Goal: Task Accomplishment & Management: Manage account settings

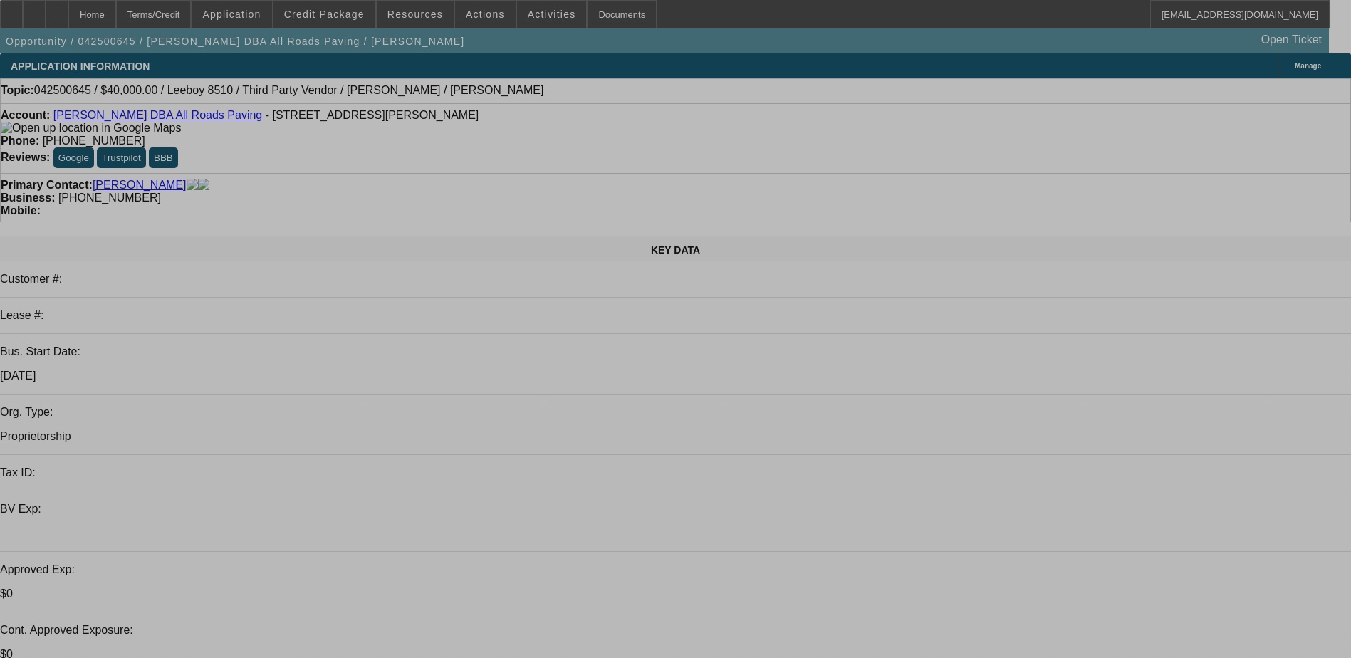
select select "0"
select select "0.1"
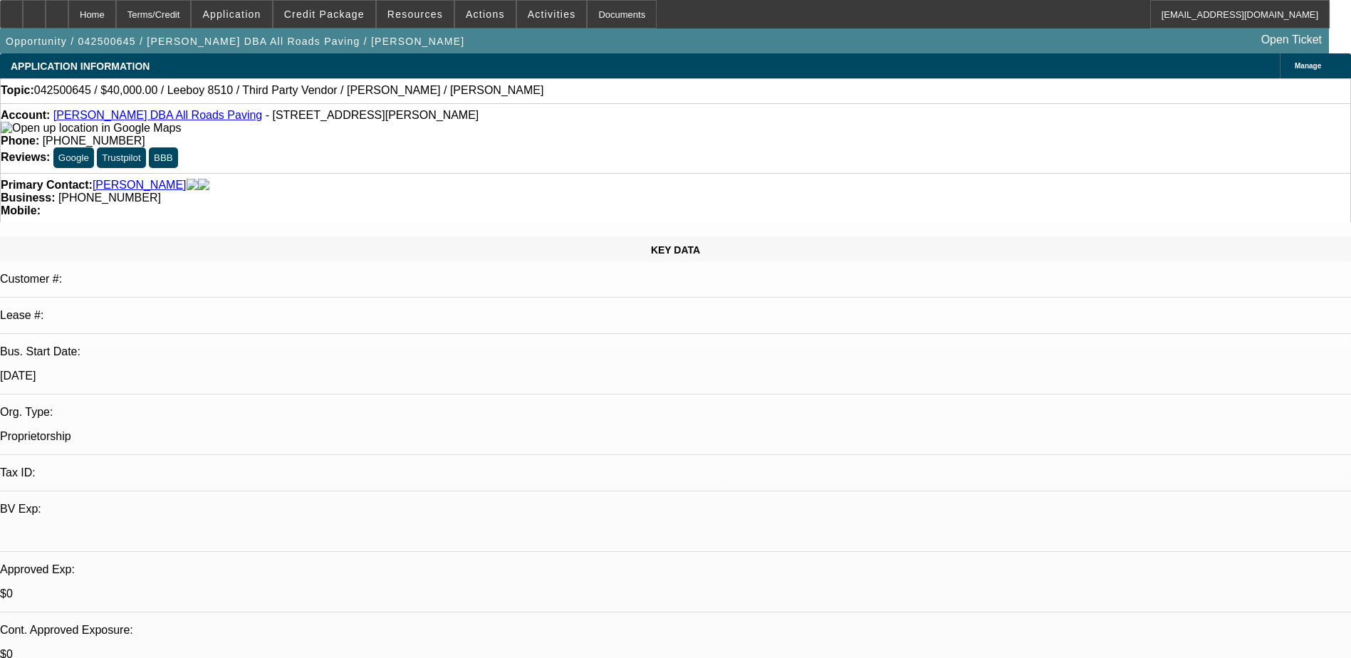
select select "0"
select select "0.1"
select select "0"
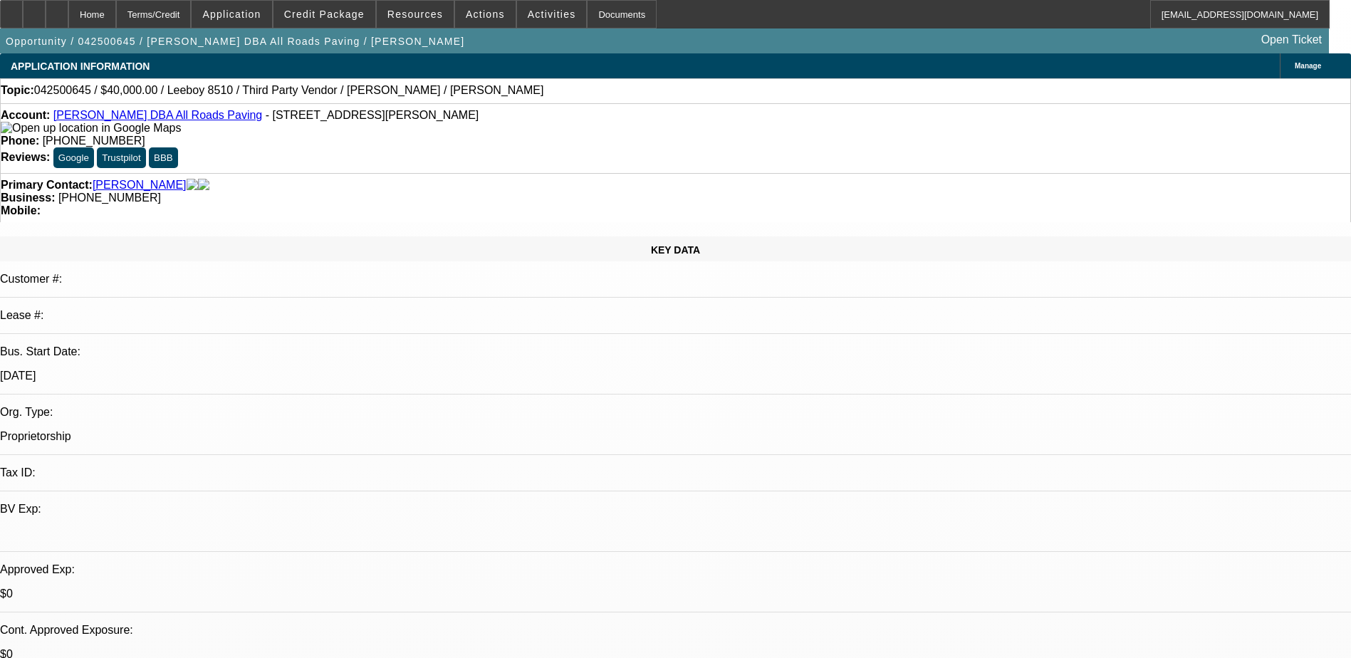
select select "0.1"
select select "0"
select select "0.1"
select select "1"
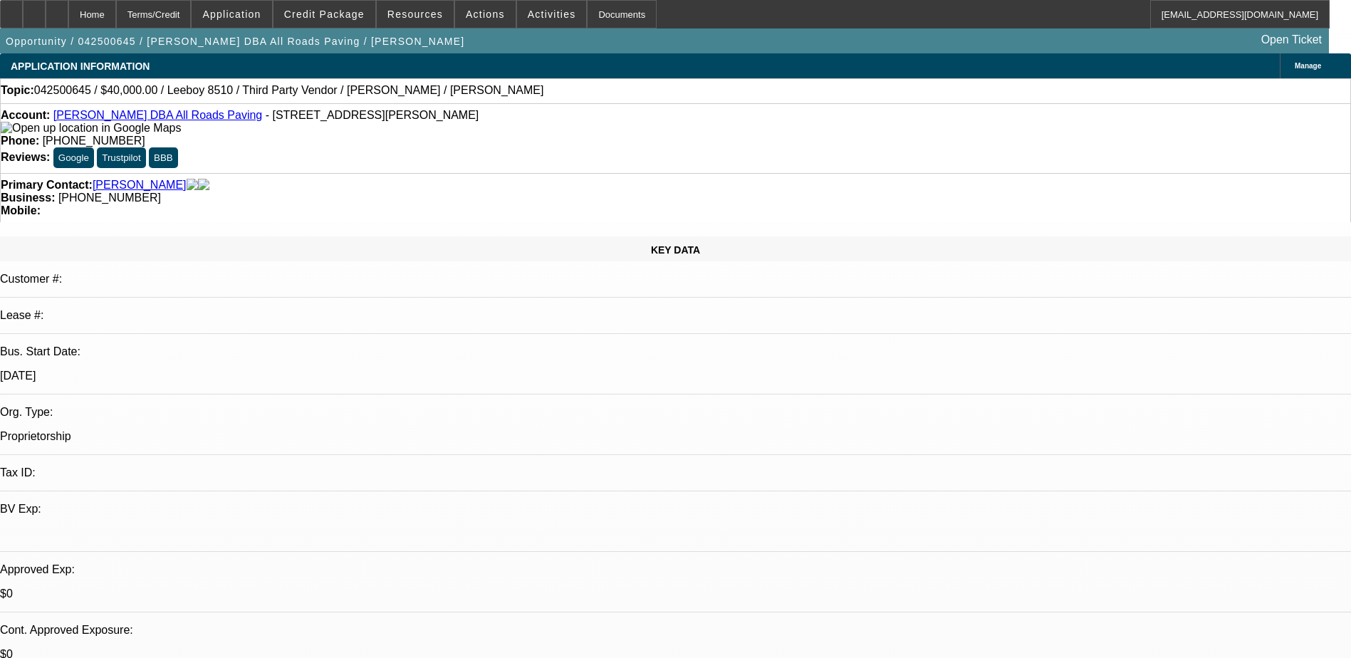
select select "3"
select select "5"
select select "1"
select select "3"
select select "5"
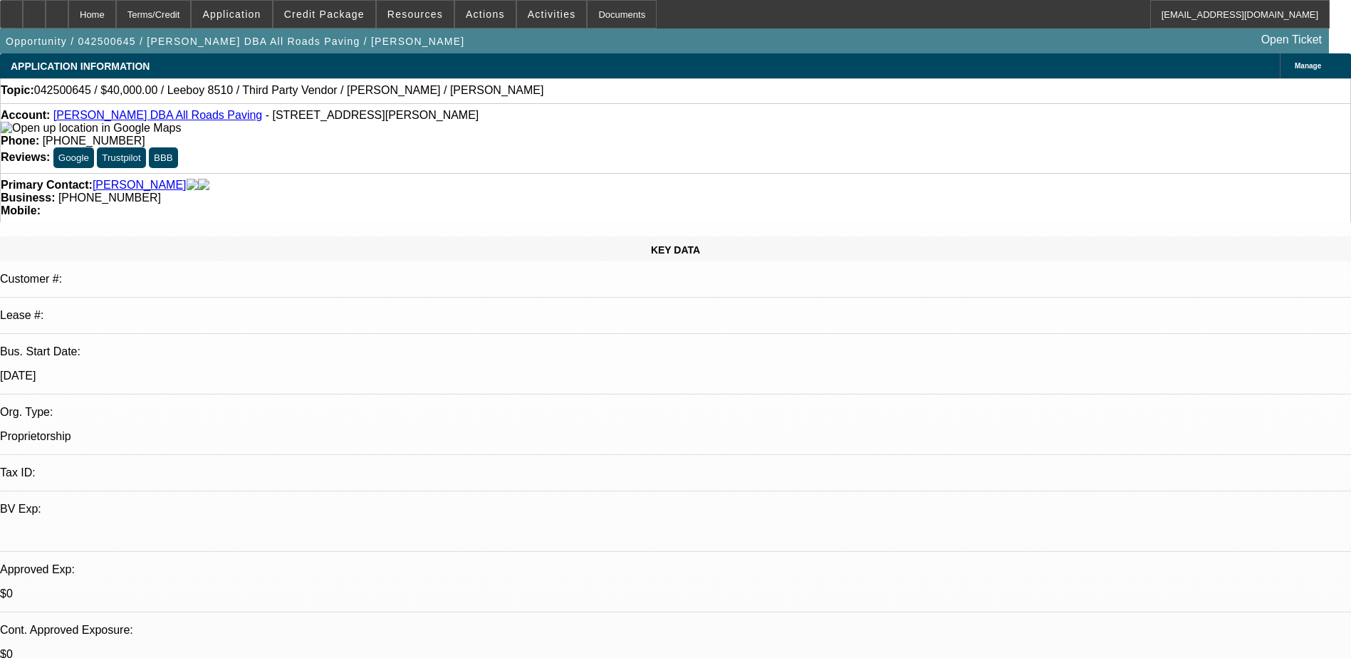
select select "1"
select select "3"
select select "4"
select select "1"
select select "3"
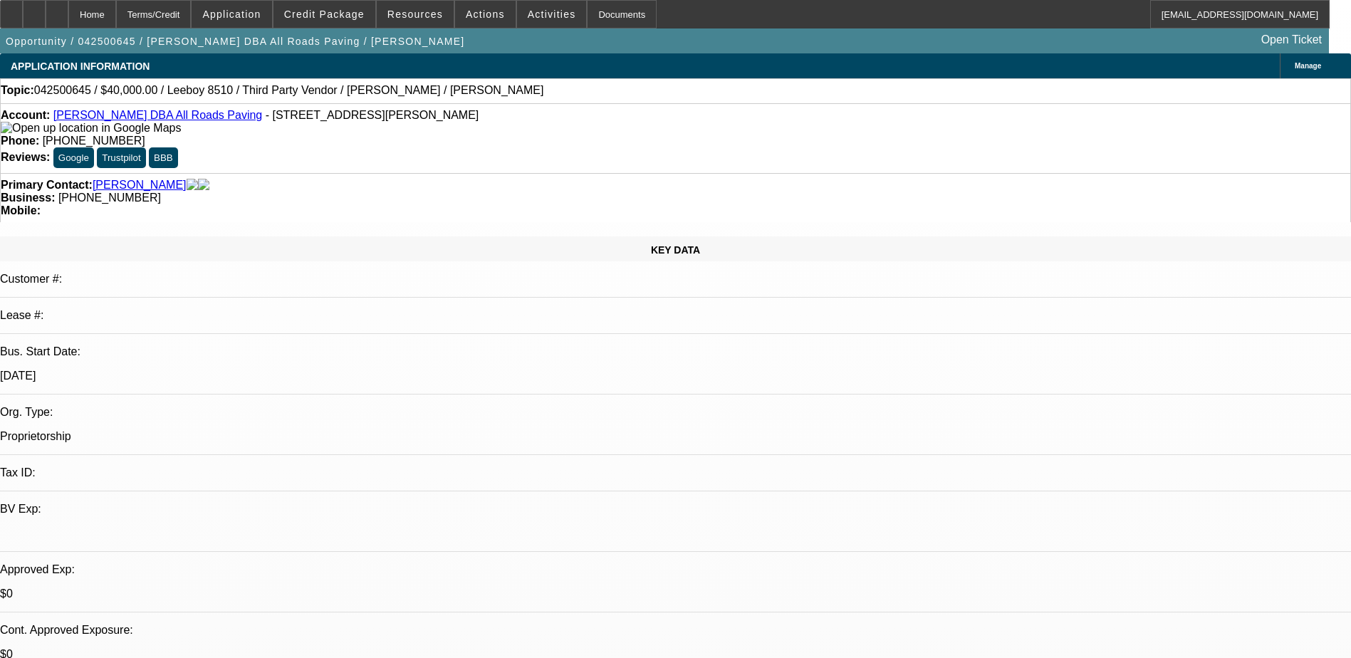
select select "4"
drag, startPoint x: 559, startPoint y: 113, endPoint x: 494, endPoint y: 128, distance: 66.7
click at [494, 128] on div "Account: Shane Stanley DBA All Roads Paving - 2930 Geer Rd Ste 302, Turlock, CA…" at bounding box center [675, 138] width 1351 height 70
copy span "[PHONE_NUMBER]"
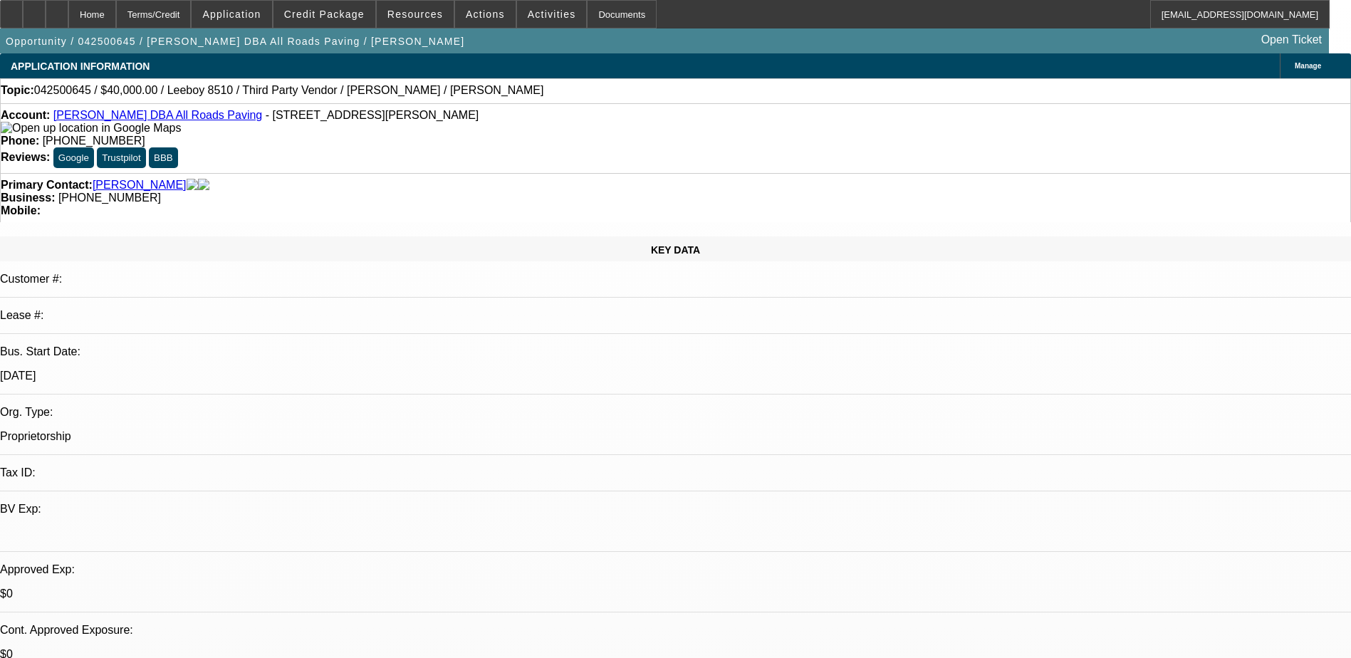
click at [135, 116] on link "[PERSON_NAME] DBA All Roads Paving" at bounding box center [157, 115] width 209 height 12
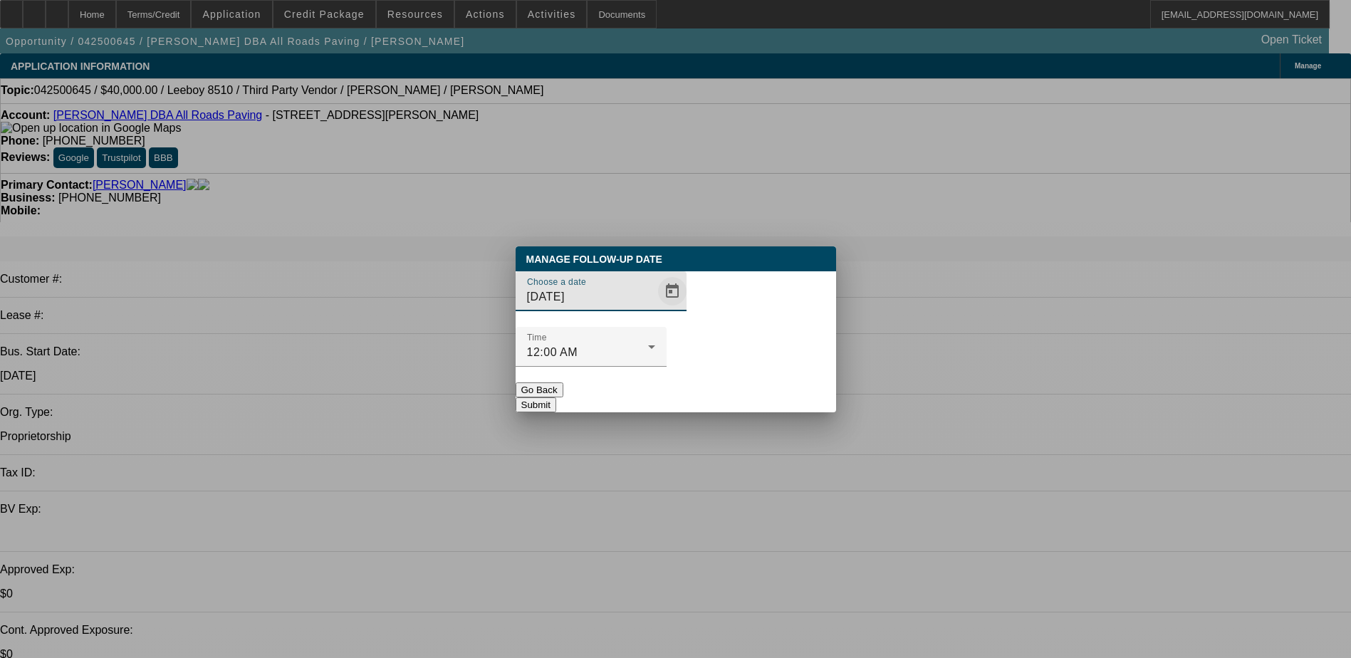
click at [655, 308] on span "Open calendar" at bounding box center [672, 291] width 34 height 34
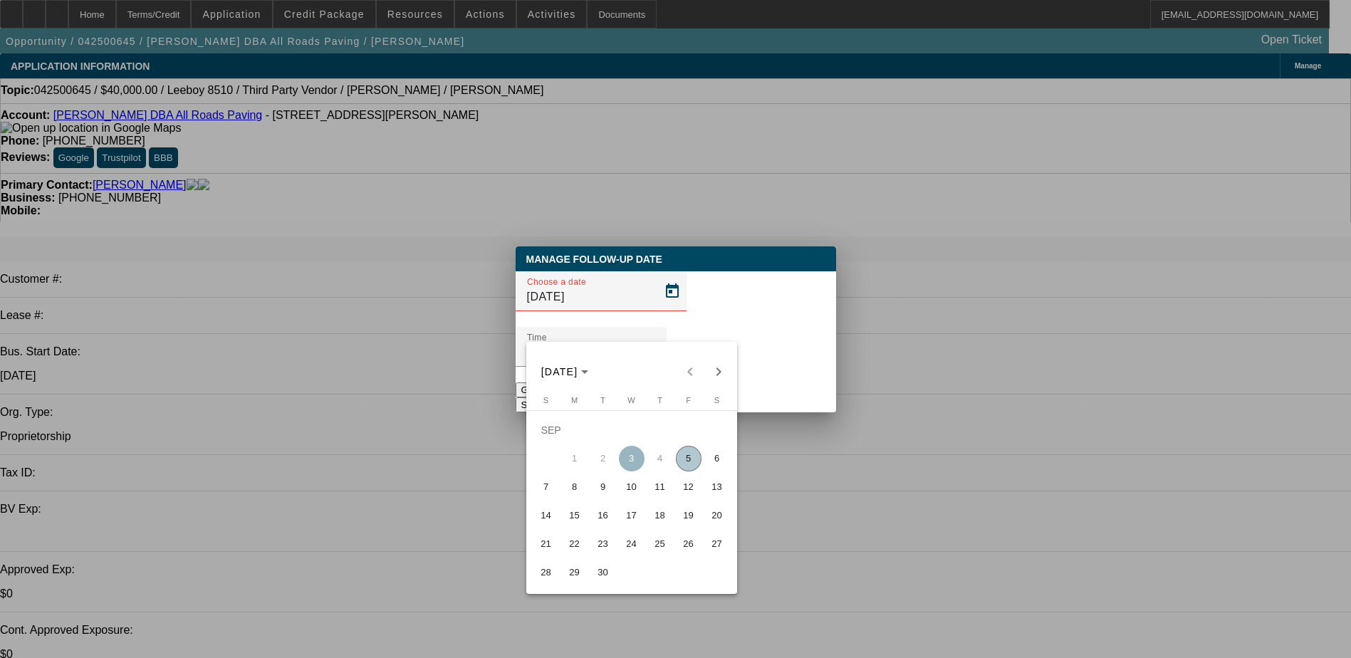
click at [638, 498] on span "10" at bounding box center [632, 487] width 26 height 26
type input "[DATE]"
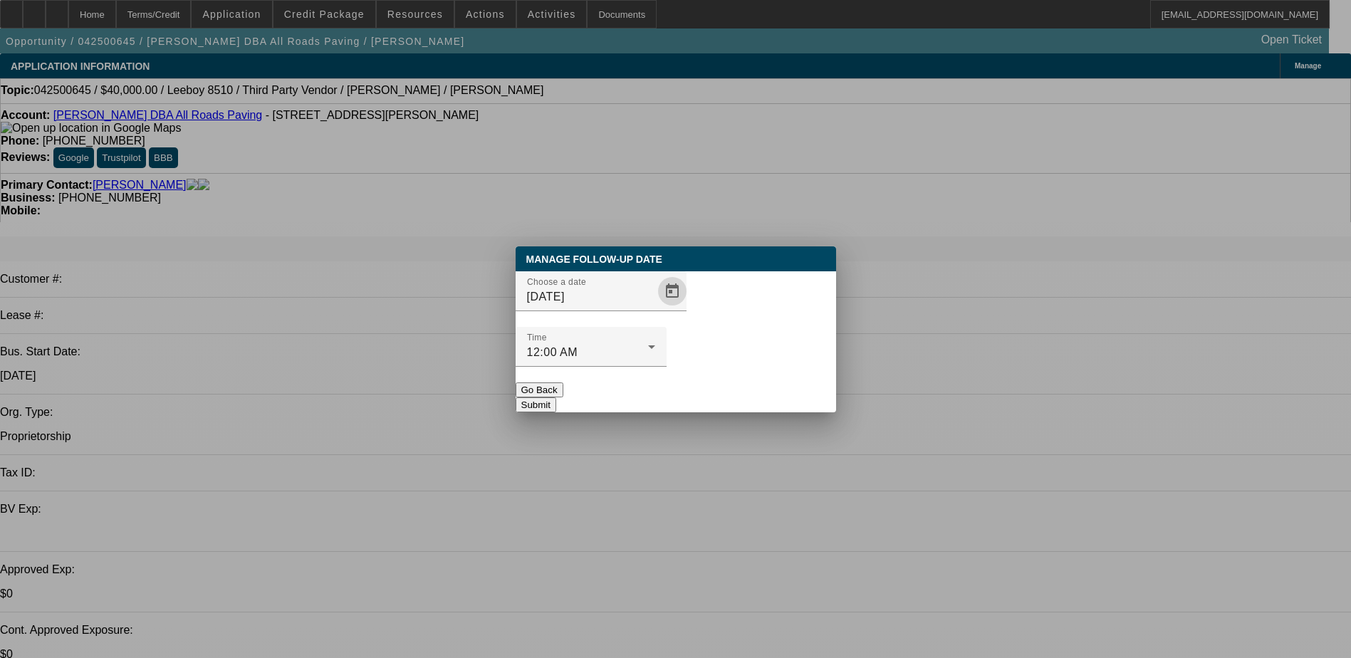
click at [556, 397] on button "Submit" at bounding box center [536, 404] width 41 height 15
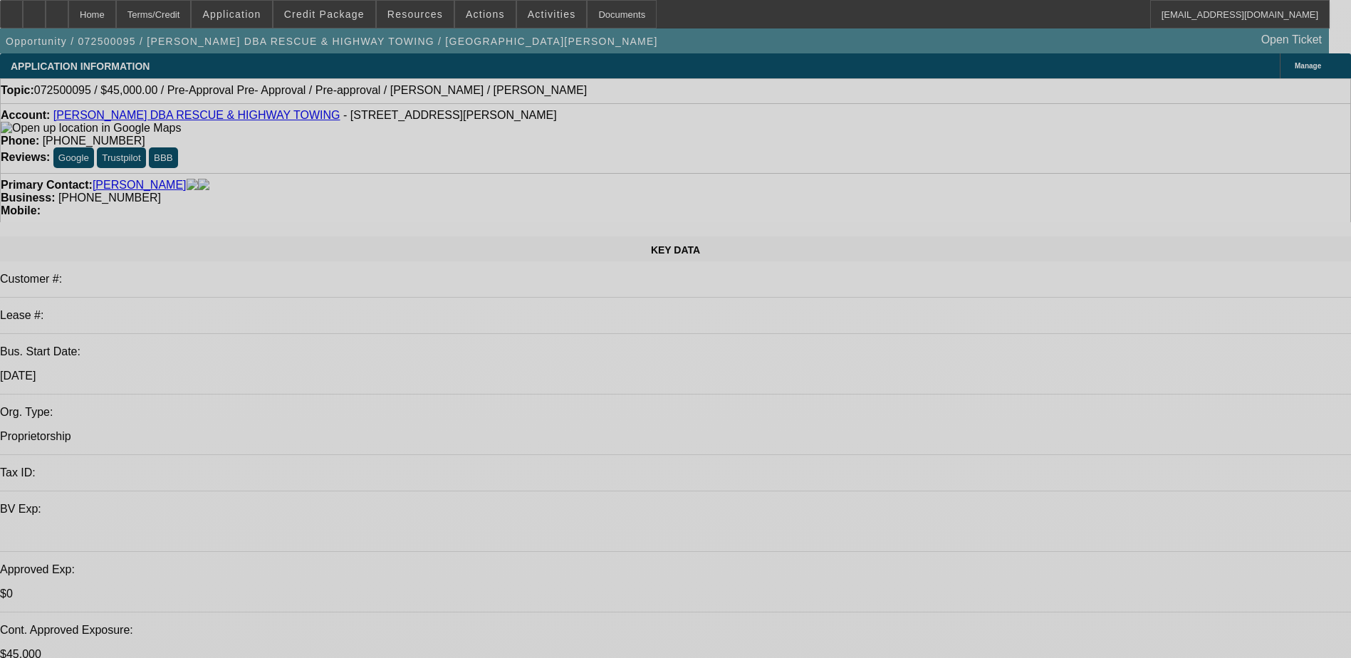
select select "0.1"
select select "2"
select select "0.1"
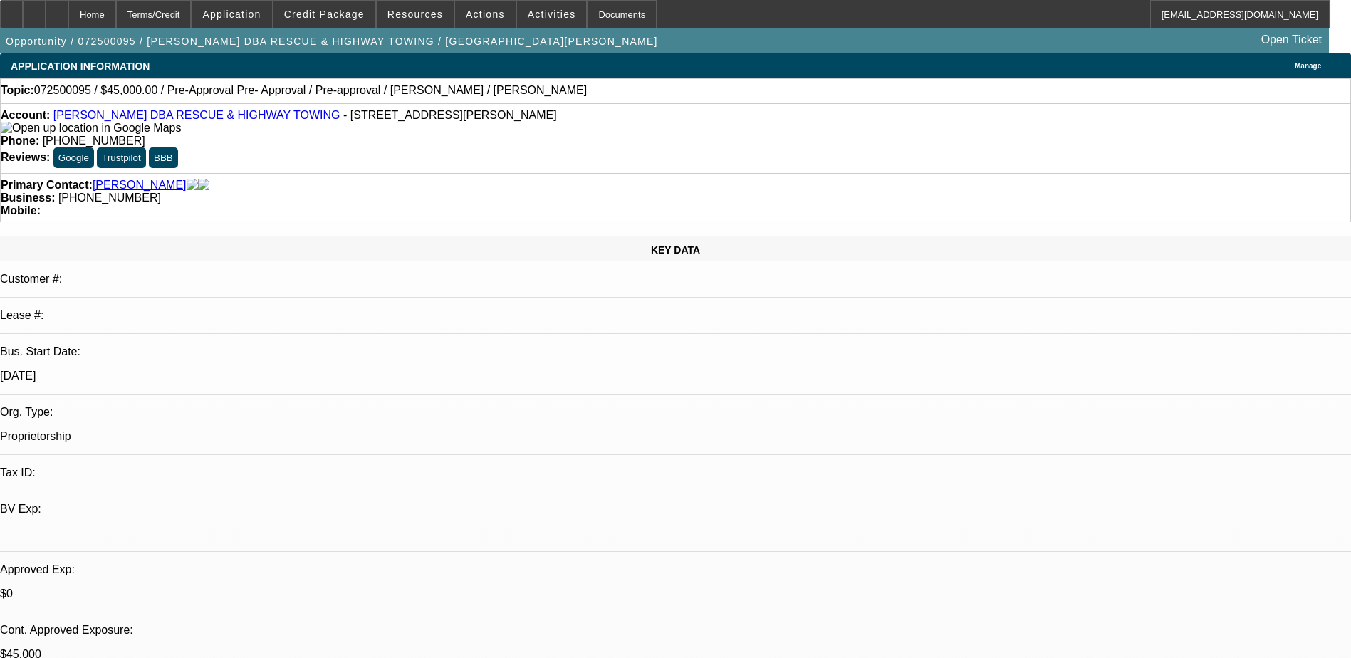
select select "0.1"
select select "2"
select select "0.1"
select select "2"
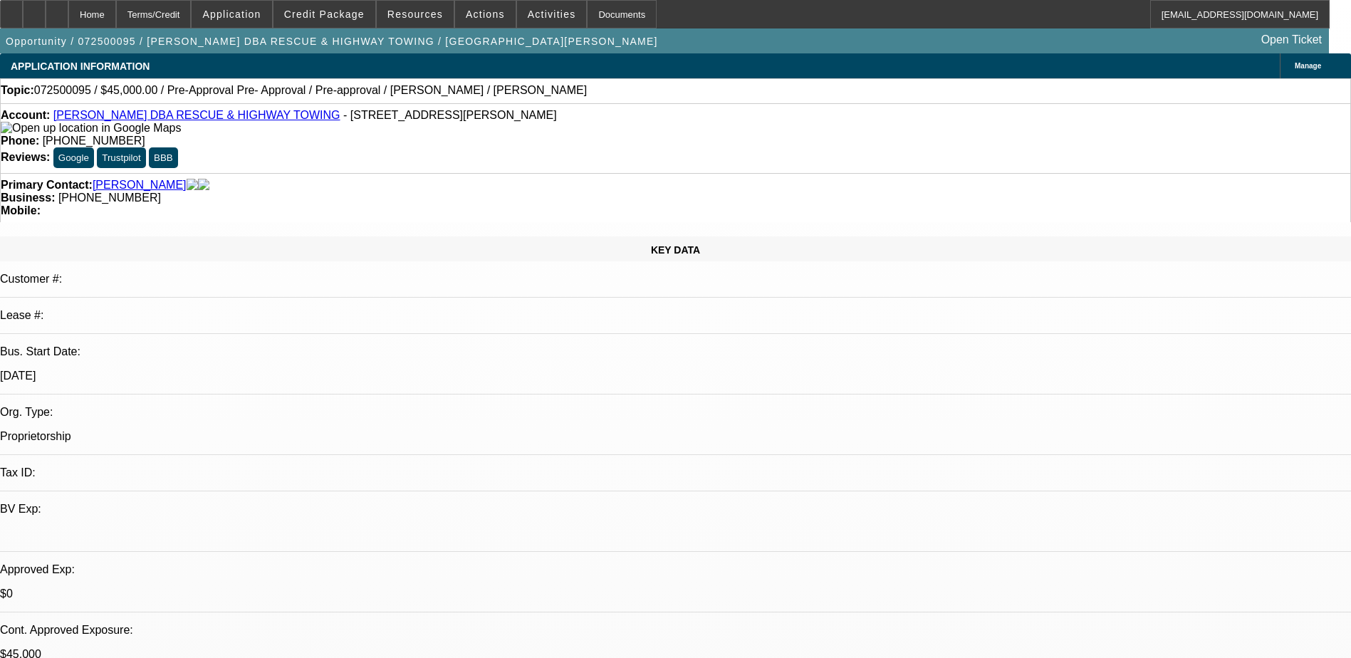
select select "0.1"
select select "1"
select select "2"
select select "4"
select select "1"
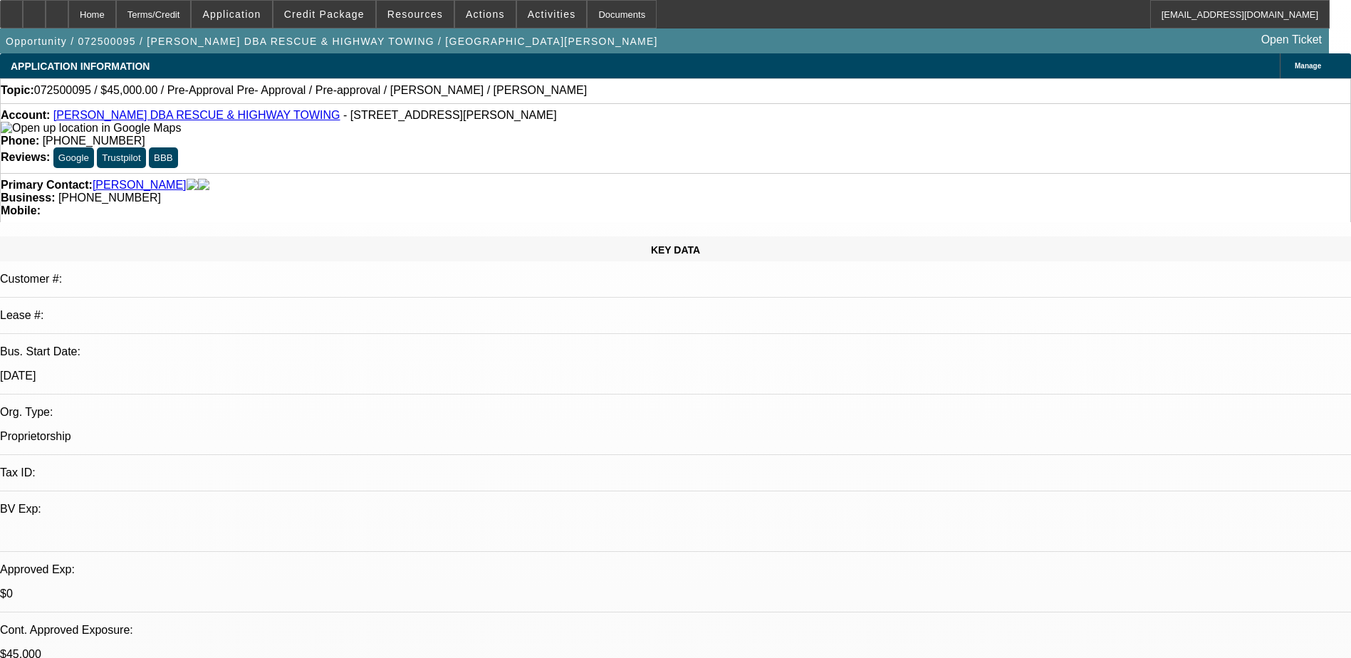
select select "2"
select select "4"
select select "1"
select select "2"
select select "4"
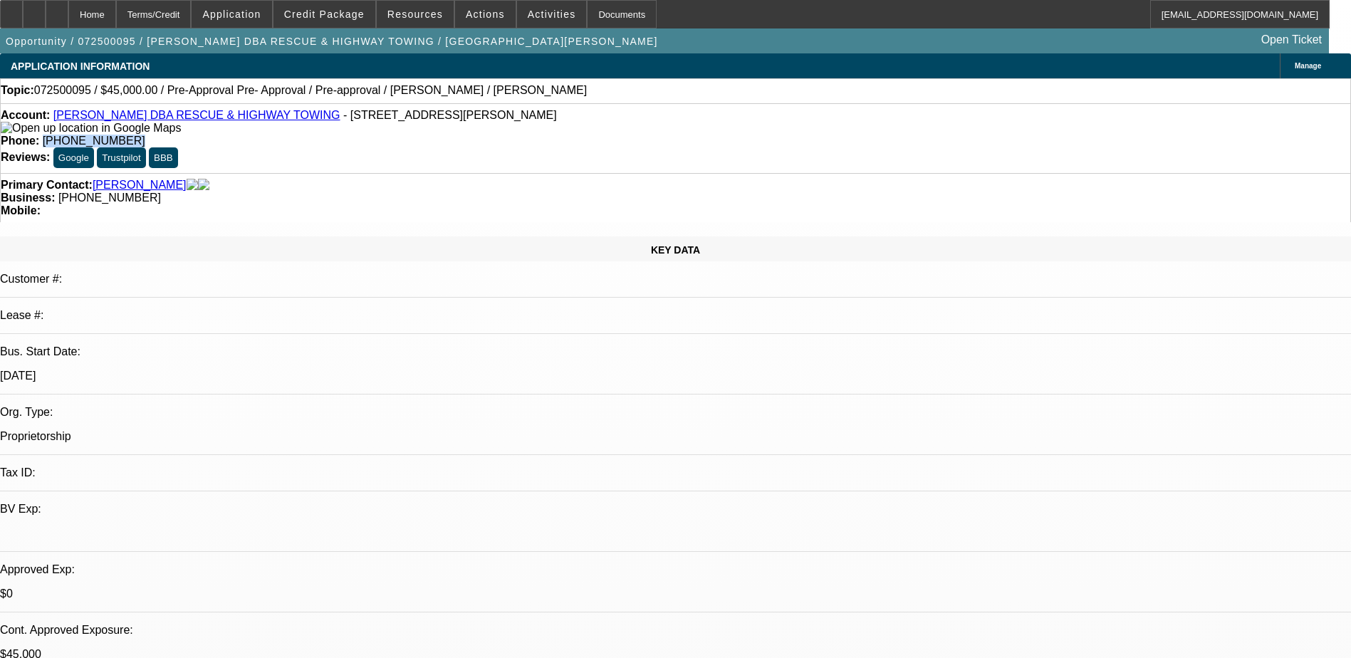
drag, startPoint x: 573, startPoint y: 115, endPoint x: 496, endPoint y: 135, distance: 80.3
click at [496, 135] on div "Account: Alfonso Ongaga DBA RESCUE & HIGHWAY TOWING - 14722 Via Del Norte Dr Al…" at bounding box center [675, 138] width 1351 height 70
copy span "(713) 504-5869"
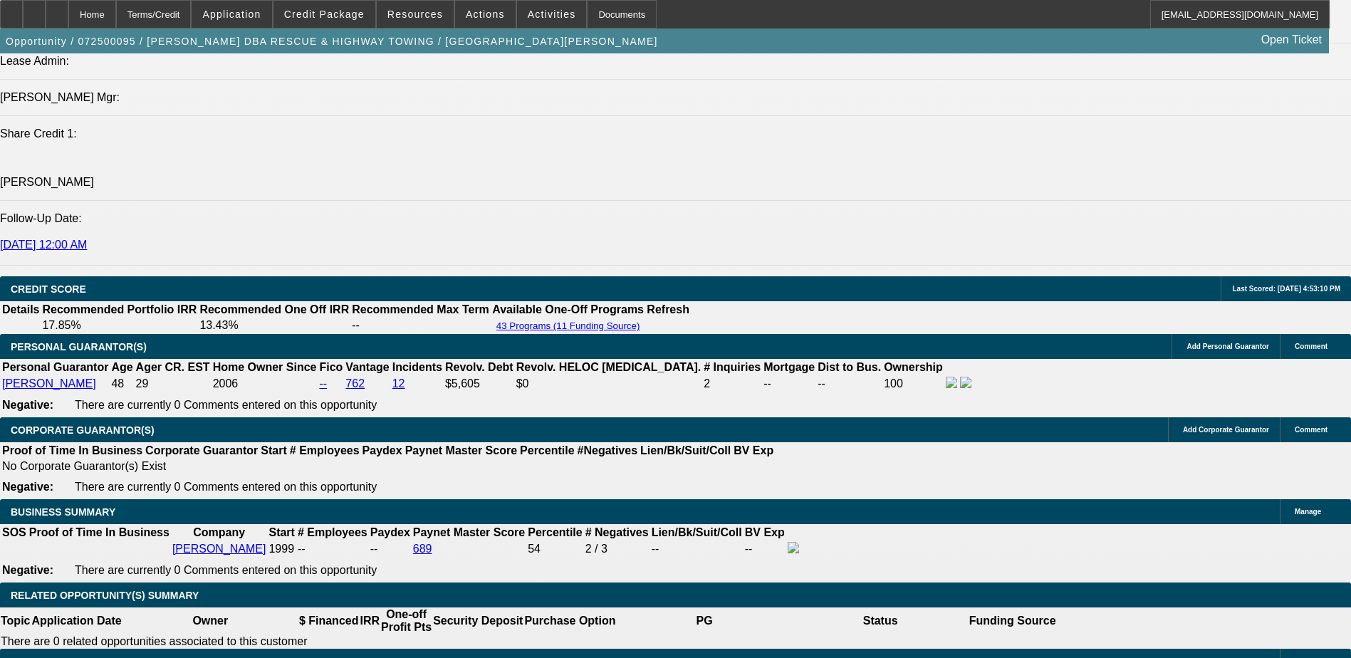
scroll to position [2137, 0]
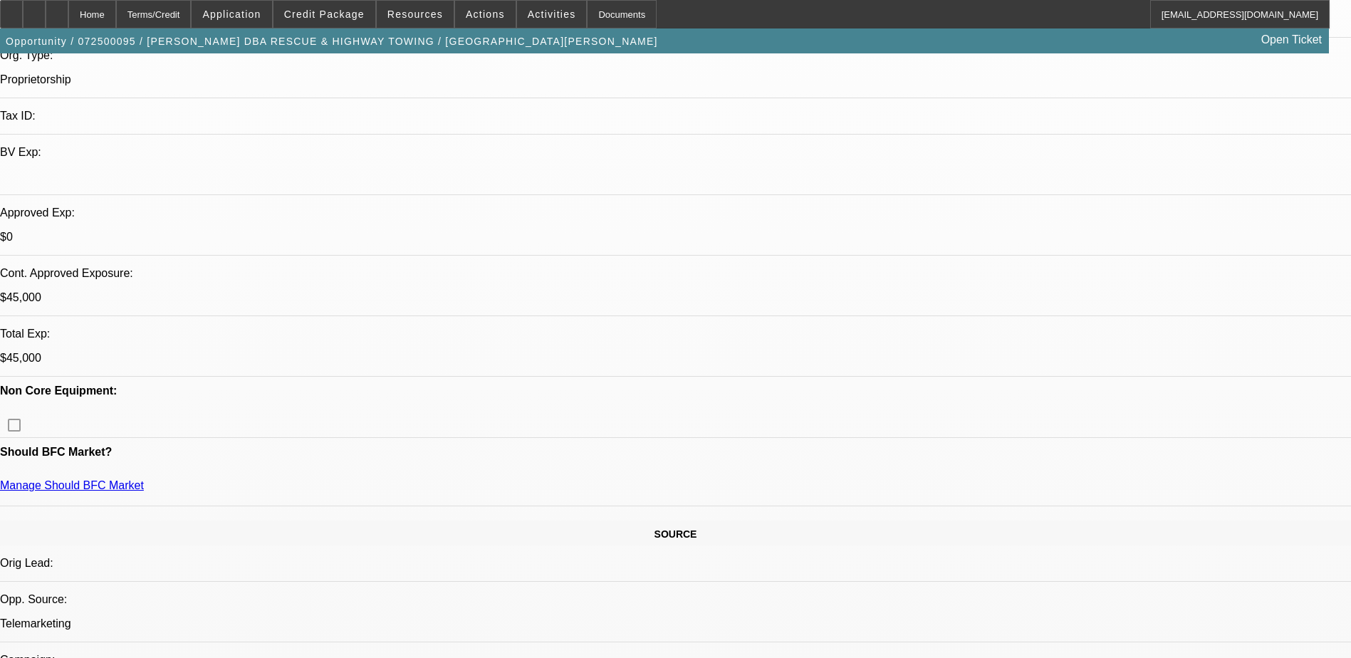
scroll to position [143, 0]
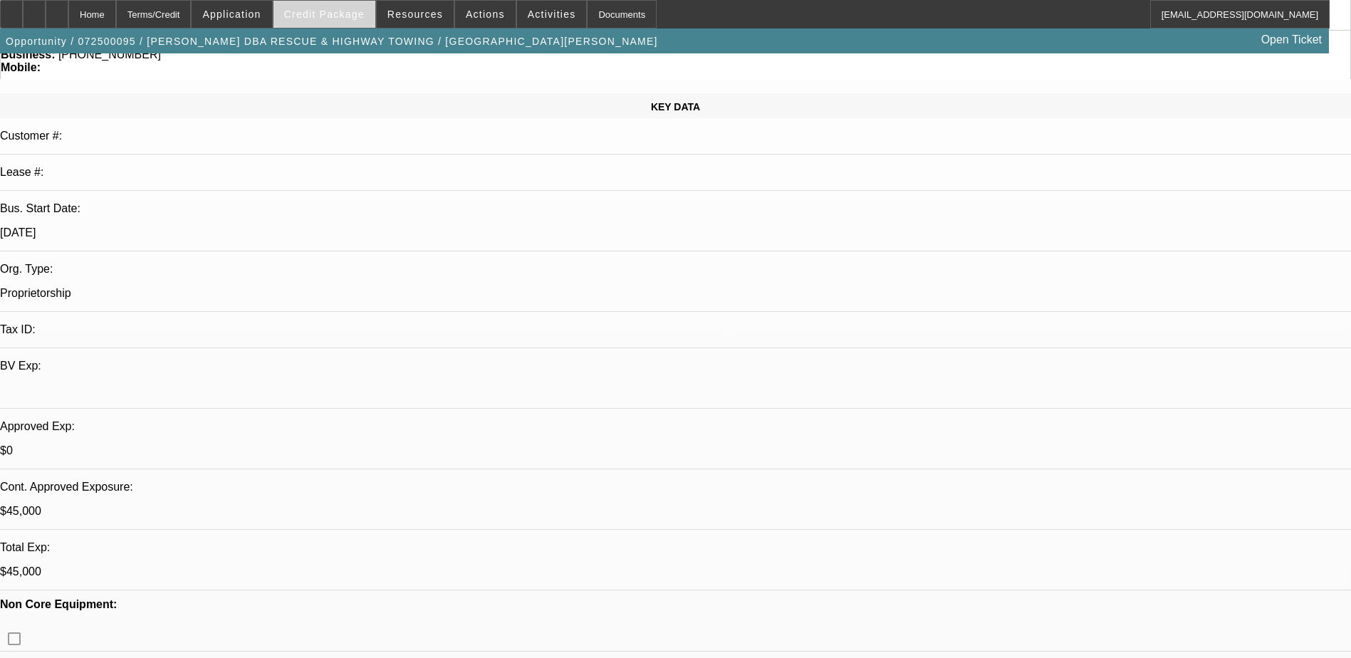
click at [327, 25] on span at bounding box center [325, 14] width 102 height 34
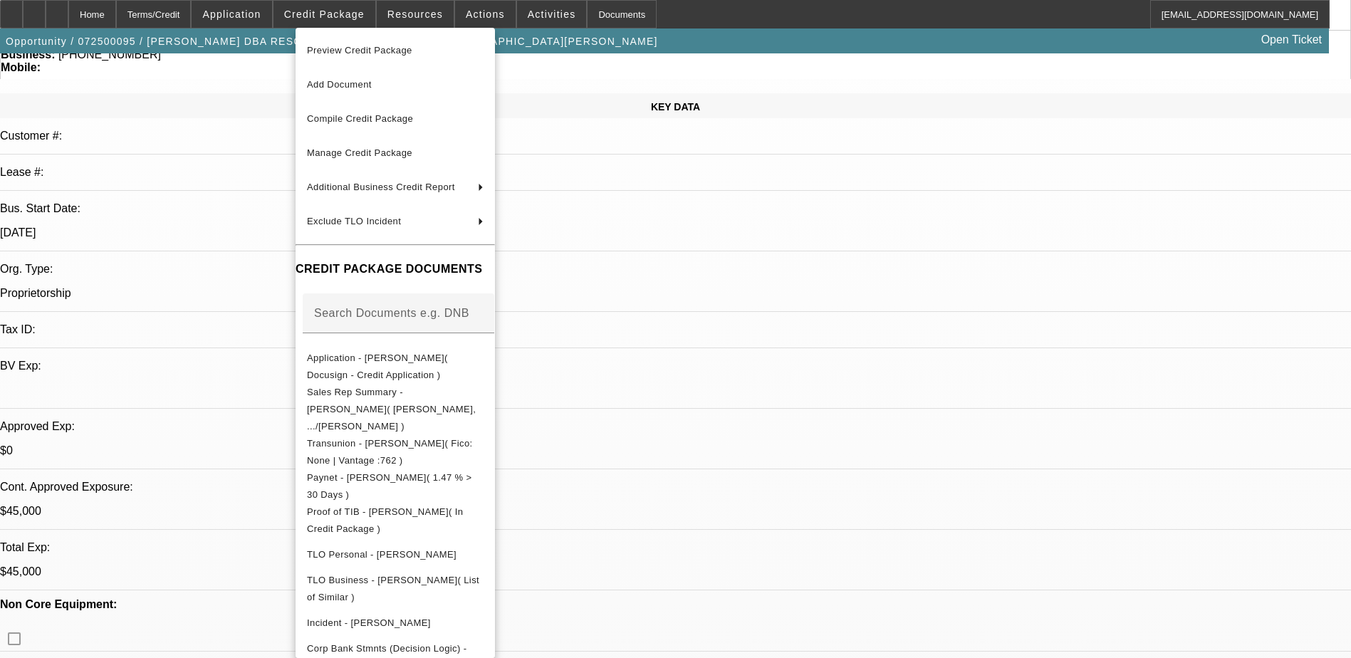
click at [783, 313] on div at bounding box center [675, 329] width 1351 height 658
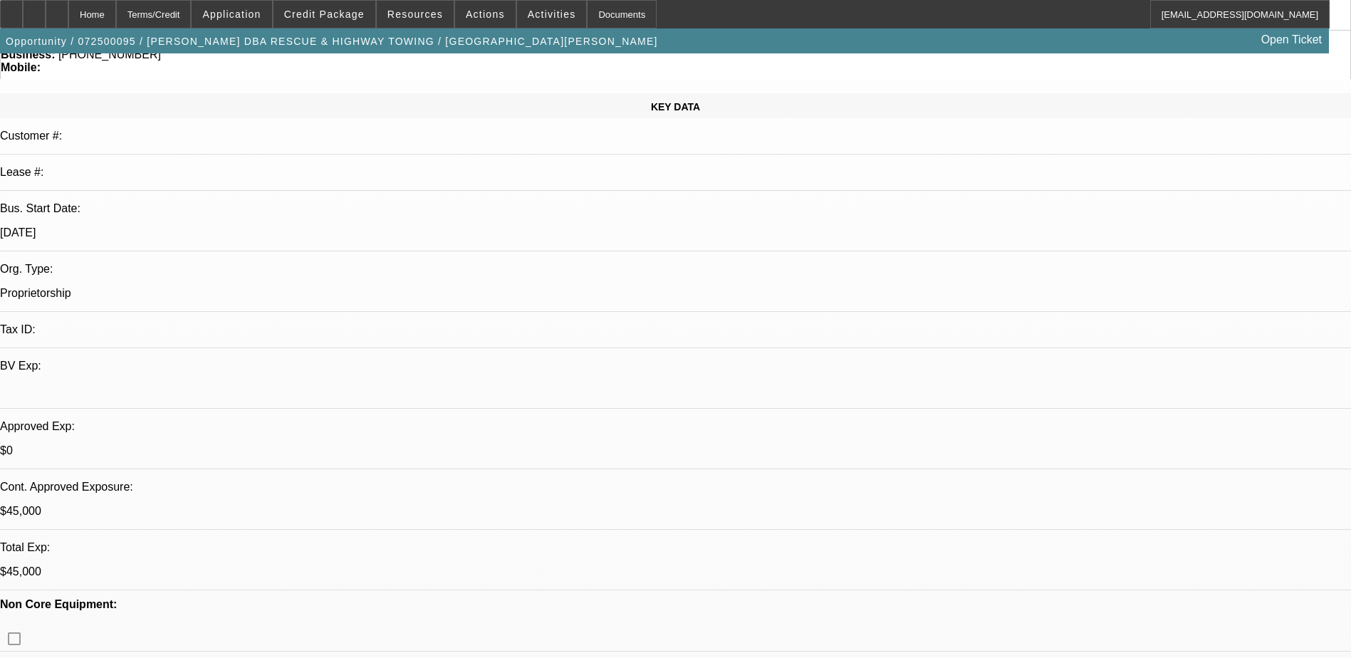
scroll to position [0, 0]
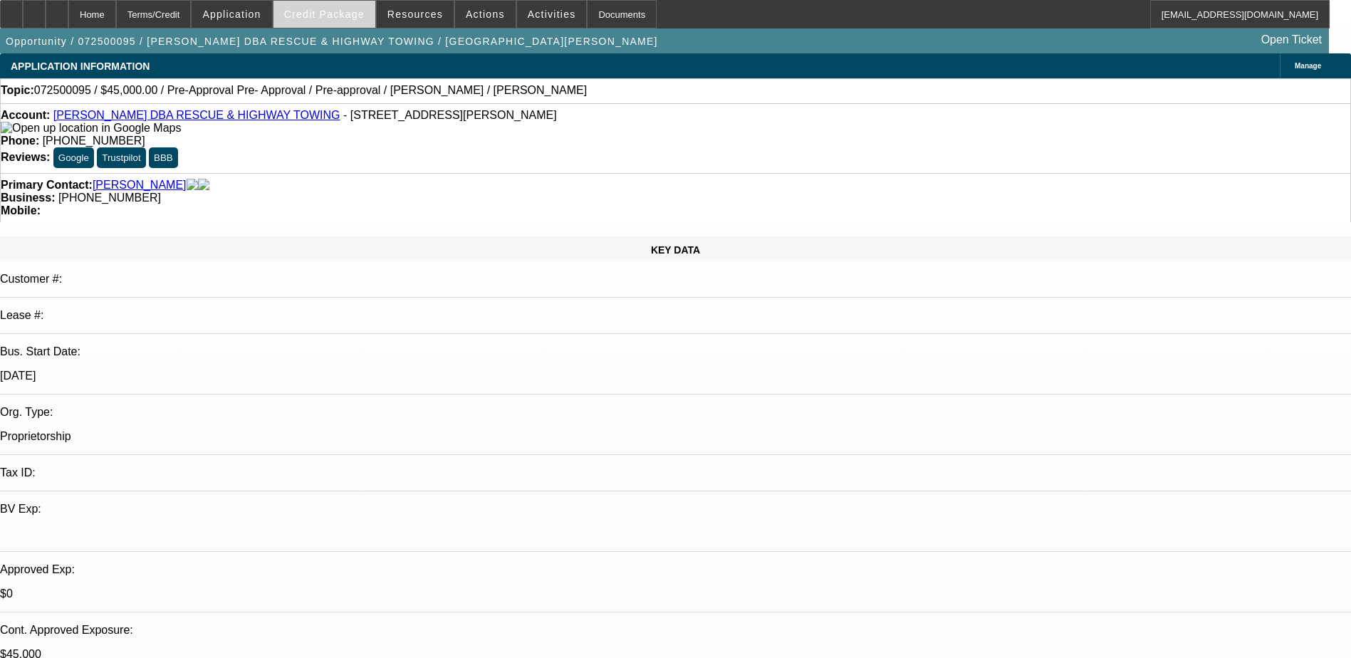
click at [316, 21] on span at bounding box center [325, 14] width 102 height 34
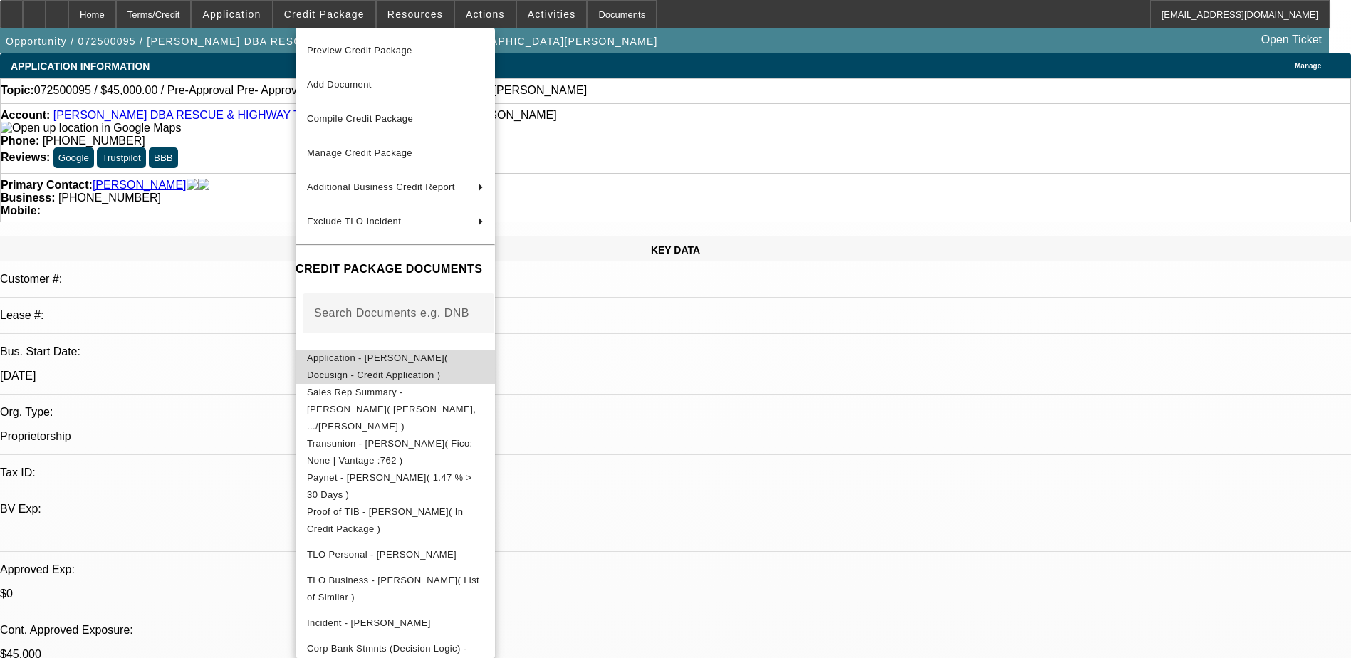
click at [448, 365] on span "Application - Alfonso Ongaga( Docusign - Credit Application )" at bounding box center [377, 367] width 141 height 28
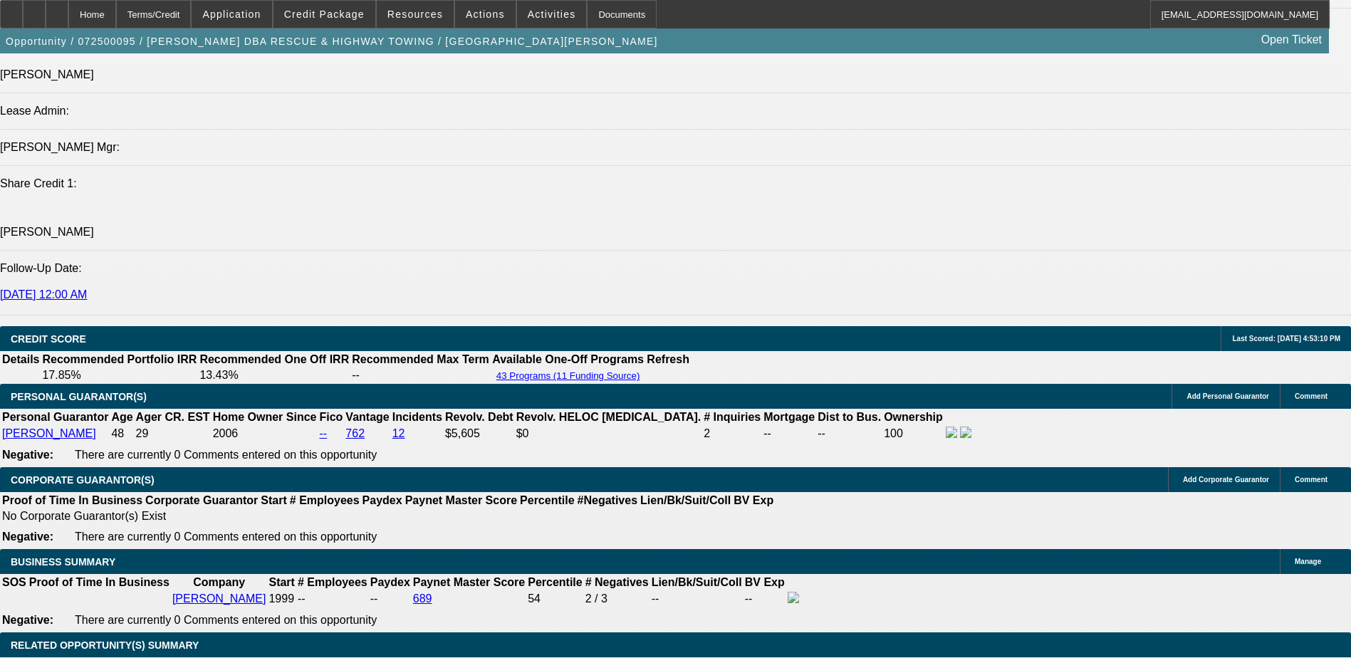
scroll to position [2280, 0]
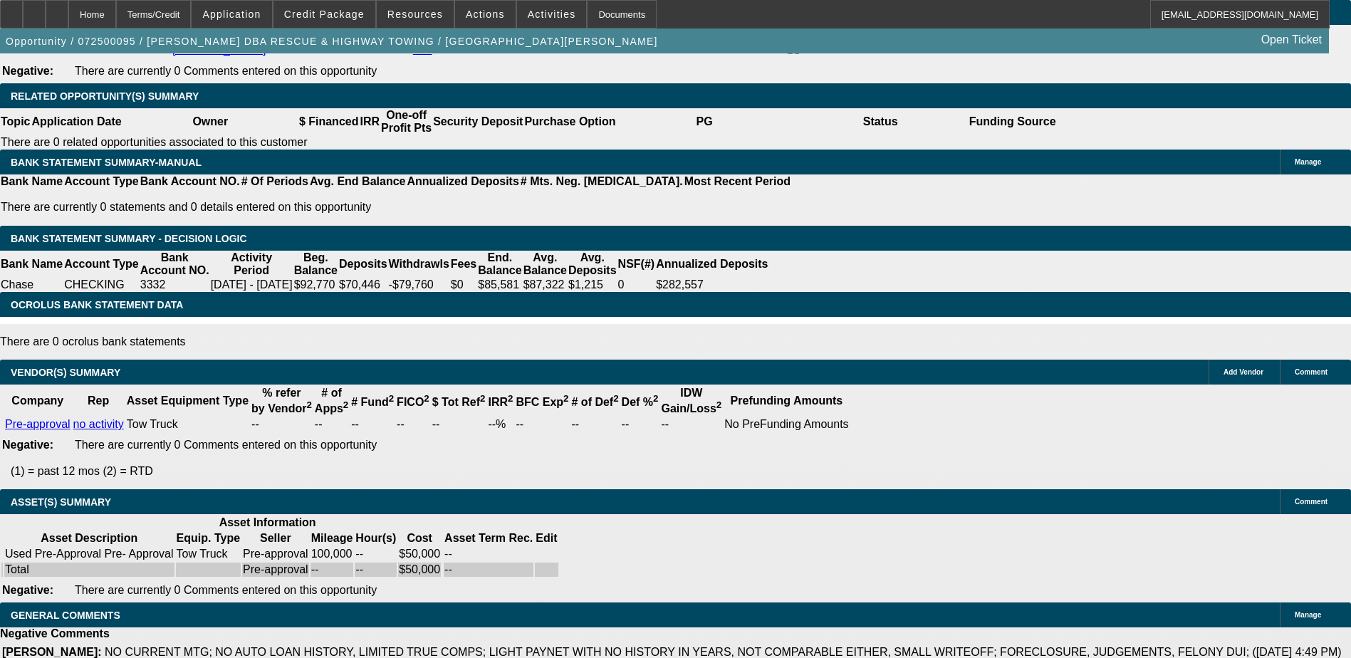
drag, startPoint x: 498, startPoint y: 185, endPoint x: 536, endPoint y: 543, distance: 360.3
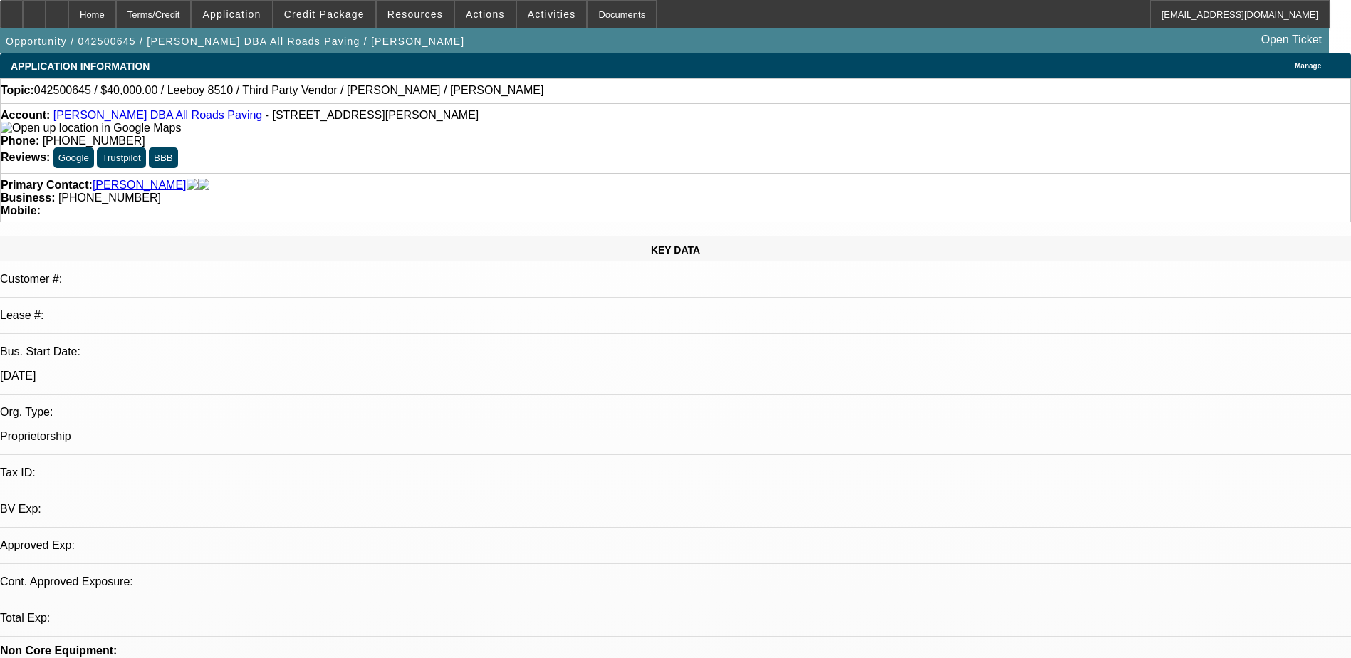
select select "0"
select select "0.1"
select select "0"
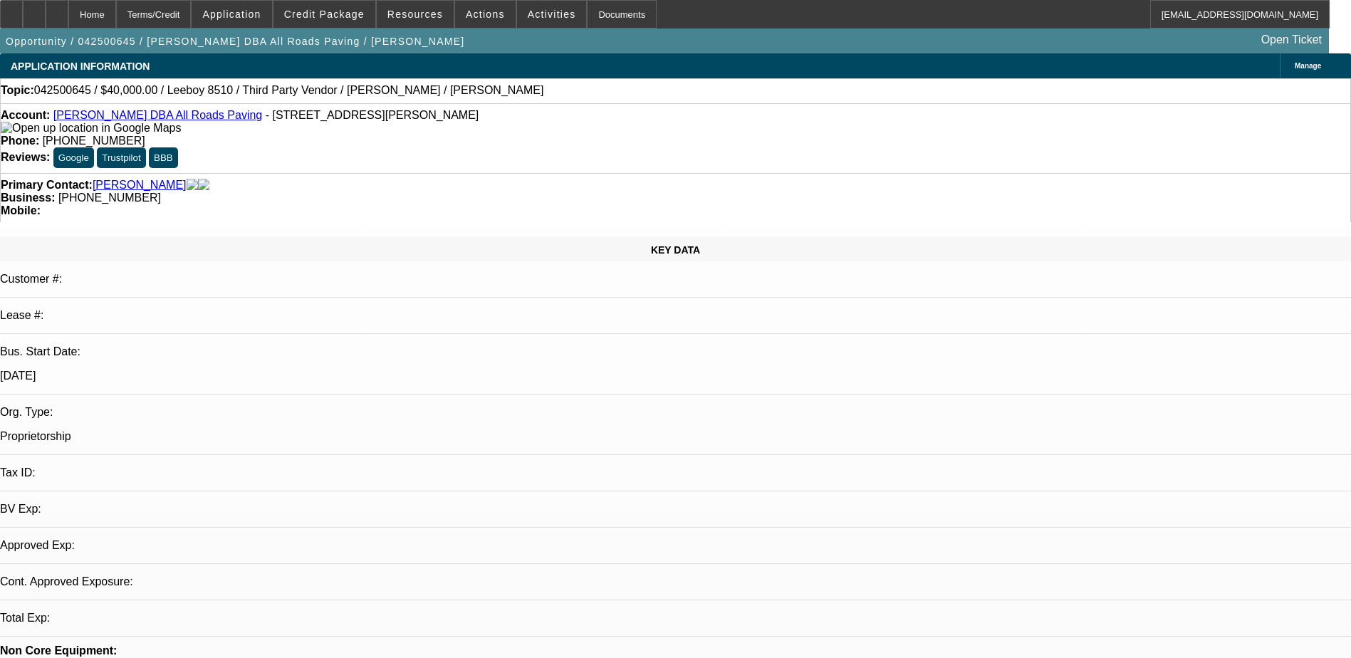
select select "0.1"
select select "0"
select select "0.1"
select select "0"
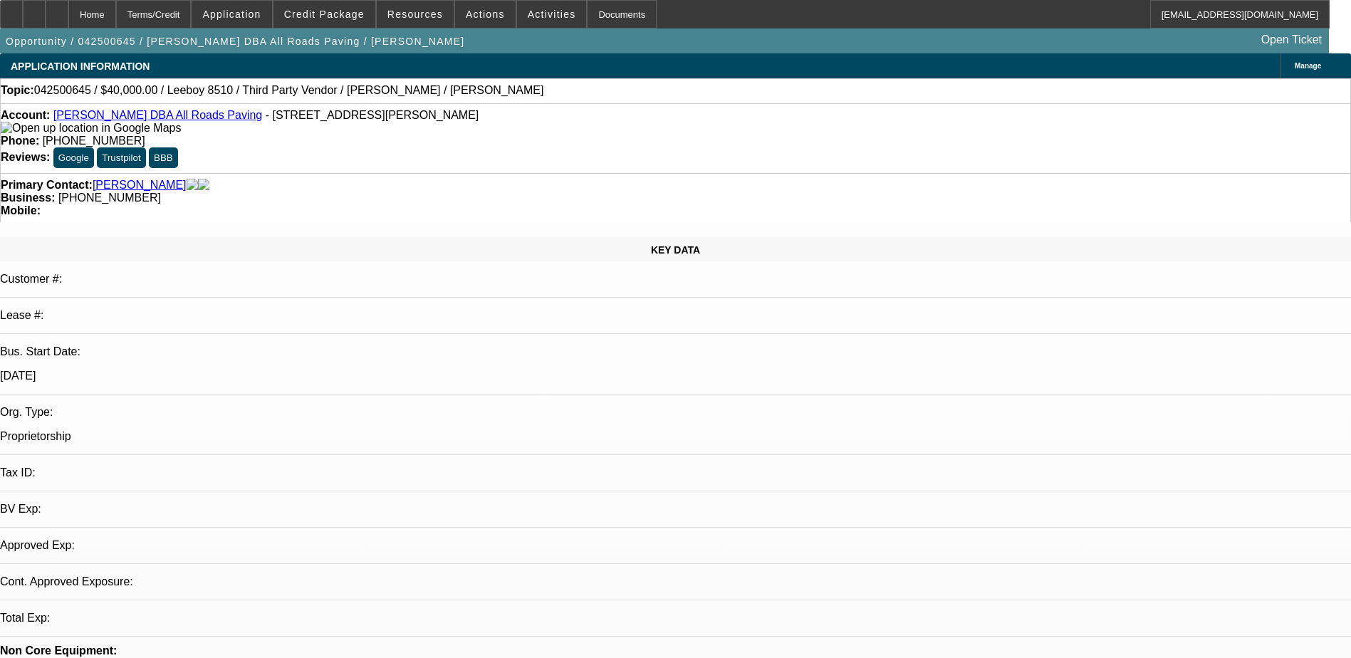
select select "0"
select select "0.1"
select select "1"
select select "3"
select select "5"
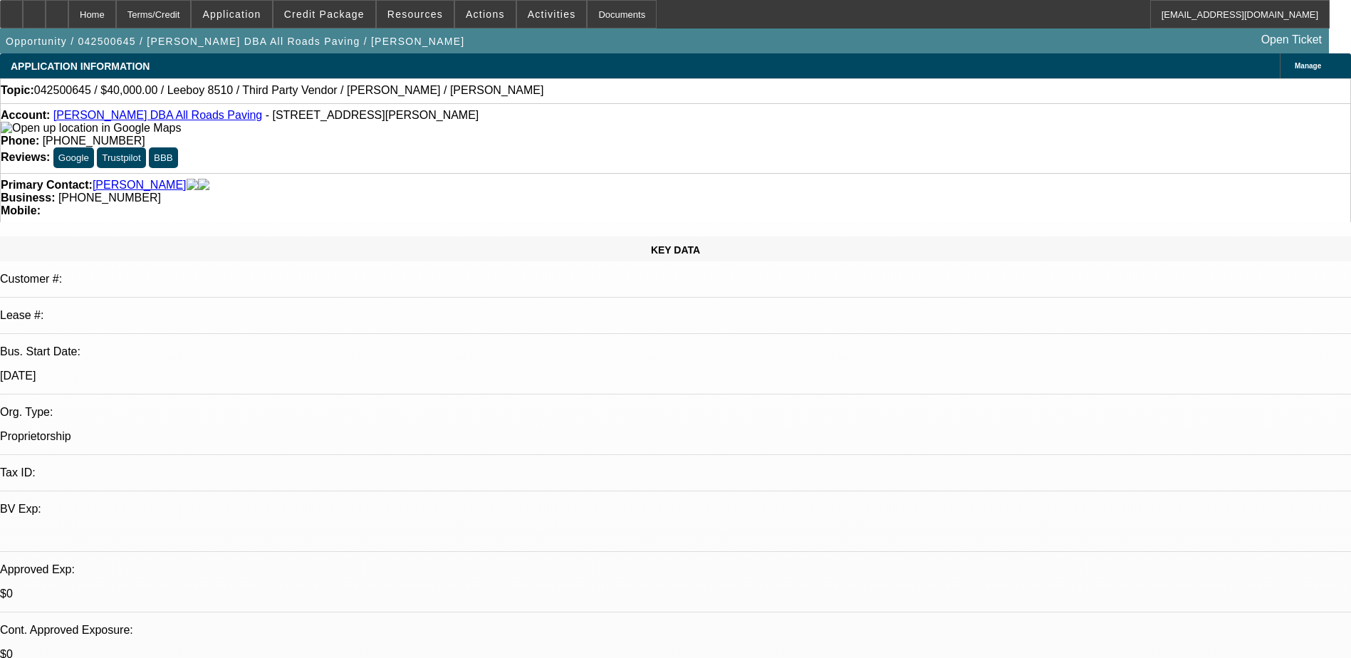
select select "1"
select select "3"
select select "5"
select select "1"
select select "3"
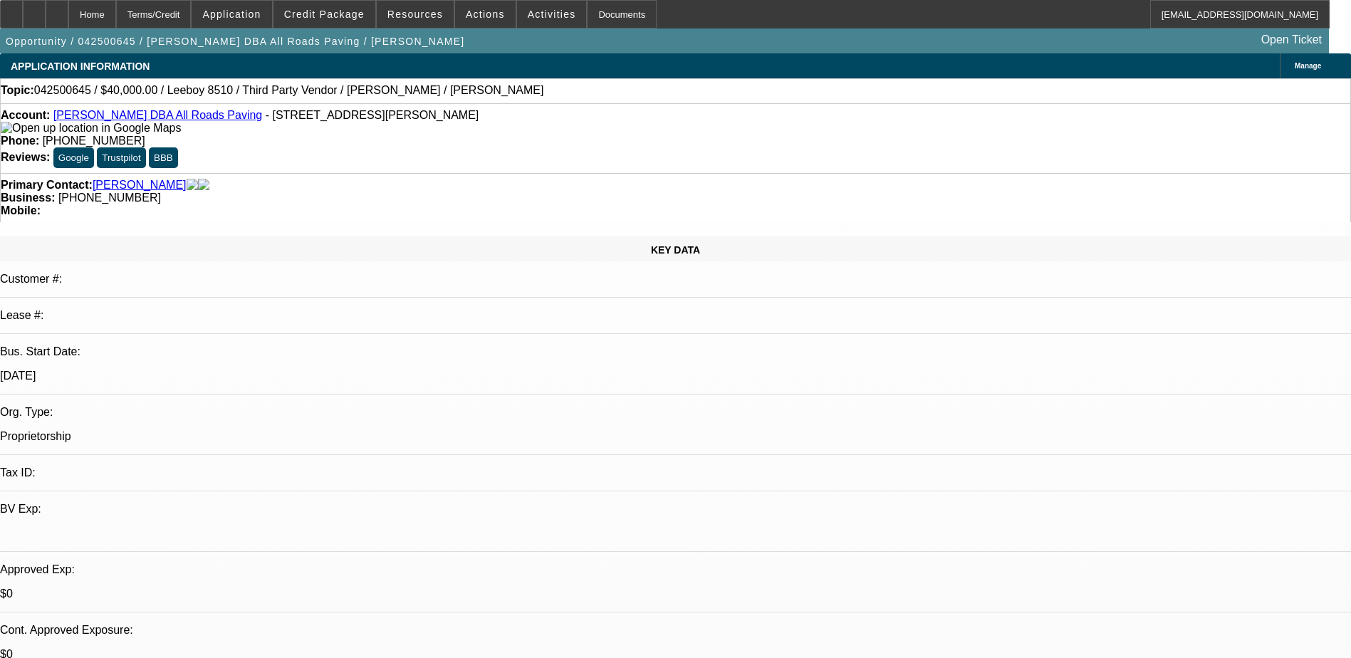
select select "4"
select select "1"
select select "3"
select select "4"
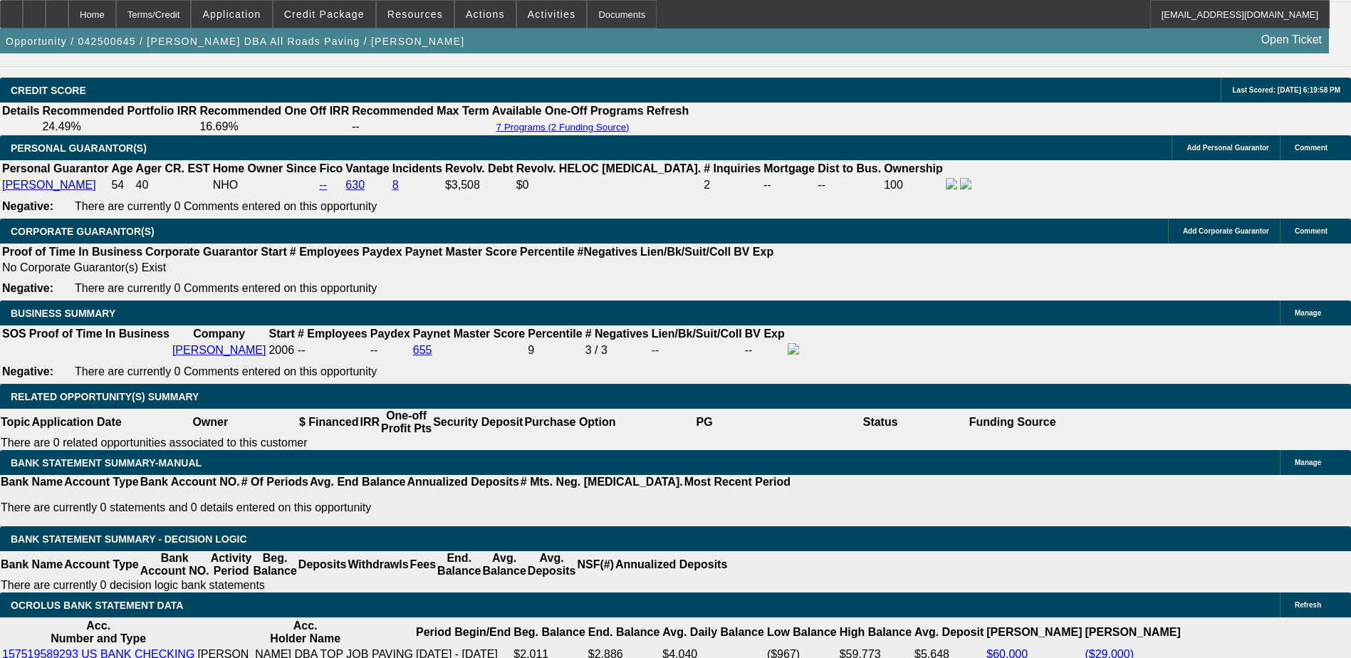
scroll to position [1852, 0]
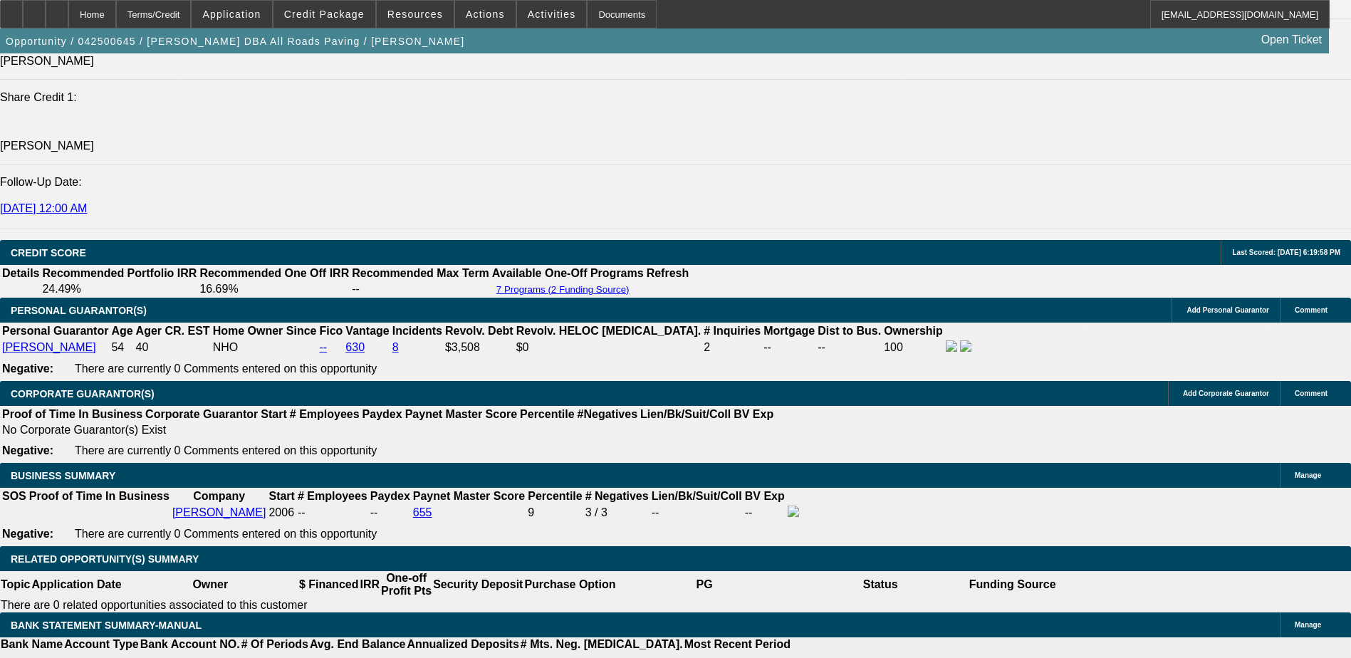
select select "0"
select select "3"
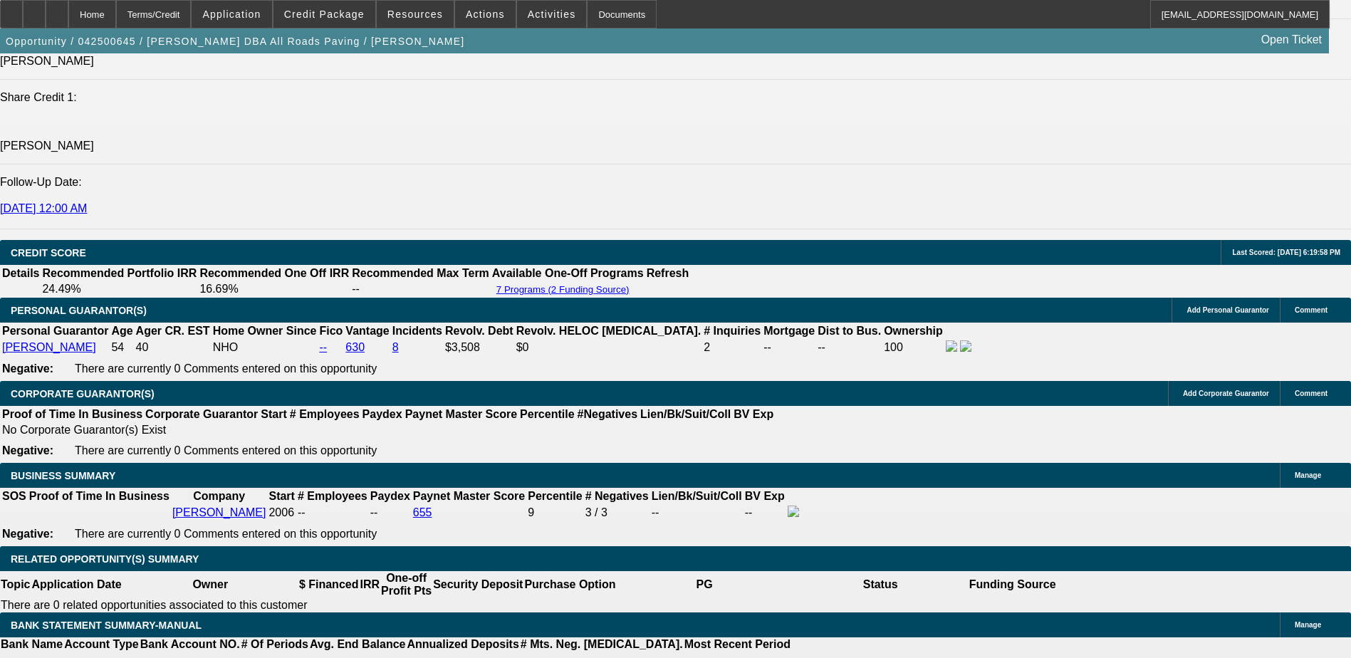
select select "0.1"
select select "4"
select select "0"
select select "3"
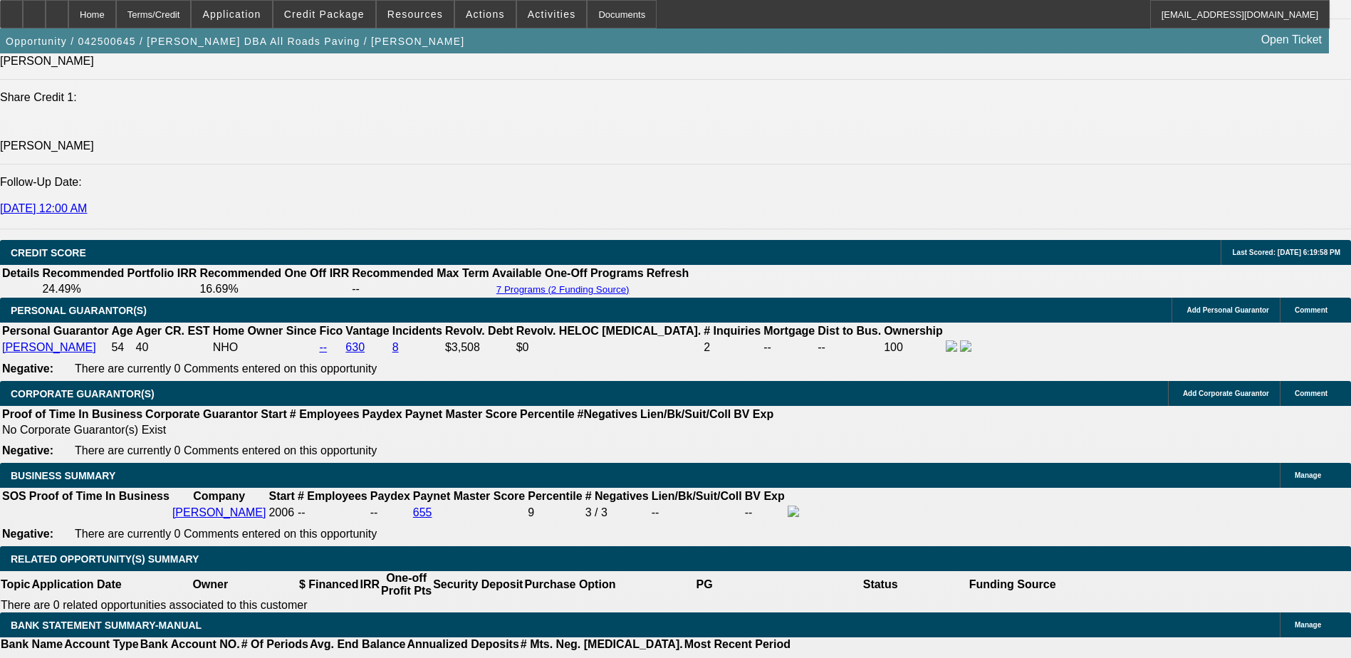
select select "0.1"
select select "4"
select select "0"
select select "3"
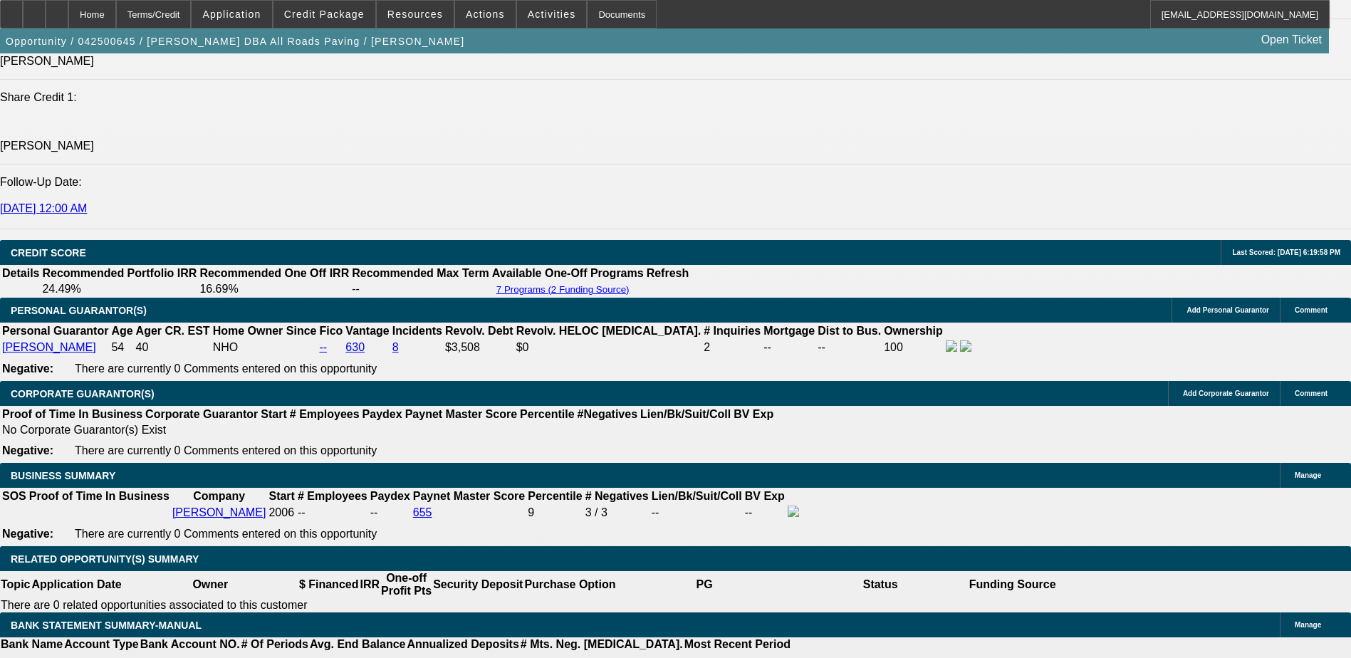
select select "0.1"
select select "4"
select select "0.1"
select select "2"
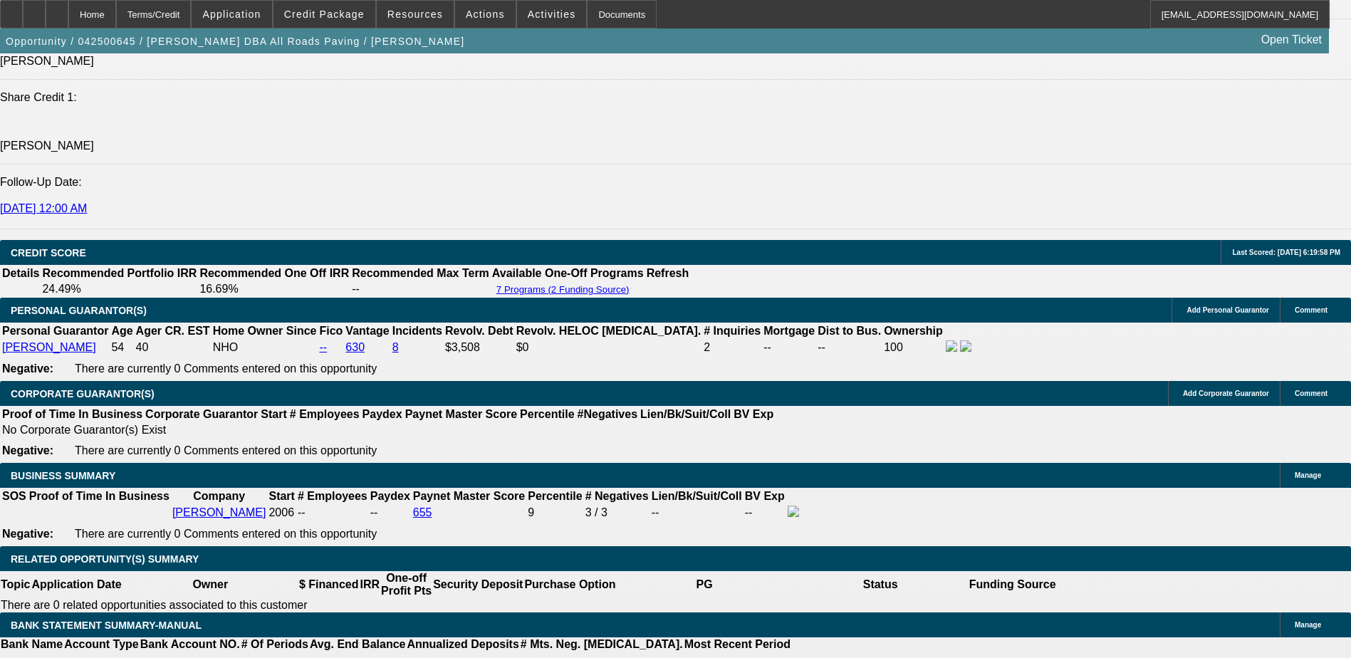
select select "0.1"
select select "4"
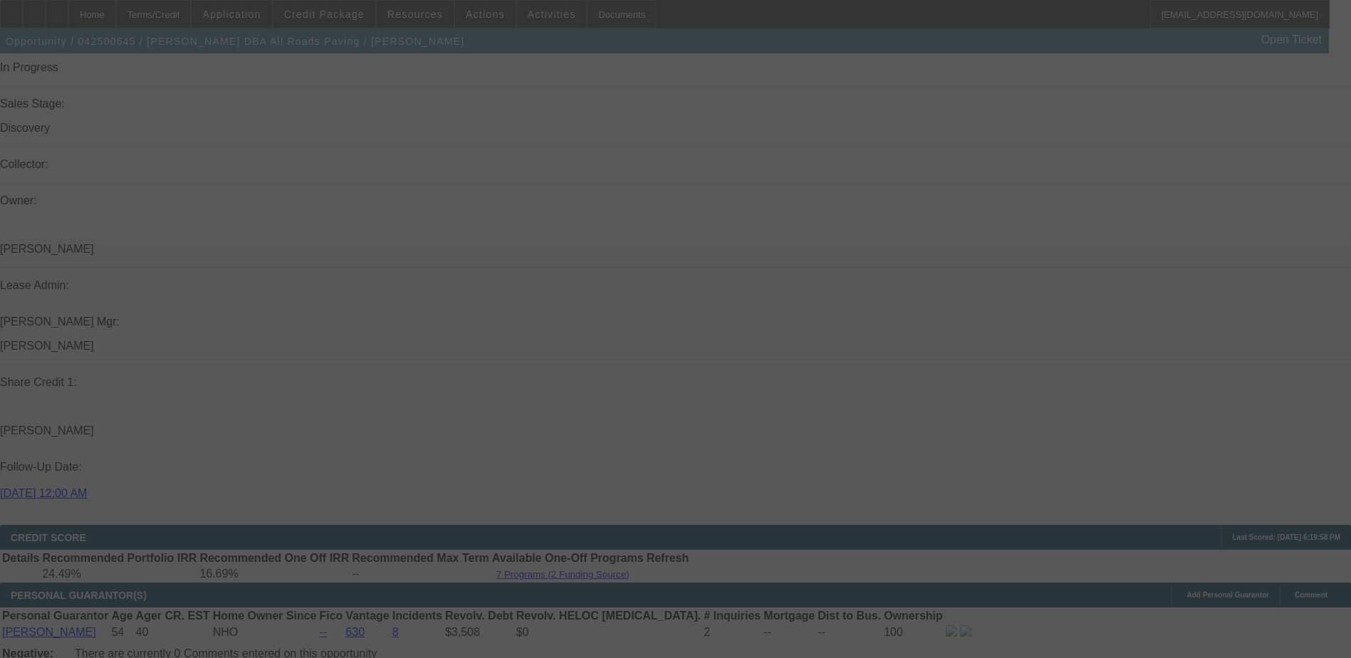
scroll to position [1353, 0]
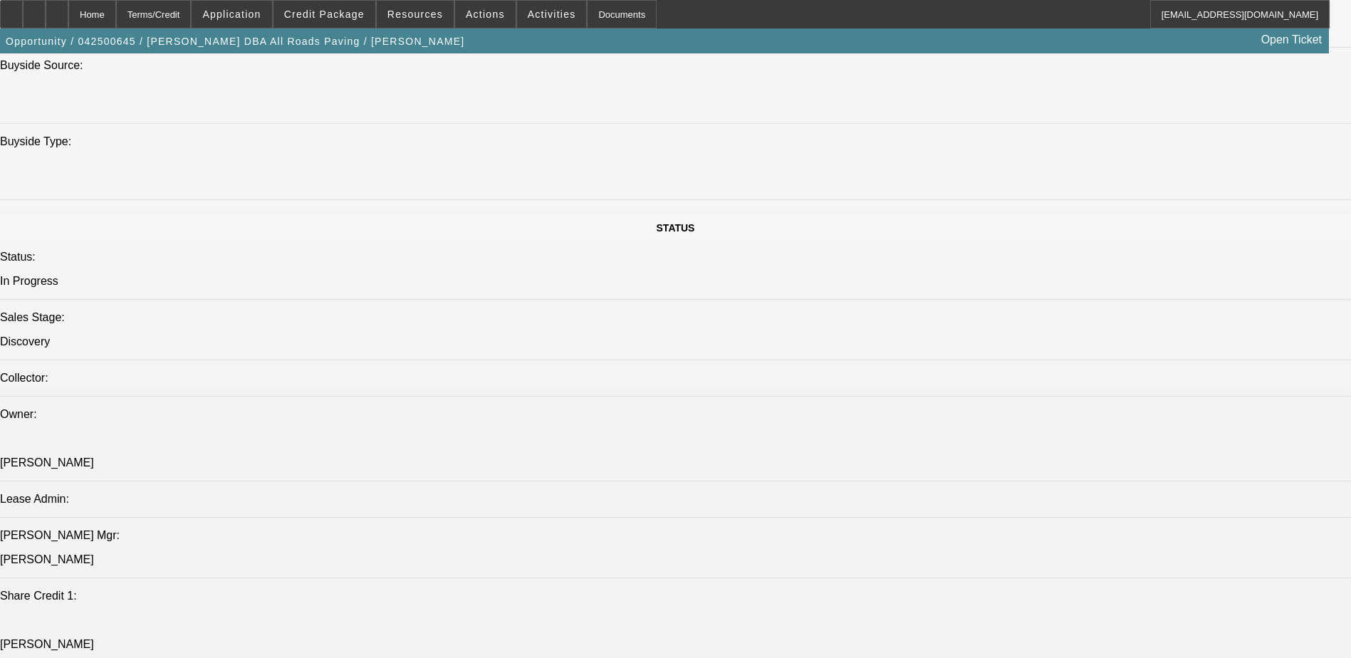
select select "0"
select select "3"
select select "0.1"
select select "5"
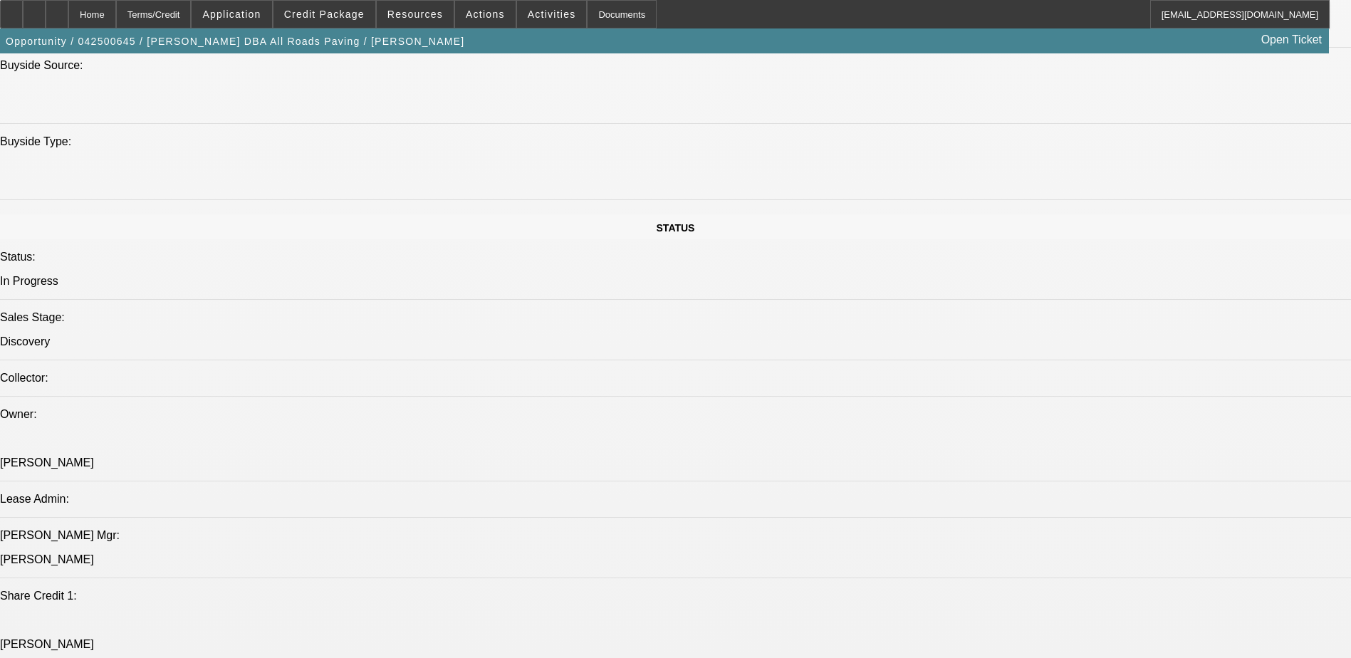
select select "0"
select select "3"
select select "0.1"
select select "5"
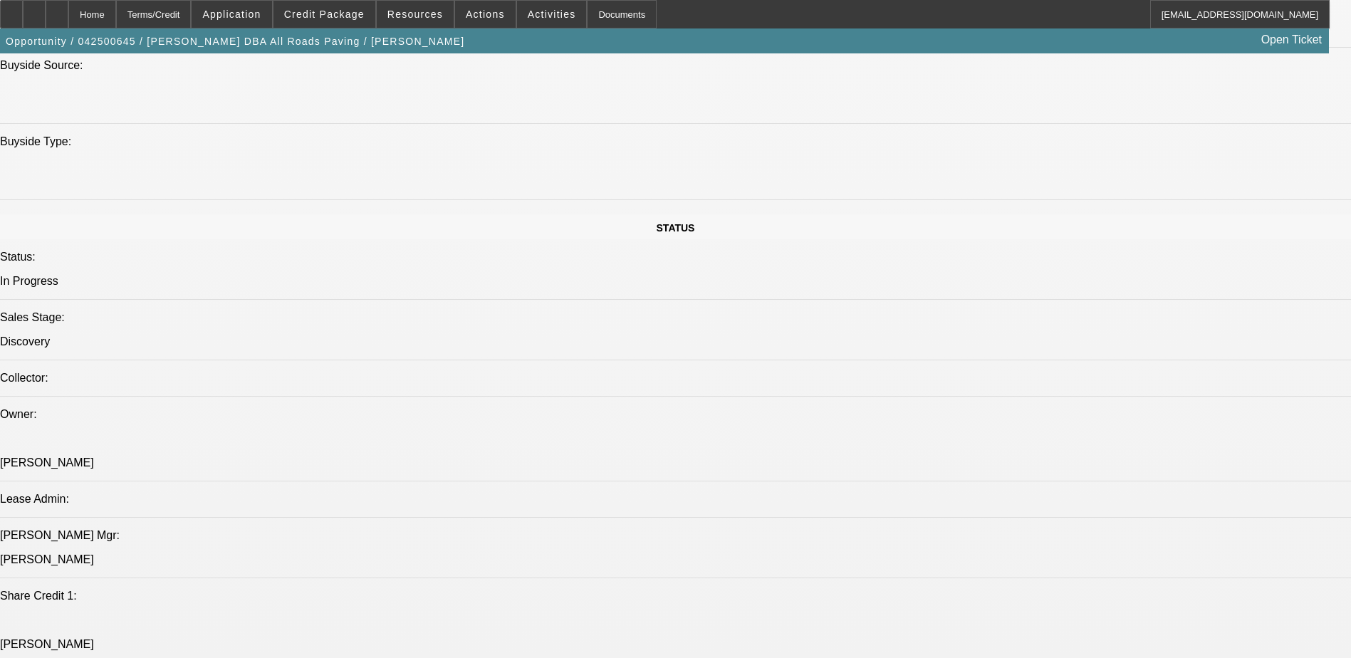
select select "0"
select select "3"
select select "0.1"
select select "4"
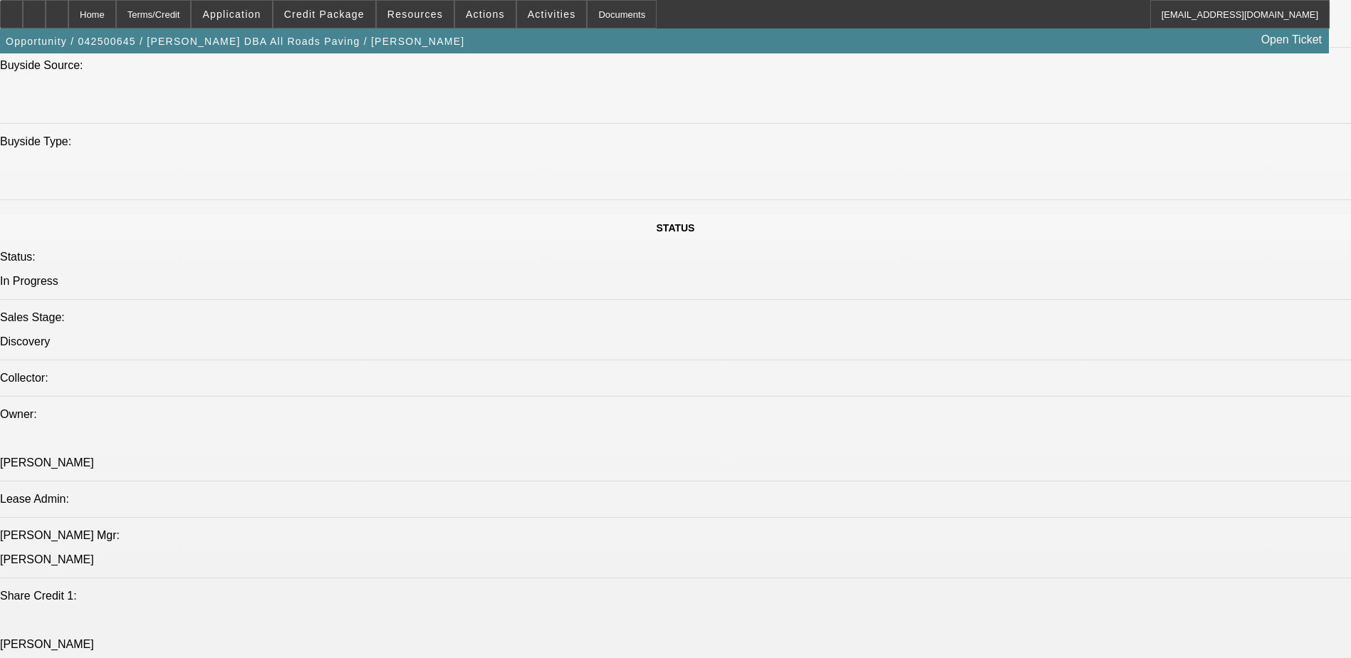
select select "0"
select select "3"
select select "0.1"
select select "4"
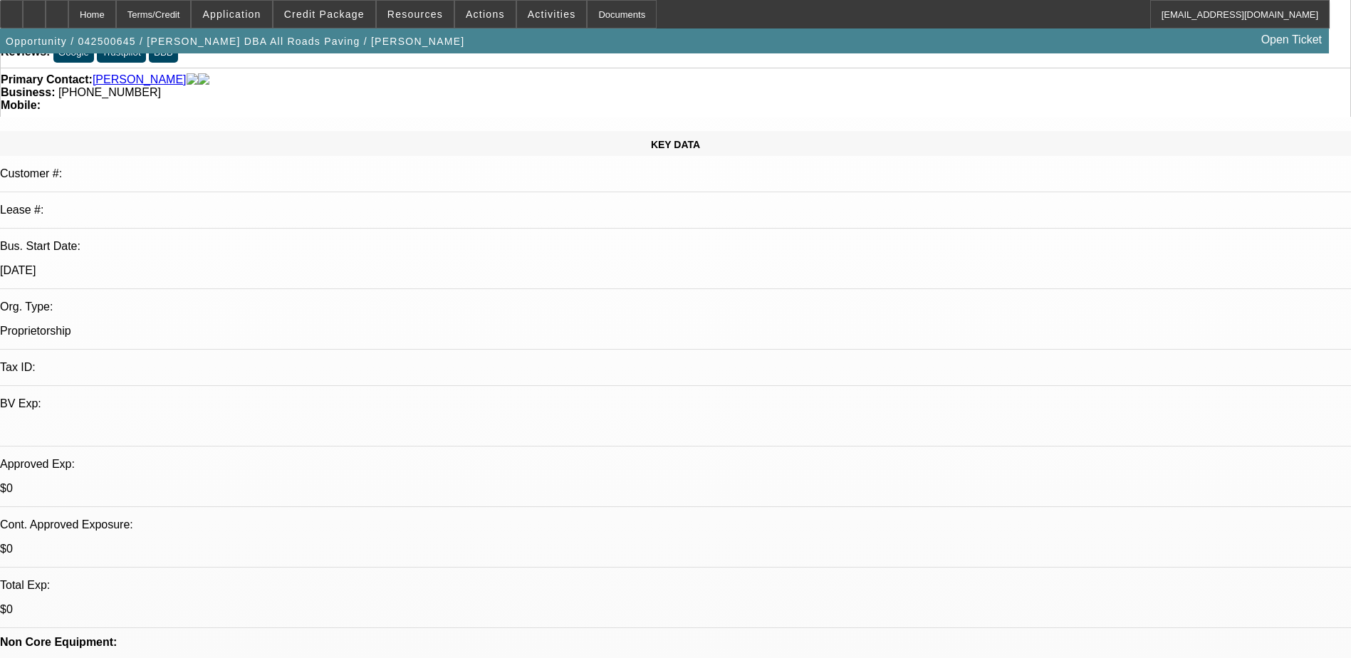
scroll to position [71, 0]
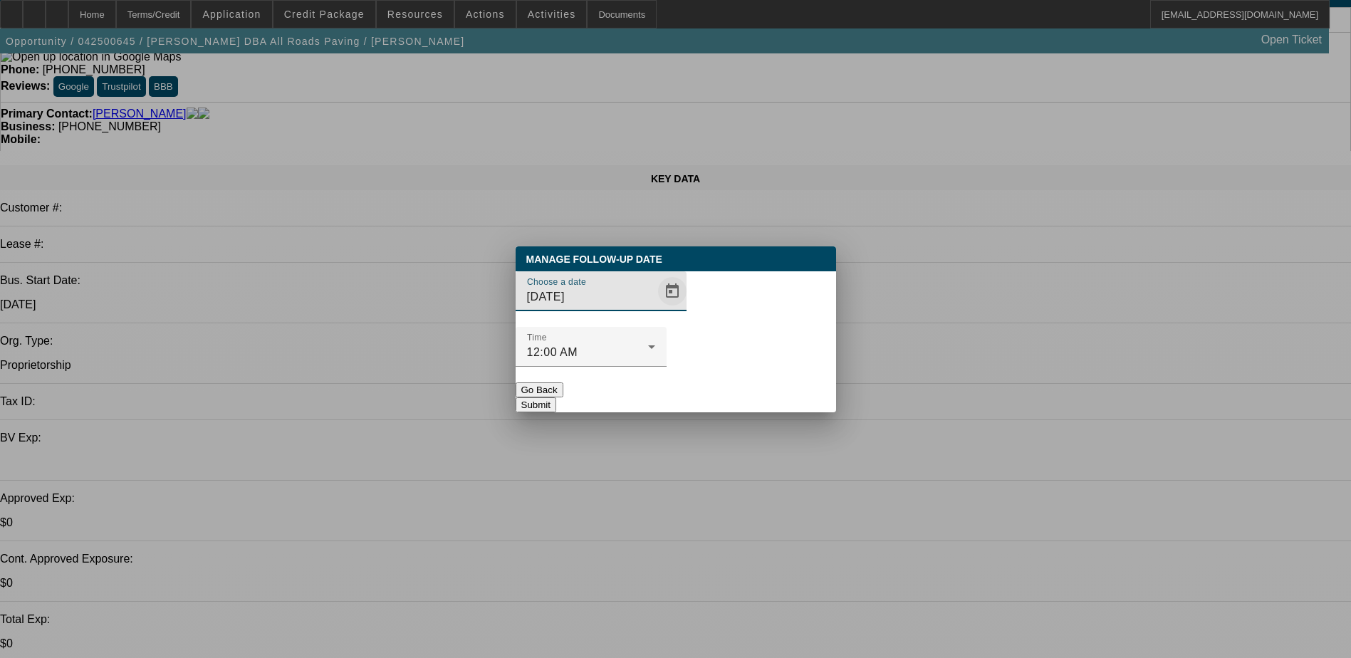
click at [655, 308] on span "Open calendar" at bounding box center [672, 291] width 34 height 34
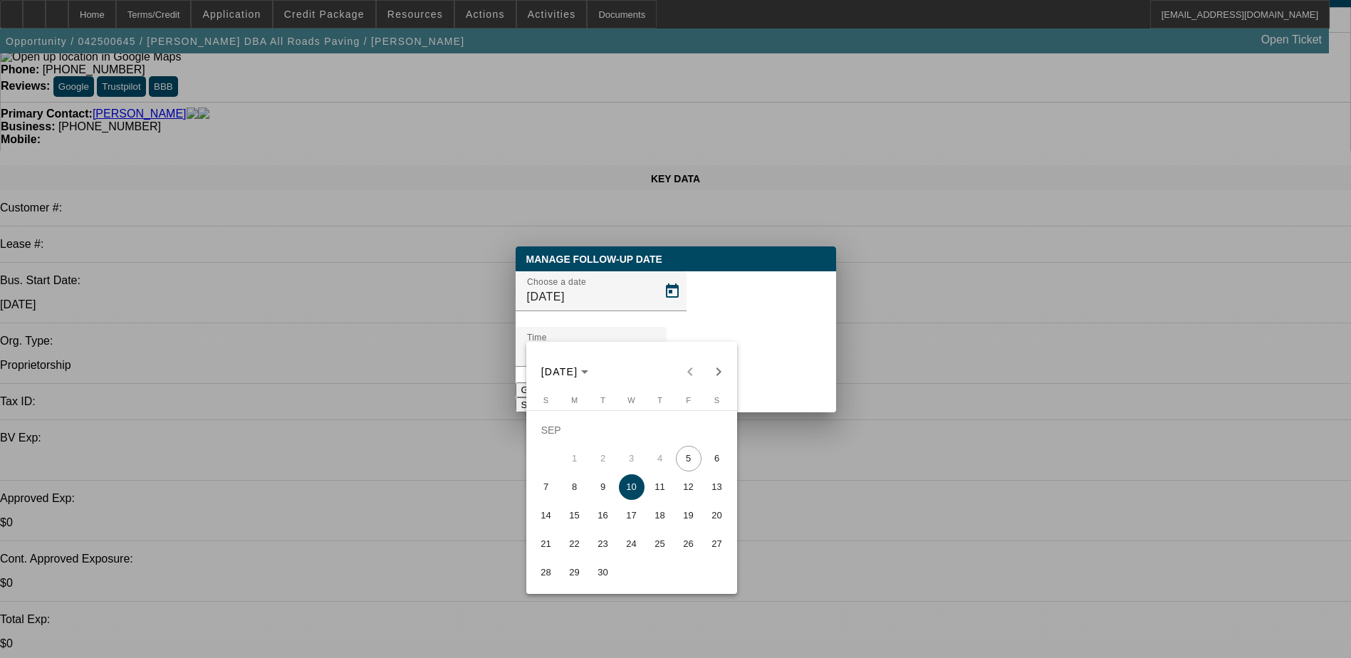
click at [580, 521] on span "15" at bounding box center [575, 516] width 26 height 26
type input "9/15/2025"
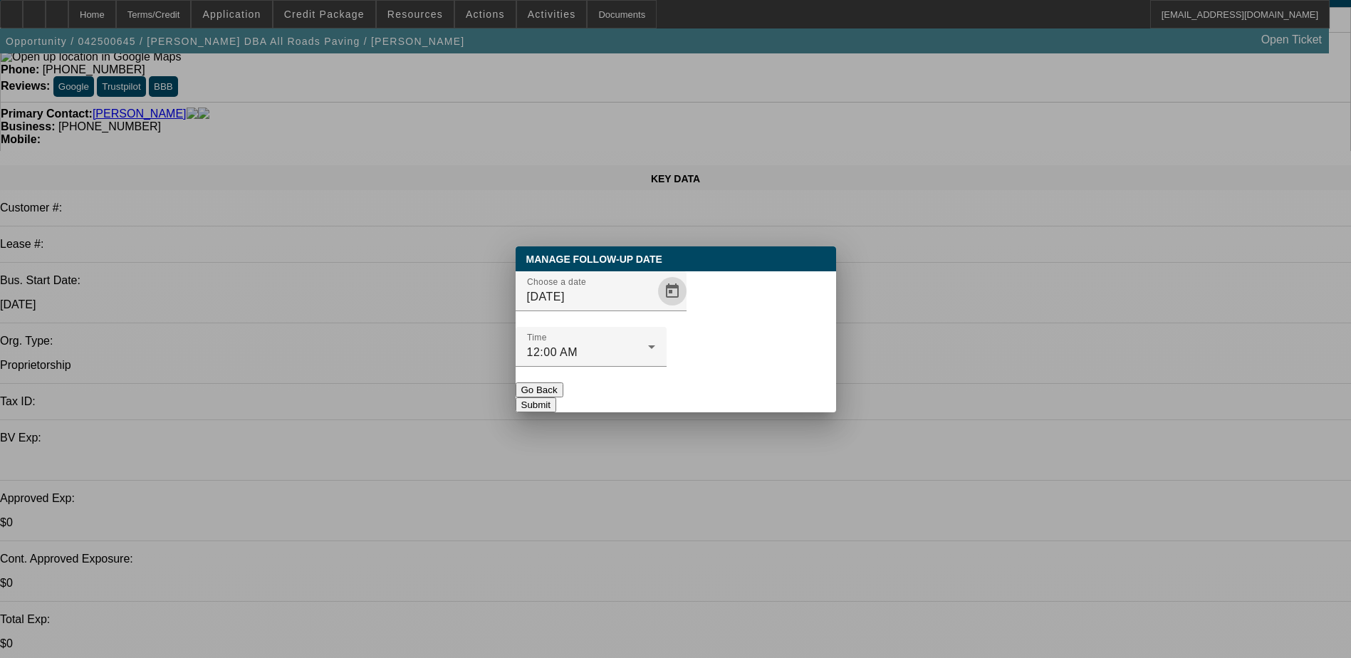
click at [556, 397] on button "Submit" at bounding box center [536, 404] width 41 height 15
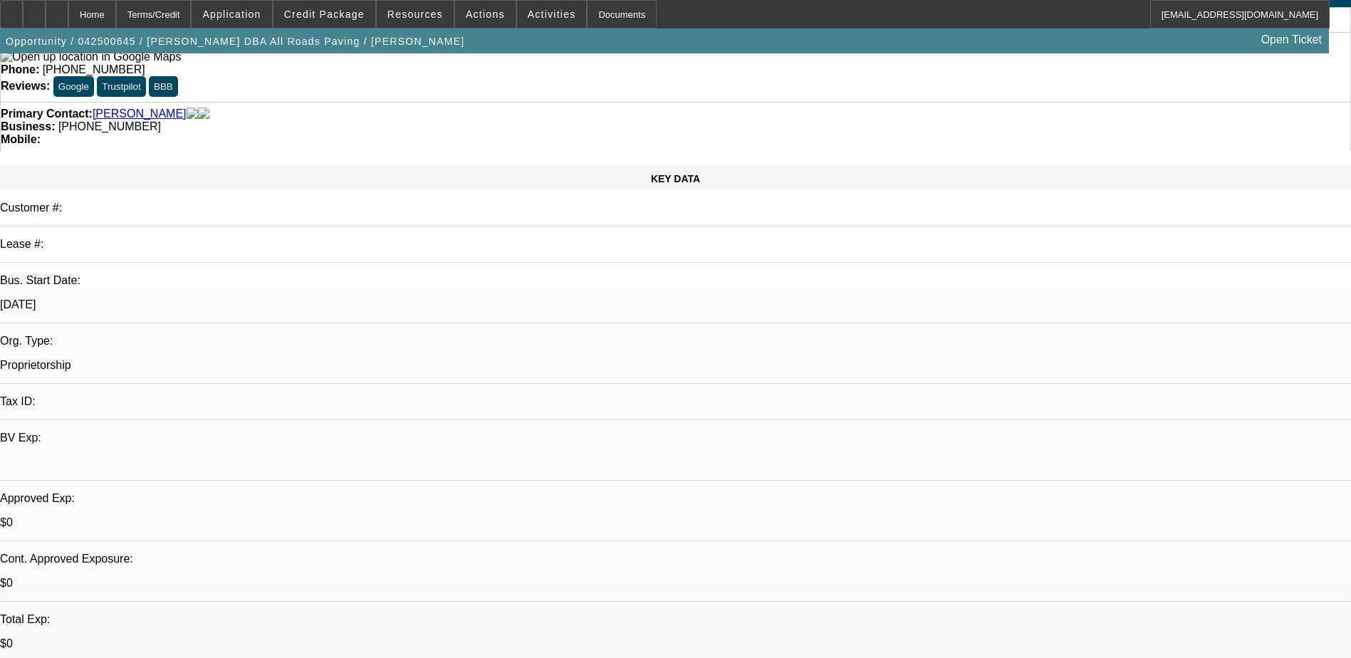
scroll to position [71, 0]
click at [359, 7] on span at bounding box center [325, 14] width 102 height 34
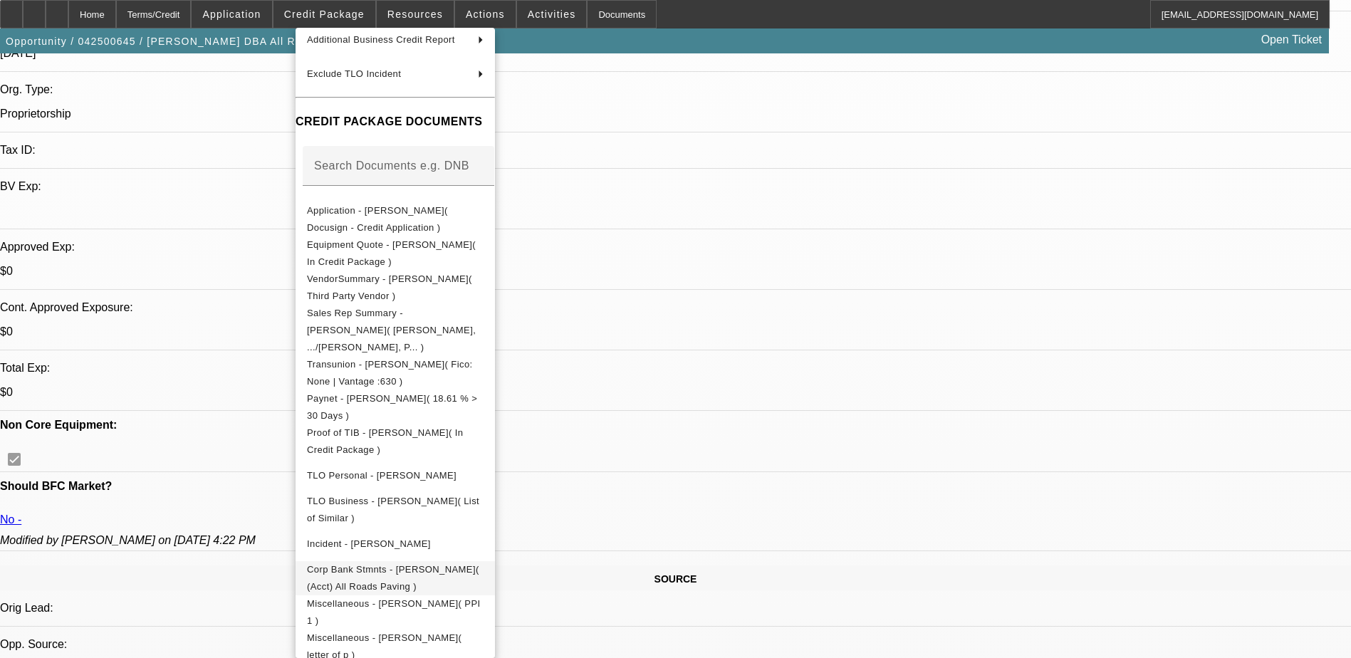
scroll to position [356, 0]
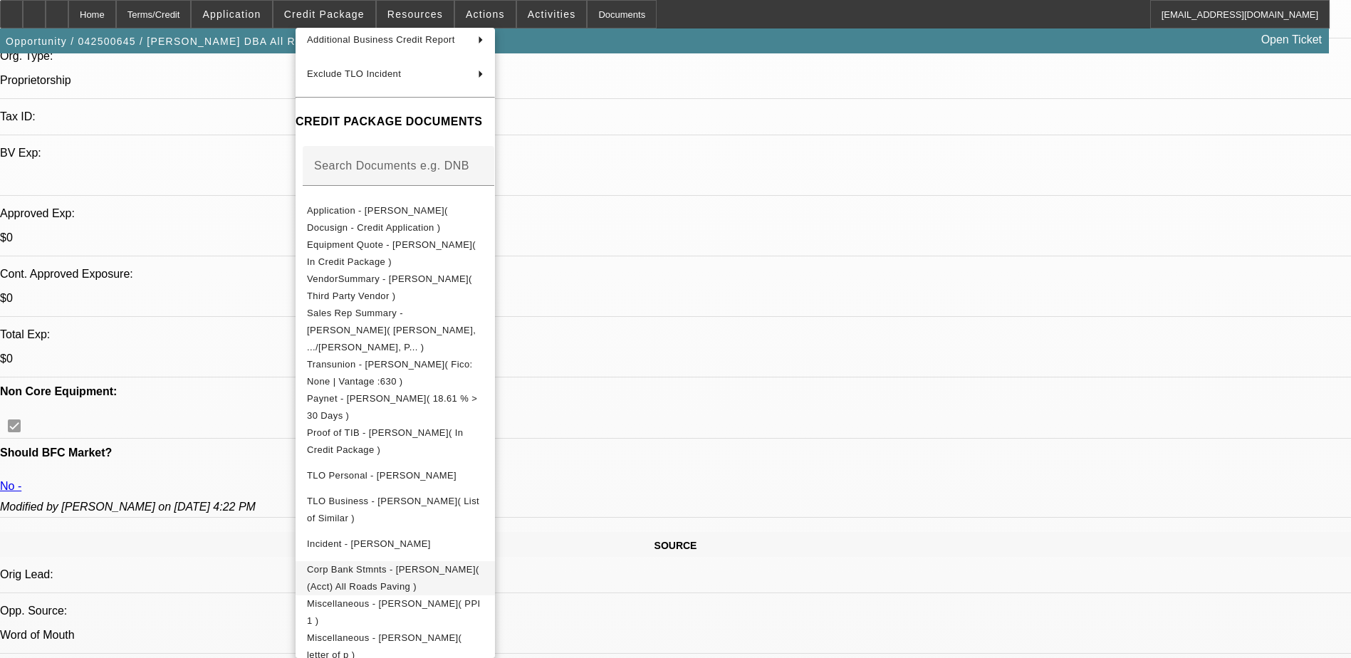
click at [484, 563] on span "Corp Bank Stmnts - Shane Stanley( (Acct) All Roads Paving )" at bounding box center [395, 578] width 177 height 34
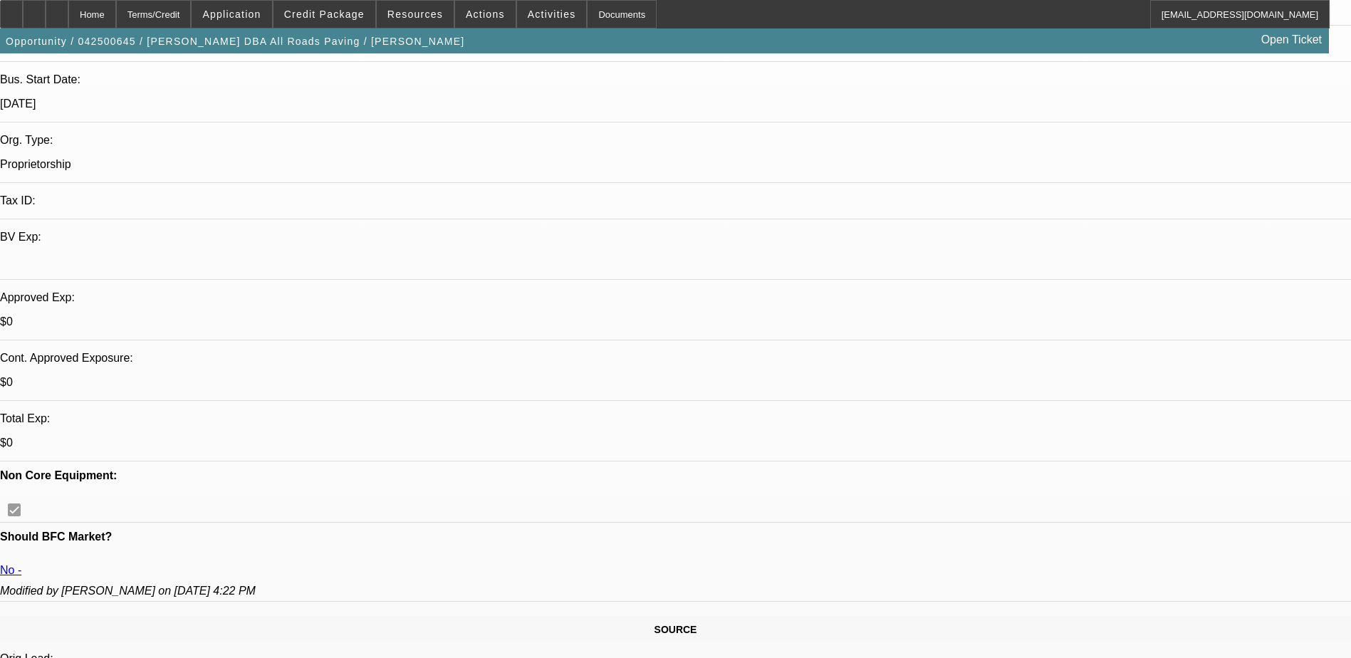
scroll to position [142, 0]
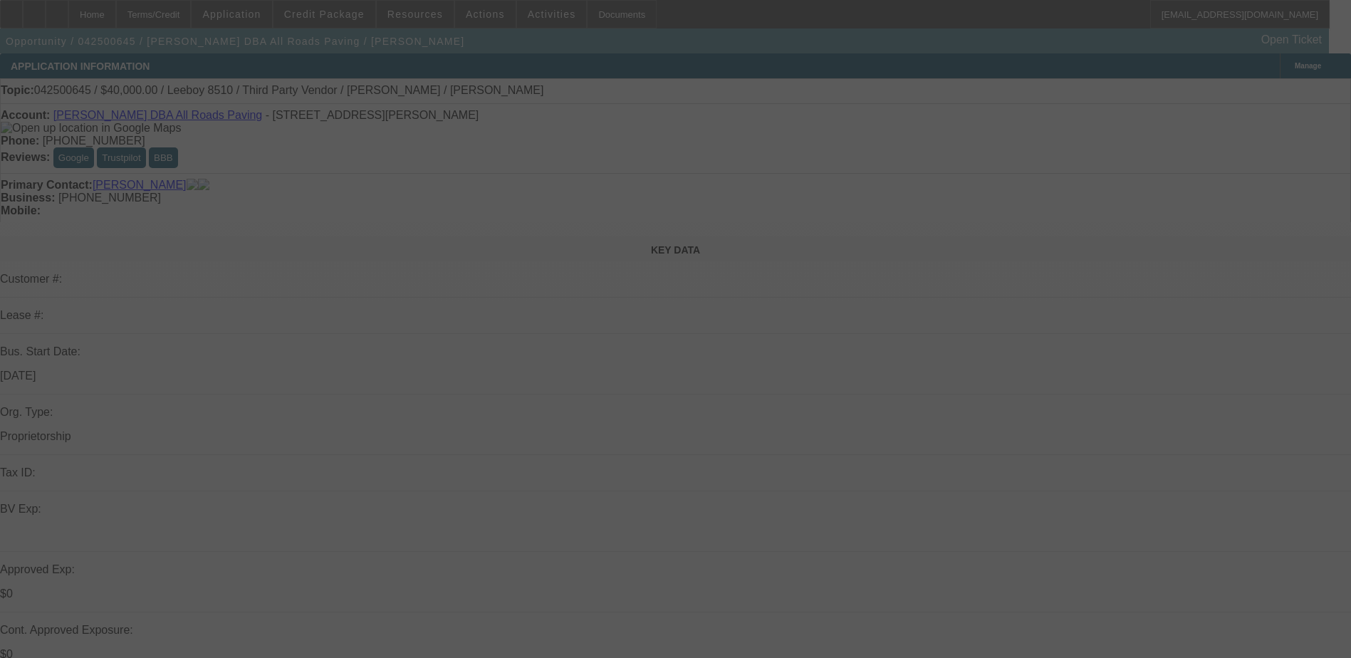
select select "0"
select select "0.1"
select select "0"
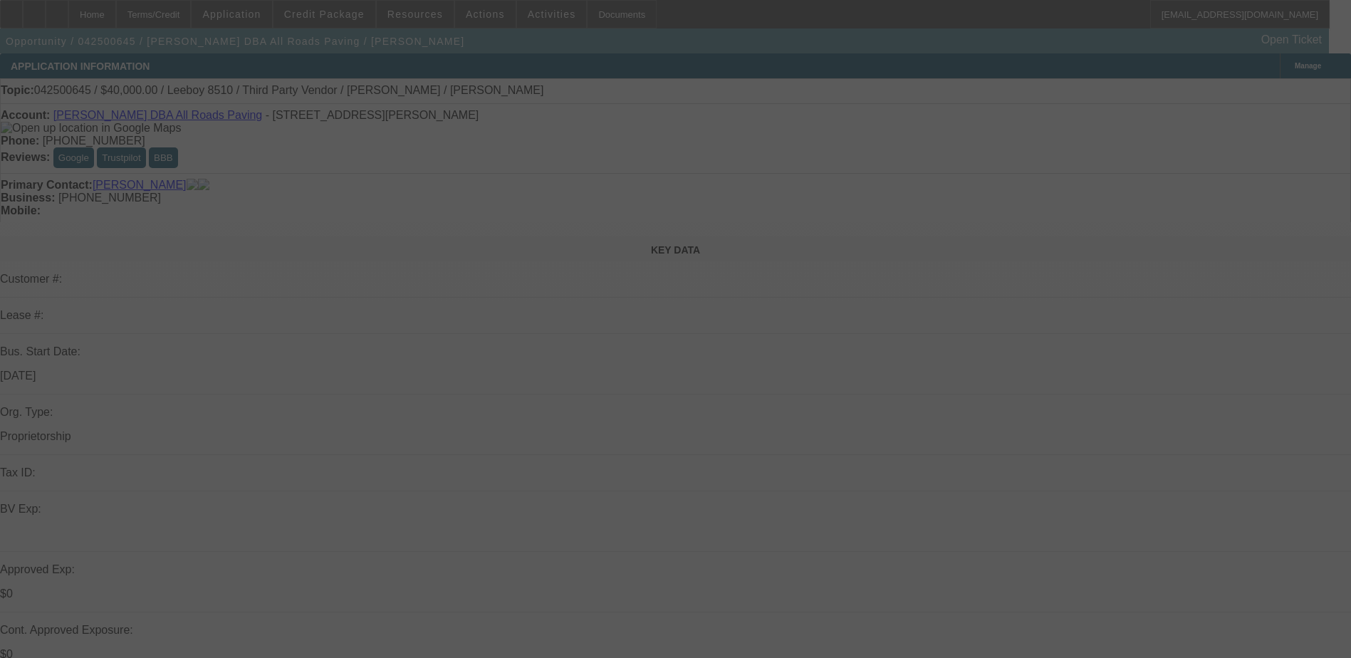
select select "0.1"
select select "0"
select select "0.1"
select select "0"
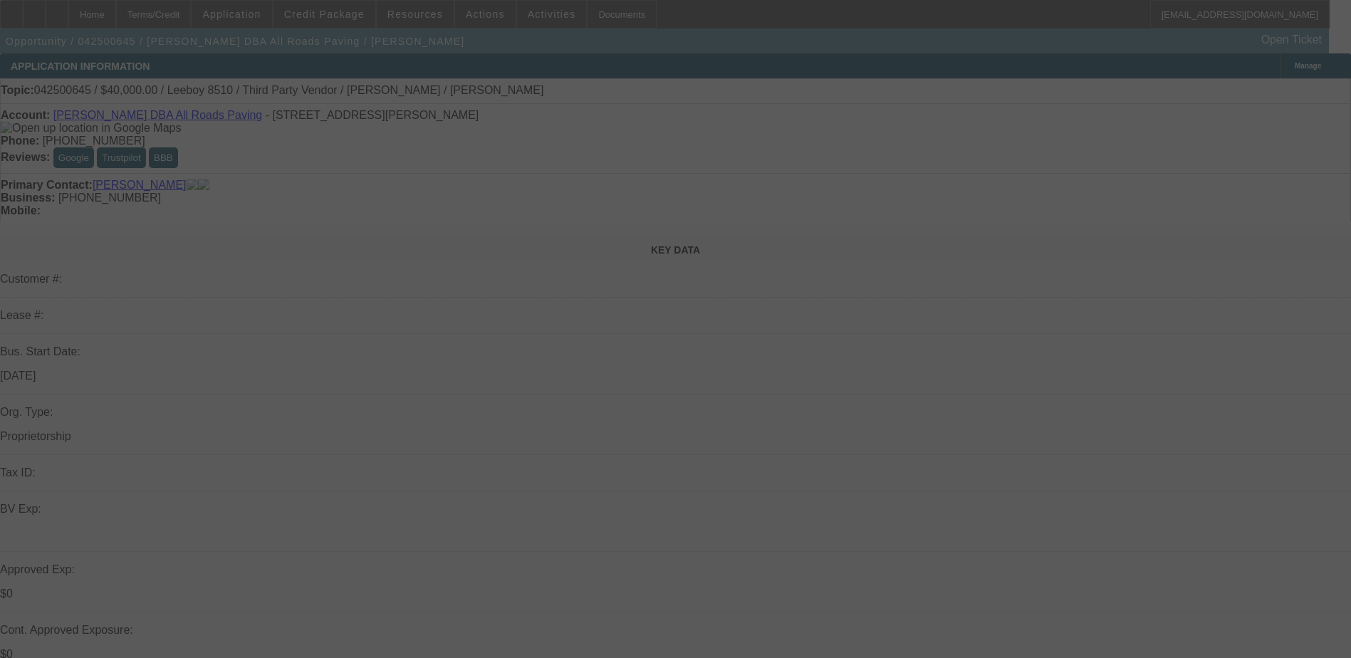
select select "0"
select select "0.1"
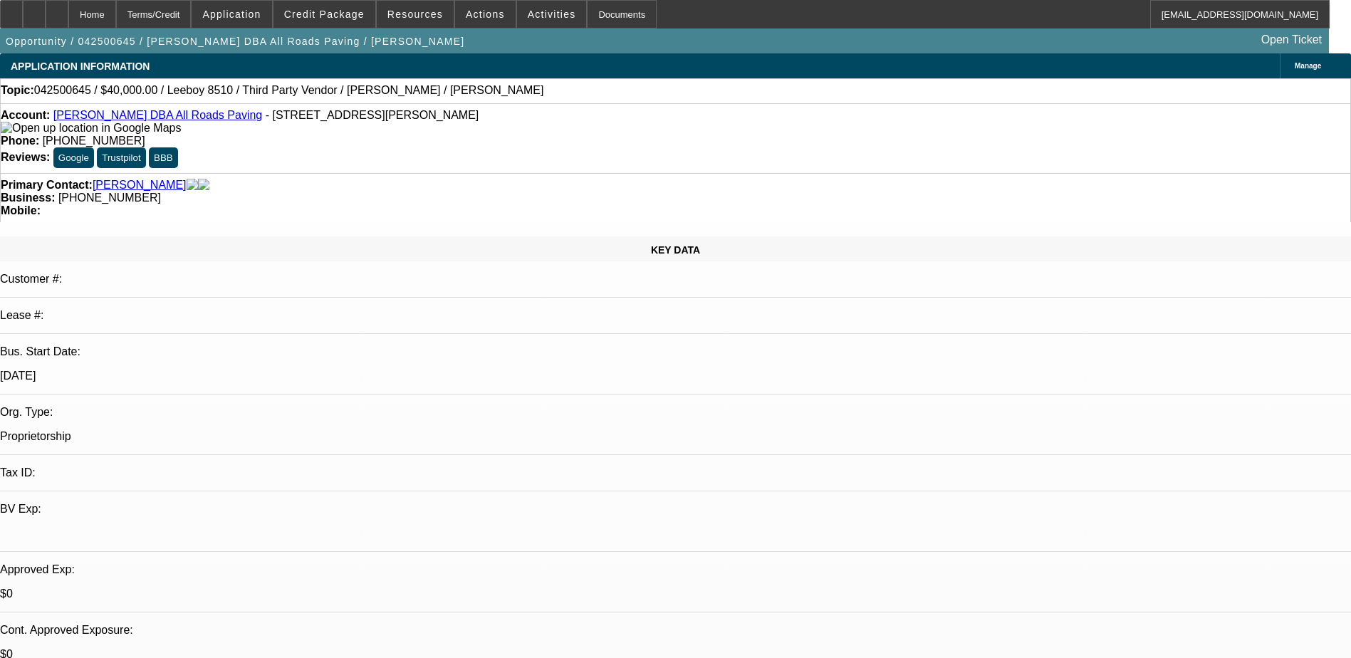
select select "1"
select select "3"
select select "5"
select select "1"
select select "3"
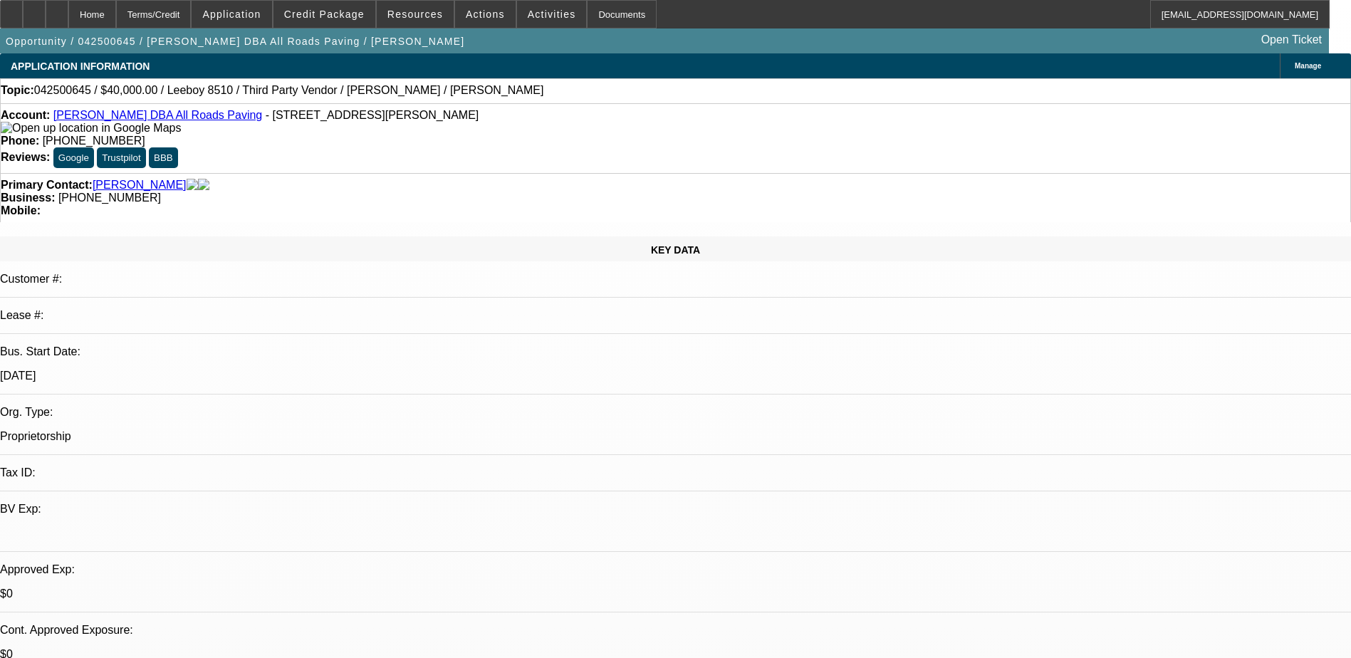
select select "5"
select select "1"
select select "3"
select select "4"
select select "1"
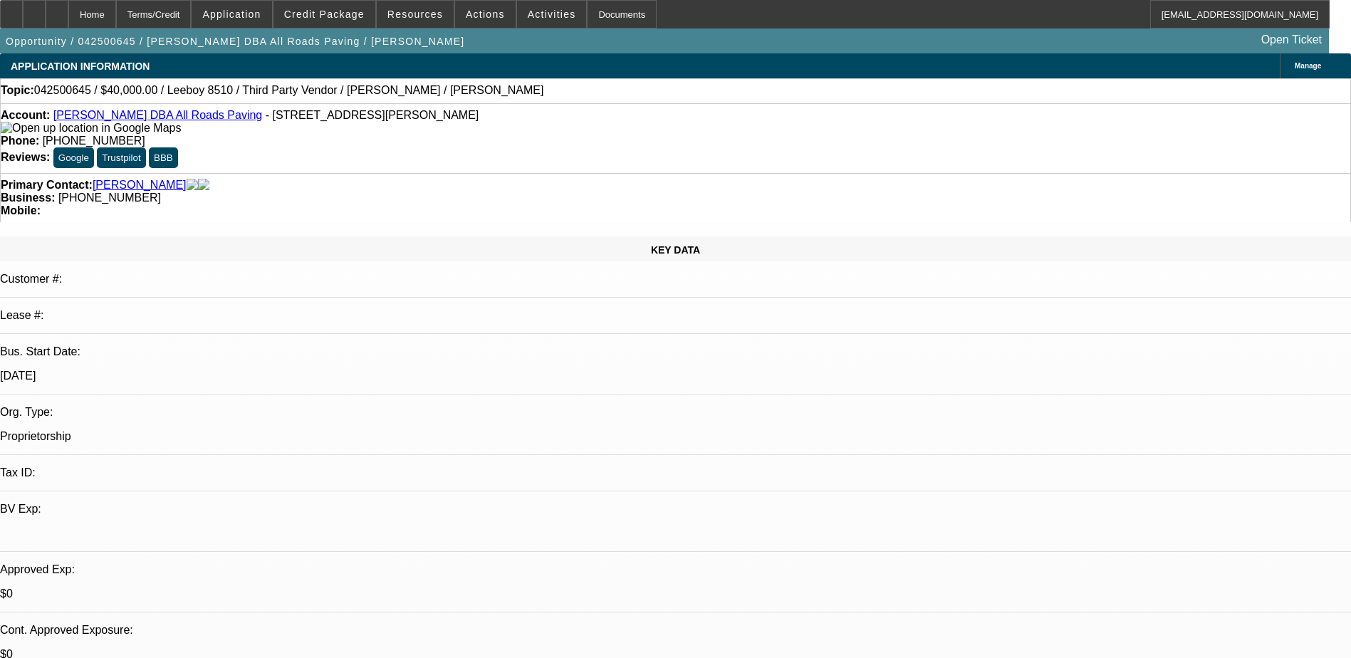
select select "3"
select select "4"
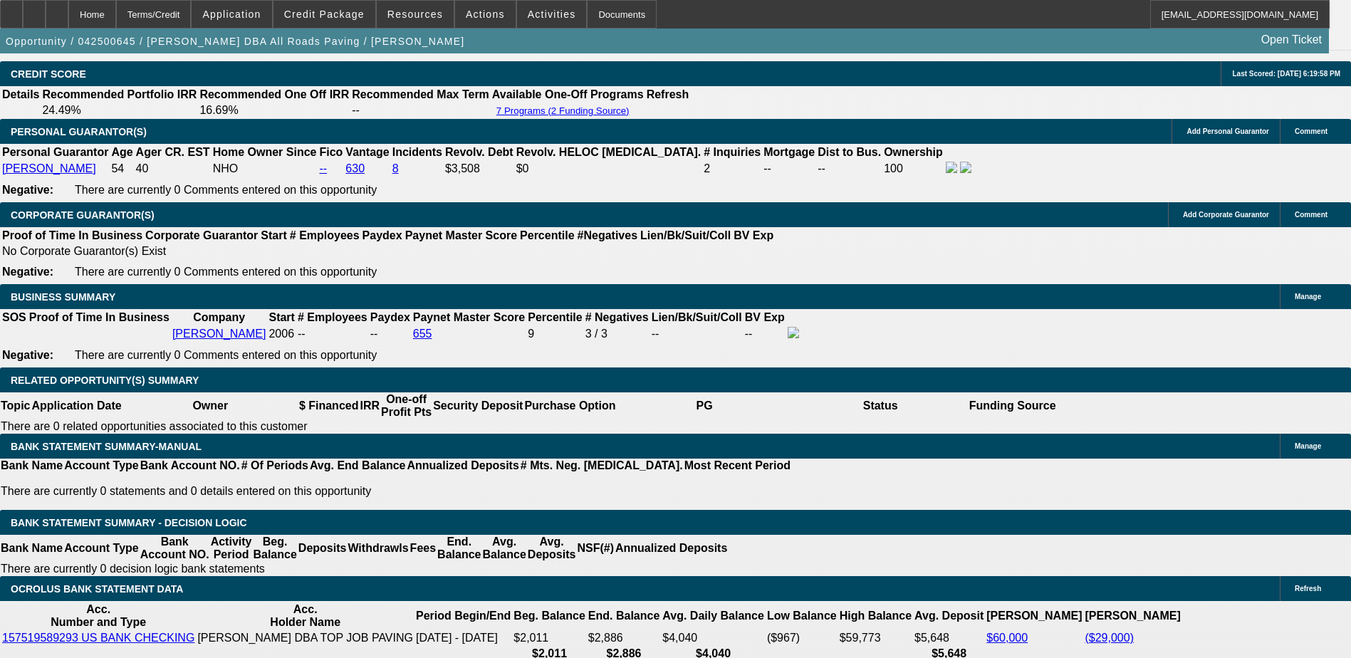
scroll to position [2137, 0]
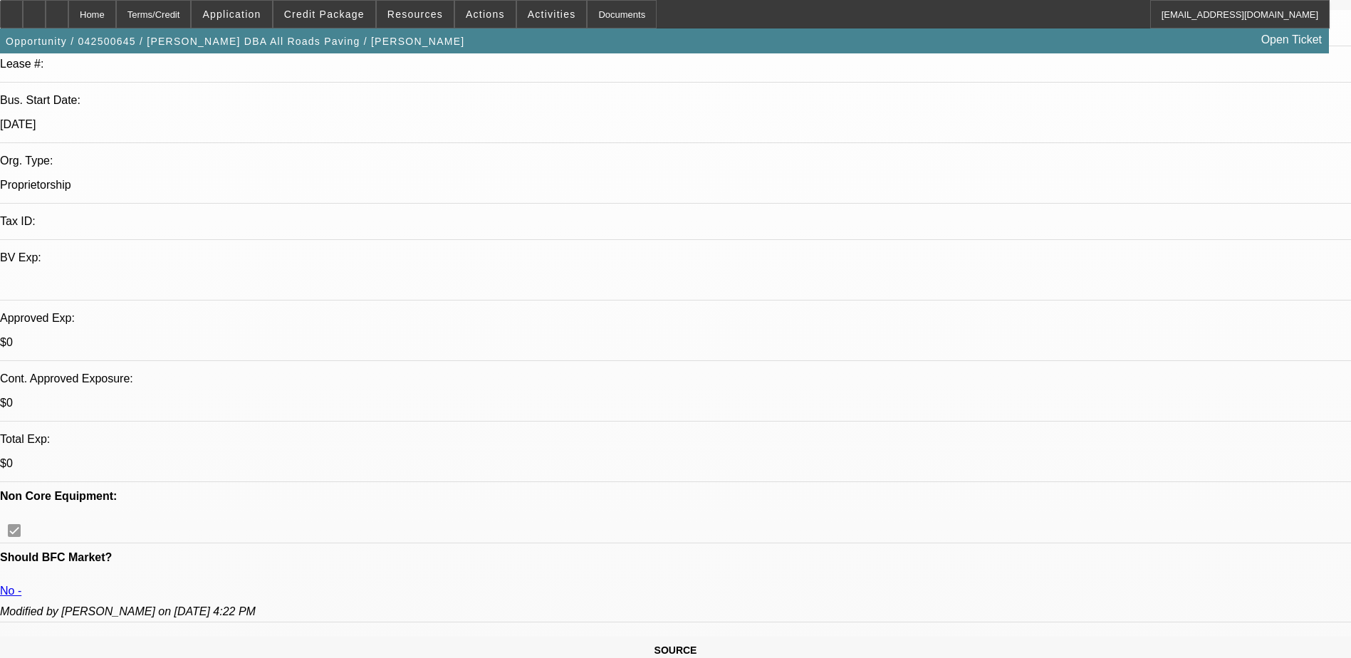
drag, startPoint x: 614, startPoint y: 215, endPoint x: 613, endPoint y: 113, distance: 101.9
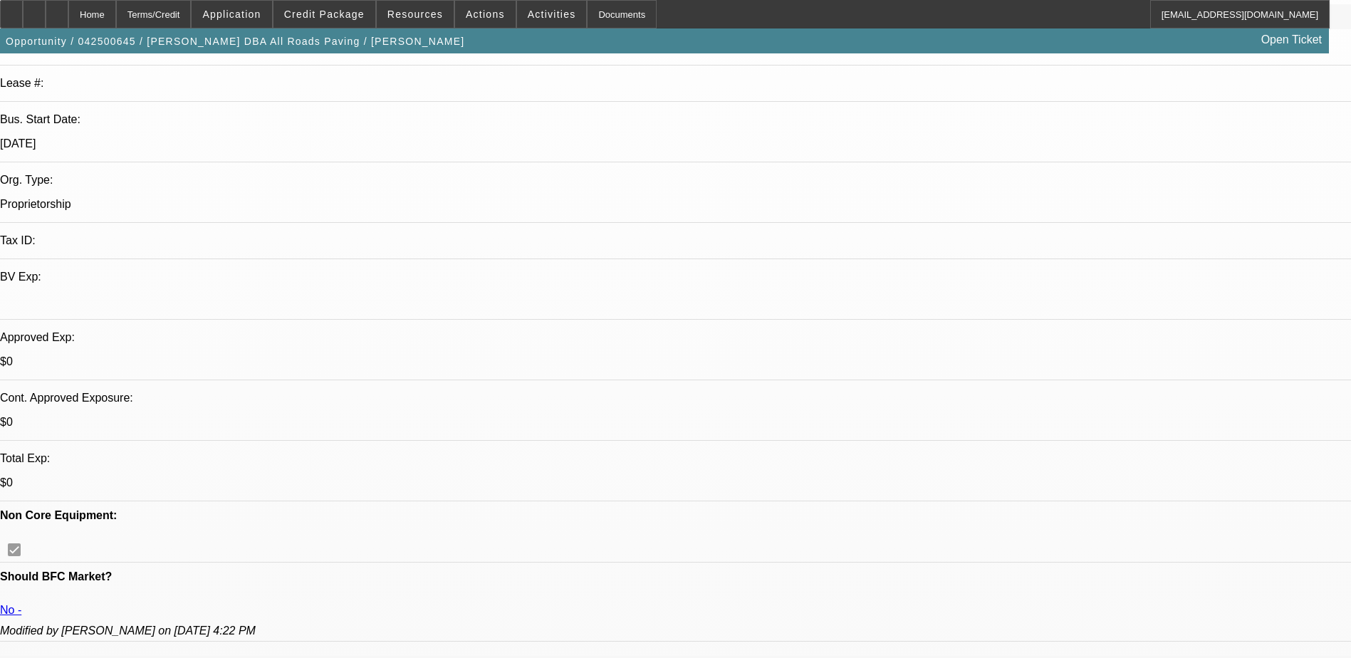
scroll to position [161, 0]
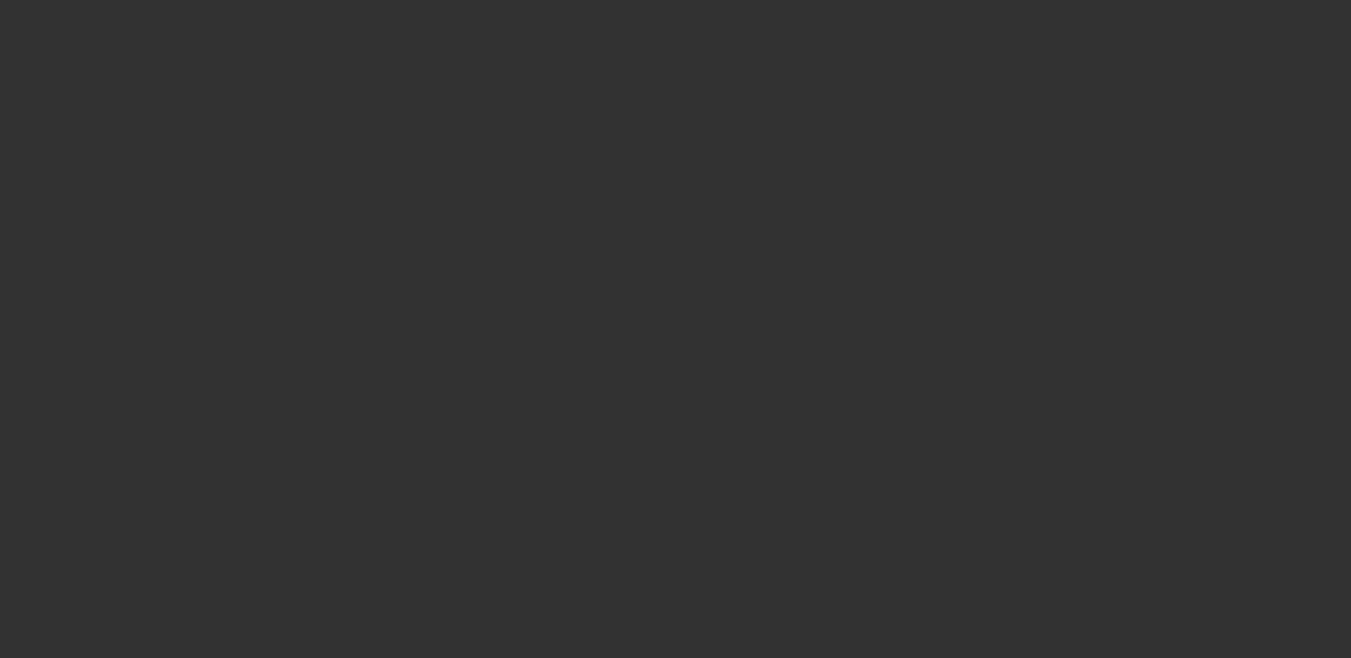
scroll to position [0, 0]
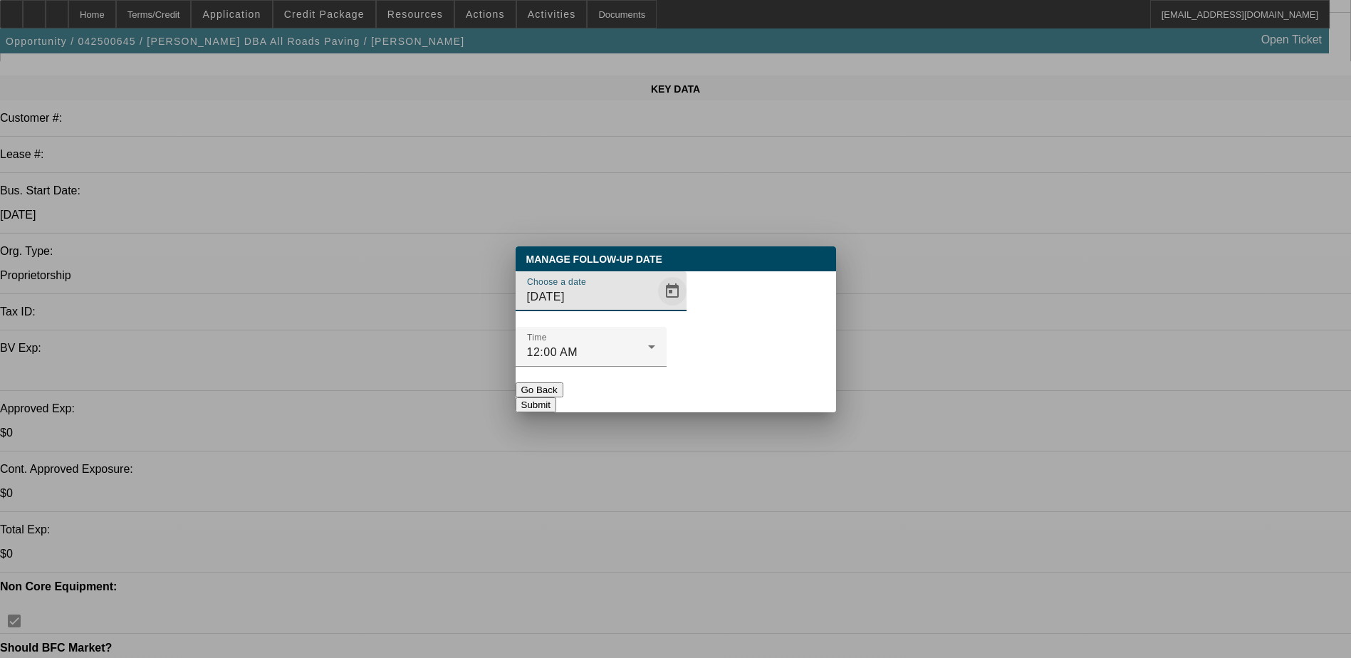
click at [655, 308] on span "Open calendar" at bounding box center [672, 291] width 34 height 34
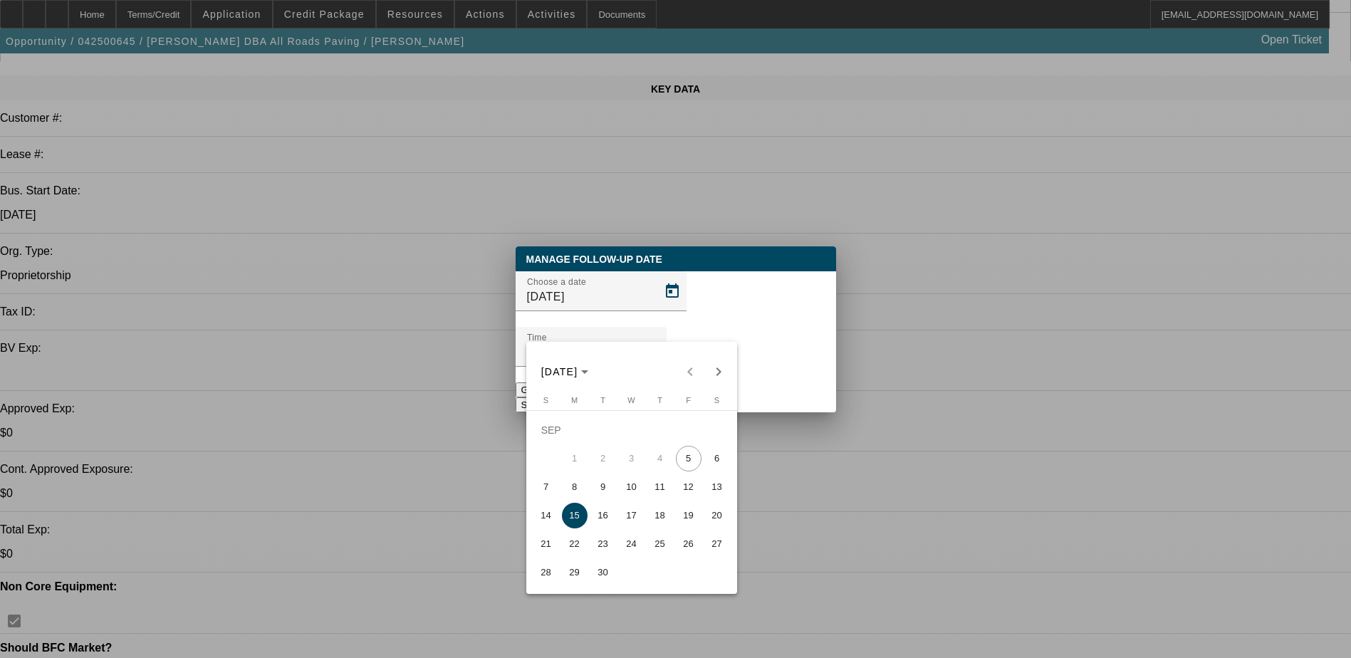
click at [576, 519] on span "15" at bounding box center [575, 516] width 26 height 26
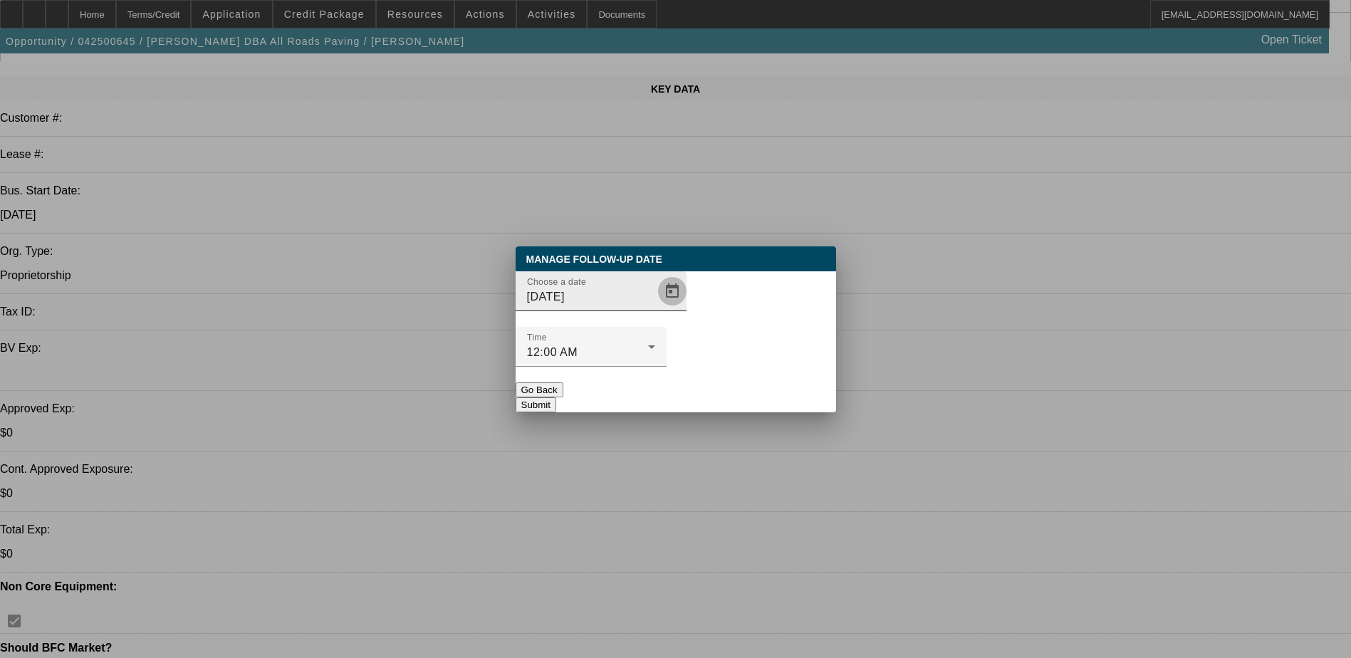
click at [657, 308] on span "Open calendar" at bounding box center [672, 291] width 34 height 34
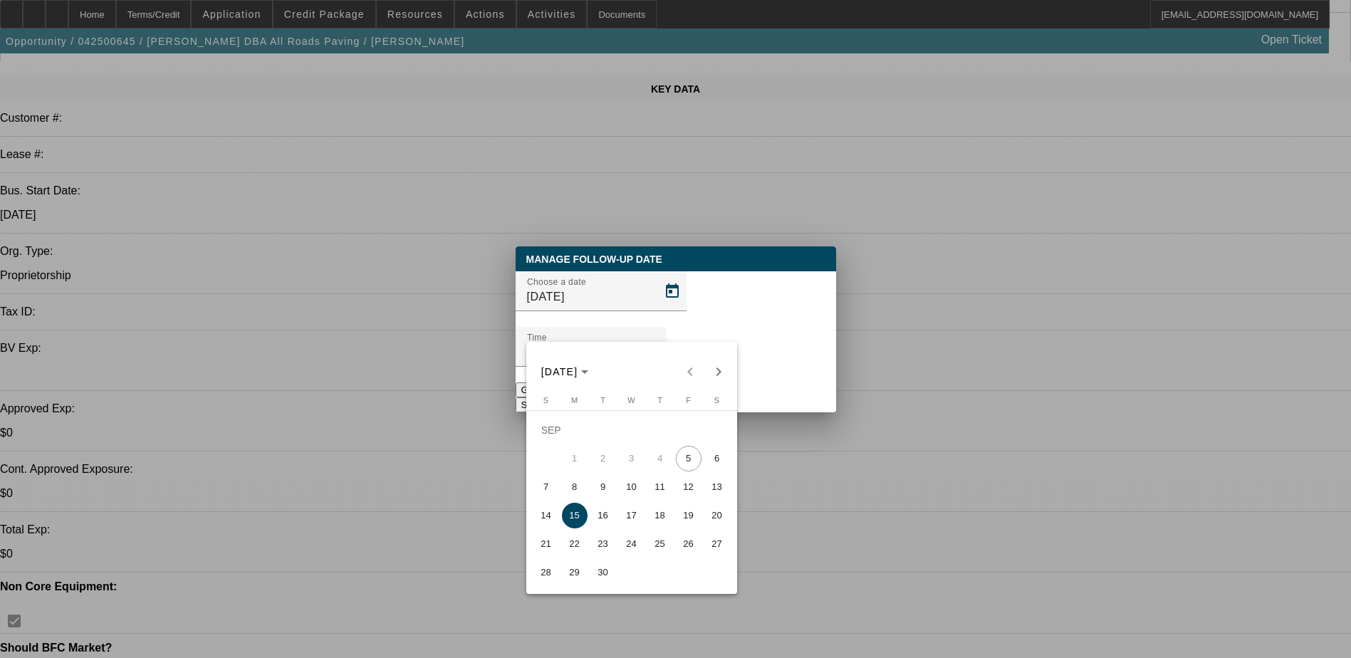
click at [568, 494] on span "8" at bounding box center [575, 487] width 26 height 26
type input "9/8/2025"
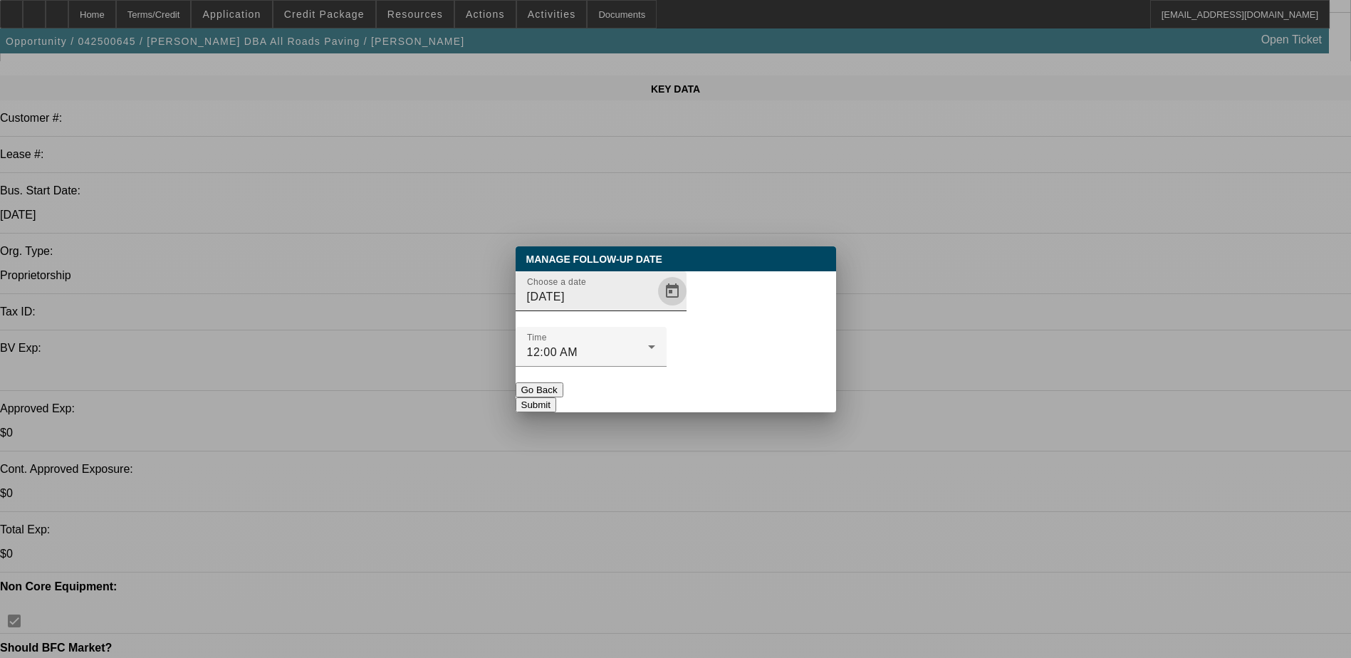
click at [655, 308] on span "Open calendar" at bounding box center [672, 291] width 34 height 34
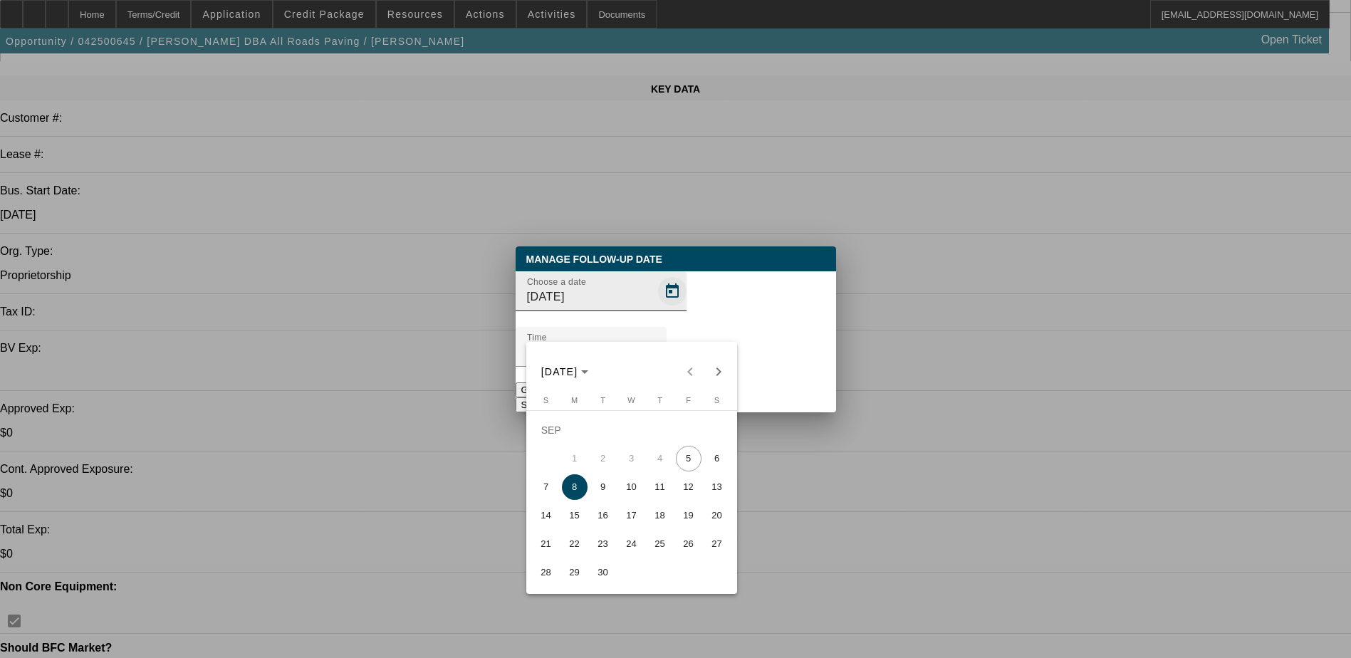
click at [642, 322] on div at bounding box center [675, 329] width 1351 height 658
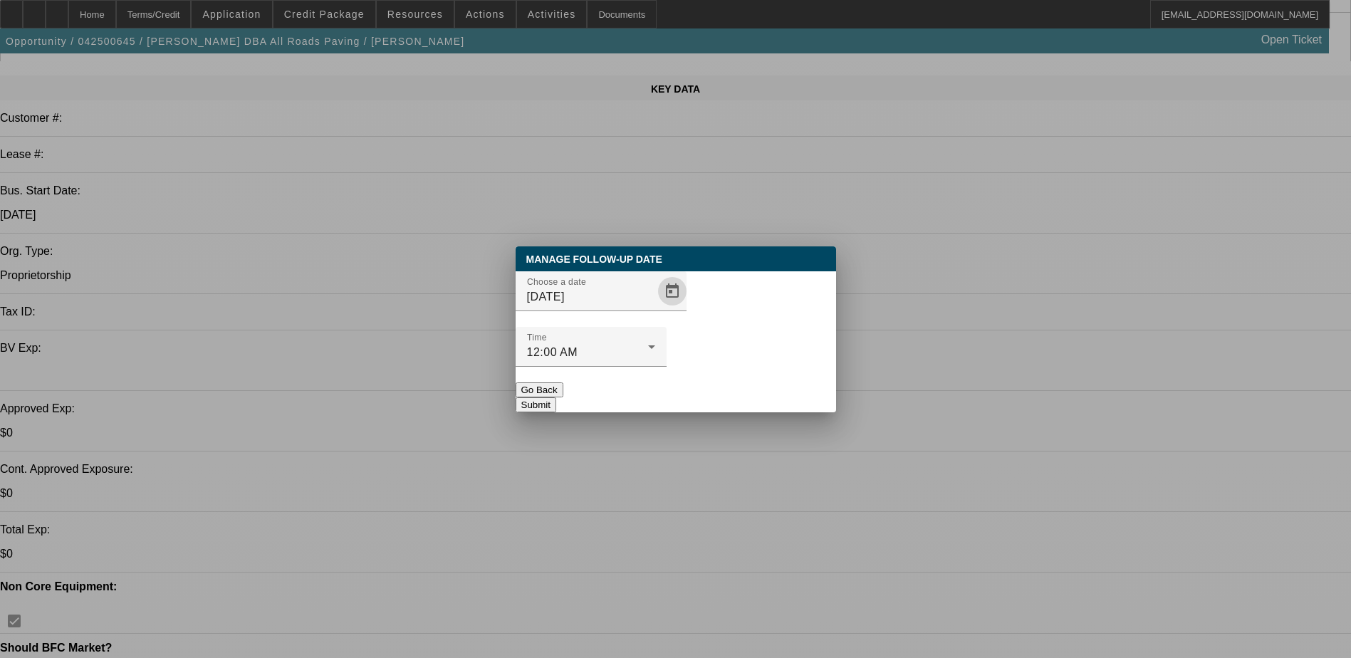
click at [556, 397] on button "Submit" at bounding box center [536, 404] width 41 height 15
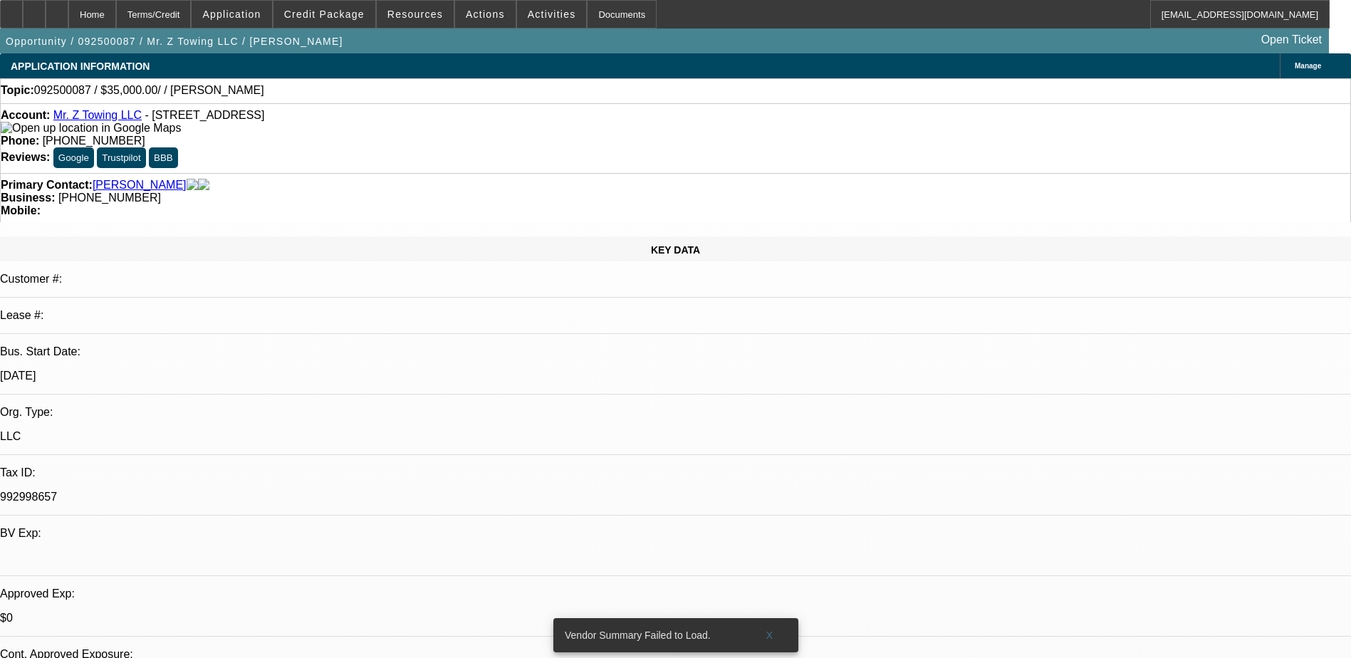
select select "0"
select select "2"
select select "0.1"
select select "4"
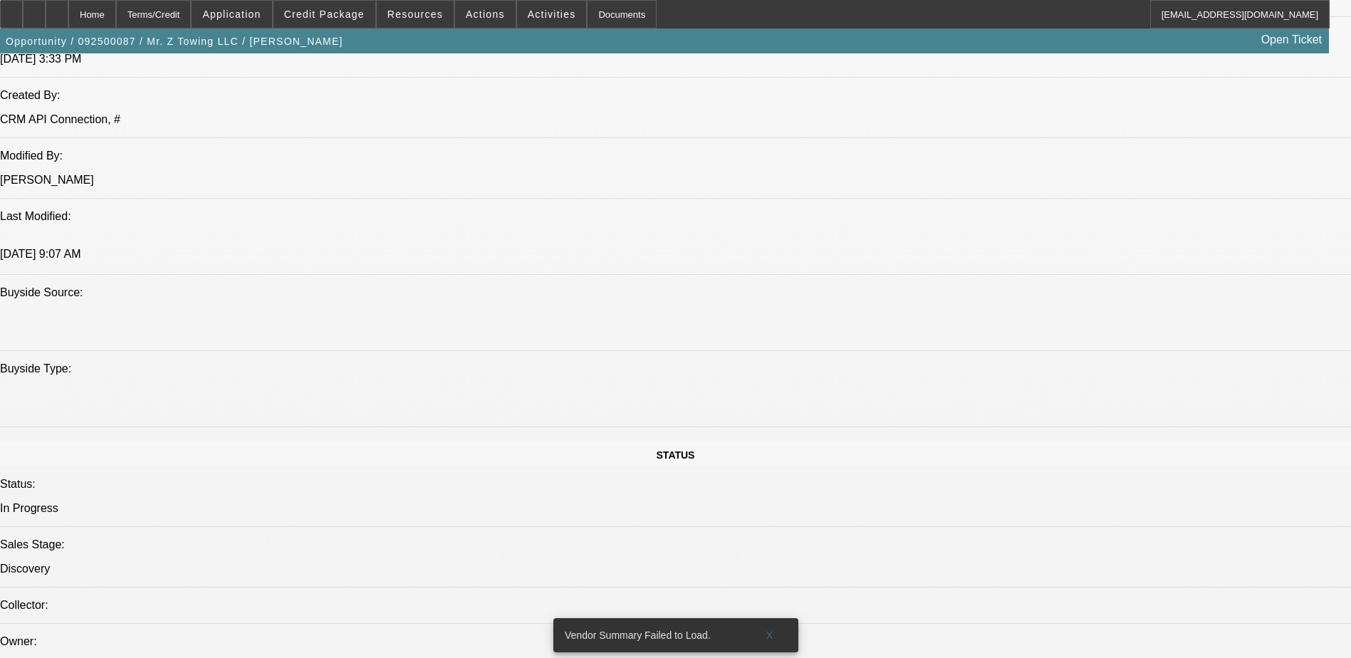
scroll to position [1567, 0]
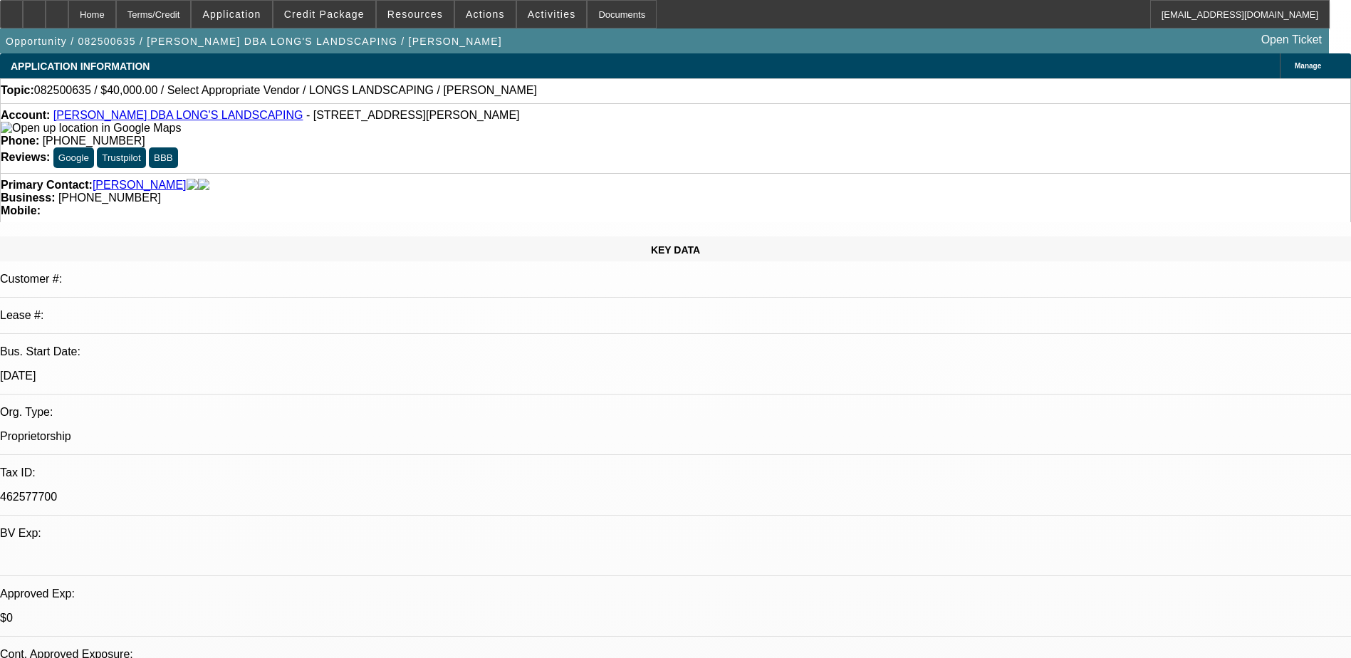
select select "0"
select select "2"
select select "0.1"
select select "1"
select select "2"
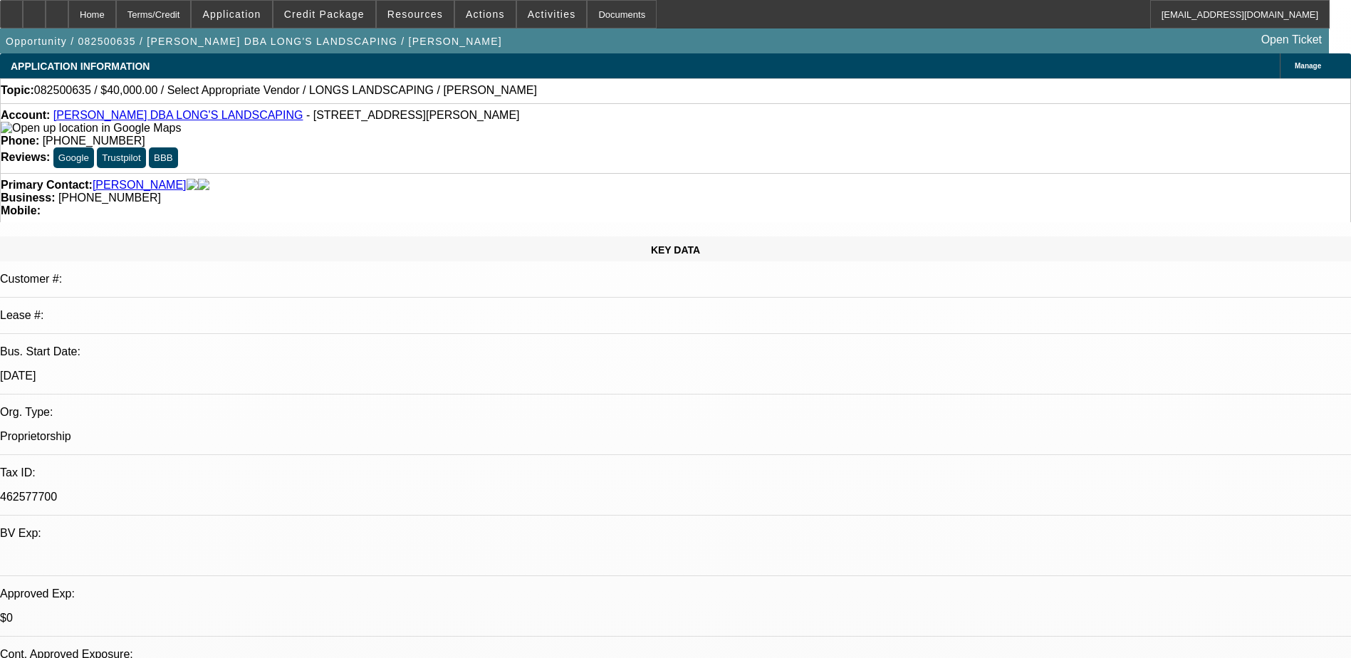
select select "4"
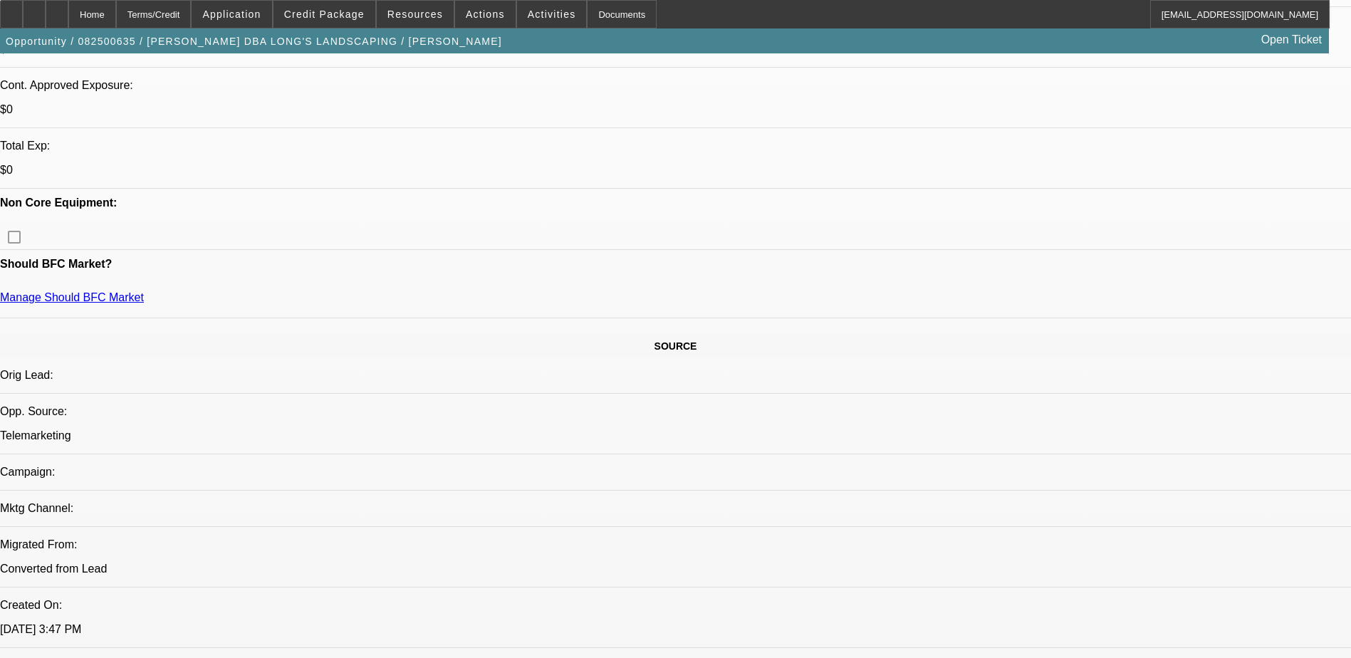
scroll to position [356, 0]
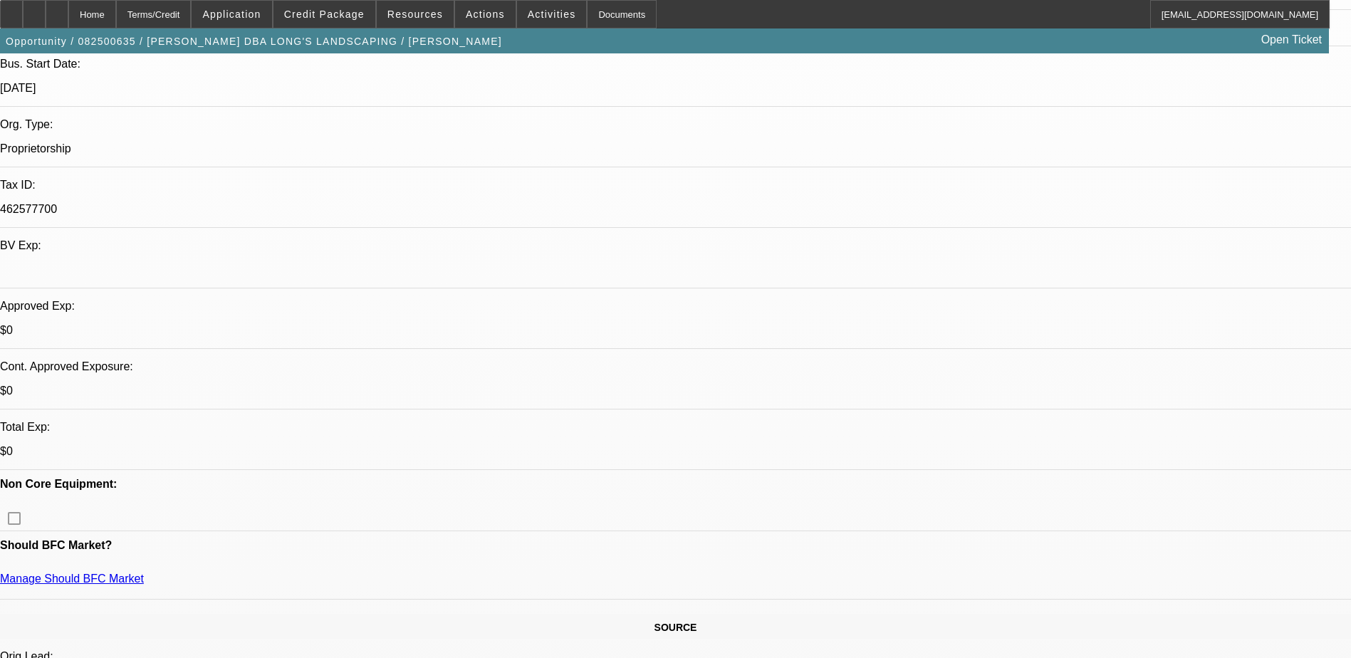
scroll to position [142, 0]
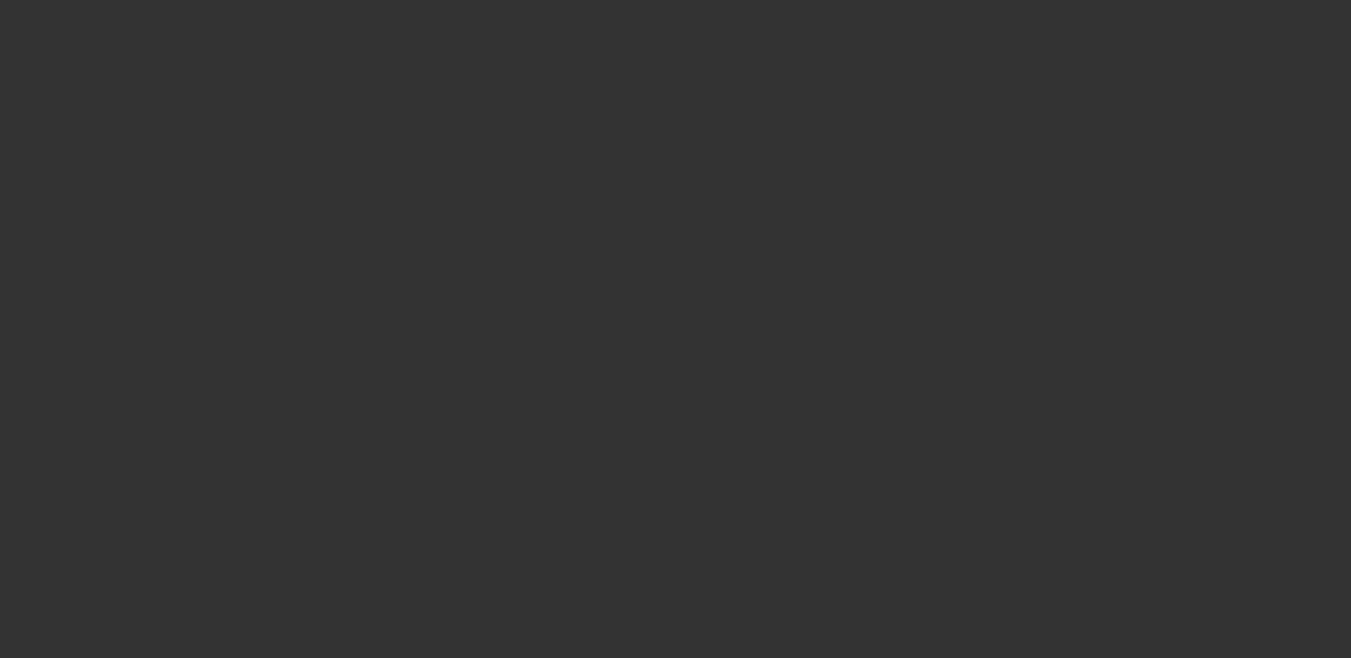
scroll to position [0, 0]
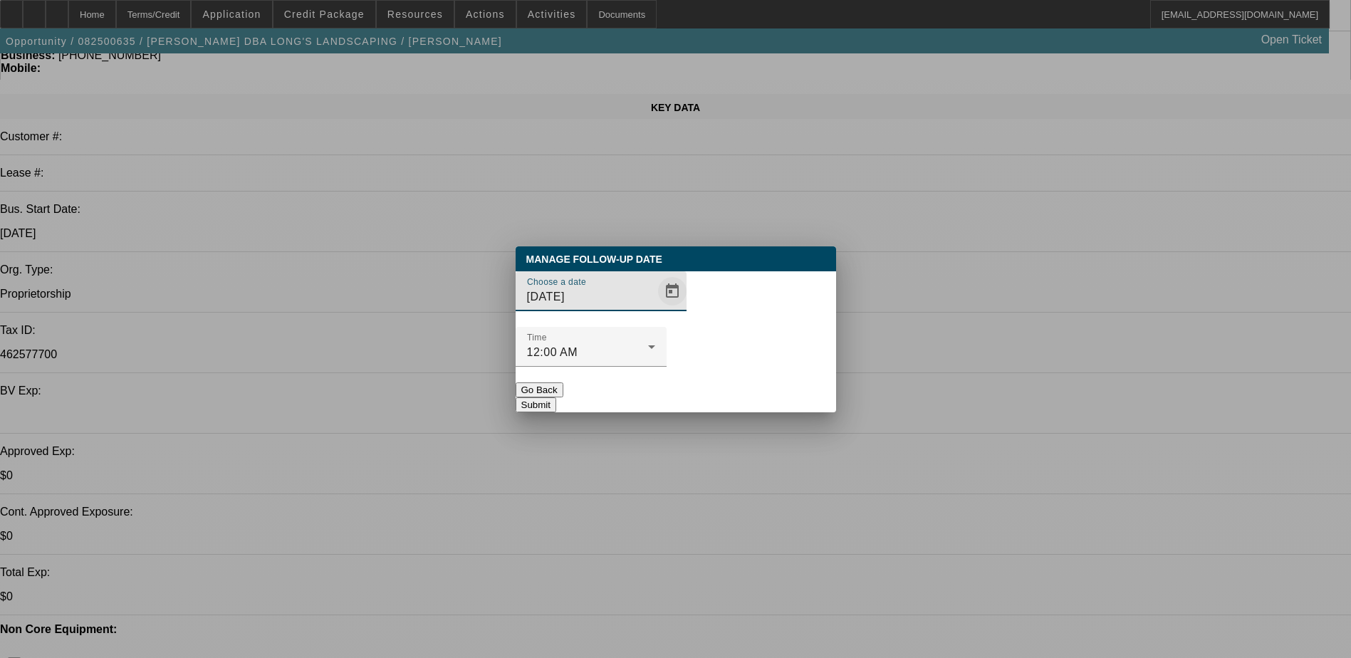
click at [662, 308] on span "Open calendar" at bounding box center [672, 291] width 34 height 34
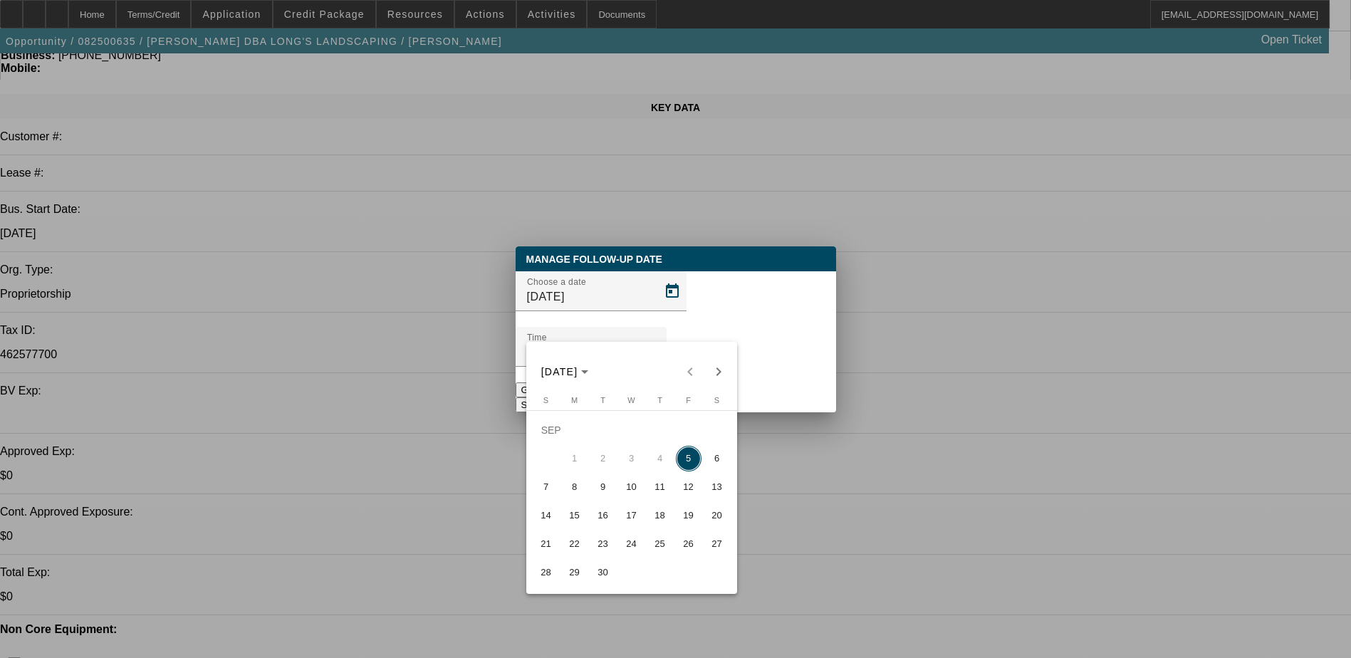
click at [605, 484] on span "9" at bounding box center [603, 487] width 26 height 26
type input "9/9/2025"
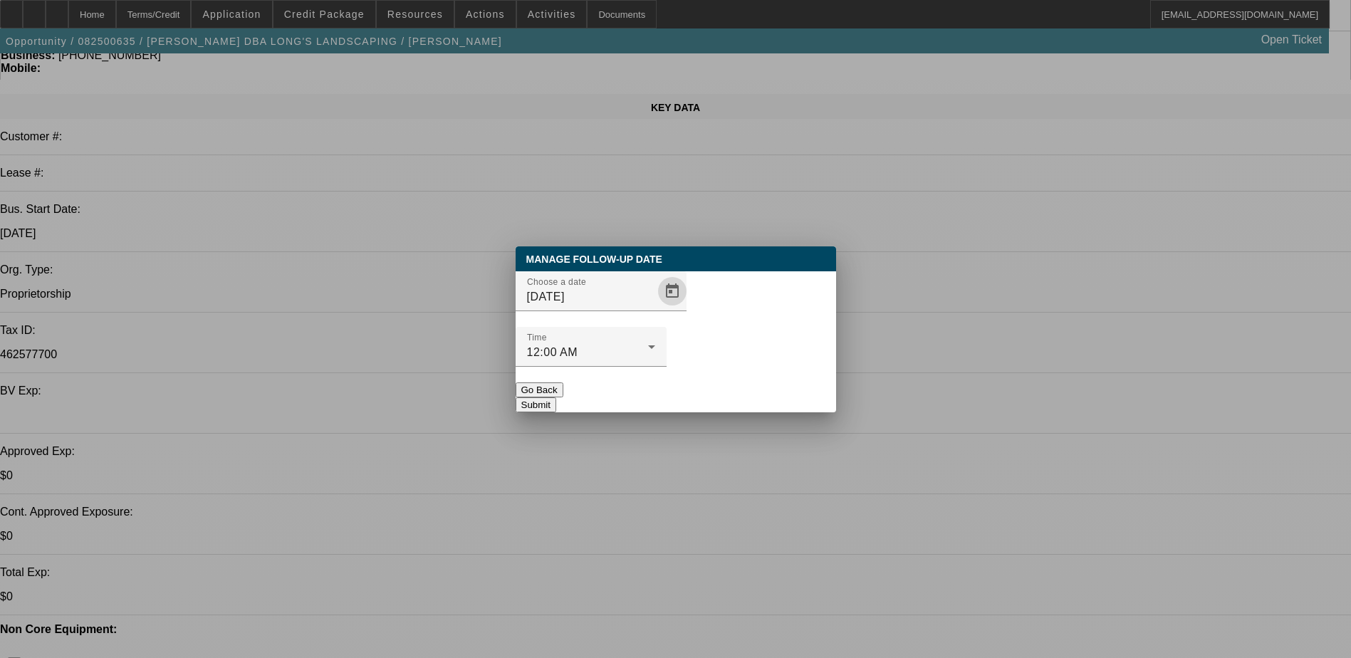
click at [556, 397] on button "Submit" at bounding box center [536, 404] width 41 height 15
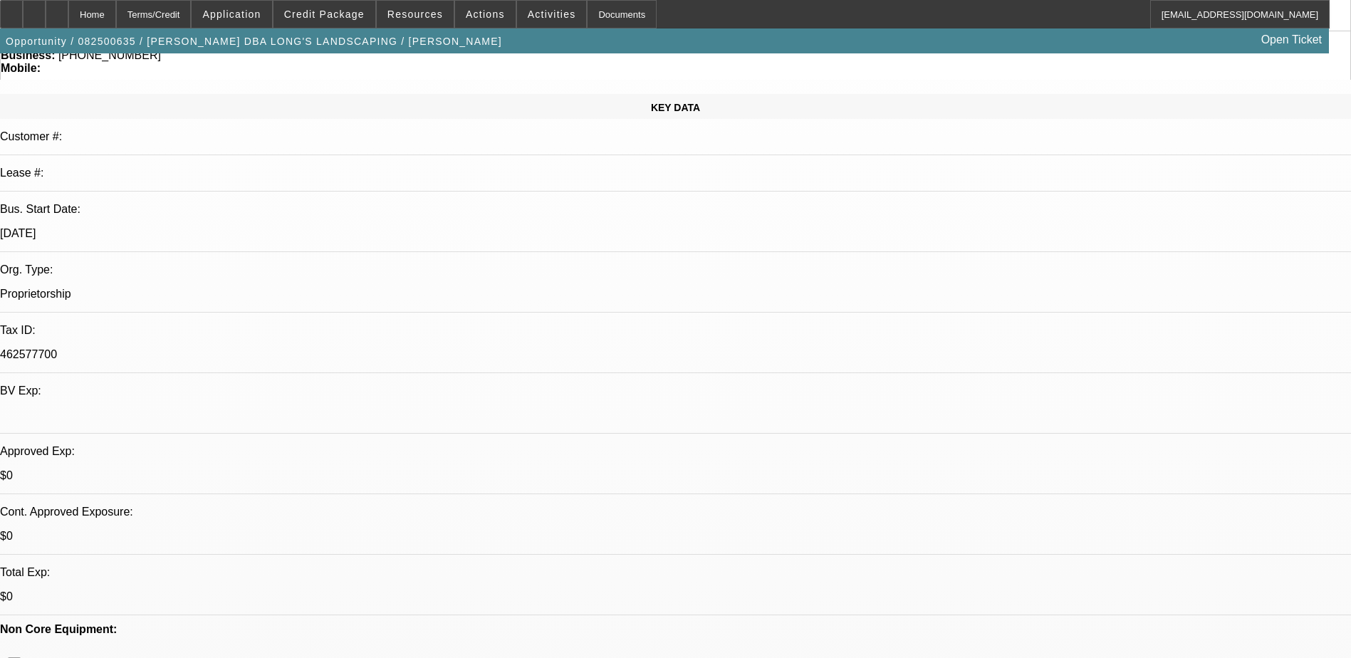
scroll to position [142, 0]
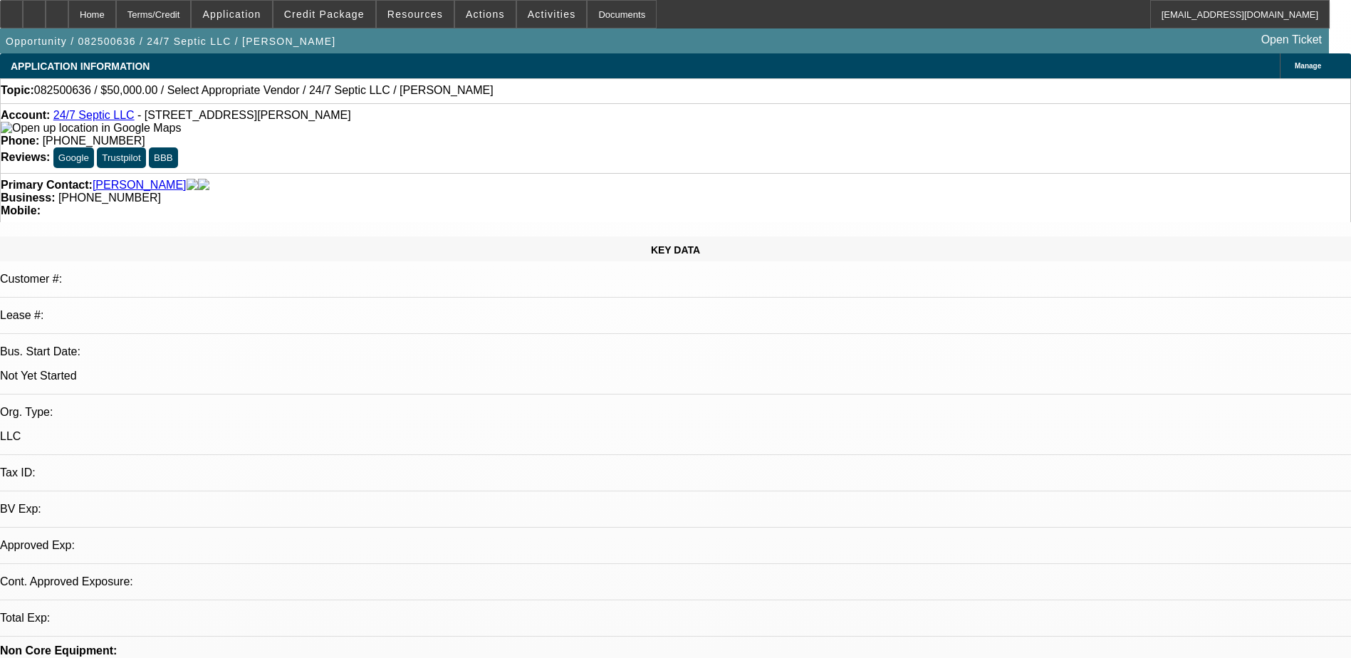
select select "0"
select select "2"
select select "0.1"
select select "1"
select select "2"
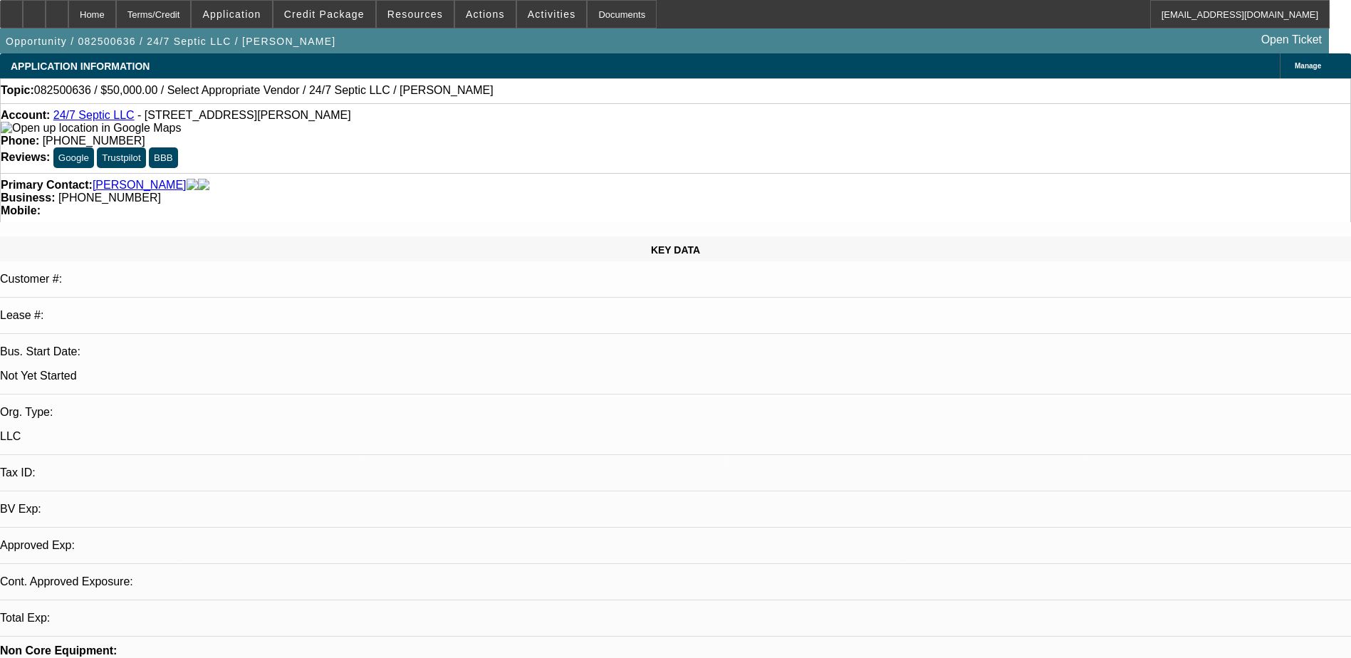
select select "4"
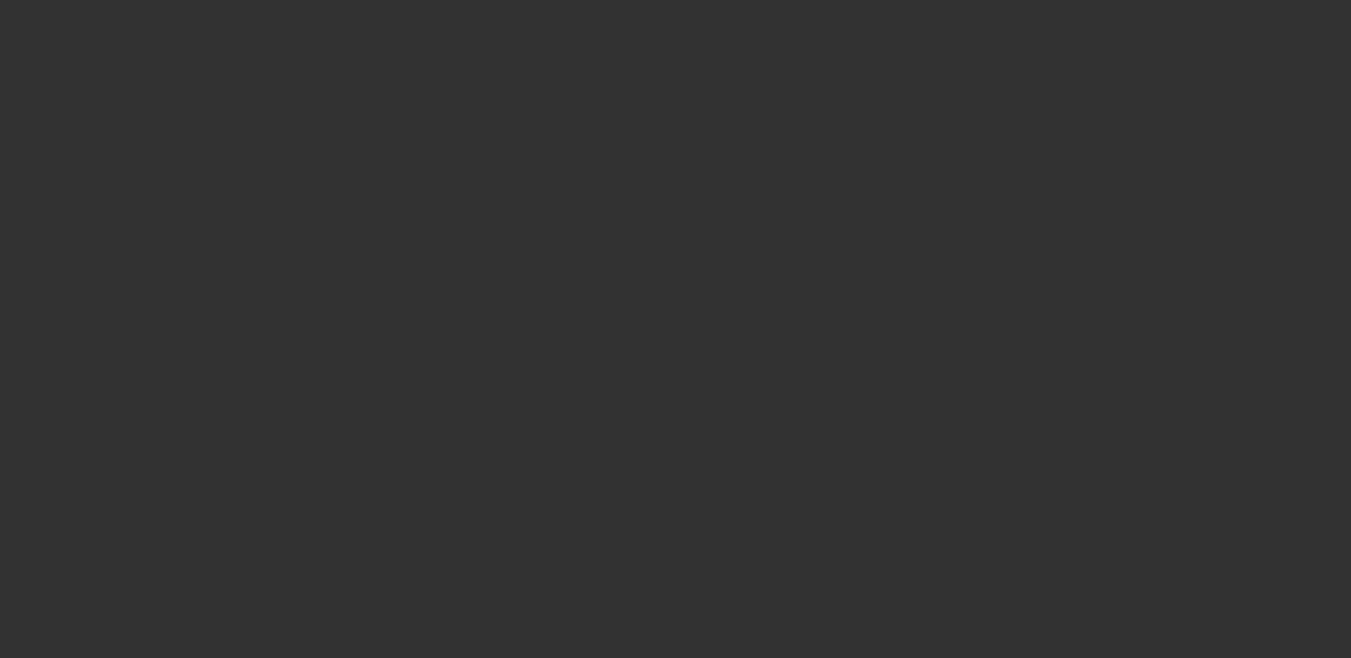
select select "0"
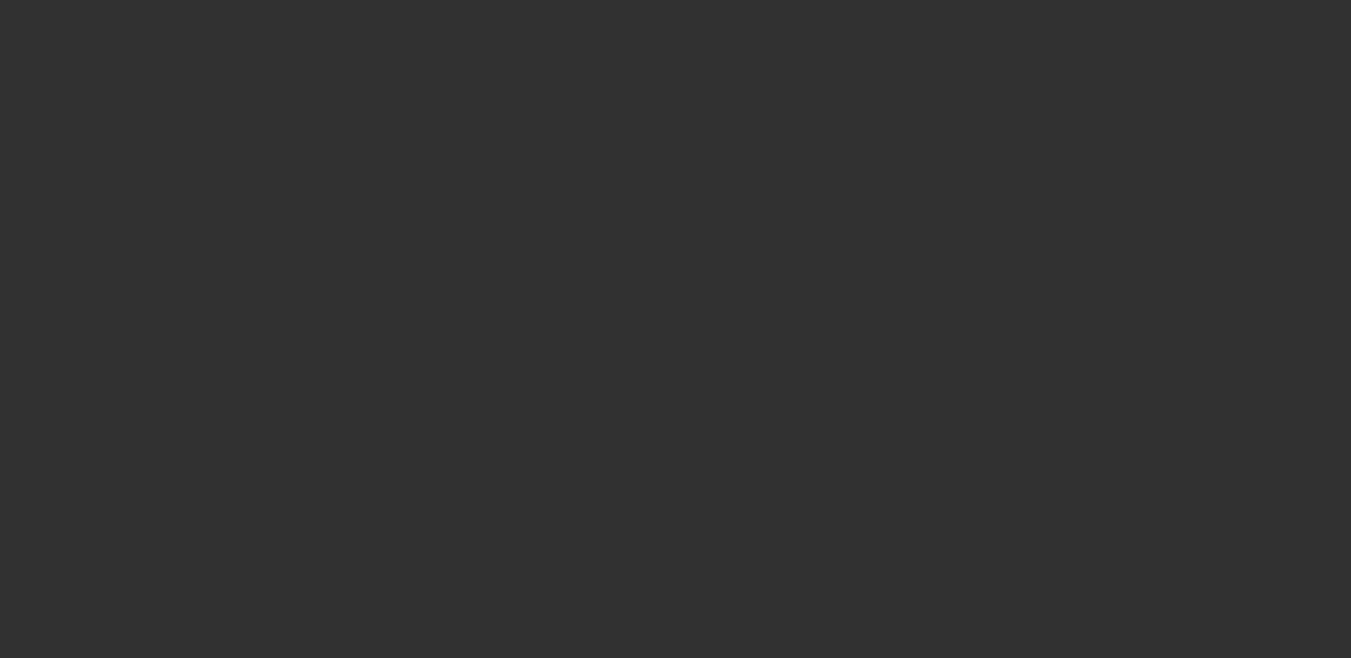
select select "0"
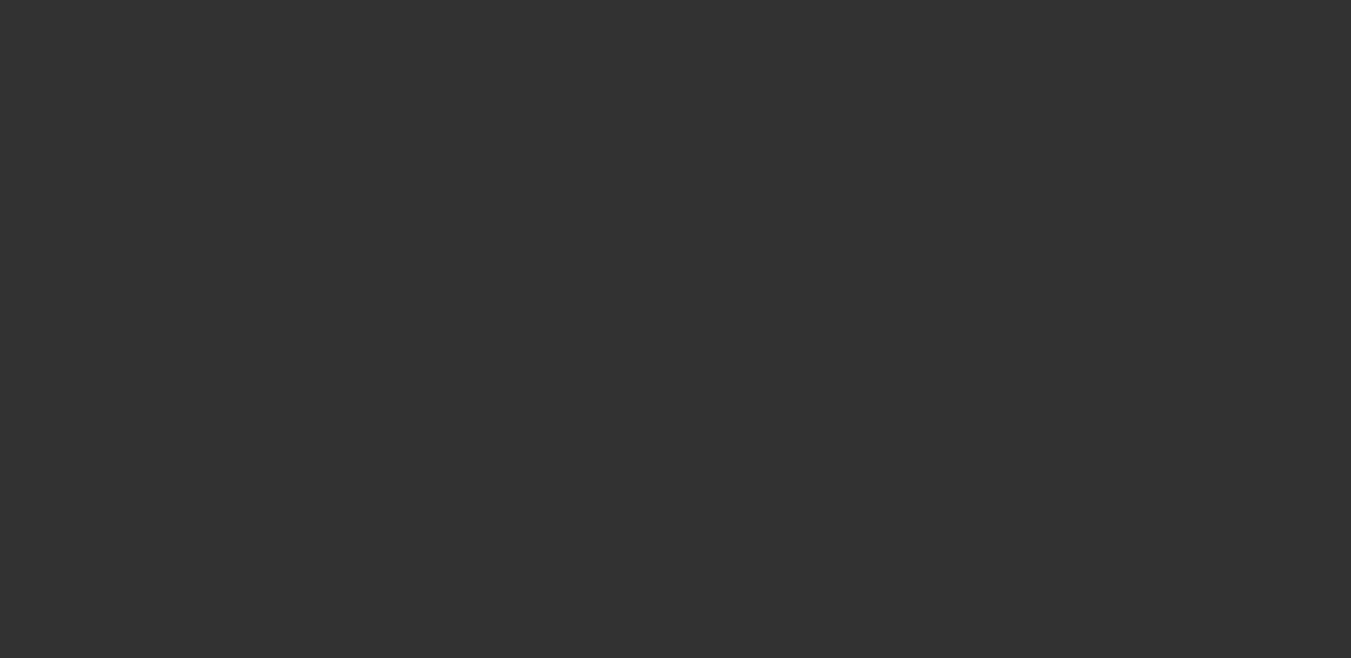
select select "0"
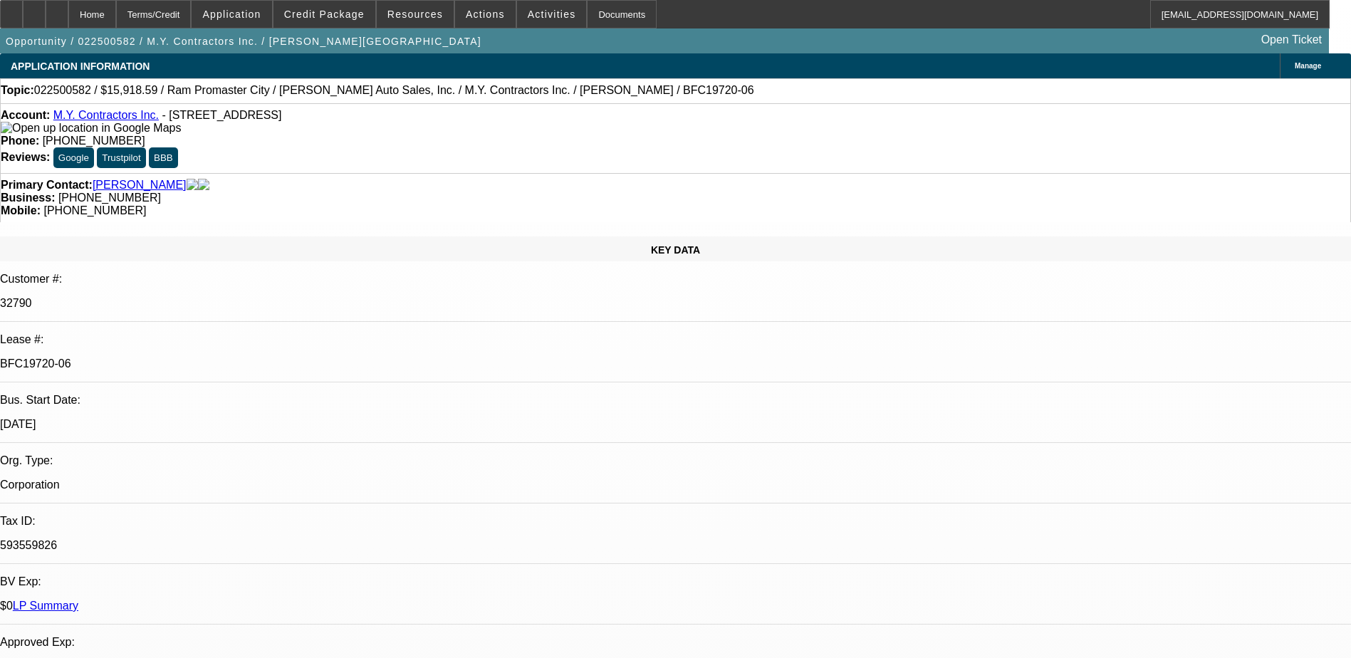
select select "1"
select select "3"
select select "6"
select select "1"
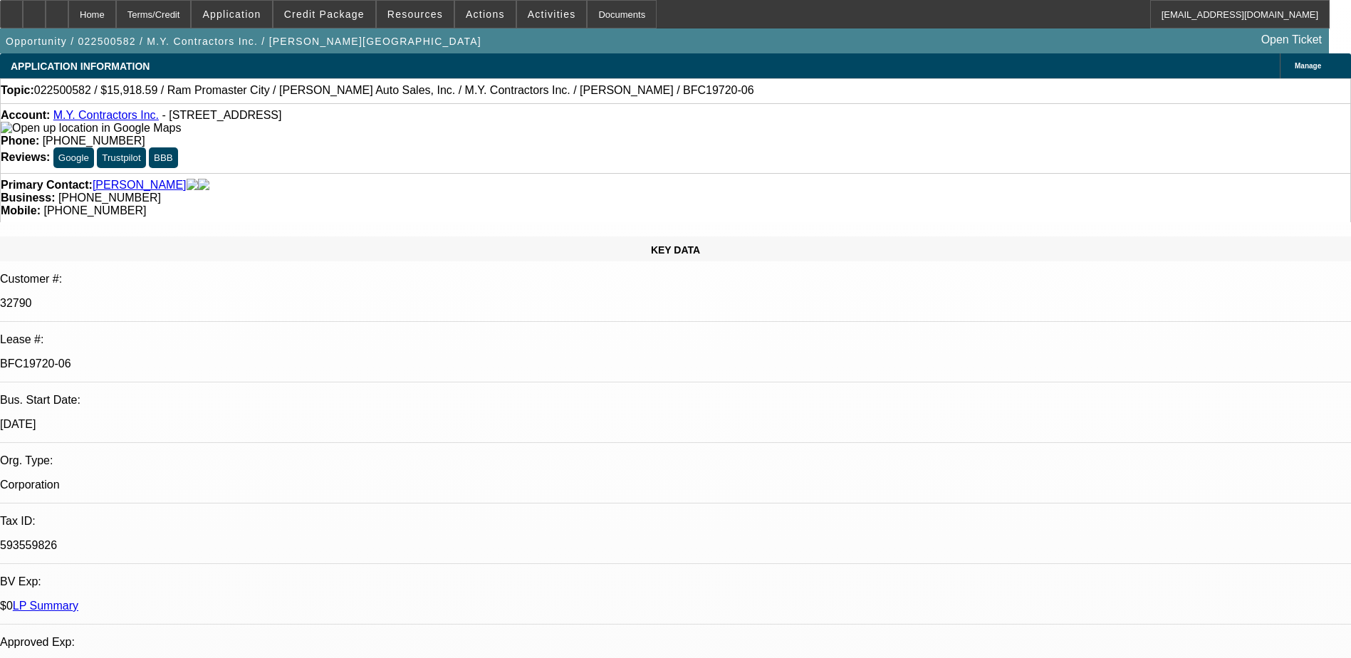
select select "6"
select select "1"
select select "6"
select select "1"
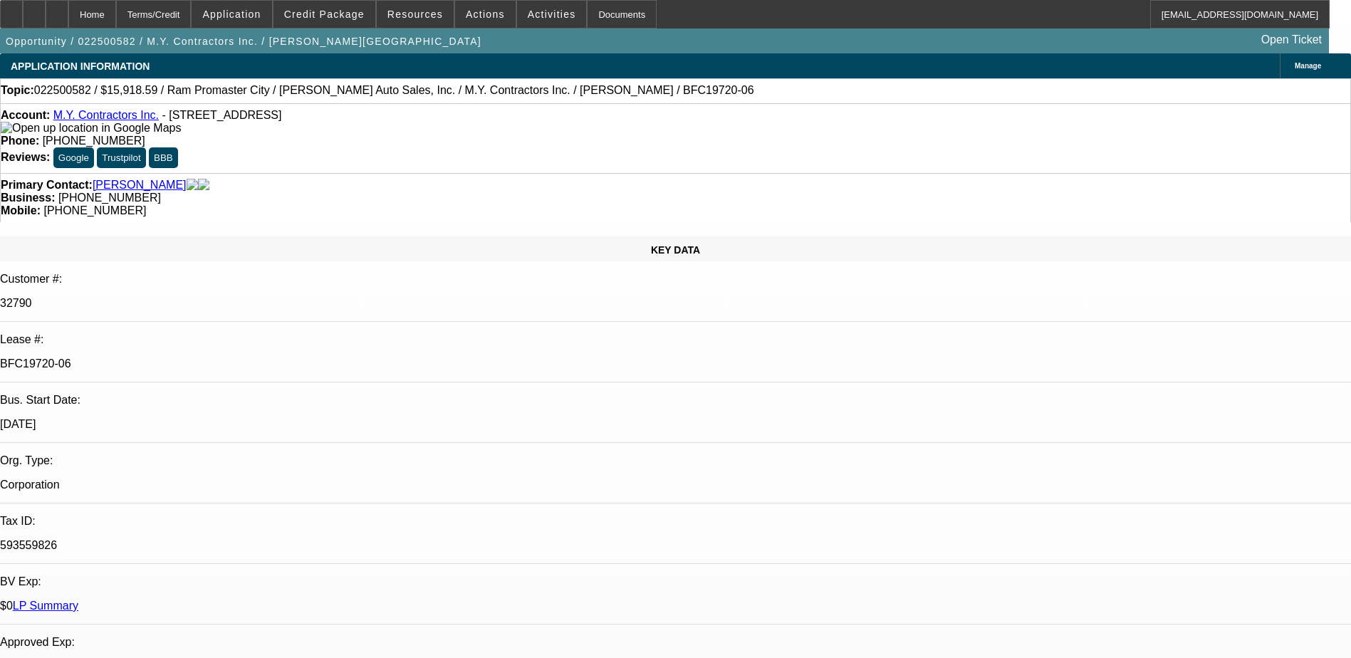
select select "1"
select select "6"
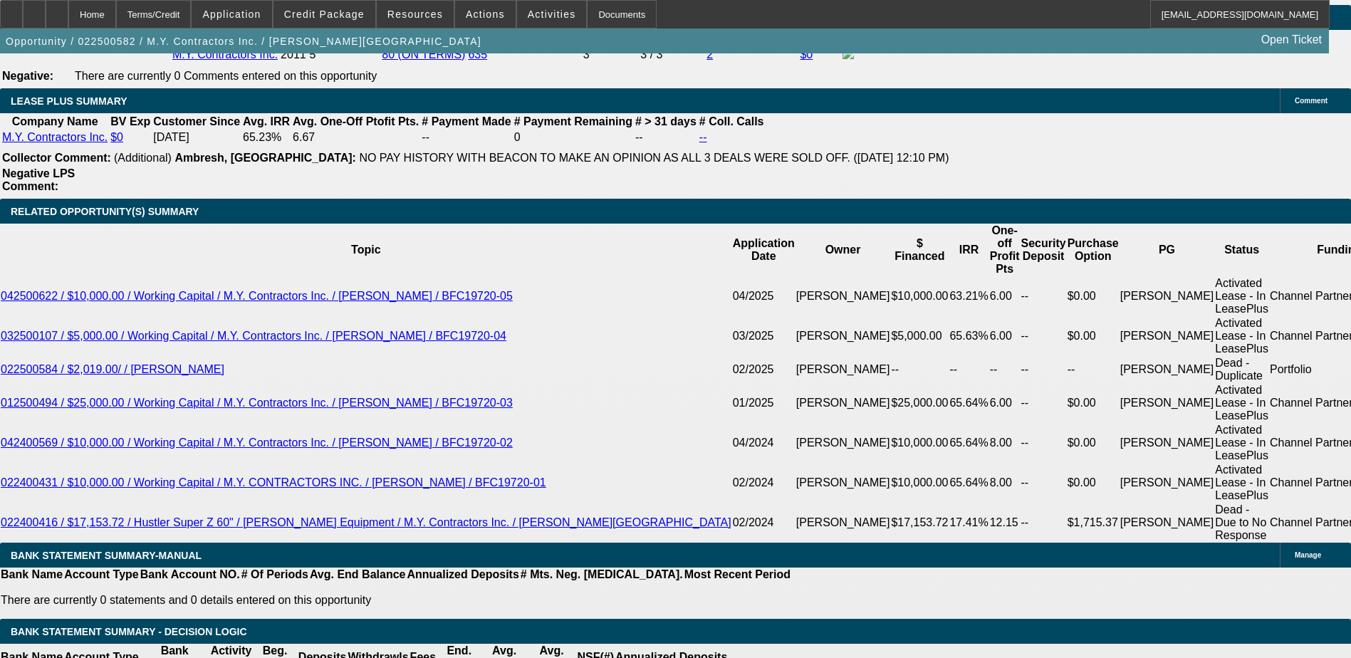
scroll to position [2826, 0]
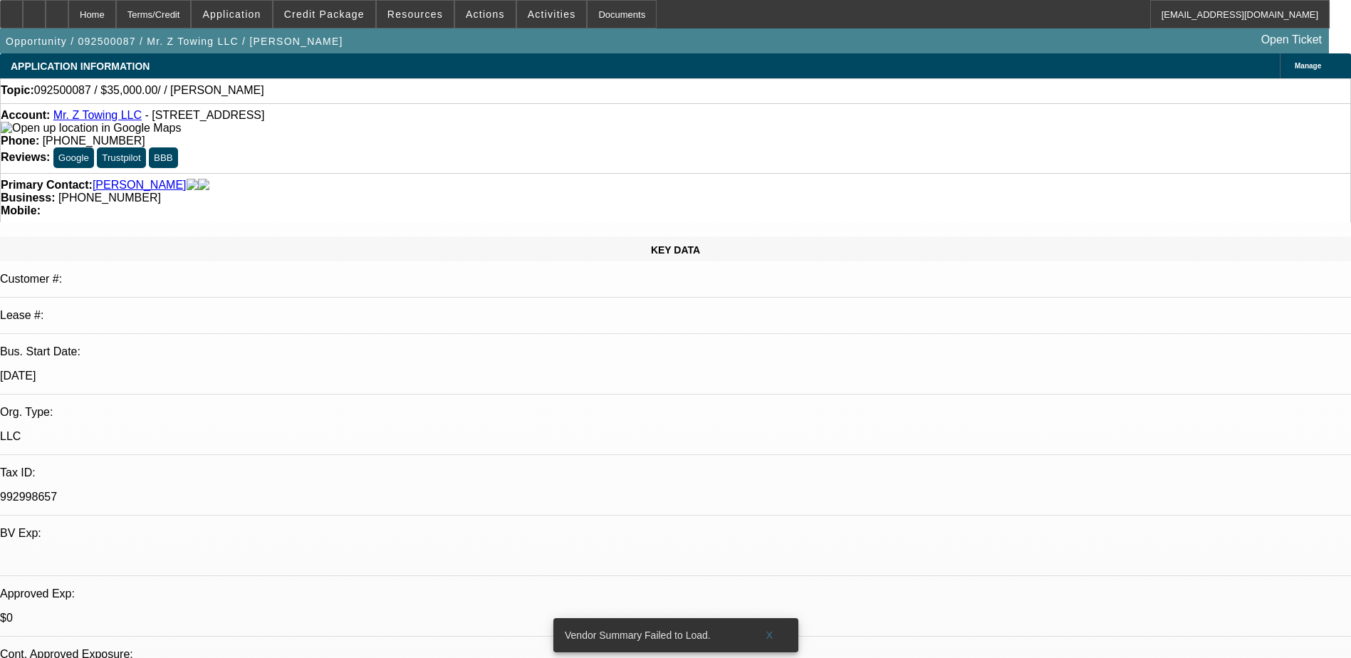
select select "0"
select select "2"
select select "0.1"
select select "4"
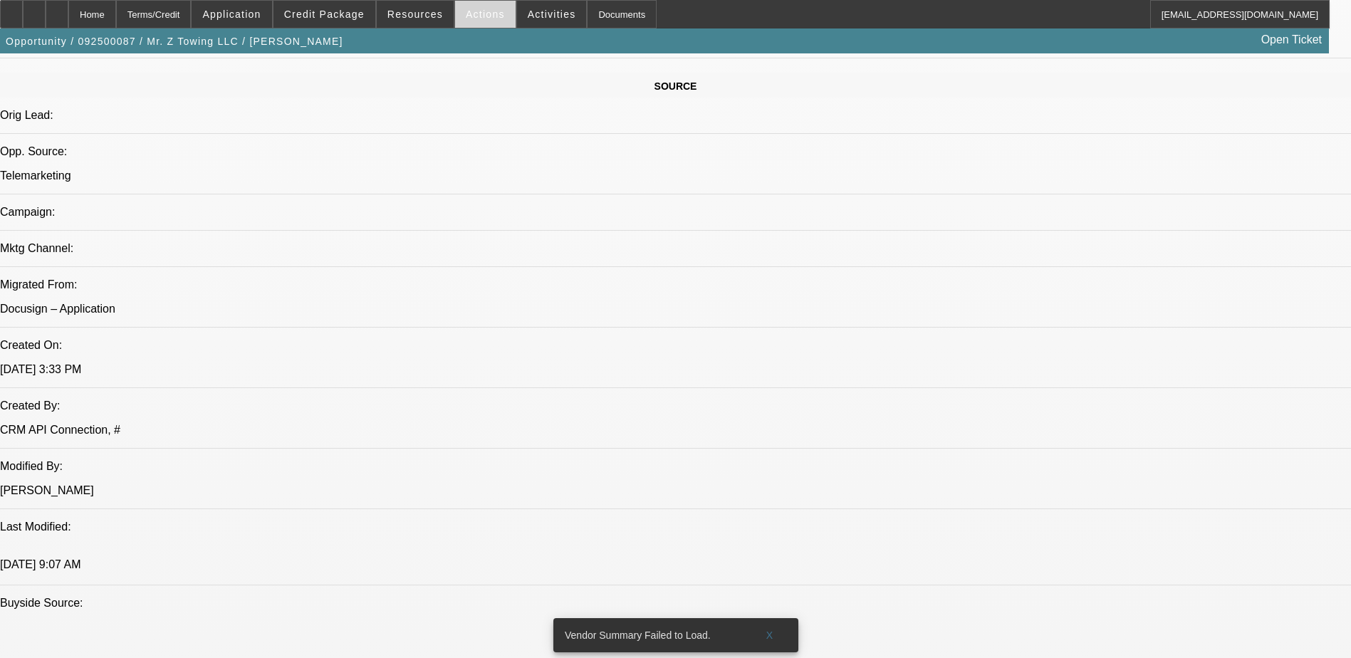
scroll to position [784, 0]
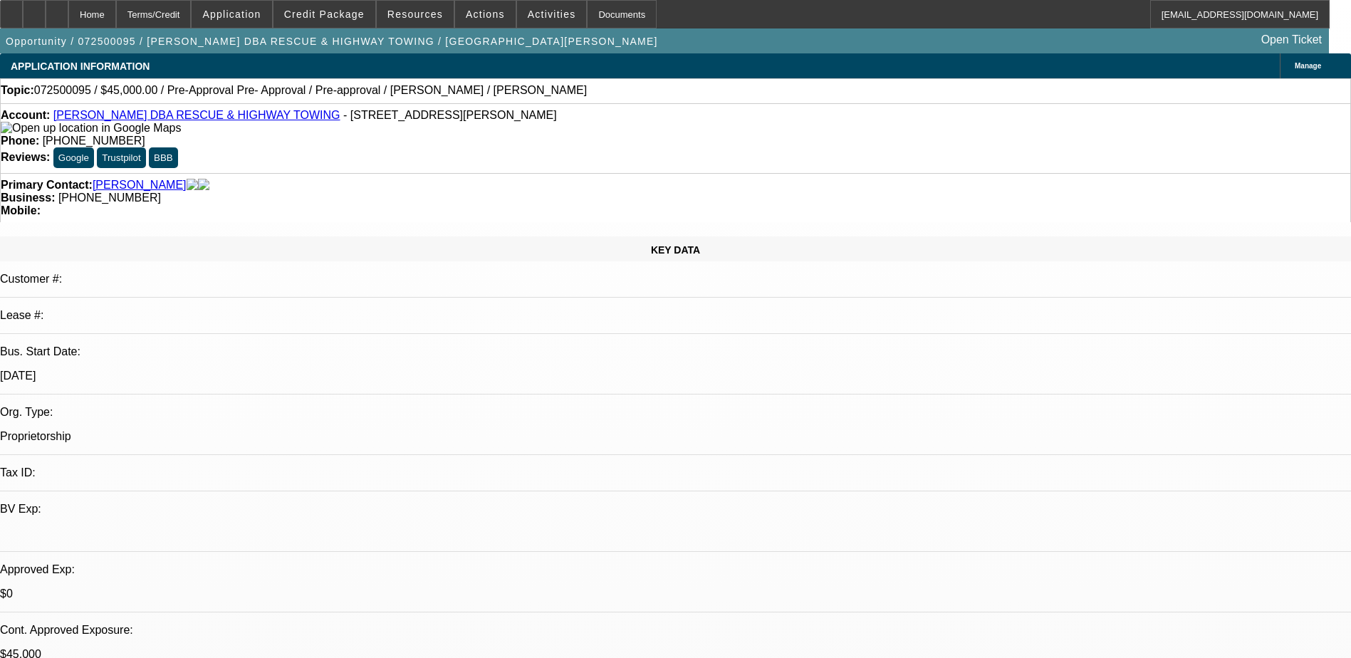
select select "0.1"
select select "2"
select select "0.1"
select select "4"
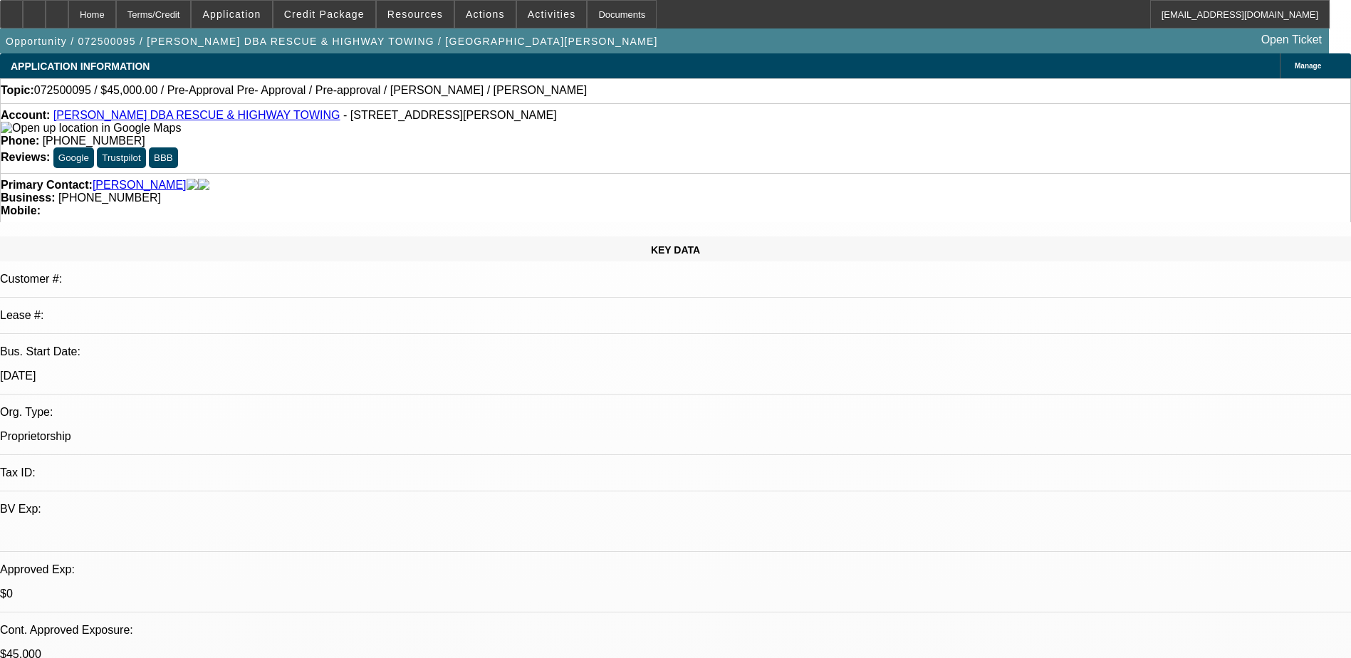
select select "0.1"
select select "2"
select select "0.1"
select select "4"
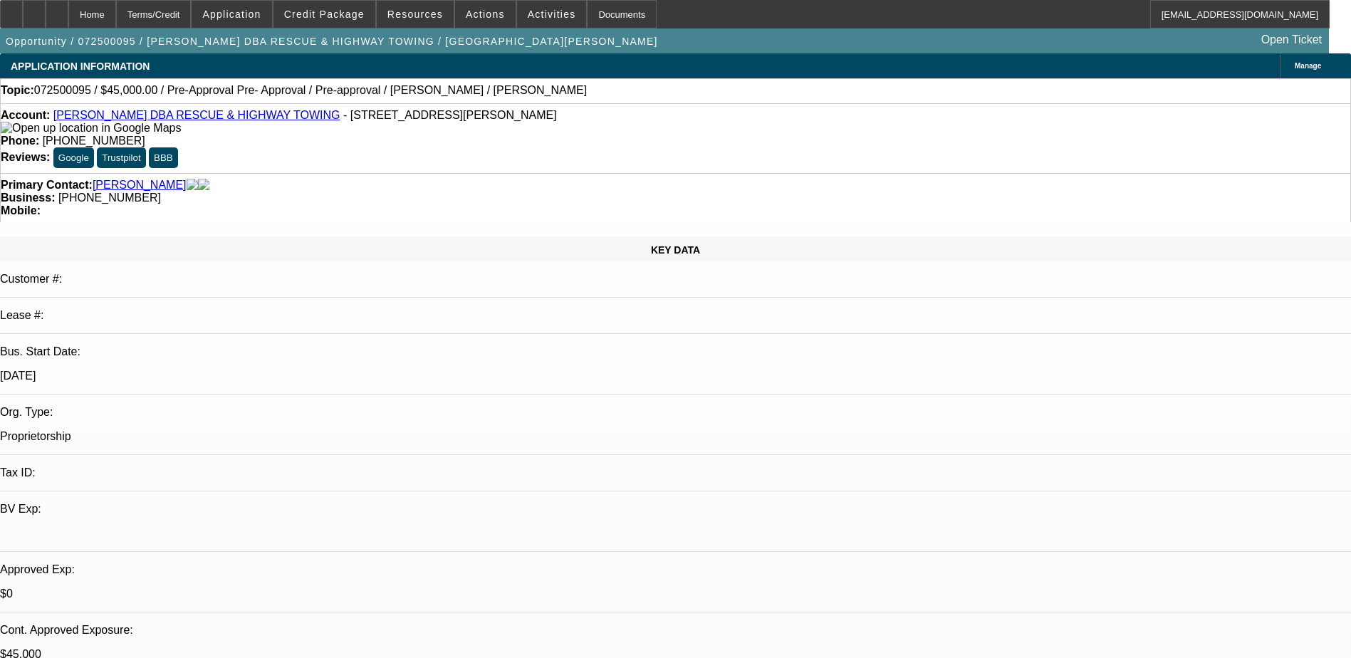
select select "0.1"
select select "2"
select select "0.1"
select select "4"
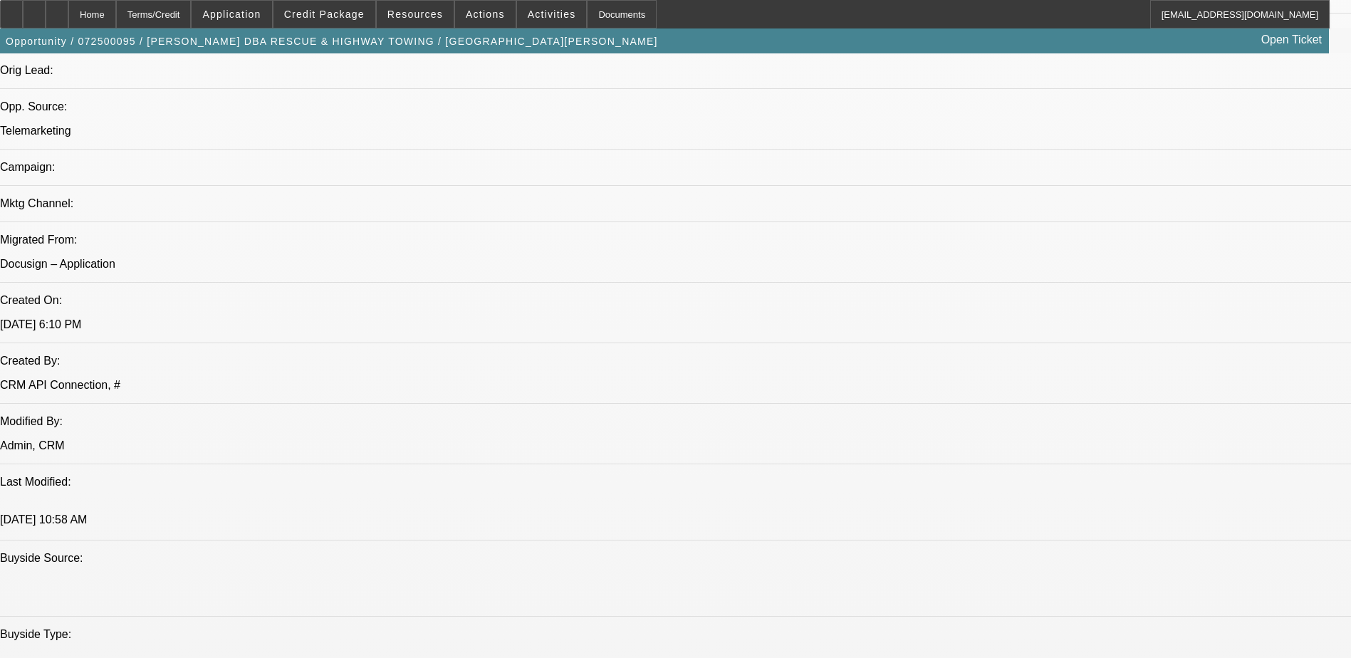
scroll to position [642, 0]
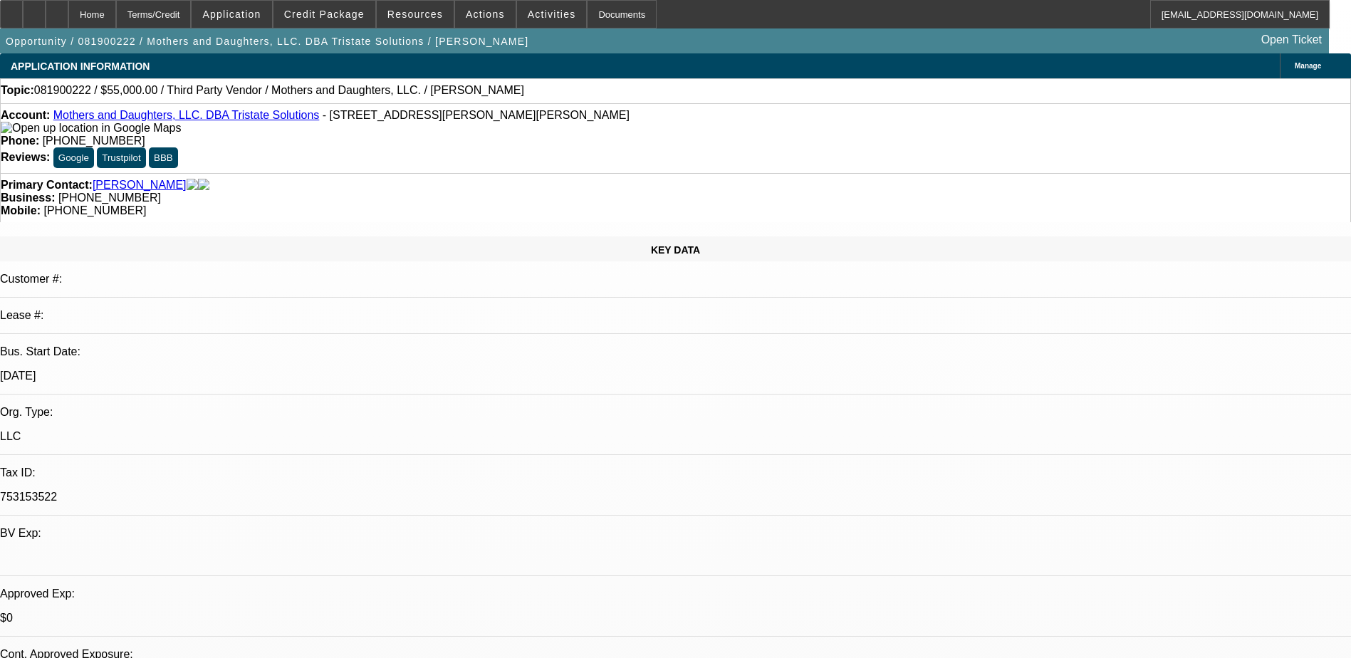
select select "0"
select select "2"
select select "0.1"
select select "1"
select select "2"
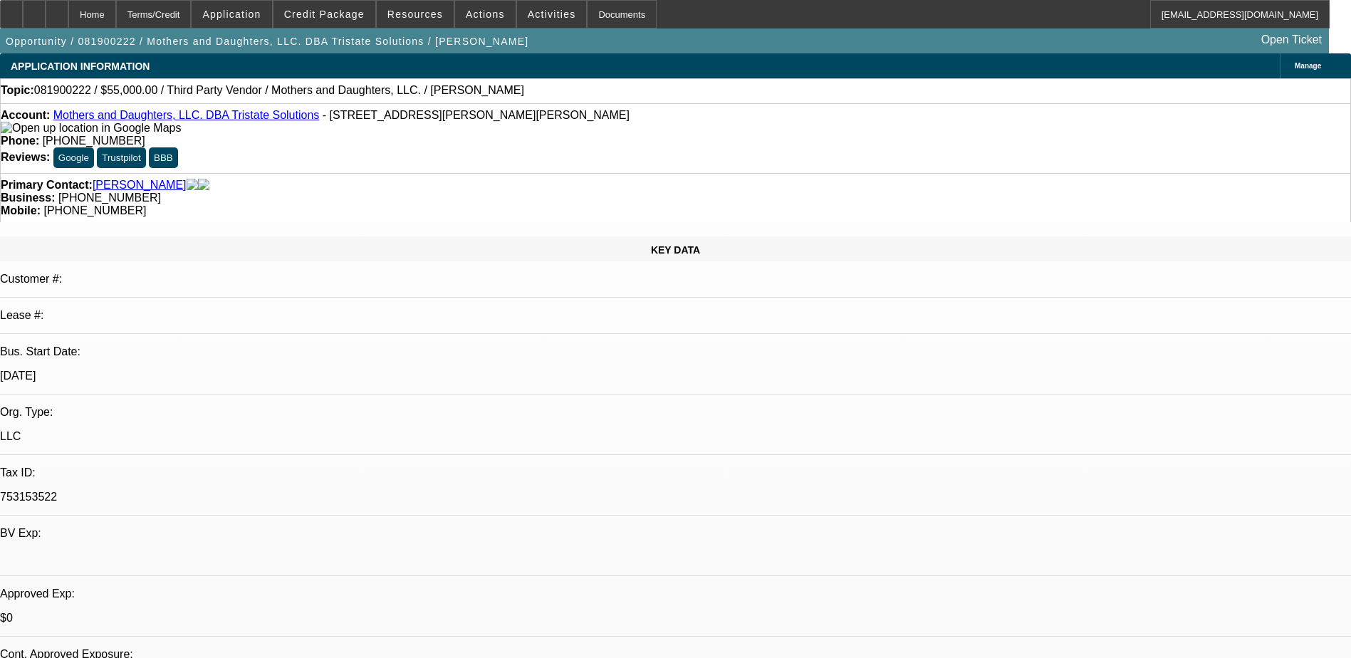
select select
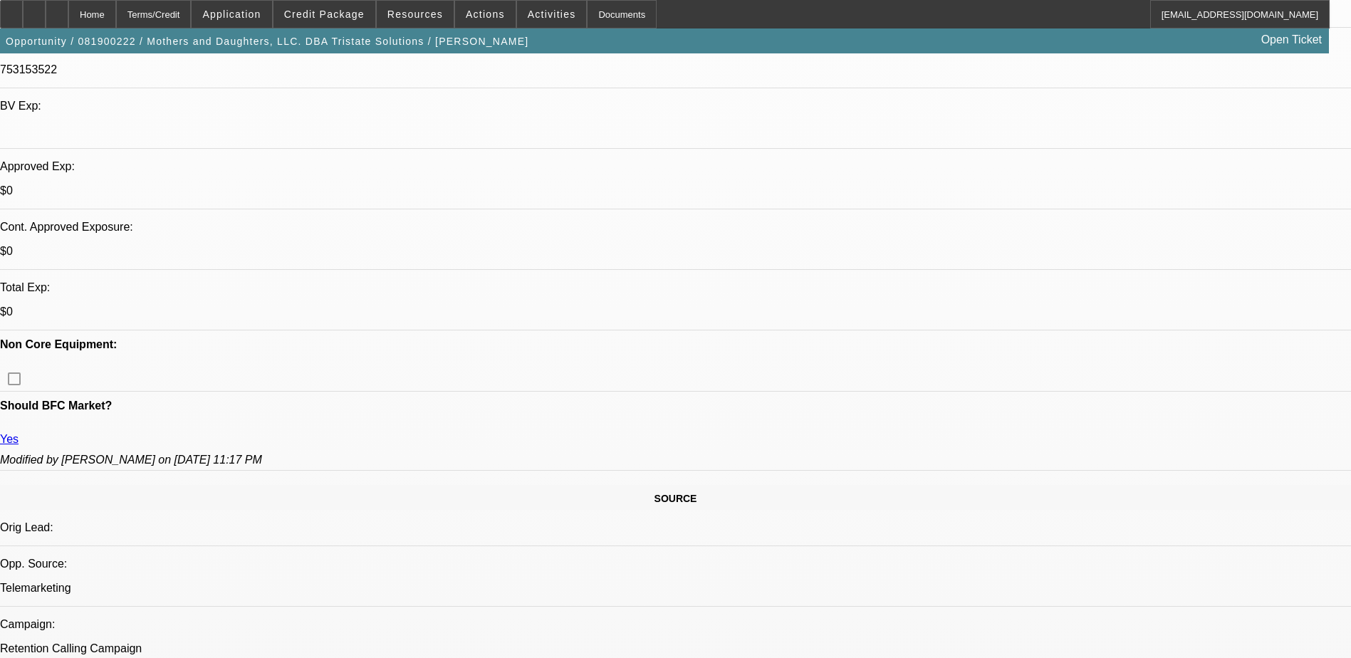
scroll to position [855, 0]
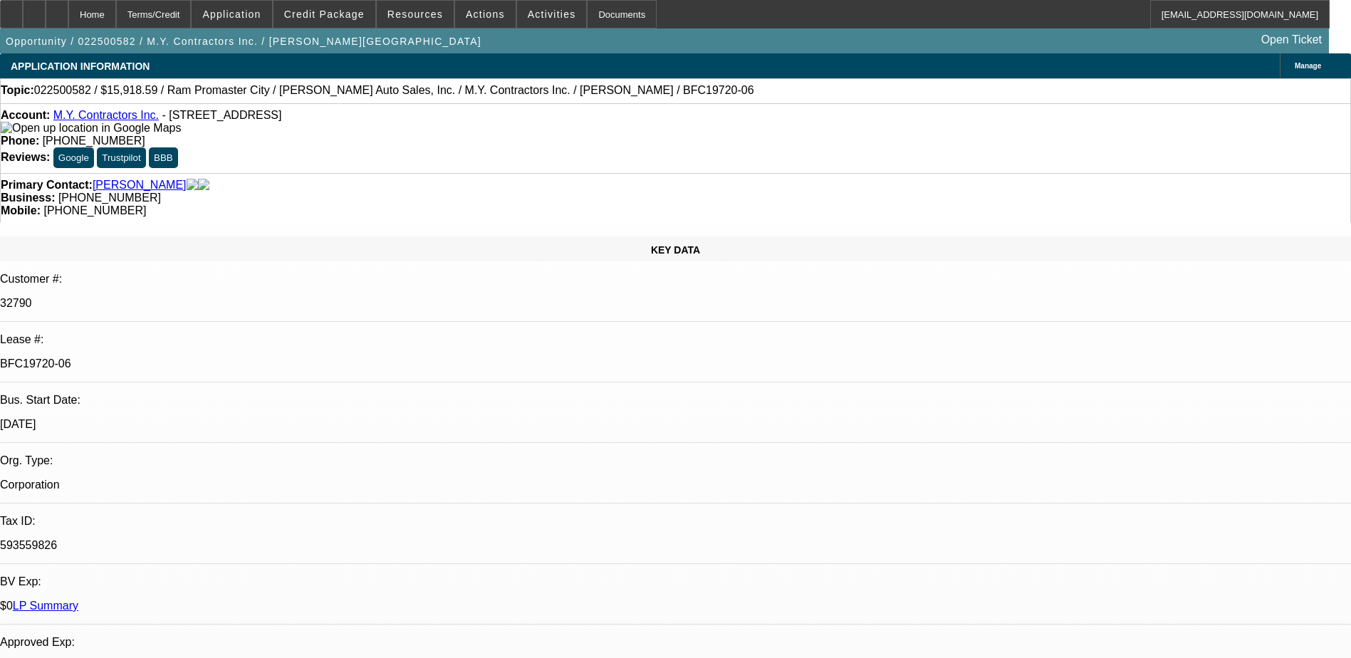
select select "0"
select select "3"
select select "0"
select select "6"
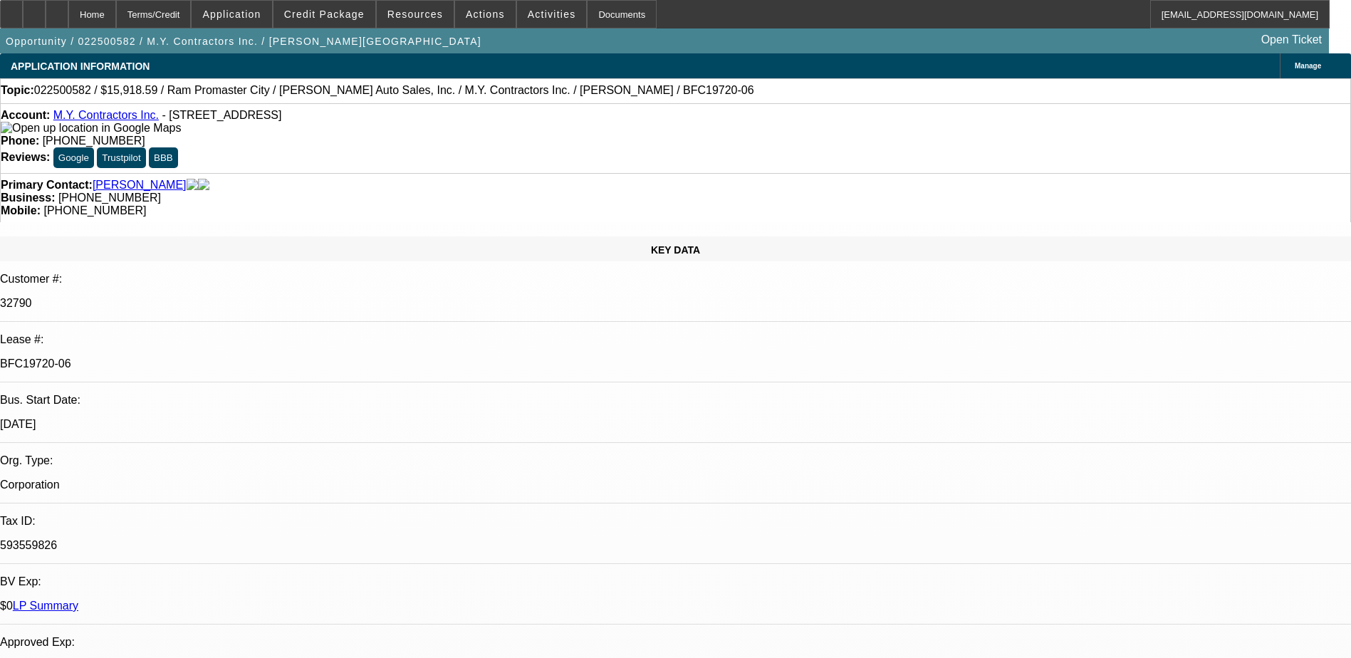
select select "0"
select select "6"
select select "0"
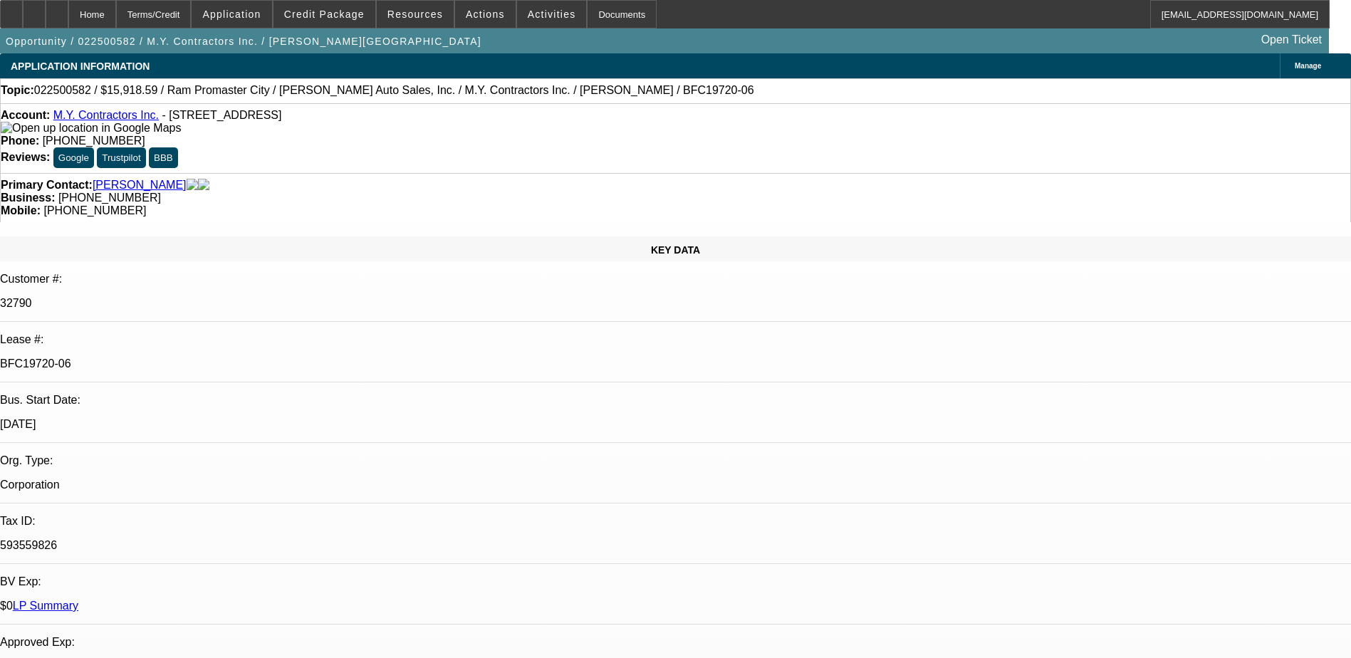
select select "0"
select select "6"
select select "0"
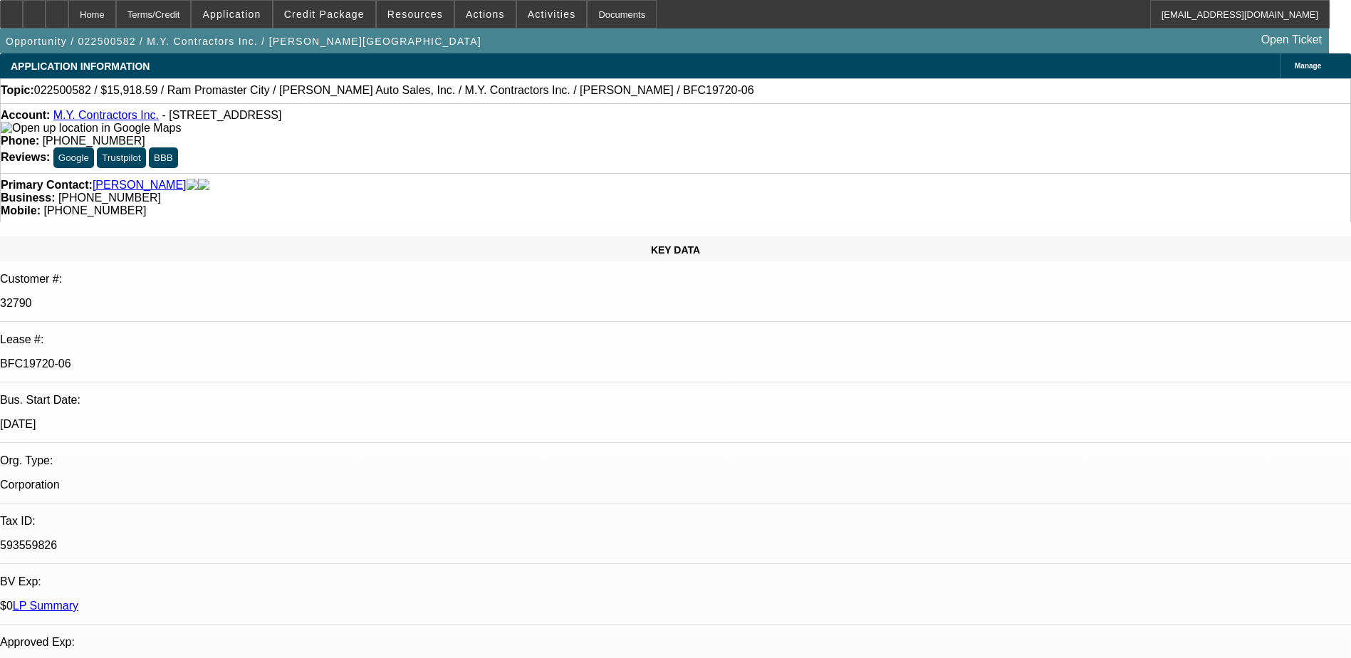
select select "0"
select select "6"
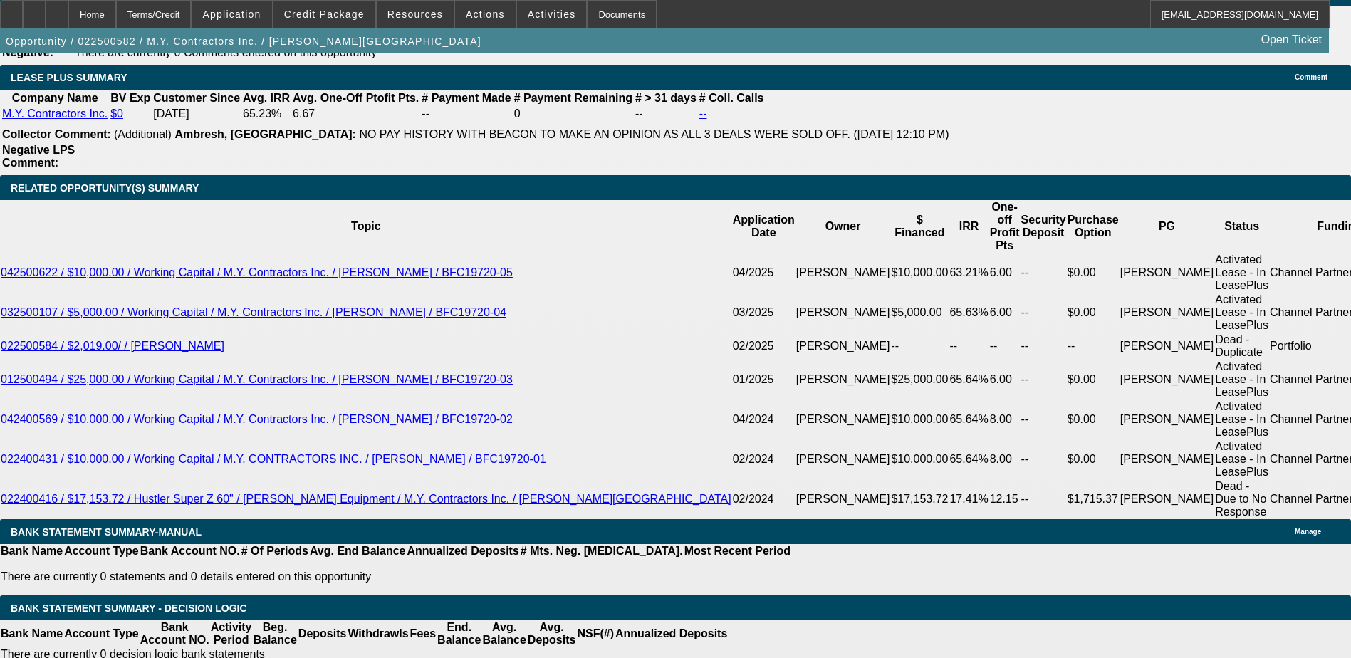
scroll to position [2351, 0]
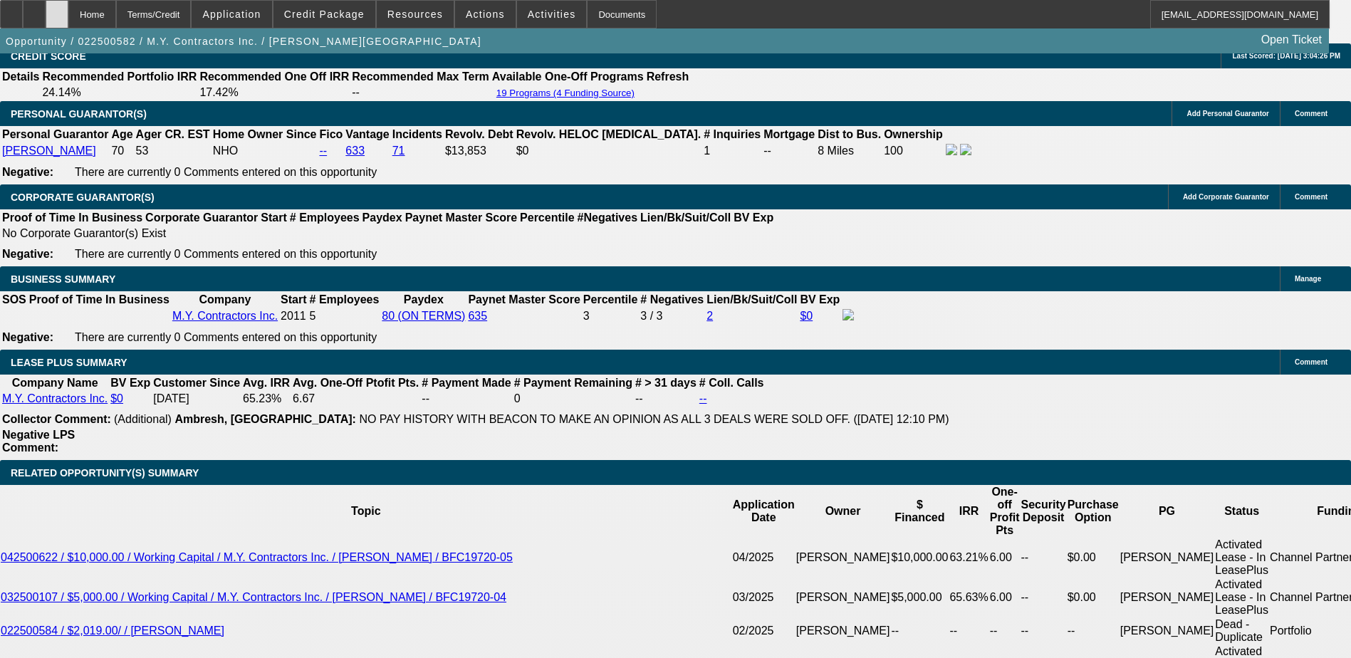
click at [57, 9] on icon at bounding box center [57, 9] width 0 height 0
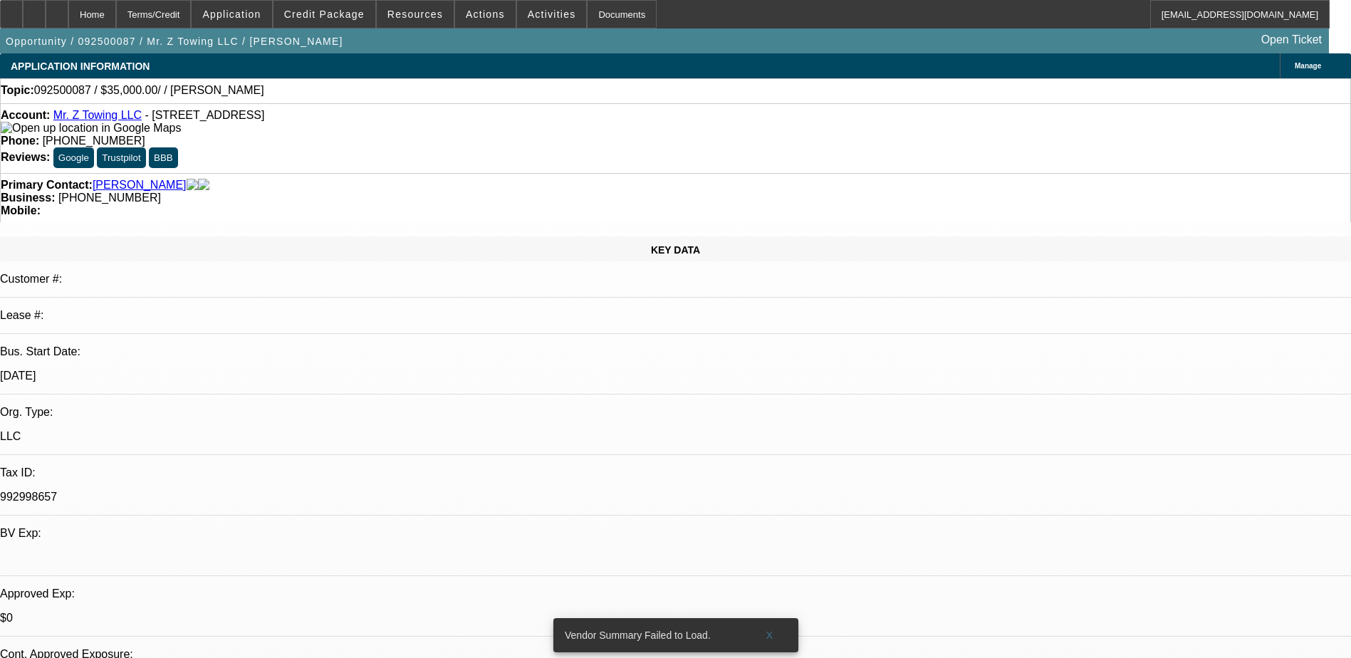
select select "0"
select select "2"
select select "0.1"
select select "4"
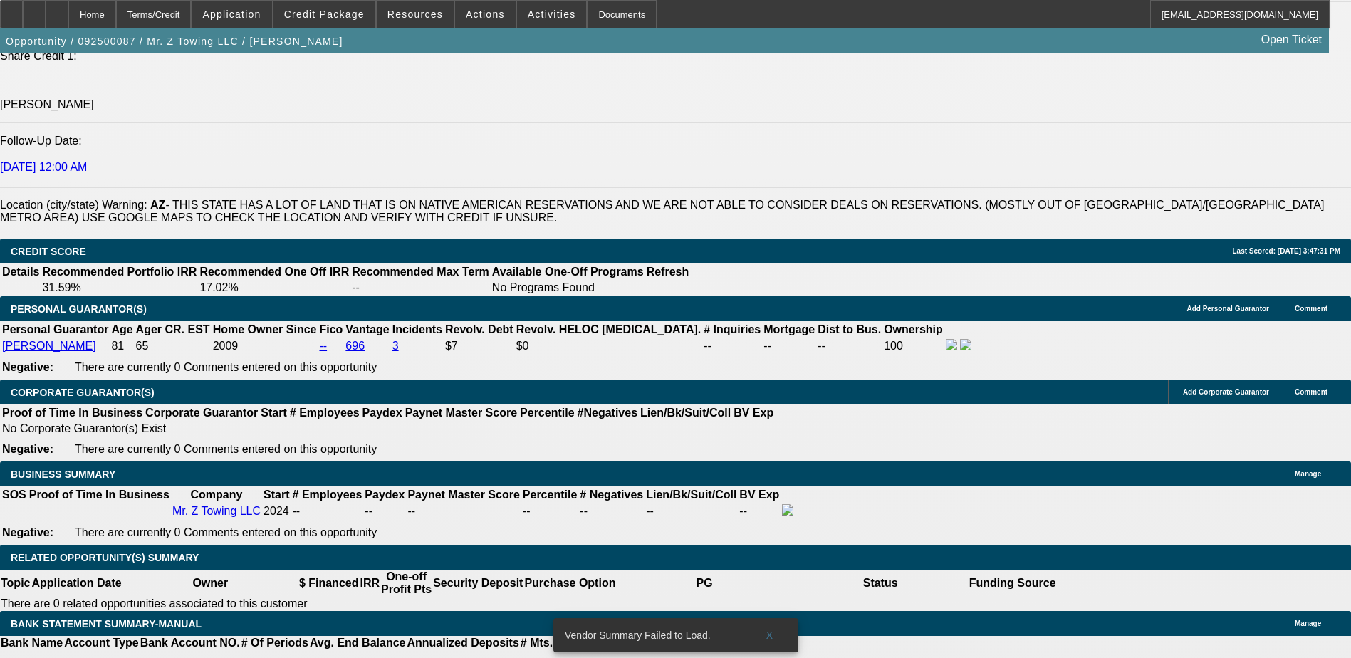
scroll to position [1994, 0]
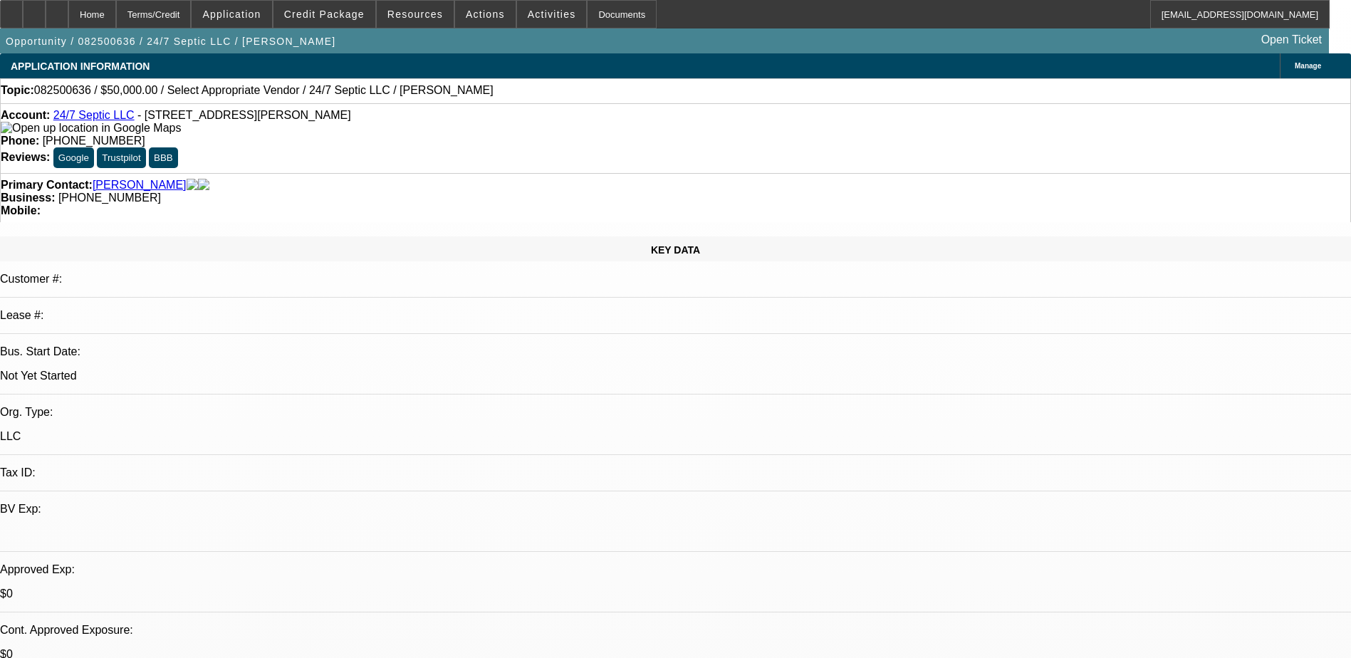
select select "0"
select select "2"
select select "0.1"
select select "4"
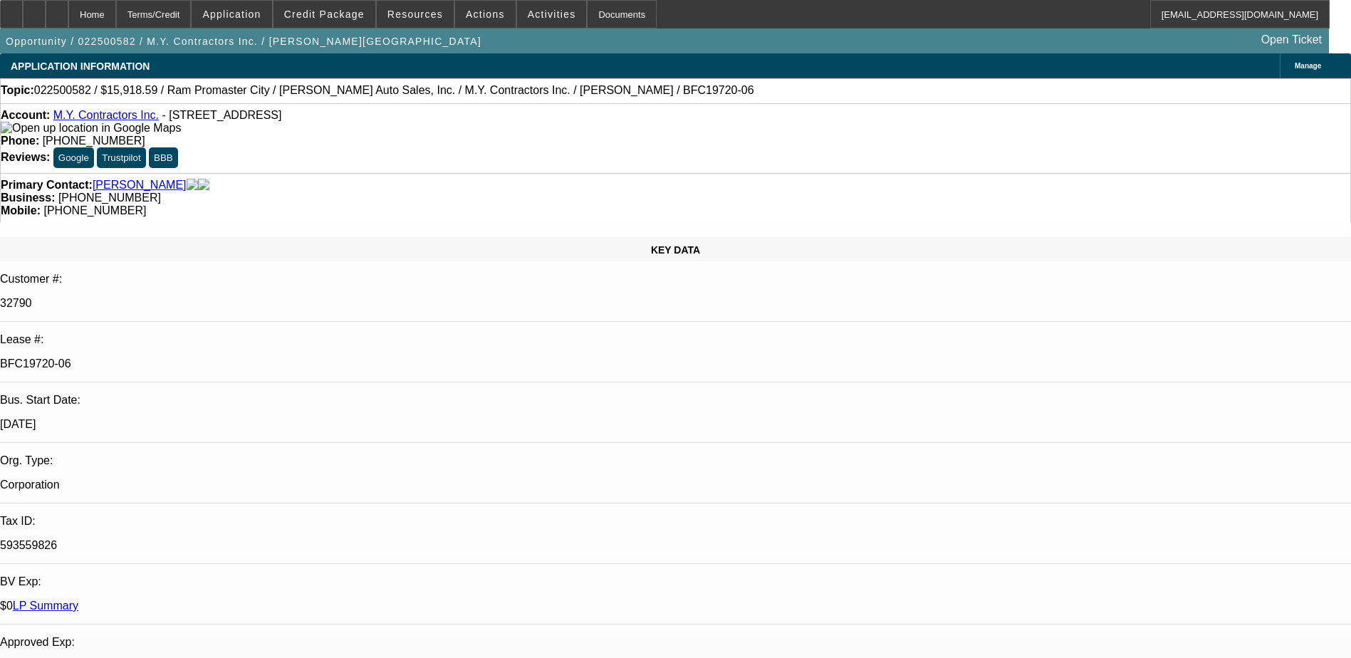
select select "0"
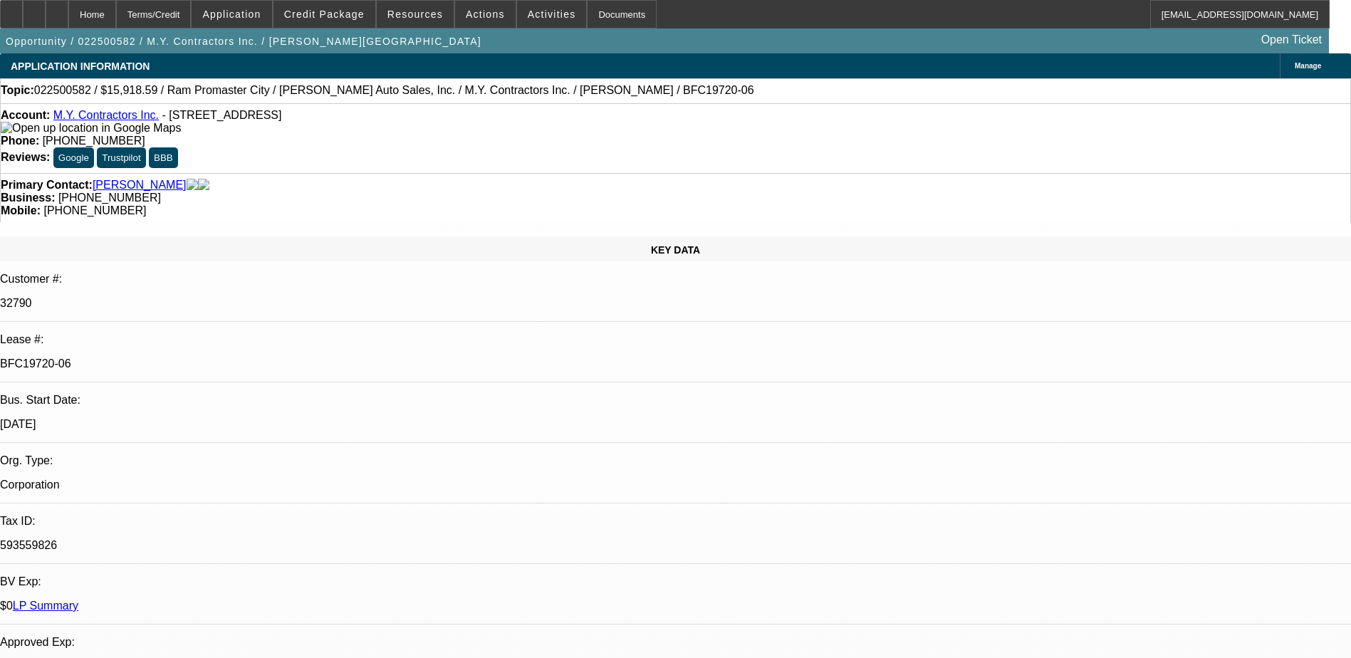
select select "0"
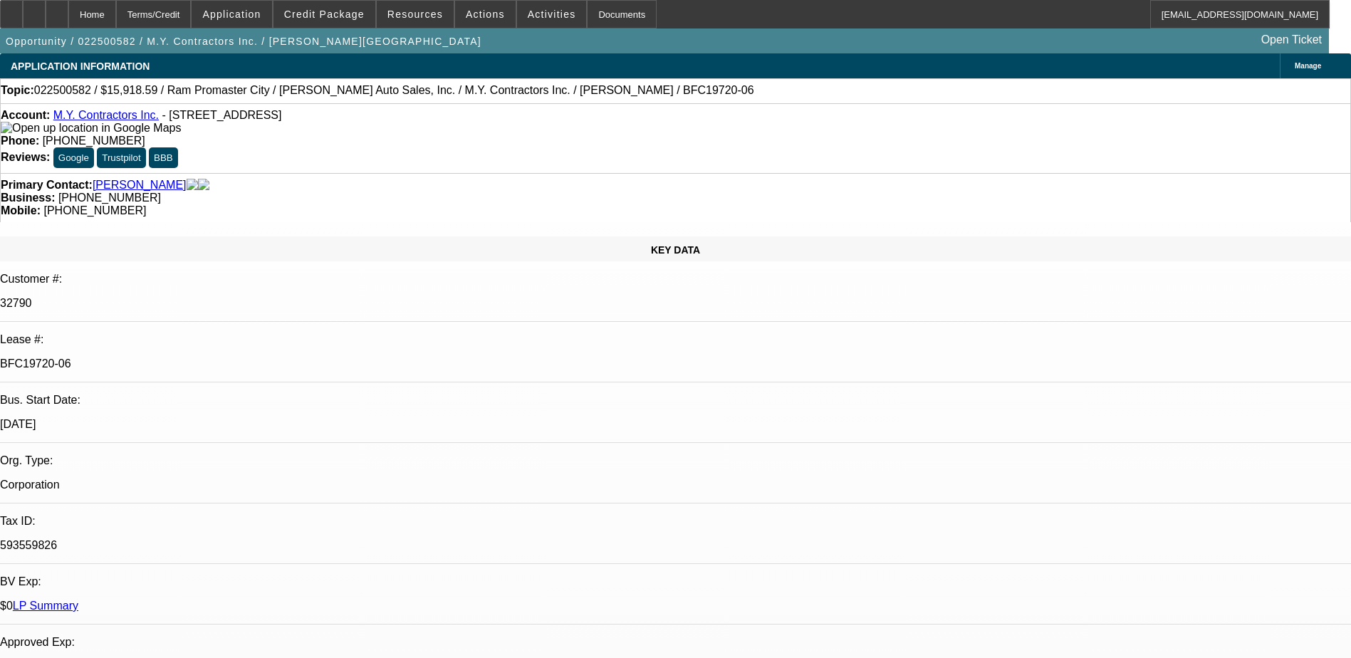
select select "0"
select select "1"
select select "3"
select select "6"
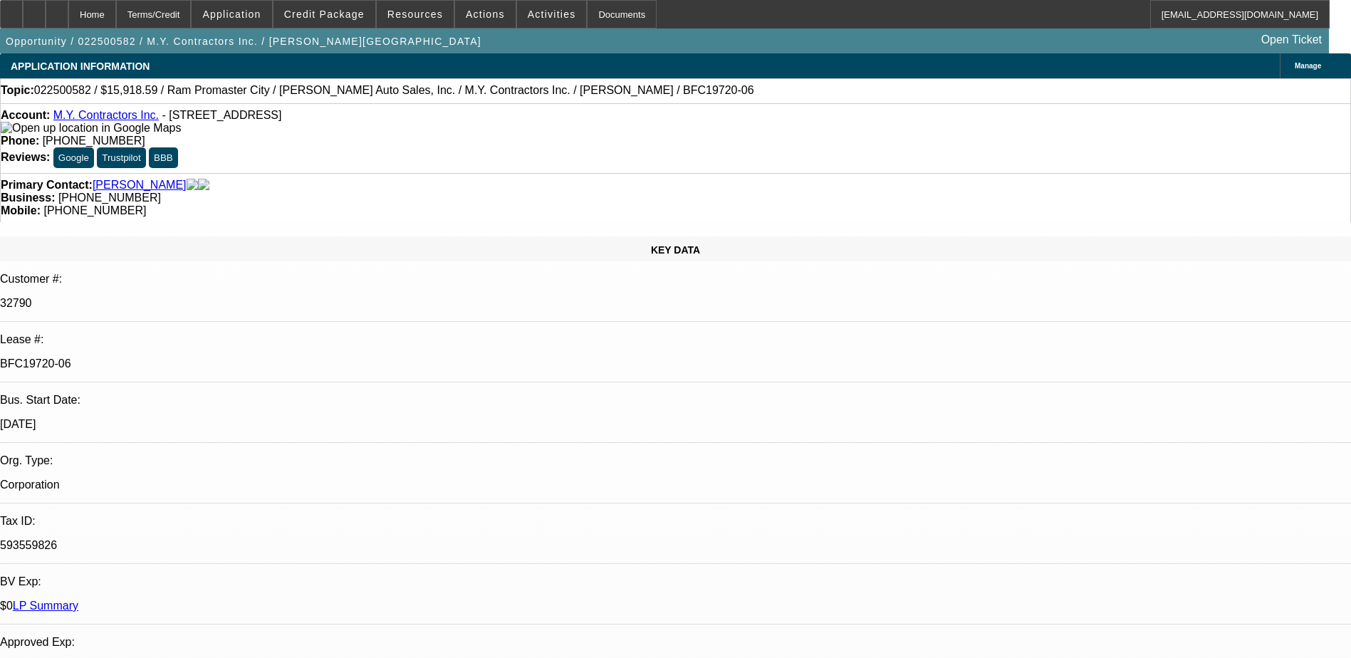
select select "1"
select select "6"
select select "1"
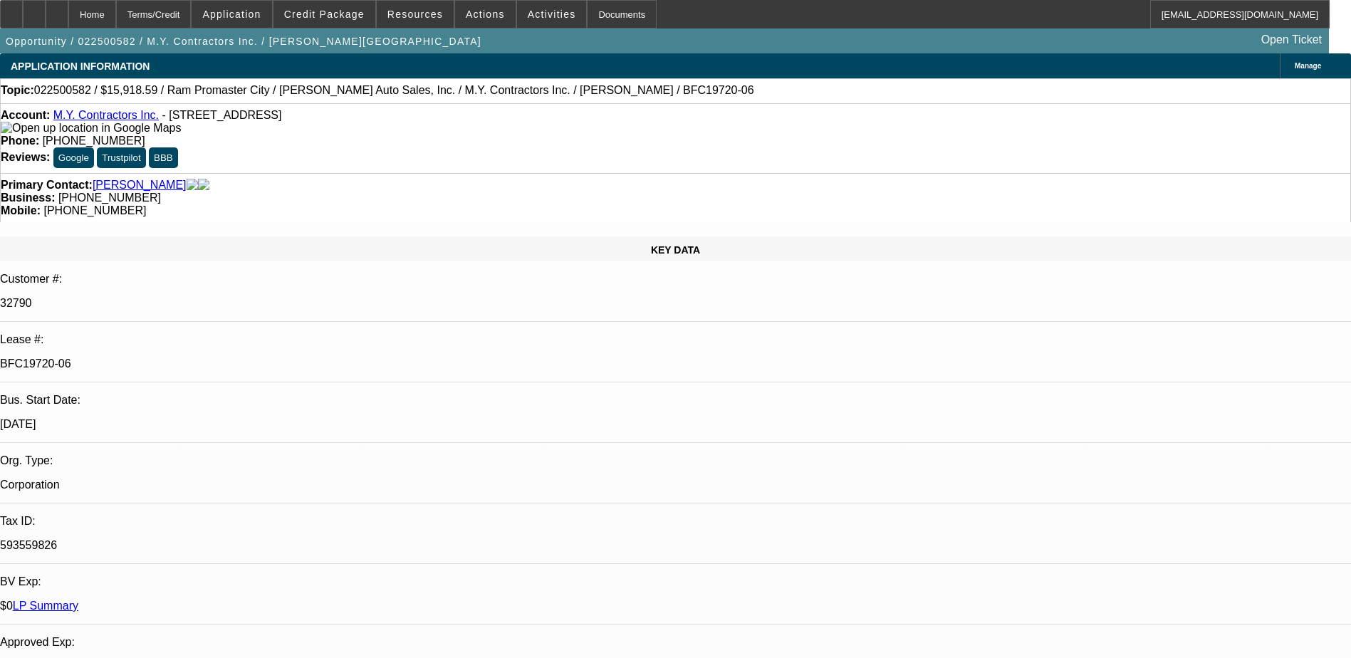
select select "6"
select select "1"
select select "6"
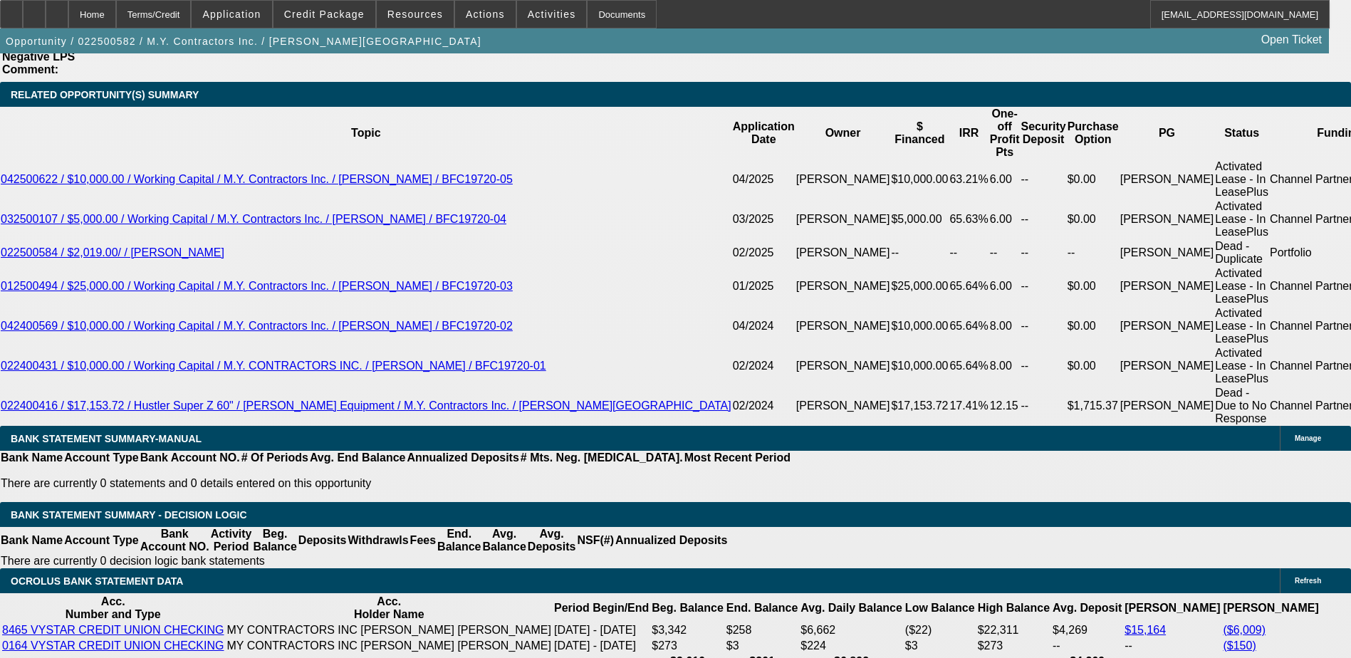
scroll to position [2707, 0]
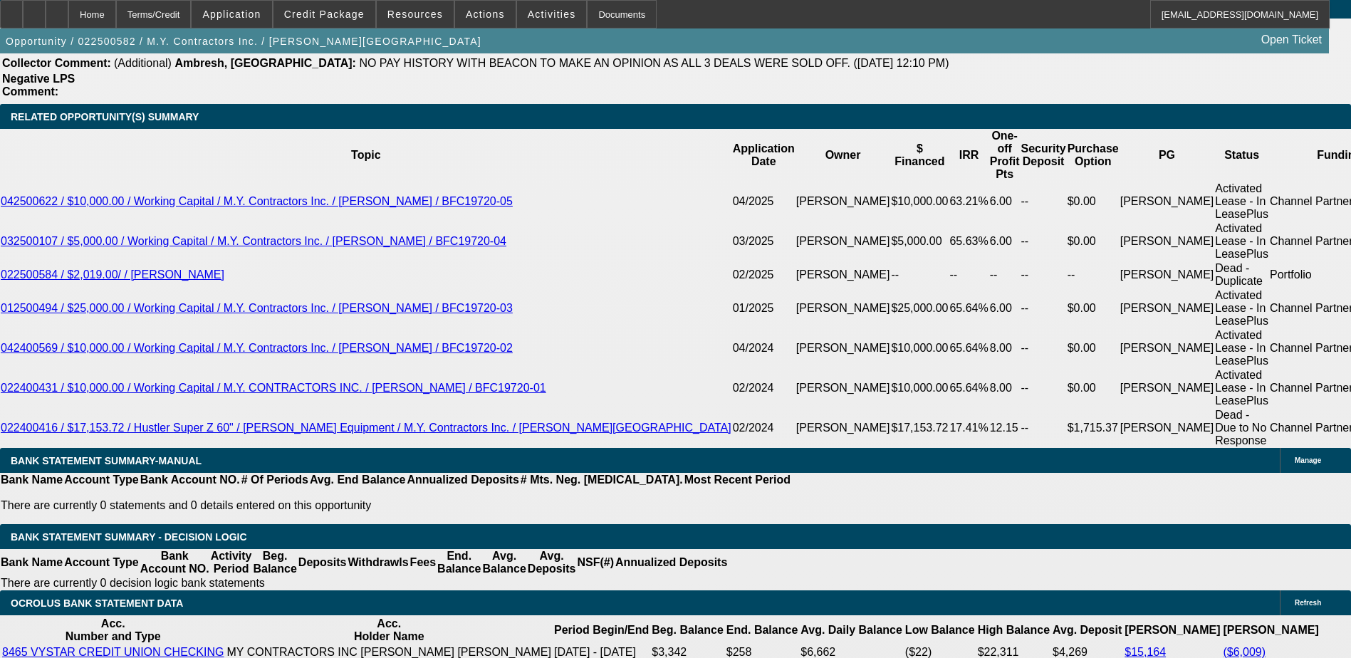
type input "1"
type input "UNKNOWN"
type input "$552.74"
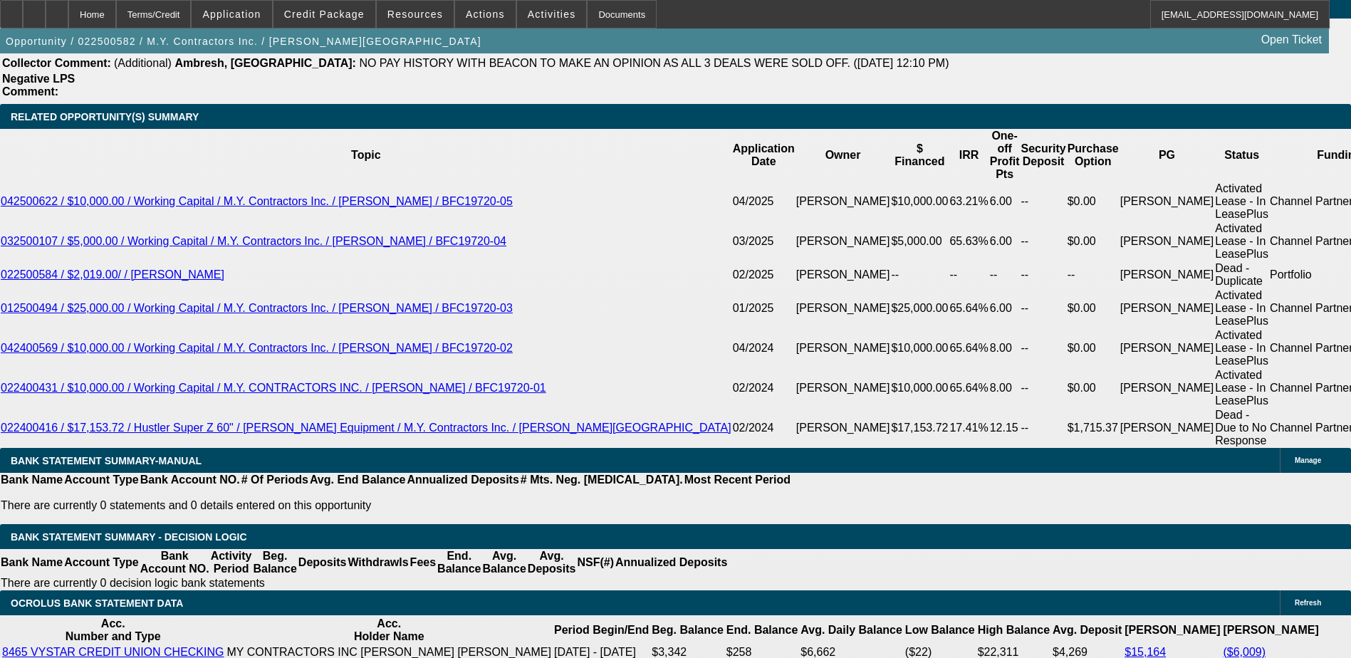
type input "15"
type input "$723.52"
type input "15.3"
type input "$727.48"
type input "15.3"
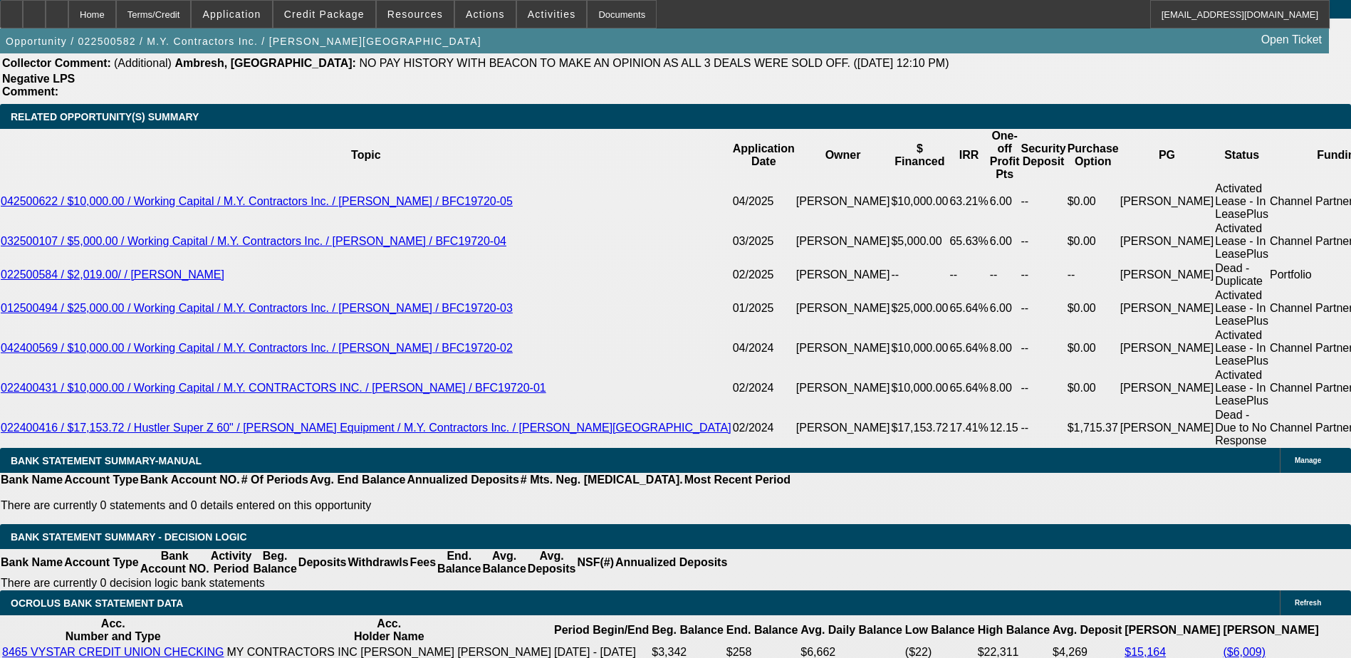
select select "1"
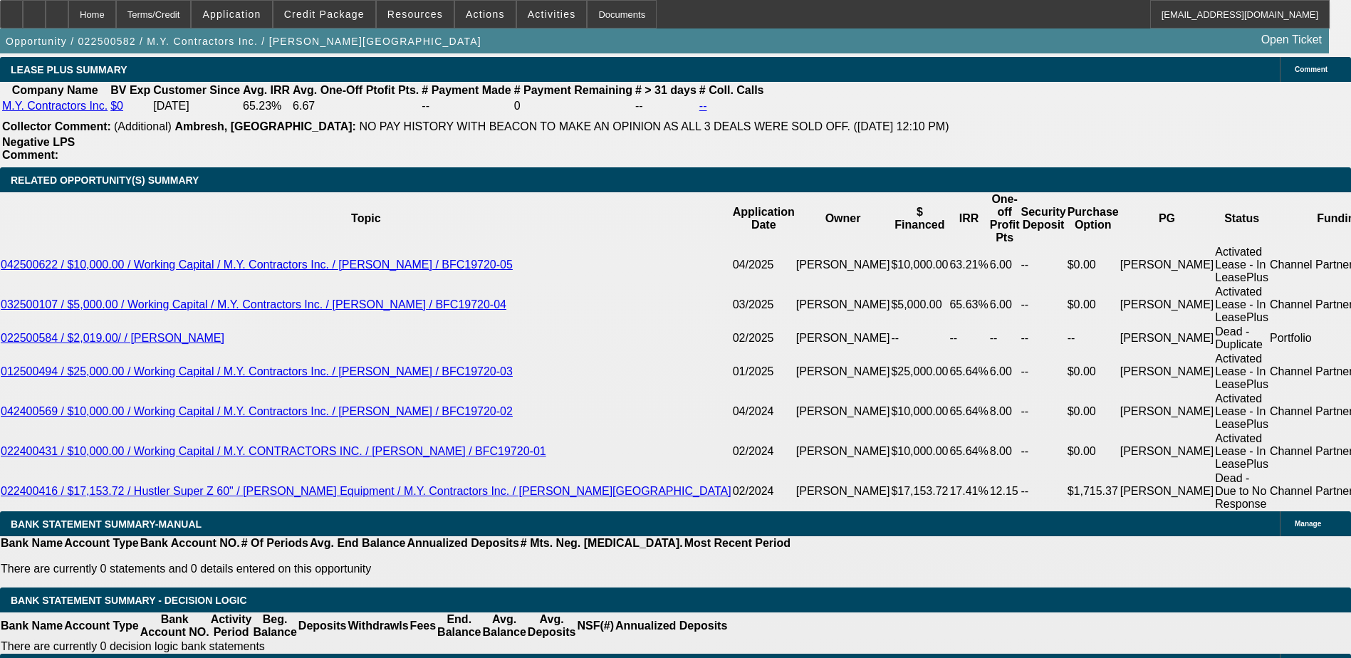
scroll to position [2564, 0]
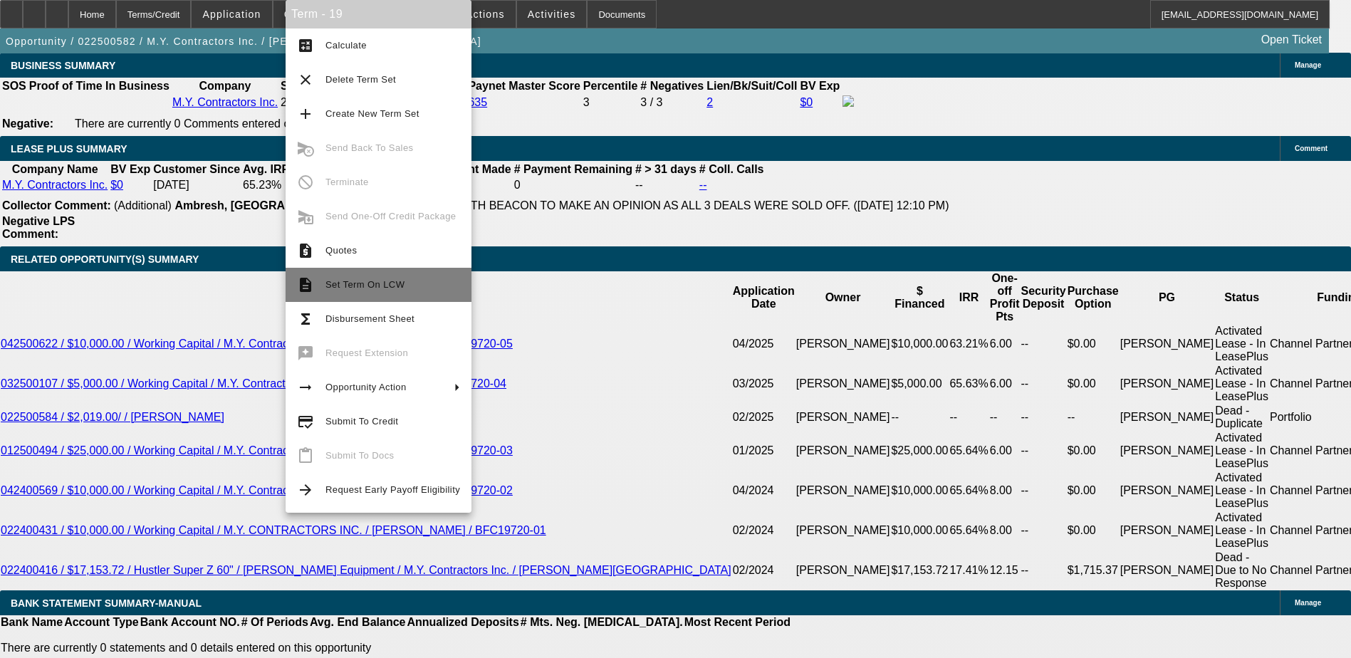
click at [387, 289] on span "Set Term On LCW" at bounding box center [365, 284] width 79 height 11
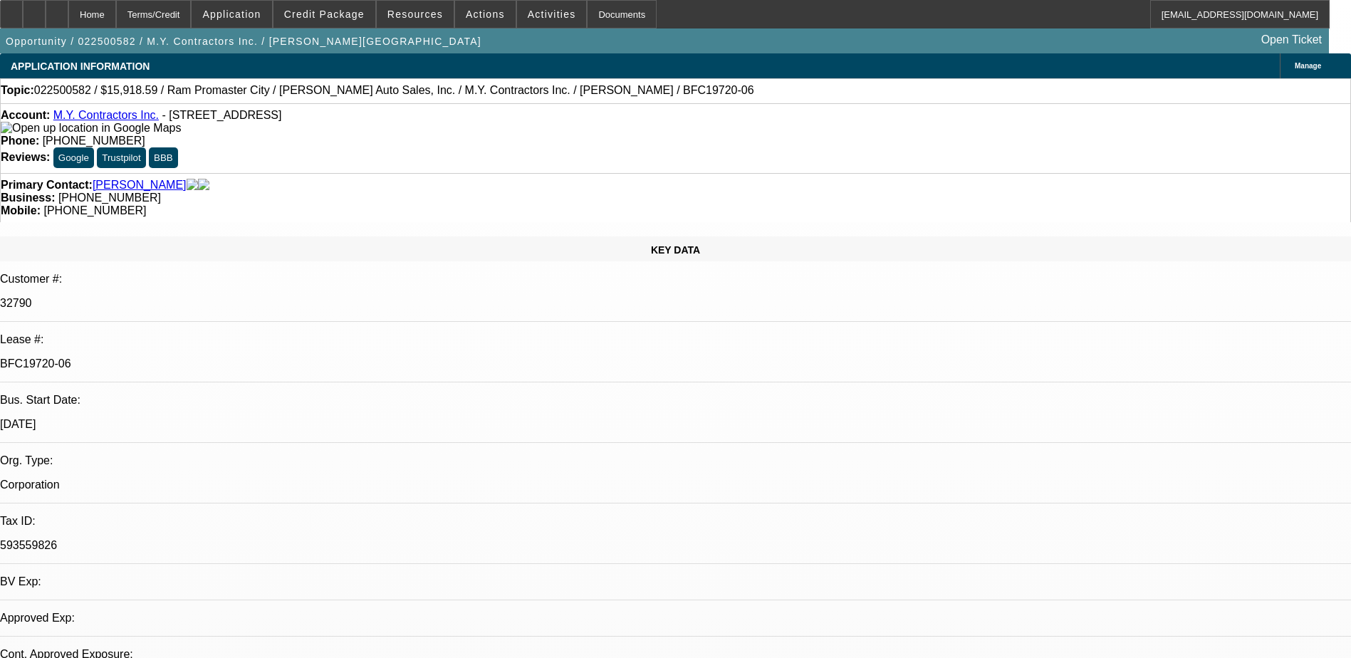
select select "0"
select select "3"
select select "0"
select select "6"
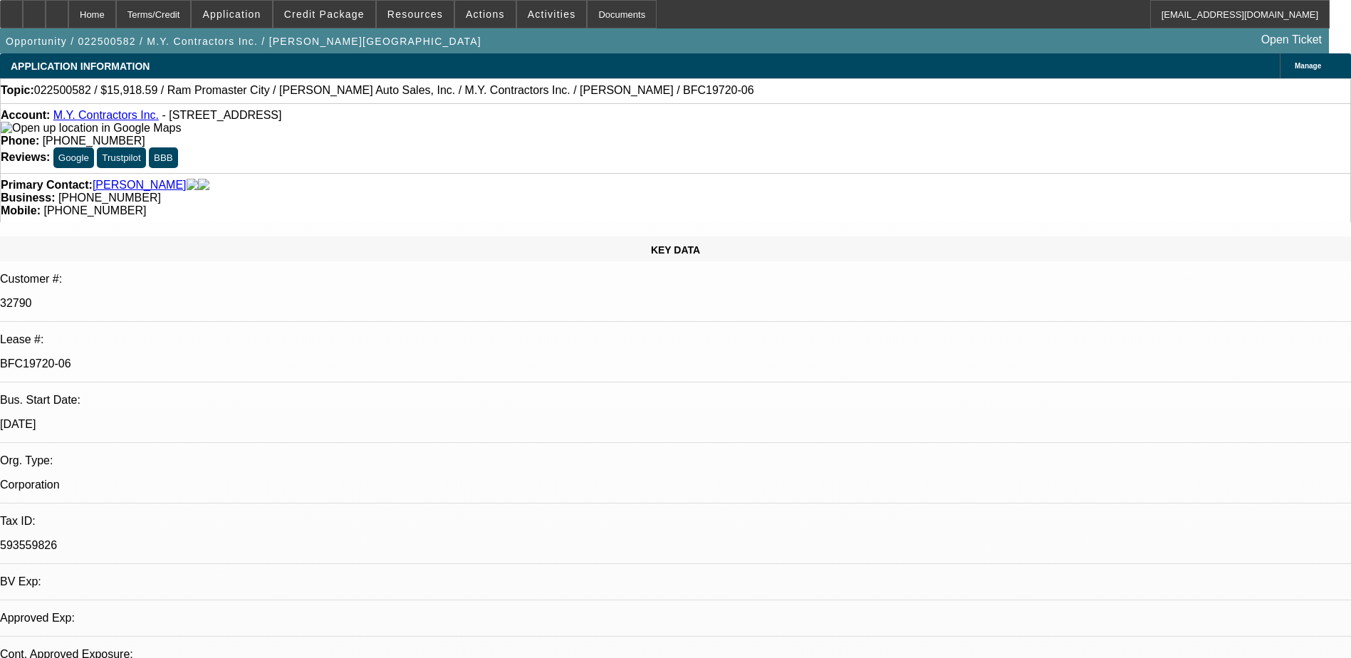
select select "0"
select select "6"
select select "0"
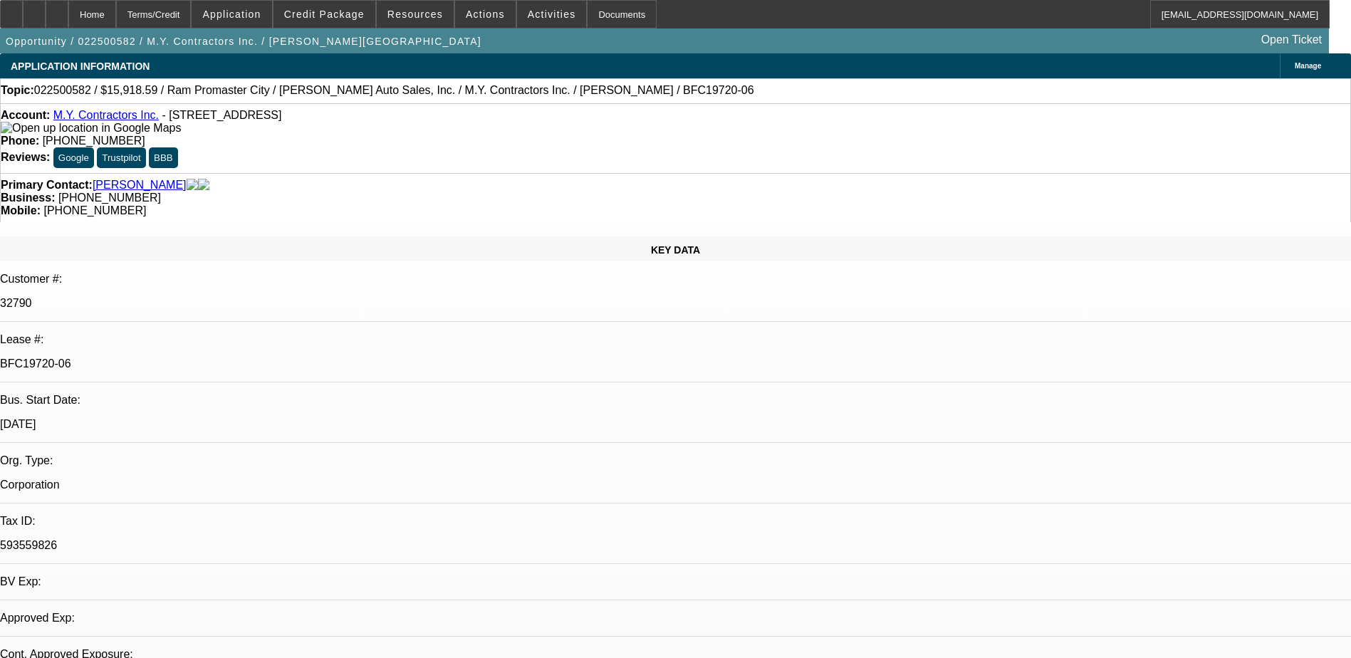
select select "0"
select select "6"
select select "0"
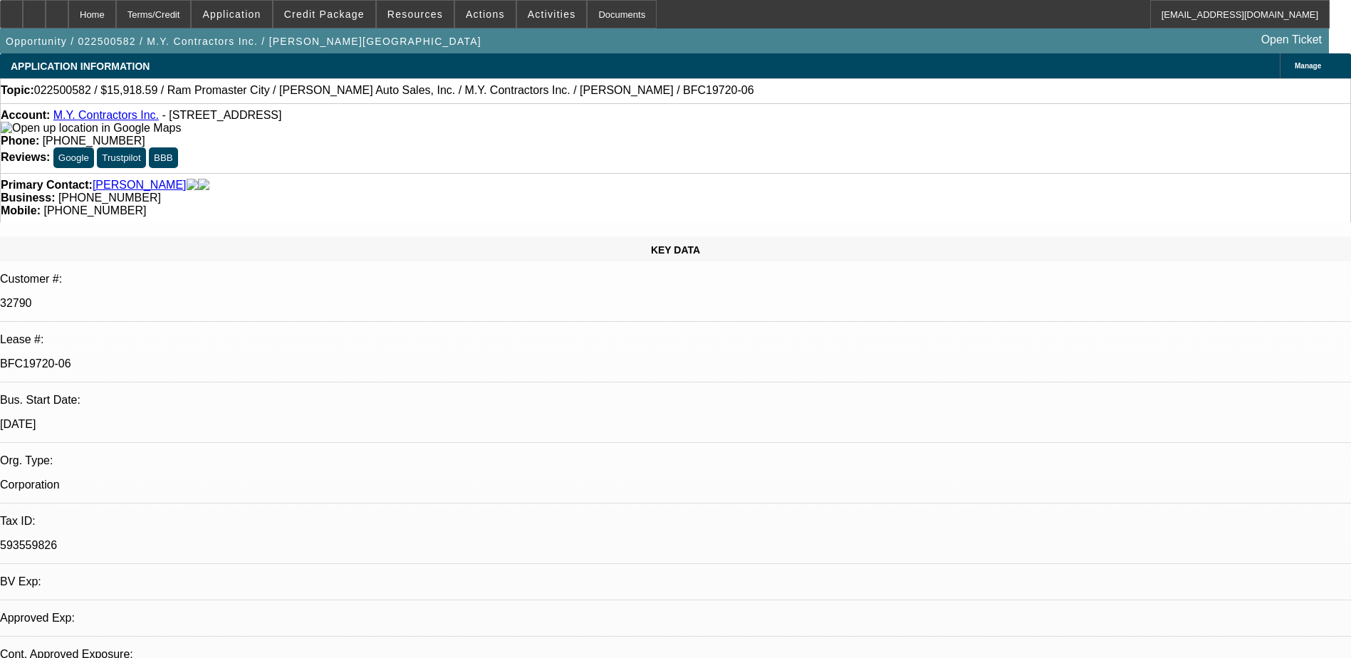
select select "0"
select select "6"
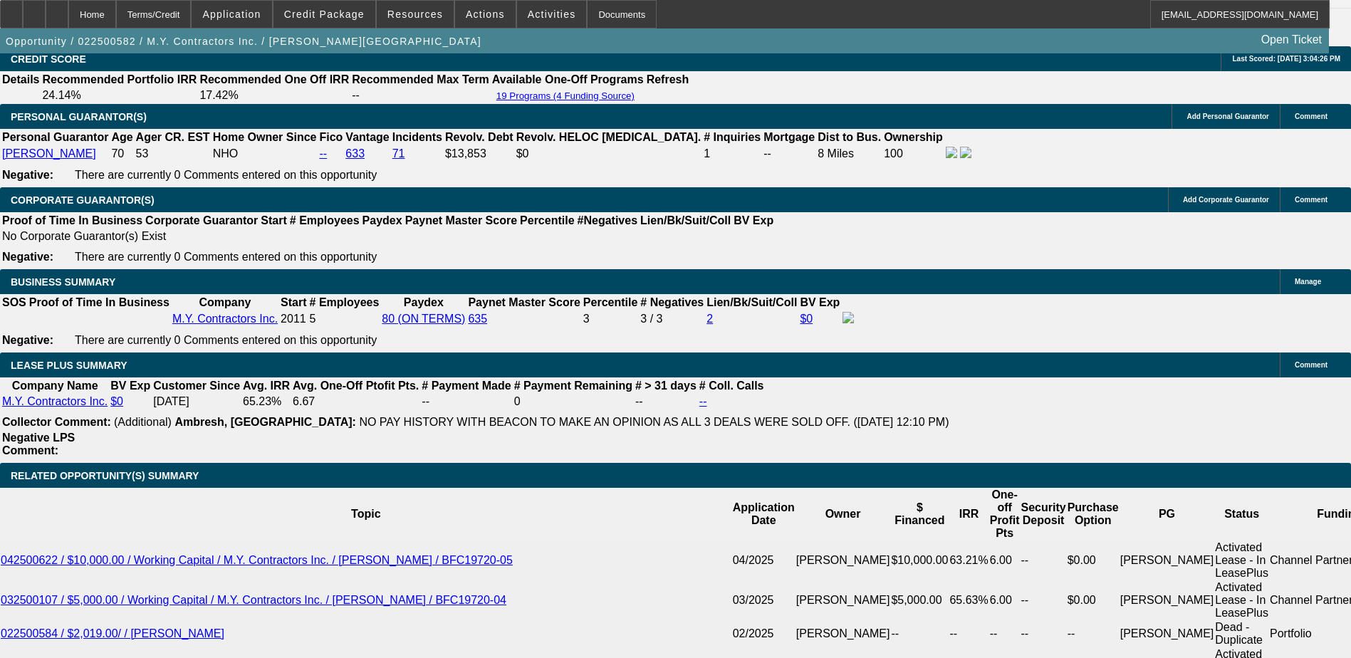
scroll to position [2279, 0]
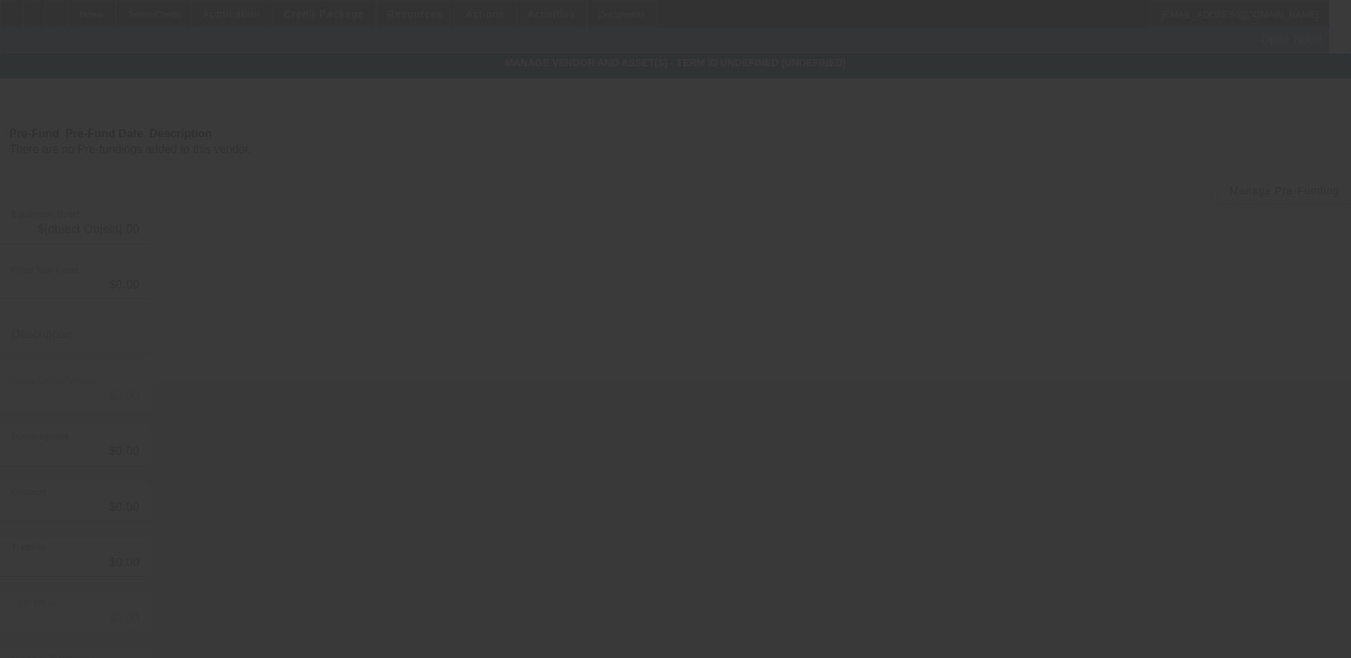
type input "$22,990.00"
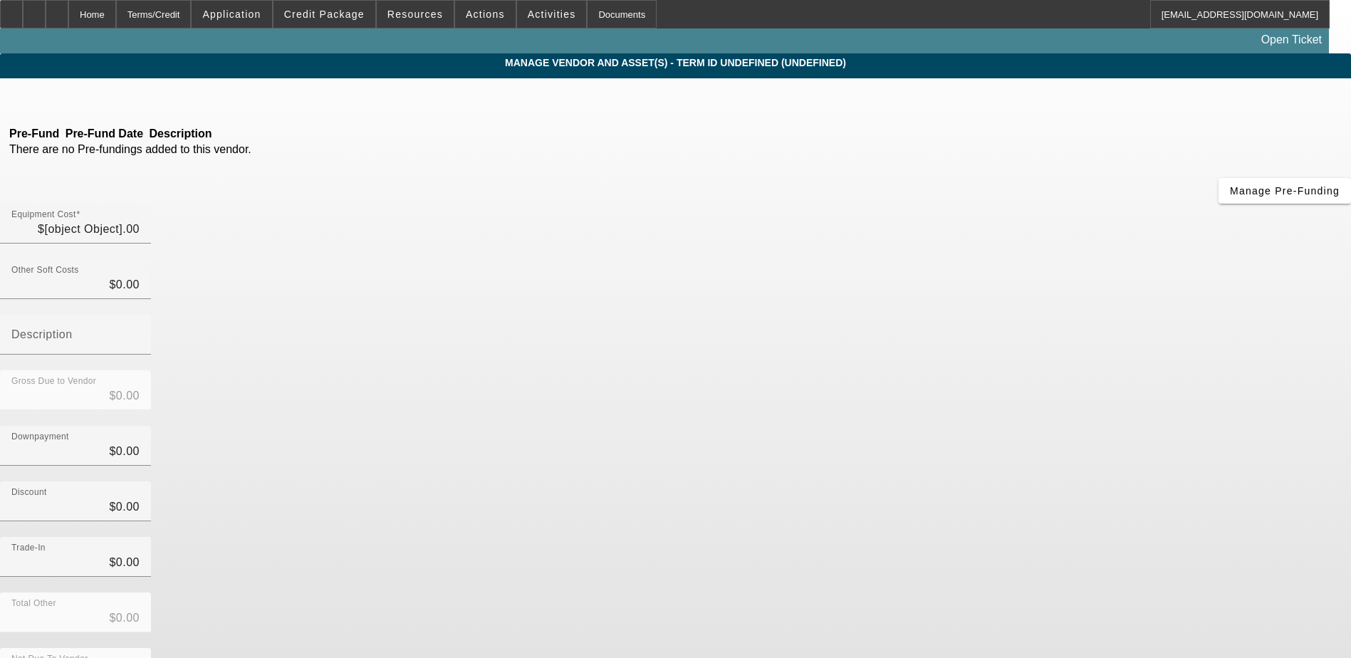
type input "$3,007.07"
type input "Taxes and fees"
type input "$25,997.07"
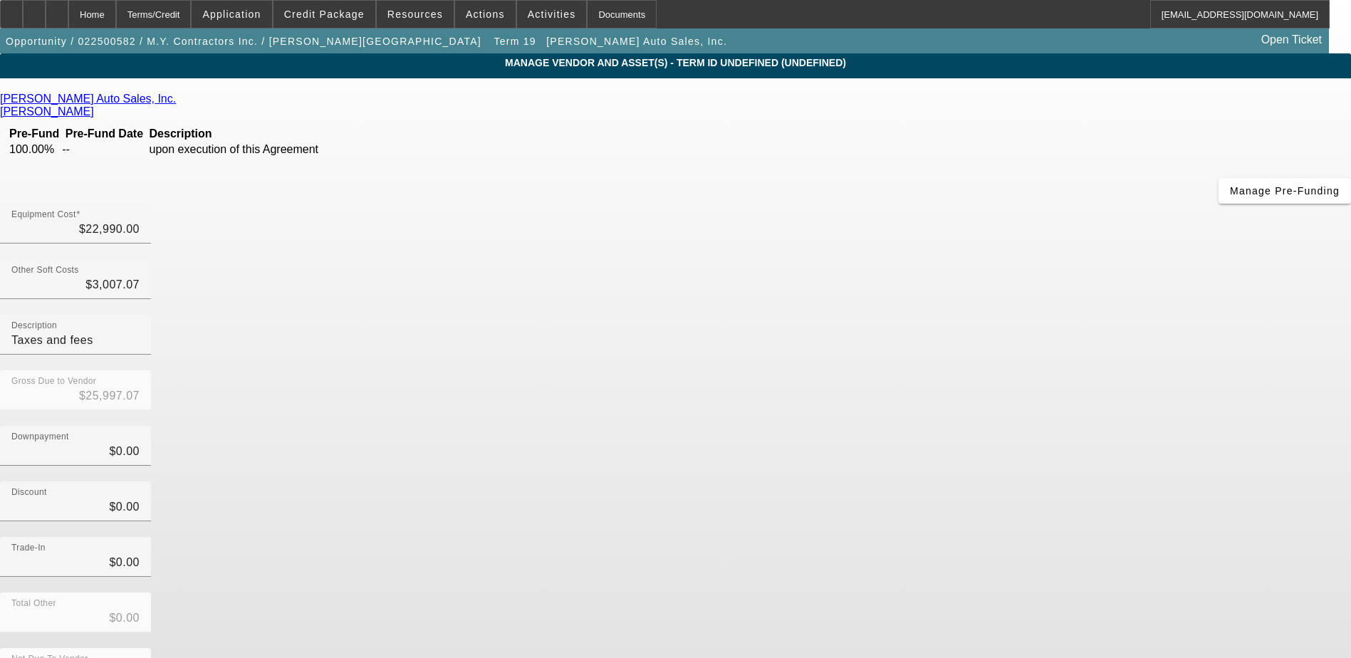
click at [180, 99] on icon at bounding box center [180, 99] width 0 height 12
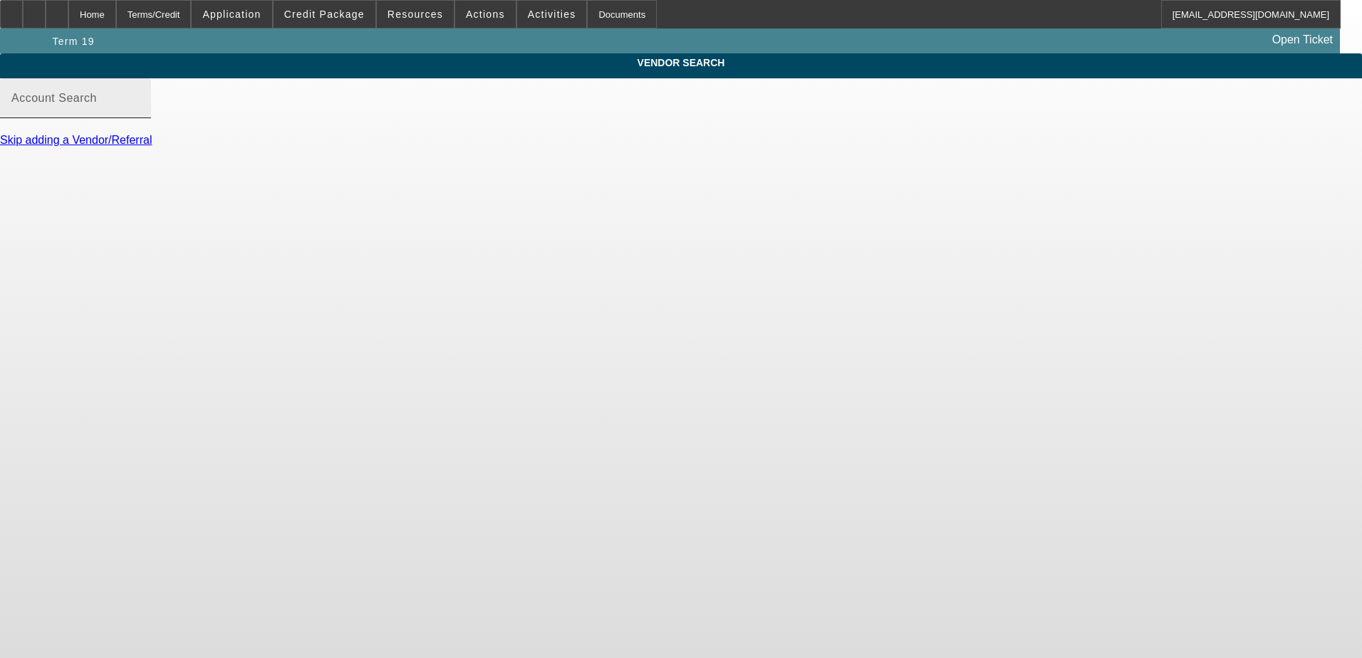
click at [140, 113] on input "Account Search" at bounding box center [75, 103] width 128 height 17
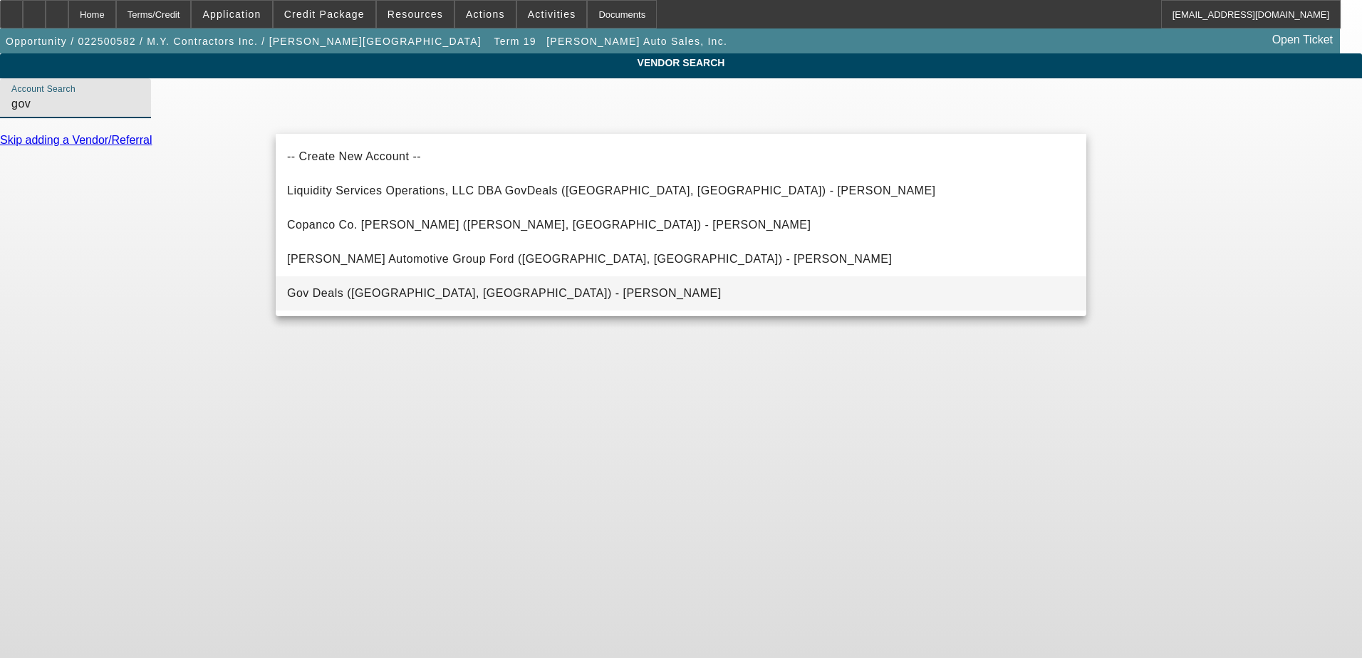
click at [487, 293] on mat-option "Gov Deals (Savannah, GA) - Johnson, Ernie" at bounding box center [681, 293] width 811 height 34
type input "Gov Deals (Savannah, GA) - Johnson, Ernie"
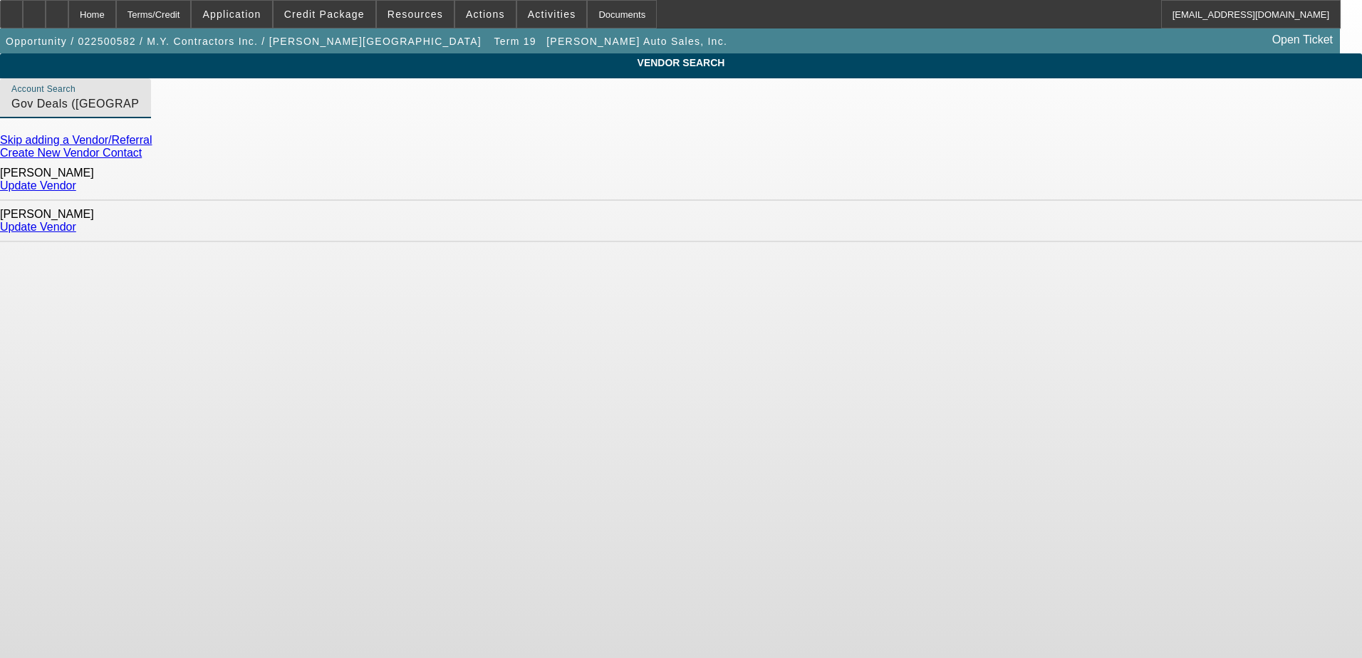
click at [76, 185] on link "Update Vendor" at bounding box center [38, 186] width 76 height 12
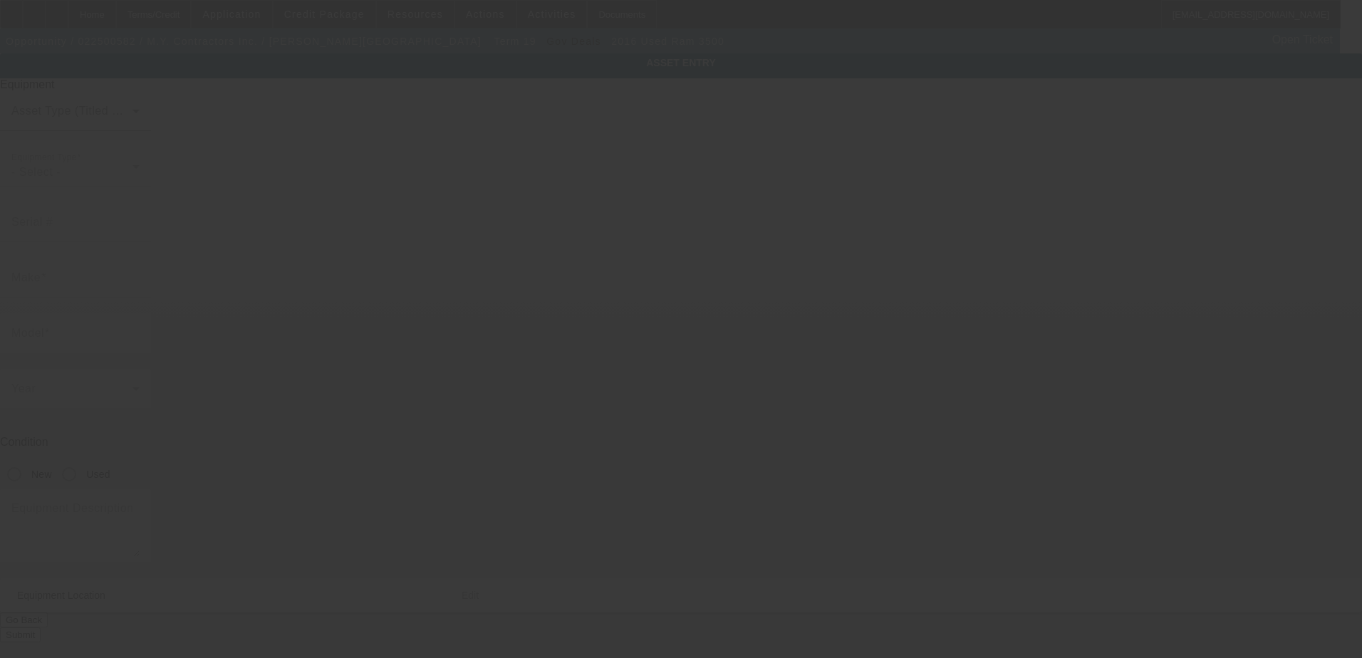
type input "3C63R3GT4GG374225"
type input "Ram"
type input "3500"
radio input "true"
type textarea "includes: all options, attachments and accessories"
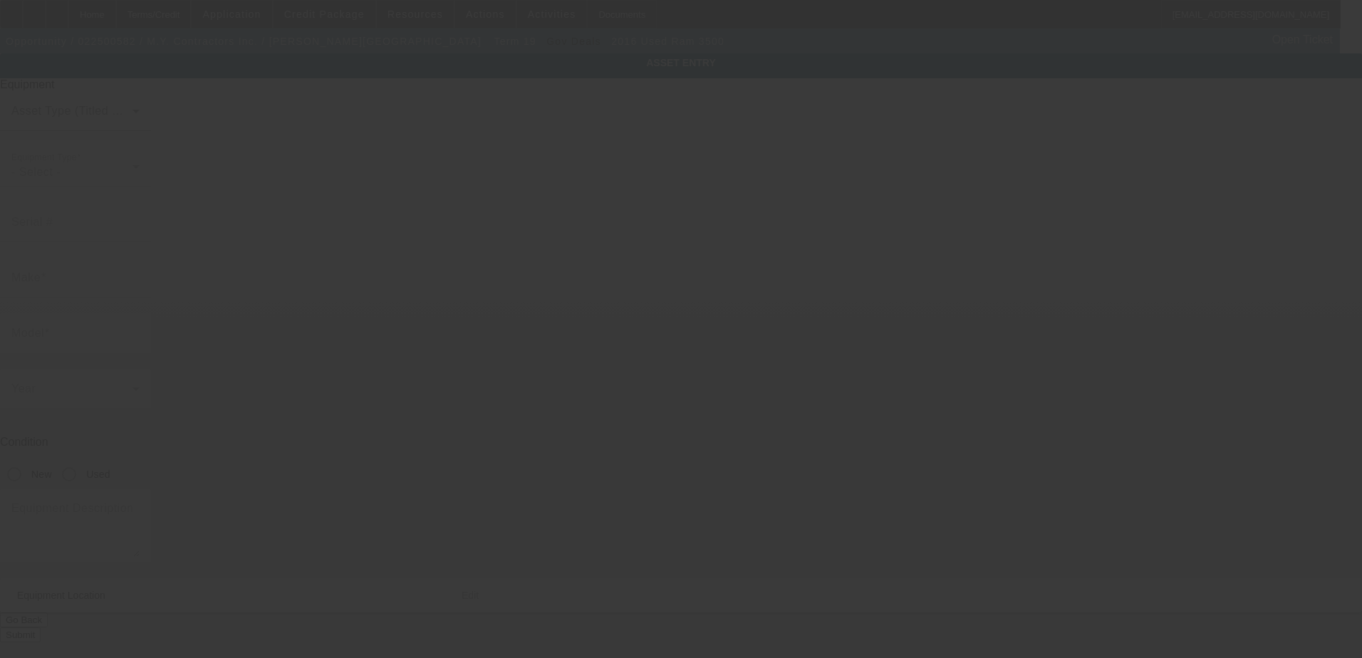
type input "1346 West Beaver Street"
type input "Jacksonville"
type input "32209"
type input "Duval"
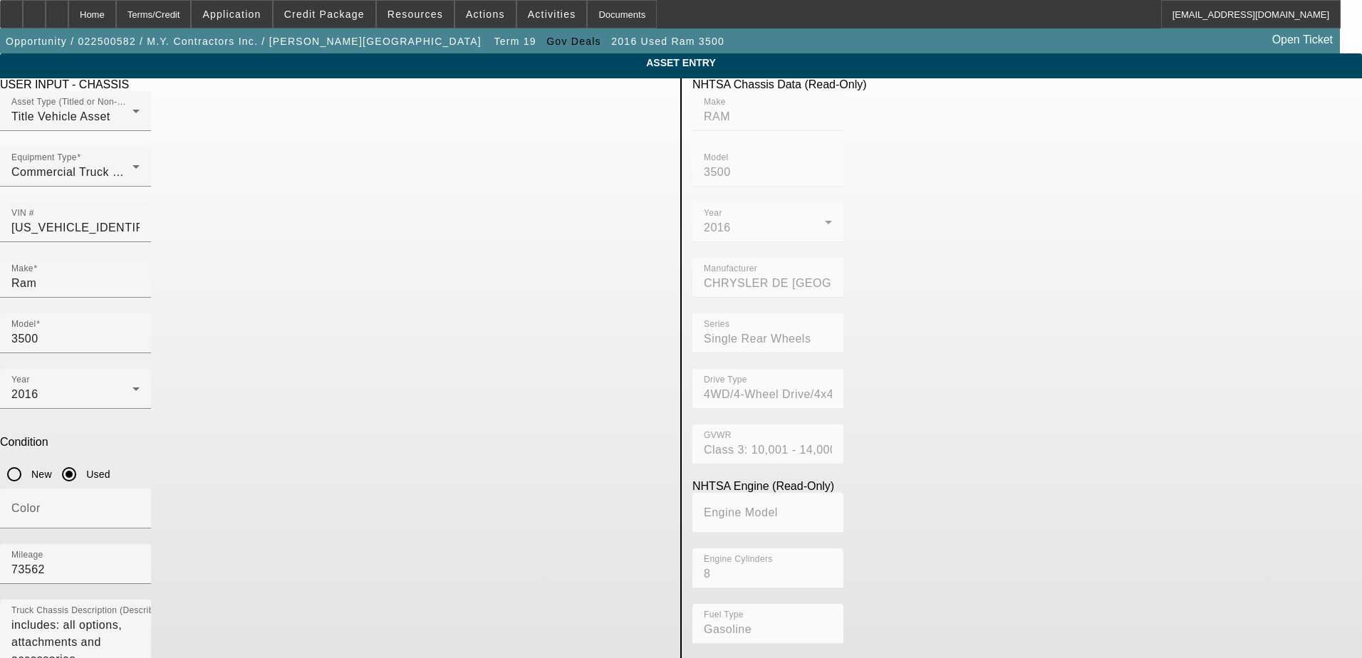
click at [151, 242] on div at bounding box center [75, 250] width 151 height 16
click at [140, 219] on input "3C63R3GT4GG374225" at bounding box center [75, 227] width 128 height 17
paste input "NM0LS7S29N1528536"
type input "NM0LS7S29N1528536"
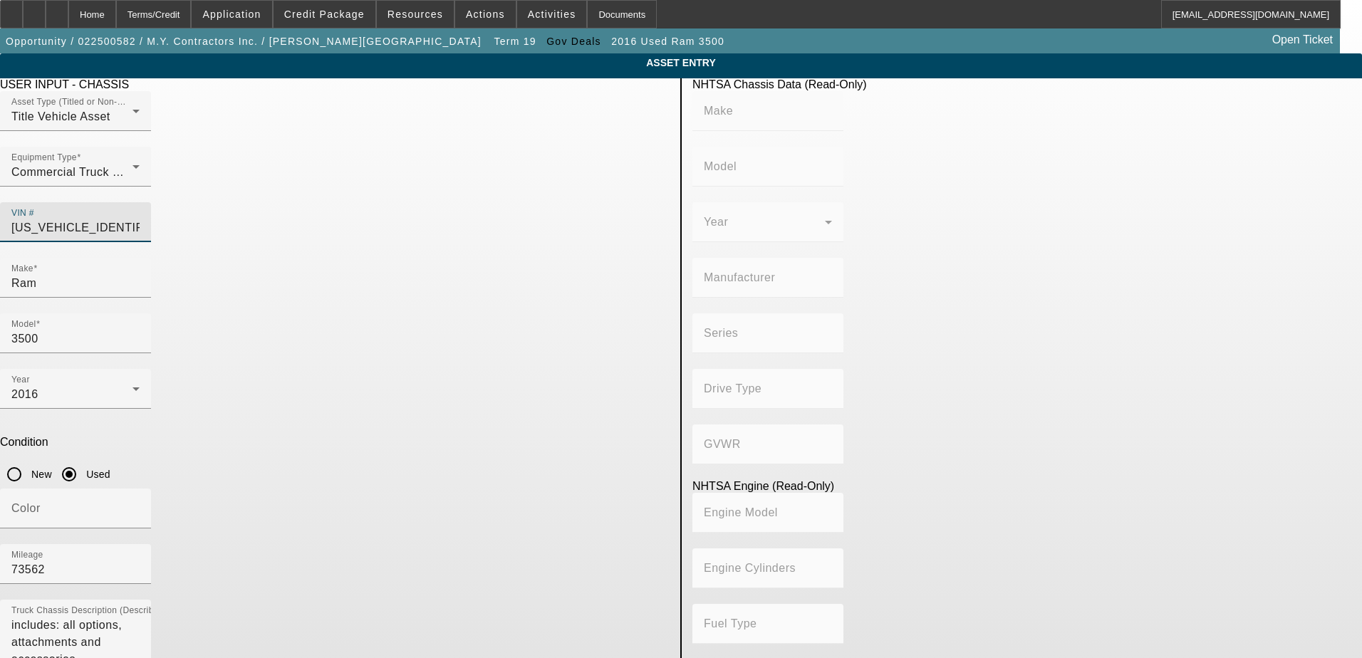
type input "FORD"
type input "Transit Connect"
type input "FORD OTOMOTIV SANAYI A.S., TURKEY"
type input "XL"
type input "Class 1D: 5,001 - 6,000 lb (2,268 - 2,722 kg)"
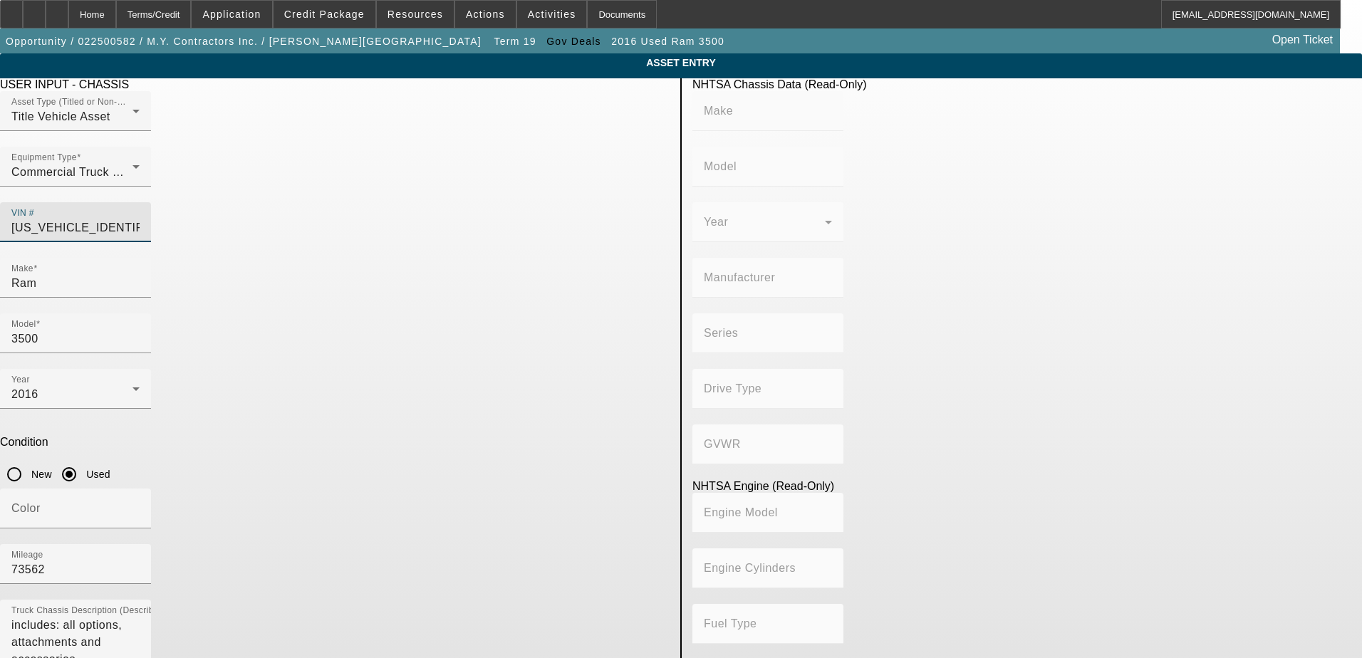
type input "GDI"
type input "4"
type input "Gasoline"
type input "122.04748818946"
type input "2.0"
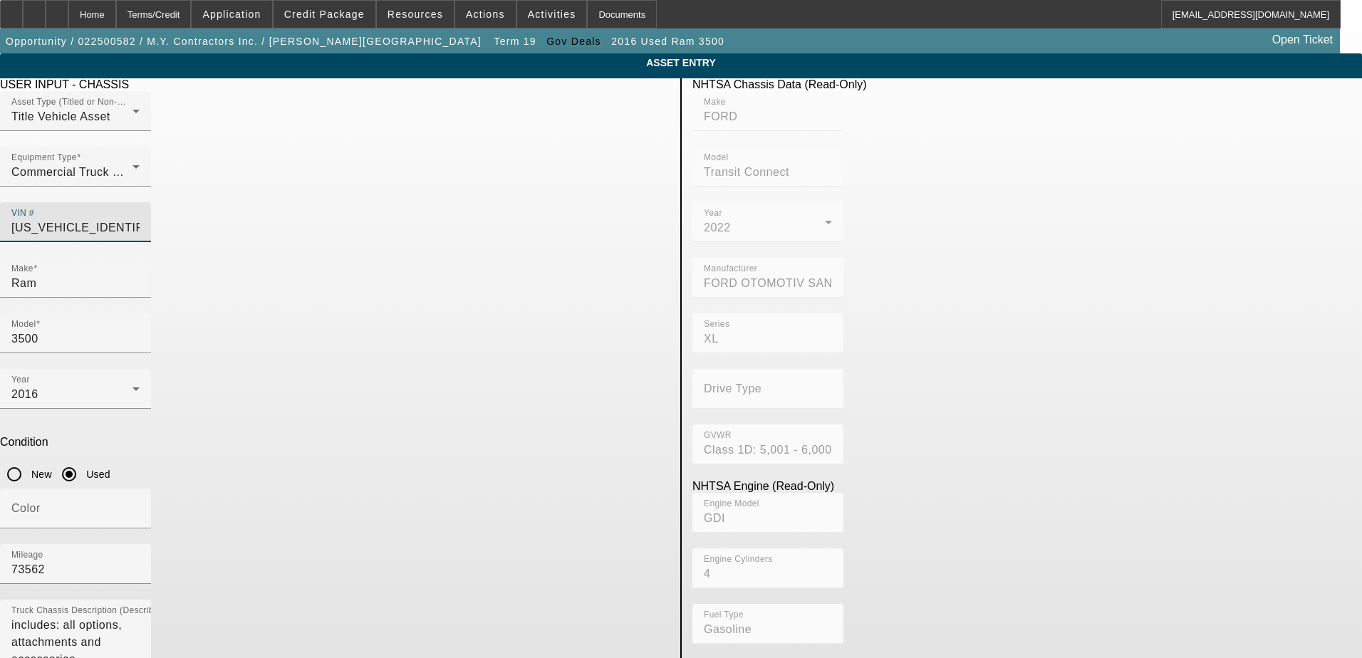
type input "NM0LS7S29N1528536"
click at [472, 313] on div "Model 3500" at bounding box center [335, 341] width 670 height 56
type input "FORD"
type input "Transit Connect"
type input "FORD OTOMOTIV SANAYI A.S., TURKEY"
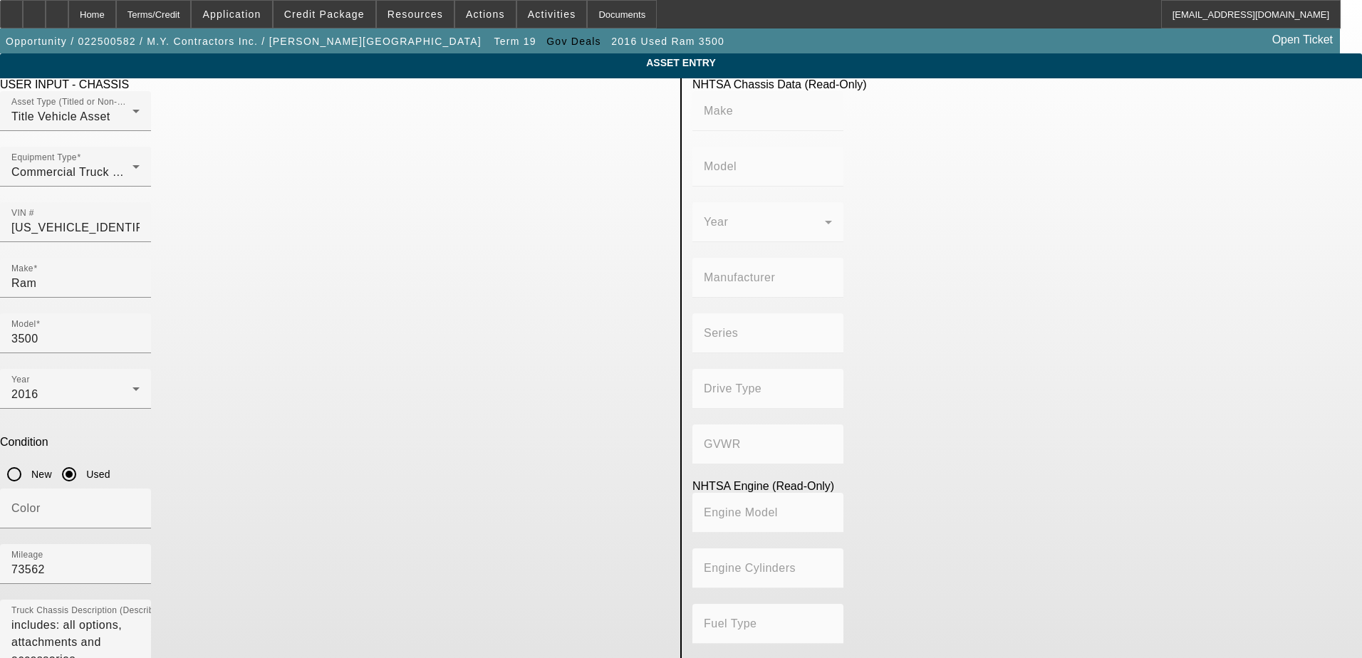
type input "XL"
type input "Class 1D: 5,001 - 6,000 lb (2,268 - 2,722 kg)"
type input "GDI"
type input "4"
type input "Gasoline"
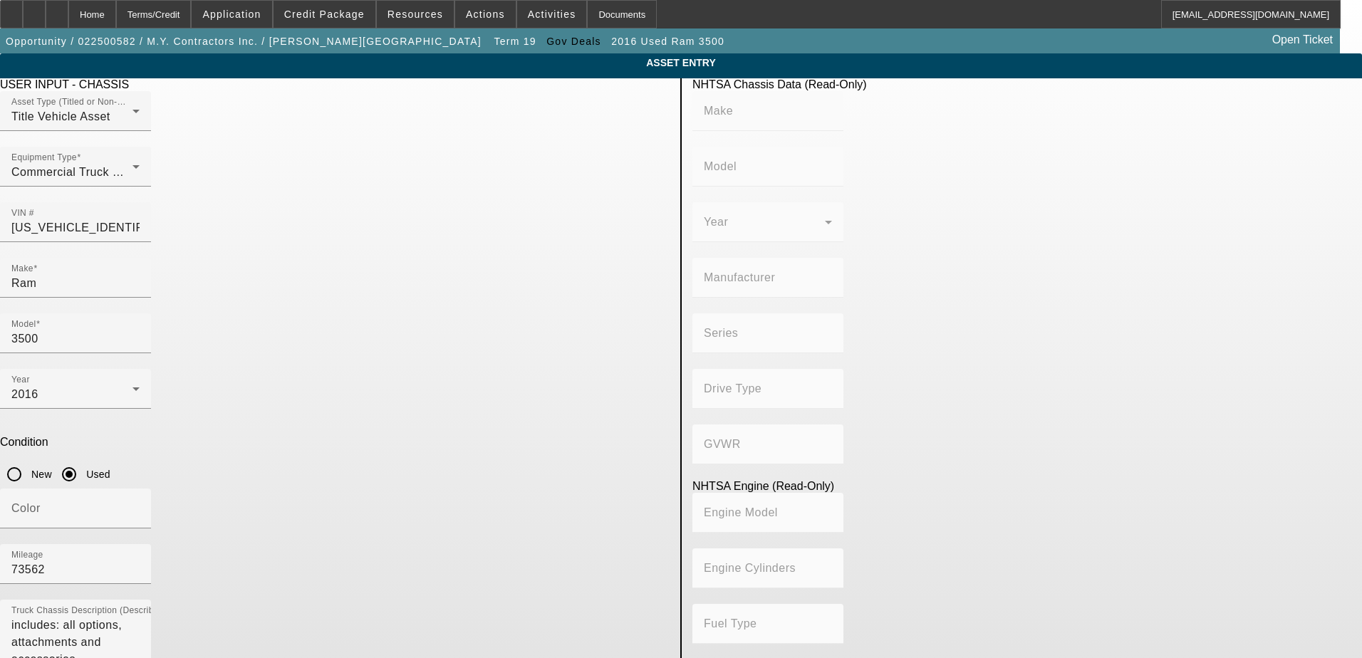
type input "122.04748818946"
type input "2.0"
click at [140, 275] on input "Ram" at bounding box center [75, 283] width 128 height 17
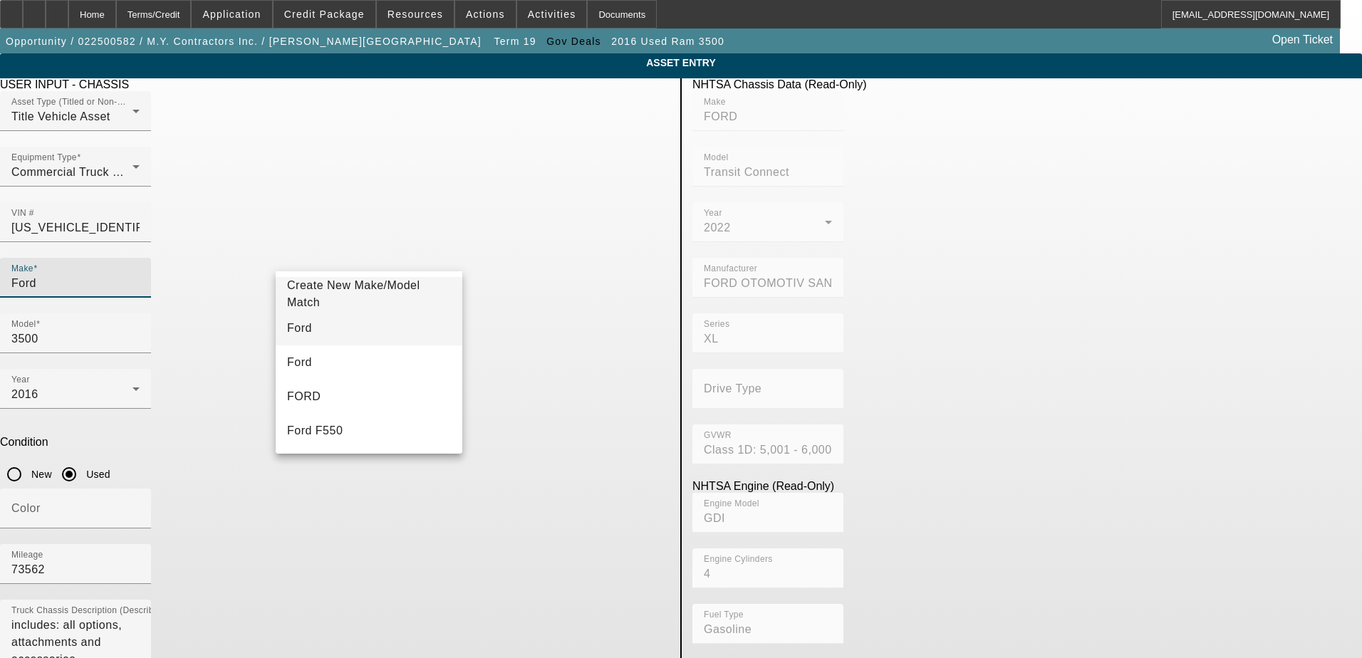
type input "Ford"
click at [313, 326] on mat-option "Ford" at bounding box center [369, 328] width 187 height 34
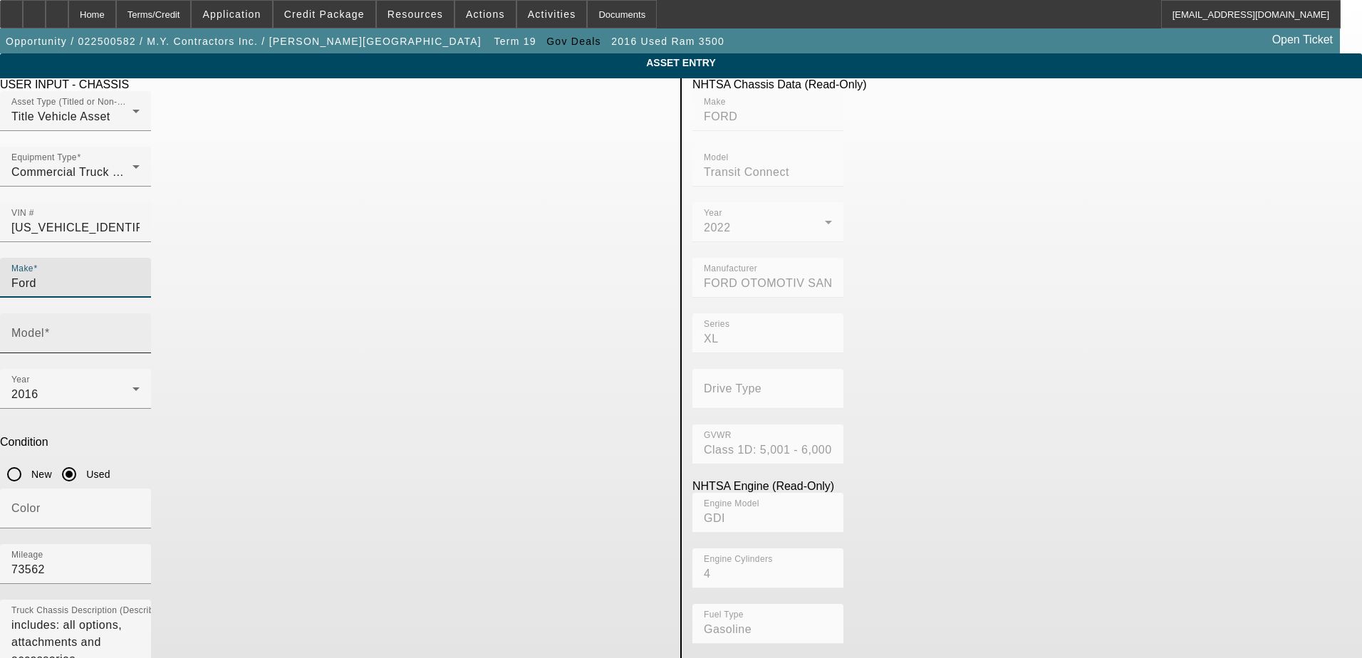
click at [140, 331] on input "Model" at bounding box center [75, 339] width 128 height 17
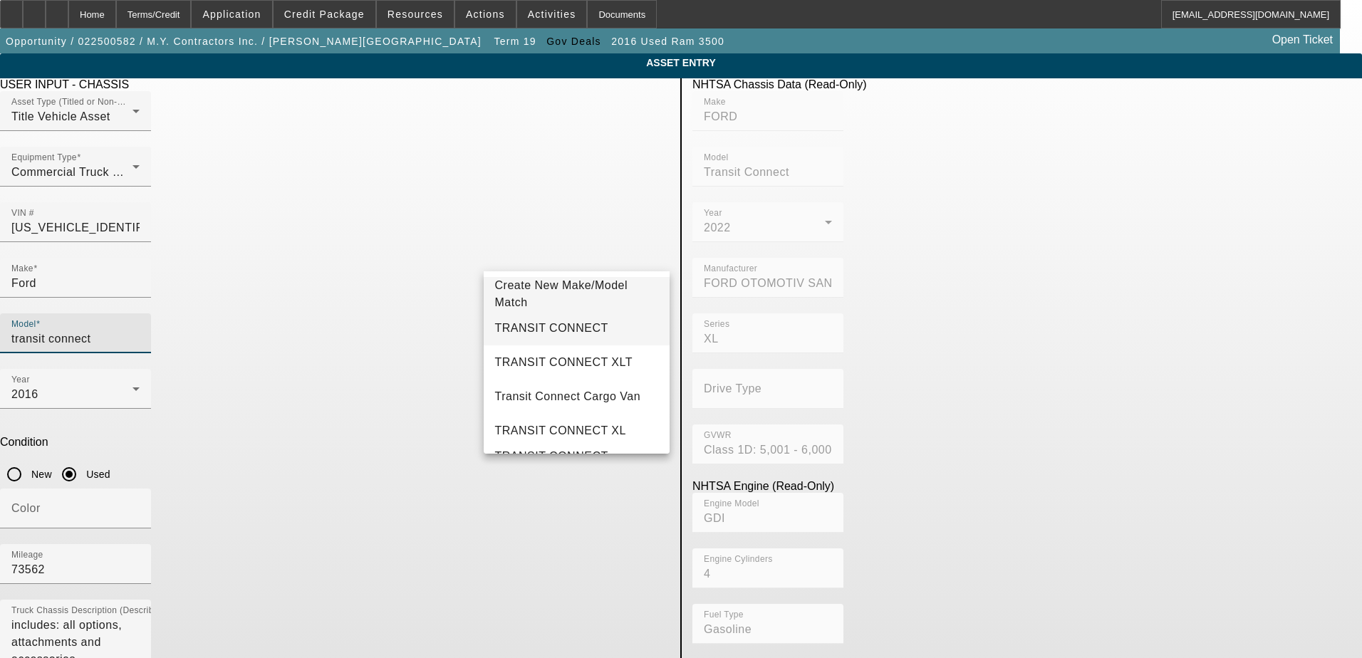
click at [597, 327] on mat-option "TRANSIT CONNECT" at bounding box center [577, 328] width 187 height 34
type input "TRANSIT CONNECT"
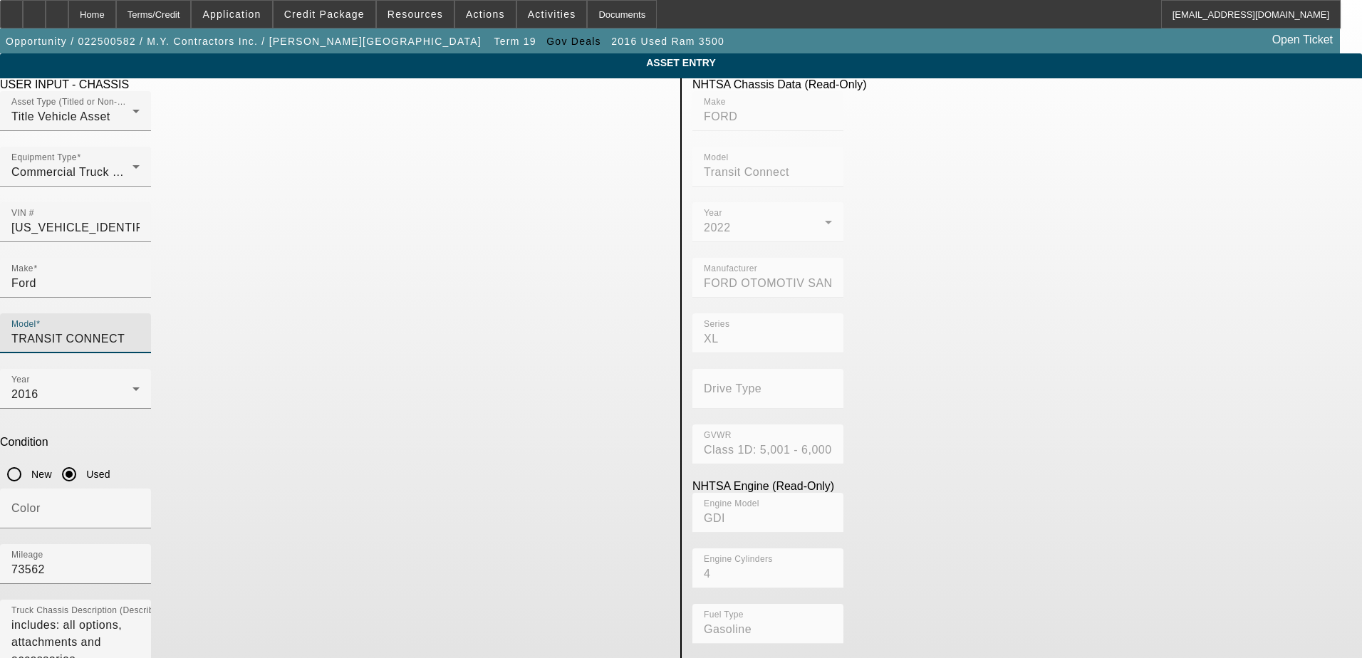
click at [466, 369] on div "Year 2016" at bounding box center [335, 397] width 670 height 56
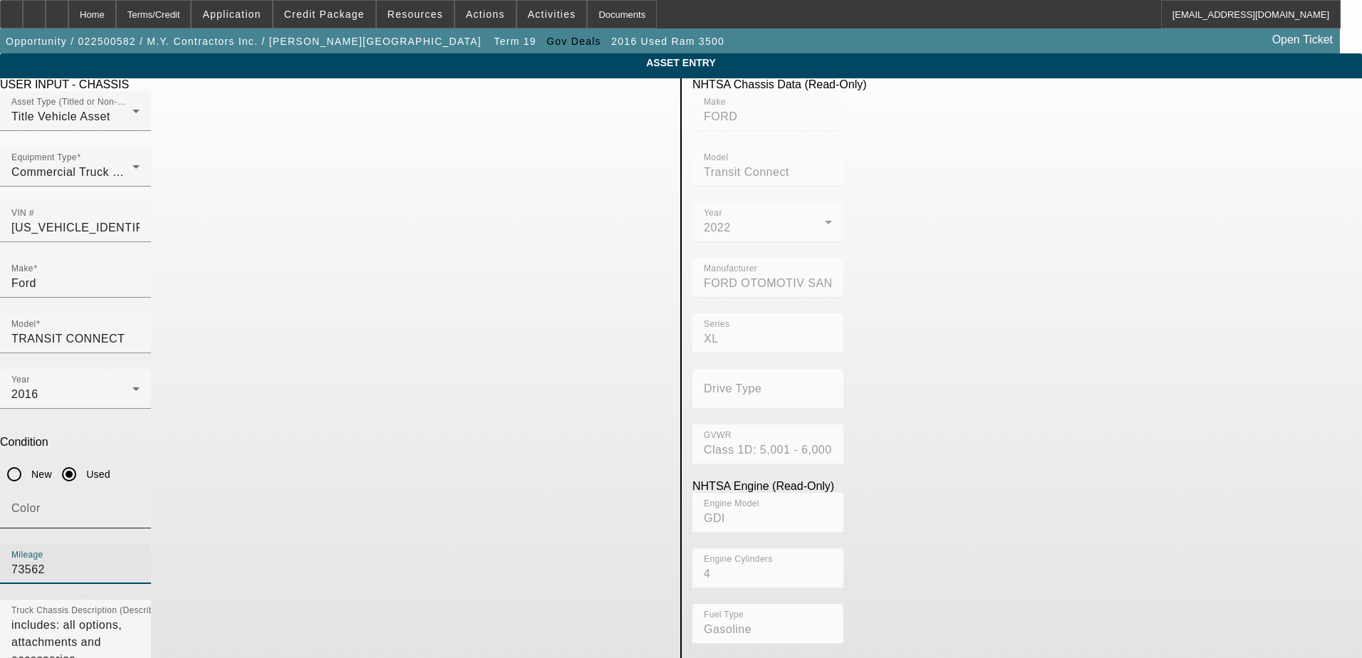
drag, startPoint x: 562, startPoint y: 365, endPoint x: 395, endPoint y: 369, distance: 167.4
click at [395, 489] on div "Color Mileage 73562" at bounding box center [335, 544] width 670 height 111
type input "104226"
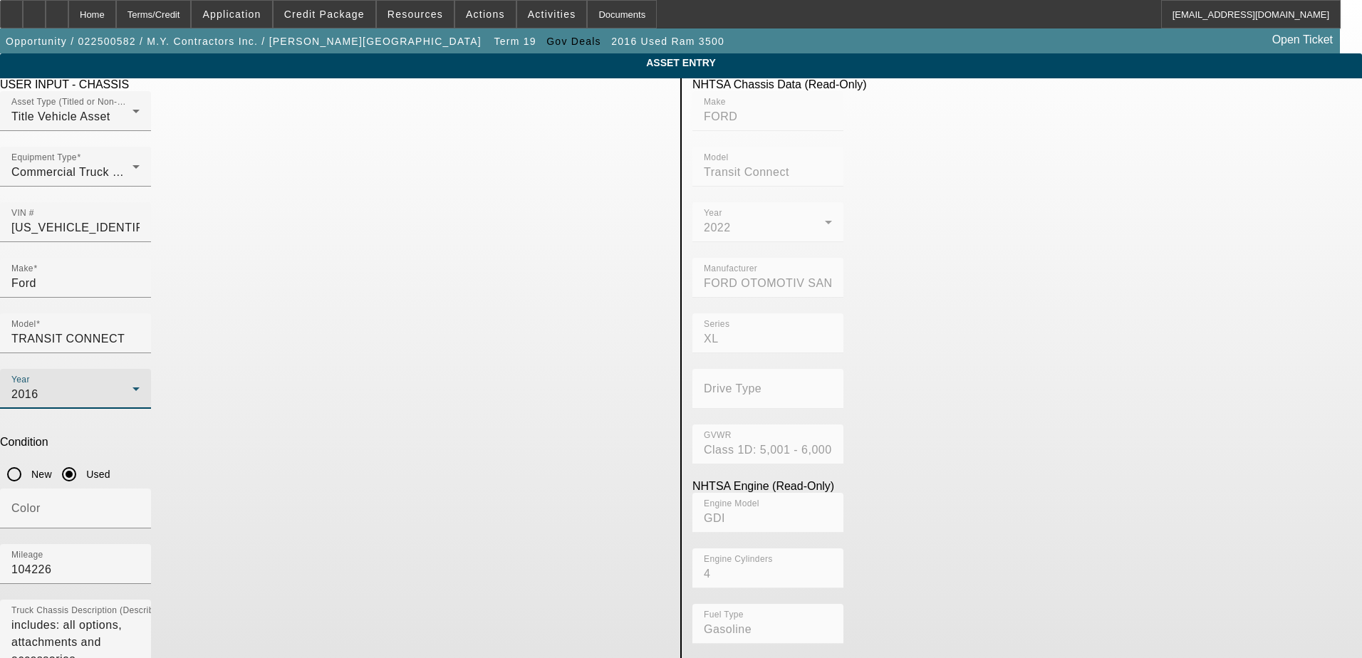
click at [132, 386] on div "2016" at bounding box center [71, 394] width 121 height 17
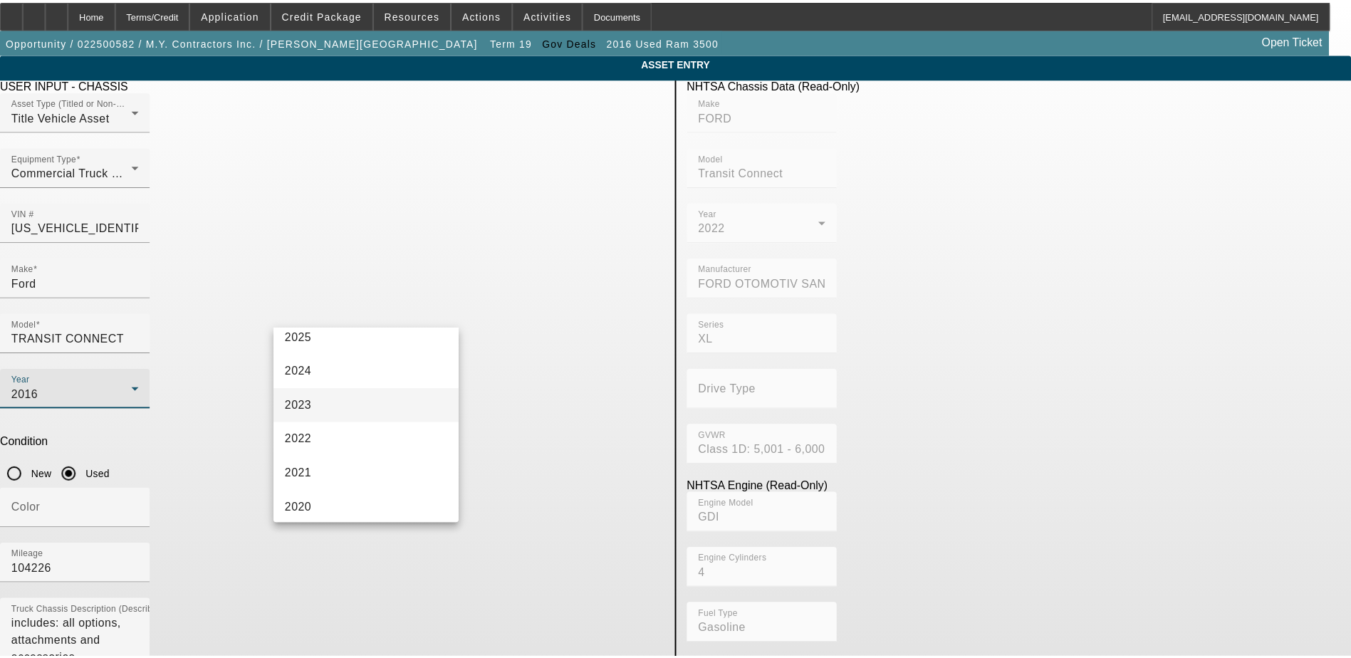
scroll to position [112, 0]
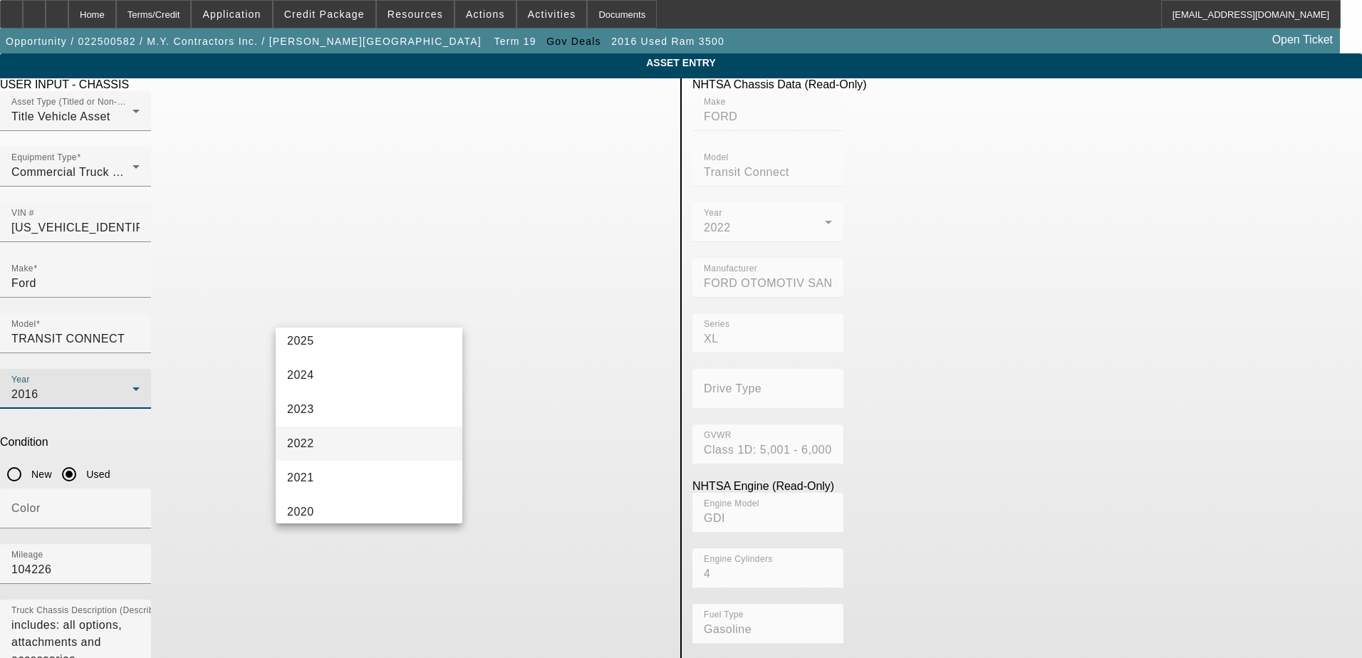
click at [365, 434] on mat-option "2022" at bounding box center [369, 444] width 187 height 34
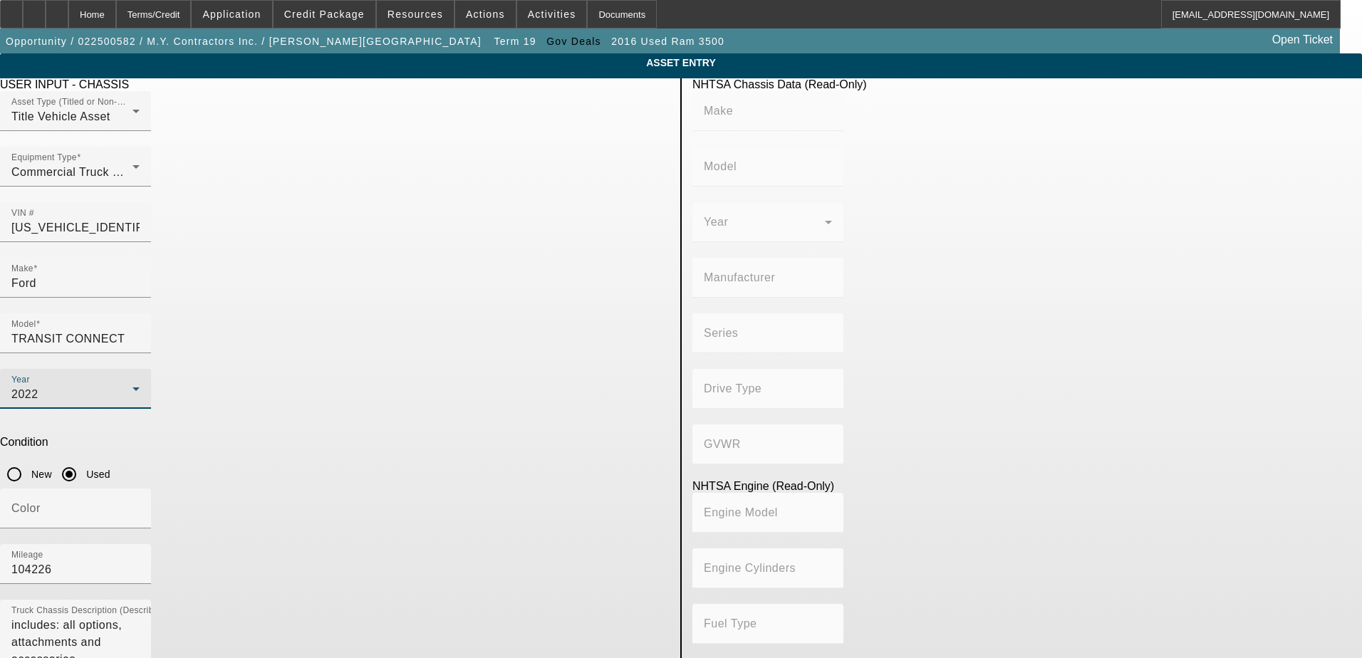
click at [151, 584] on div at bounding box center [75, 592] width 151 height 16
type input "FORD"
type input "Transit Connect"
type input "FORD OTOMOTIV SANAYI A.S., TURKEY"
type input "XL"
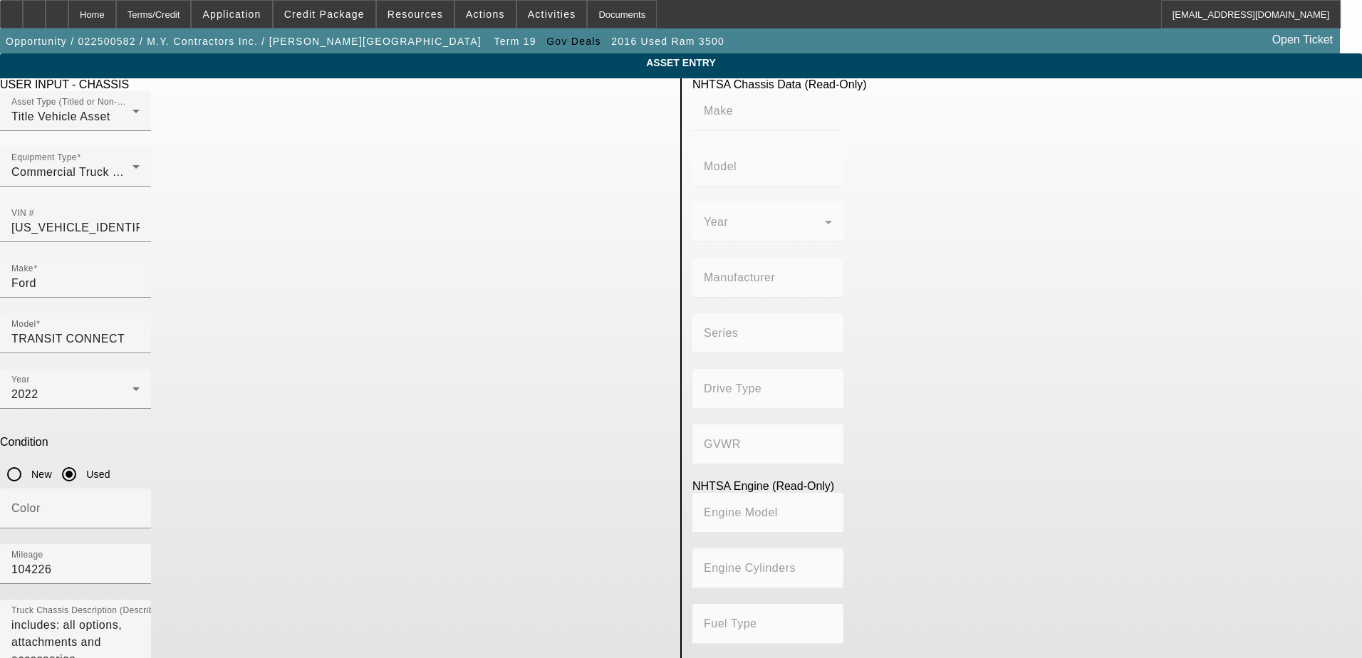
type input "Class 1D: 5,001 - 6,000 lb (2,268 - 2,722 kg)"
type input "GDI"
type input "4"
type input "Gasoline"
type input "122.04748818946"
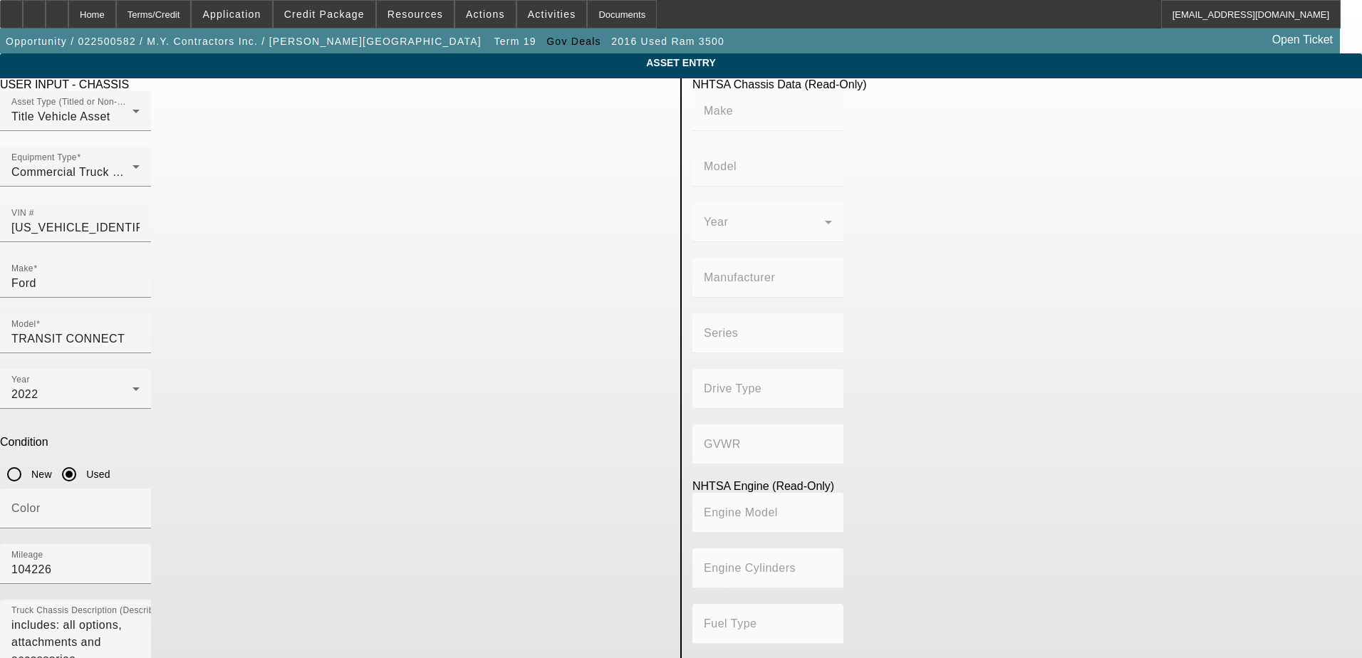
type input "2.0"
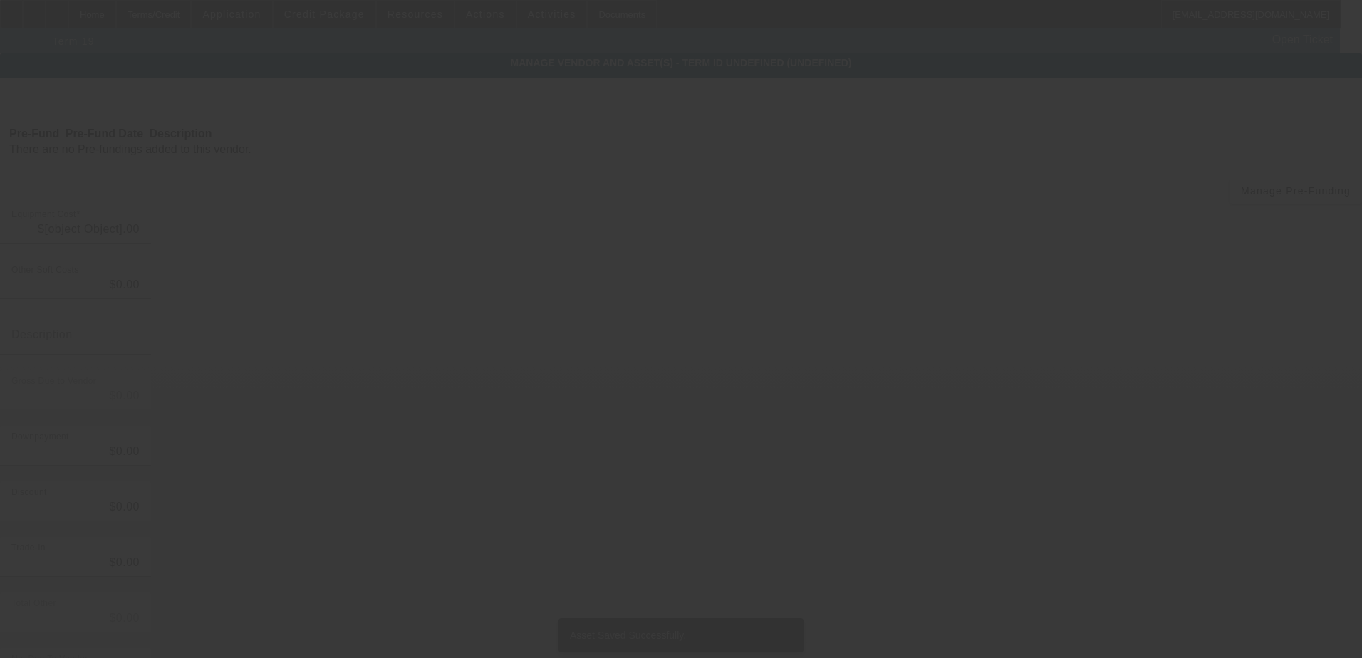
type input "$22,990.00"
type input "$3,007.07"
type input "Taxes and fees"
type input "$25,997.07"
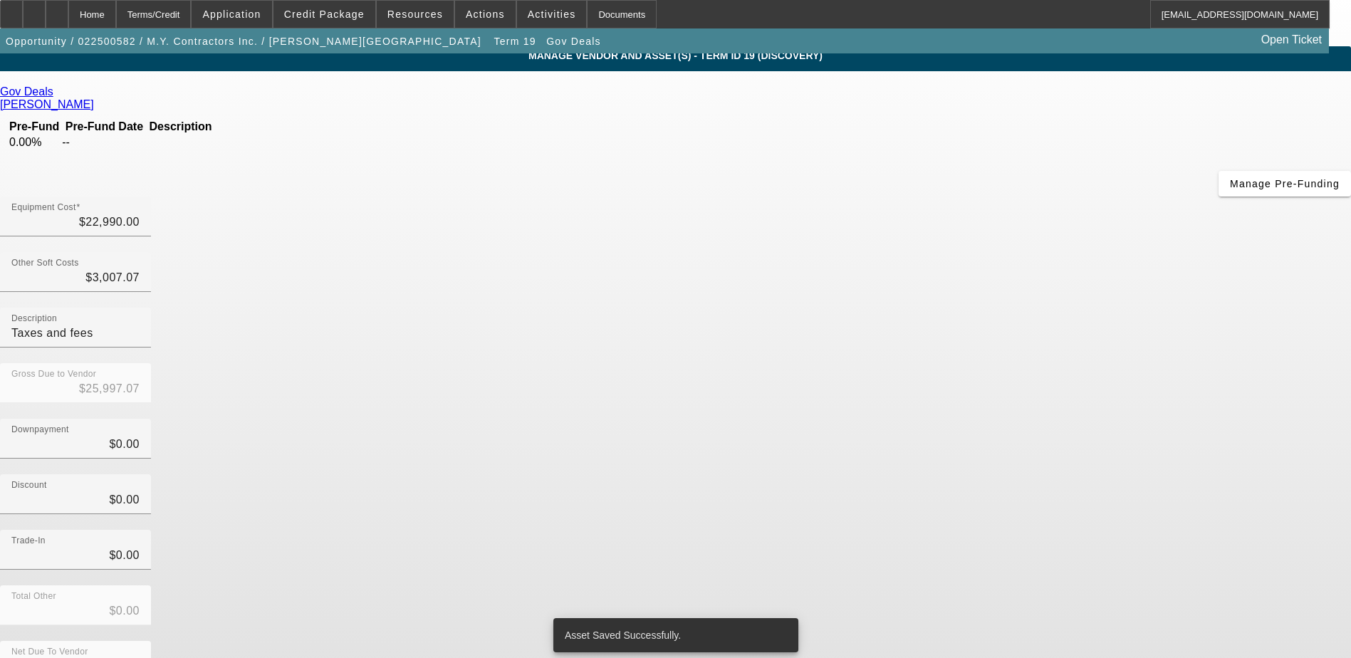
scroll to position [10, 0]
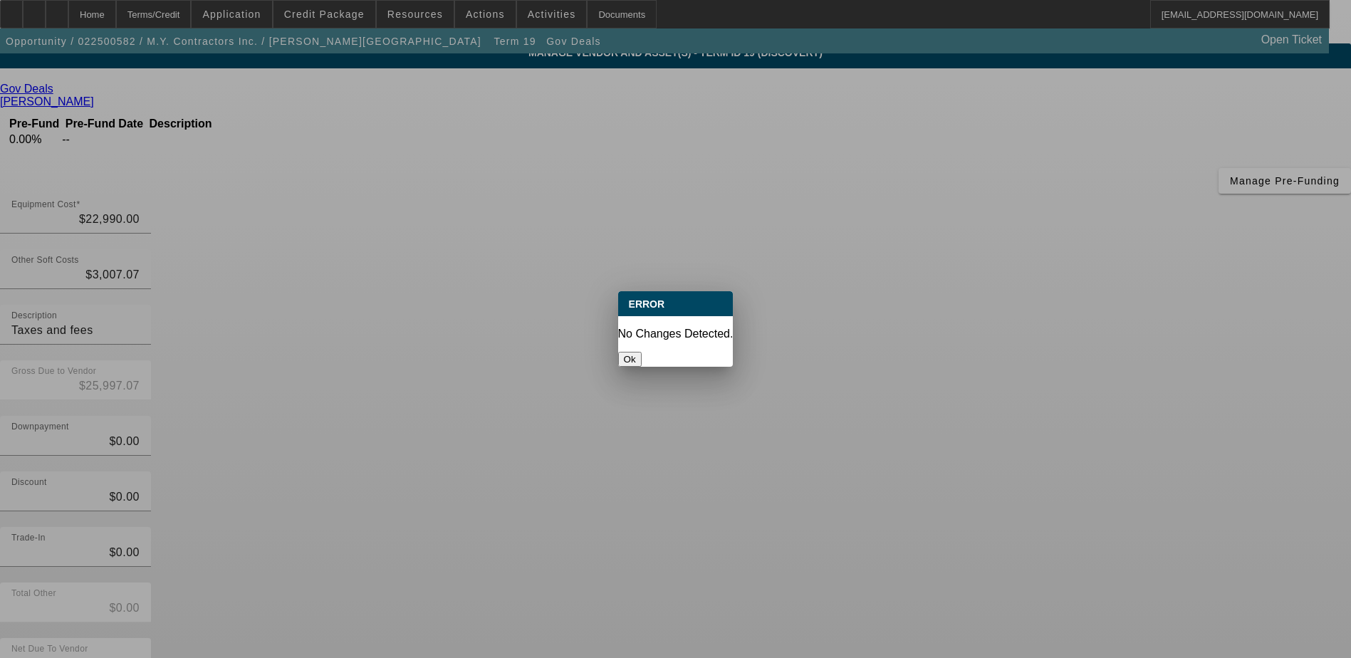
scroll to position [0, 0]
click at [682, 328] on p "No Changes Detected." at bounding box center [675, 334] width 115 height 13
click at [642, 352] on button "Ok" at bounding box center [630, 359] width 24 height 15
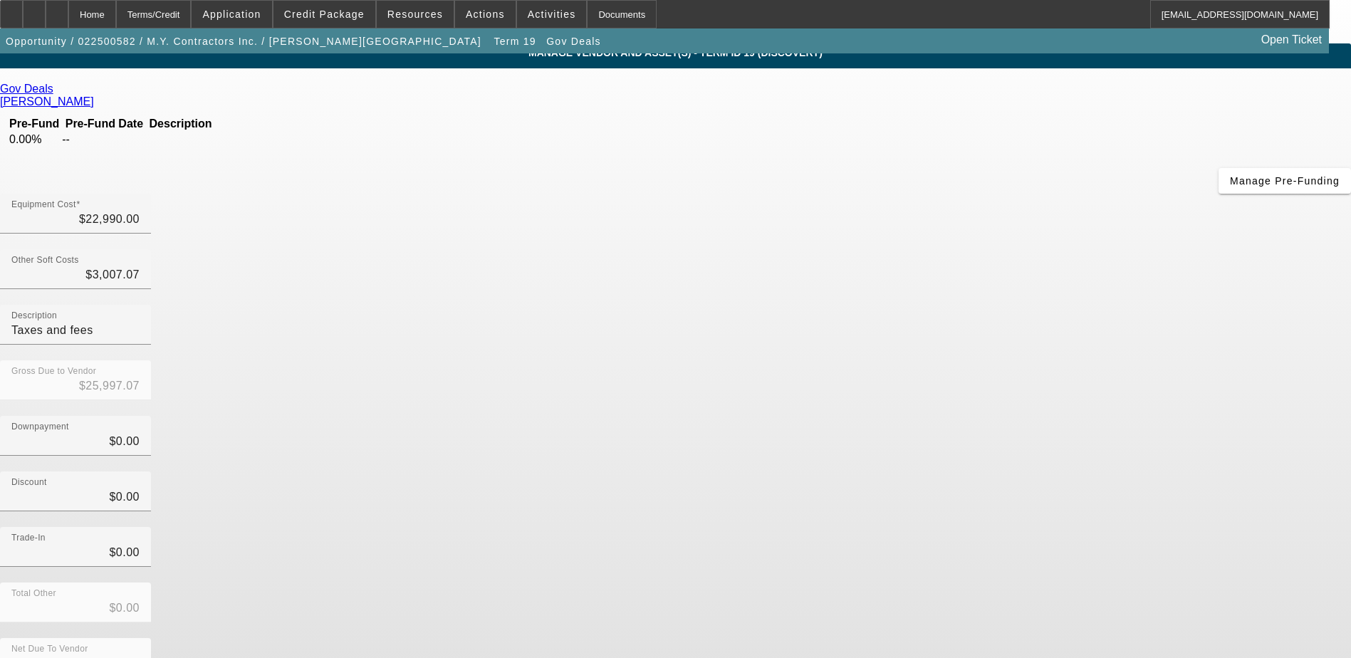
scroll to position [10, 0]
click at [189, 21] on div "Terms/Credit" at bounding box center [154, 14] width 76 height 28
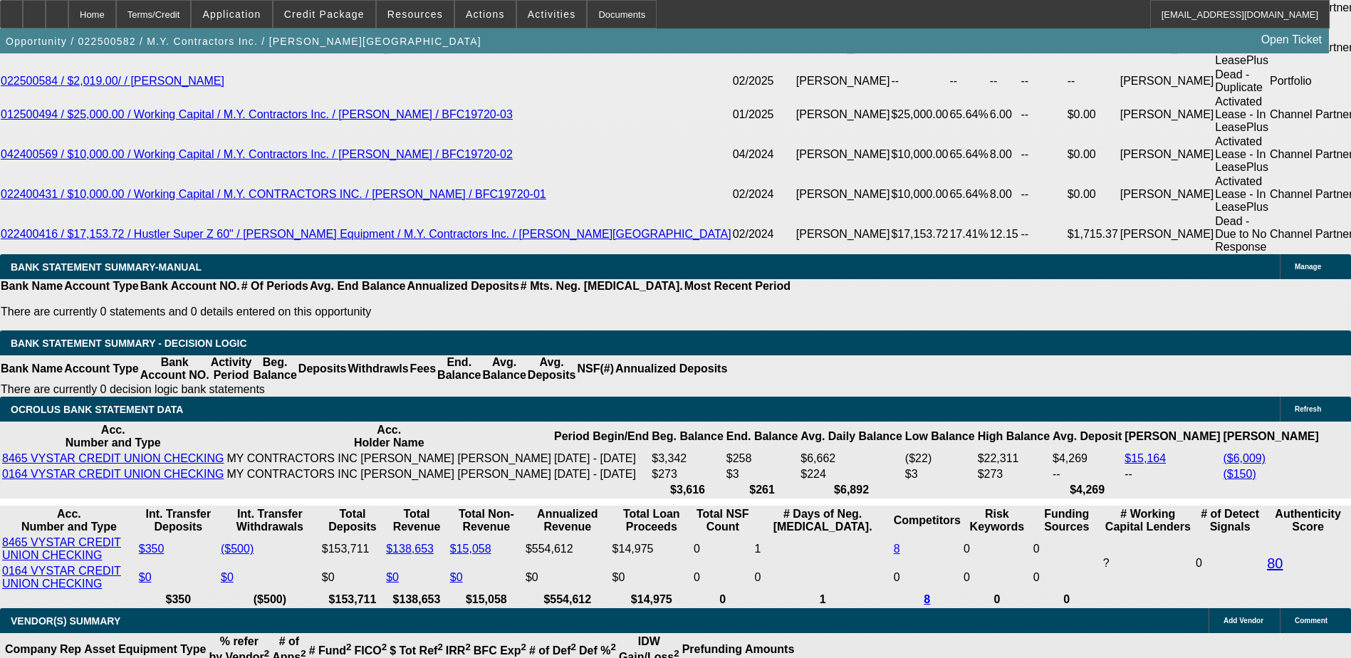
select select "0"
select select "3"
select select "0"
select select "6"
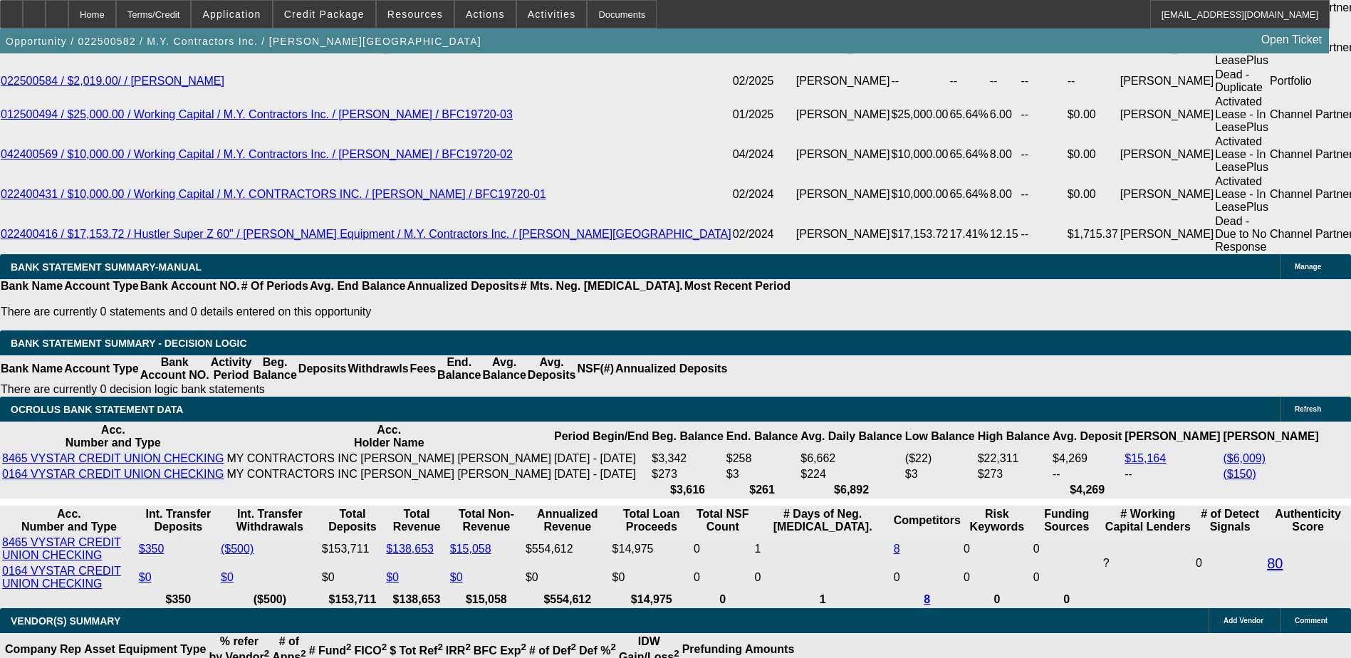
select select "0"
select select "6"
select select "0"
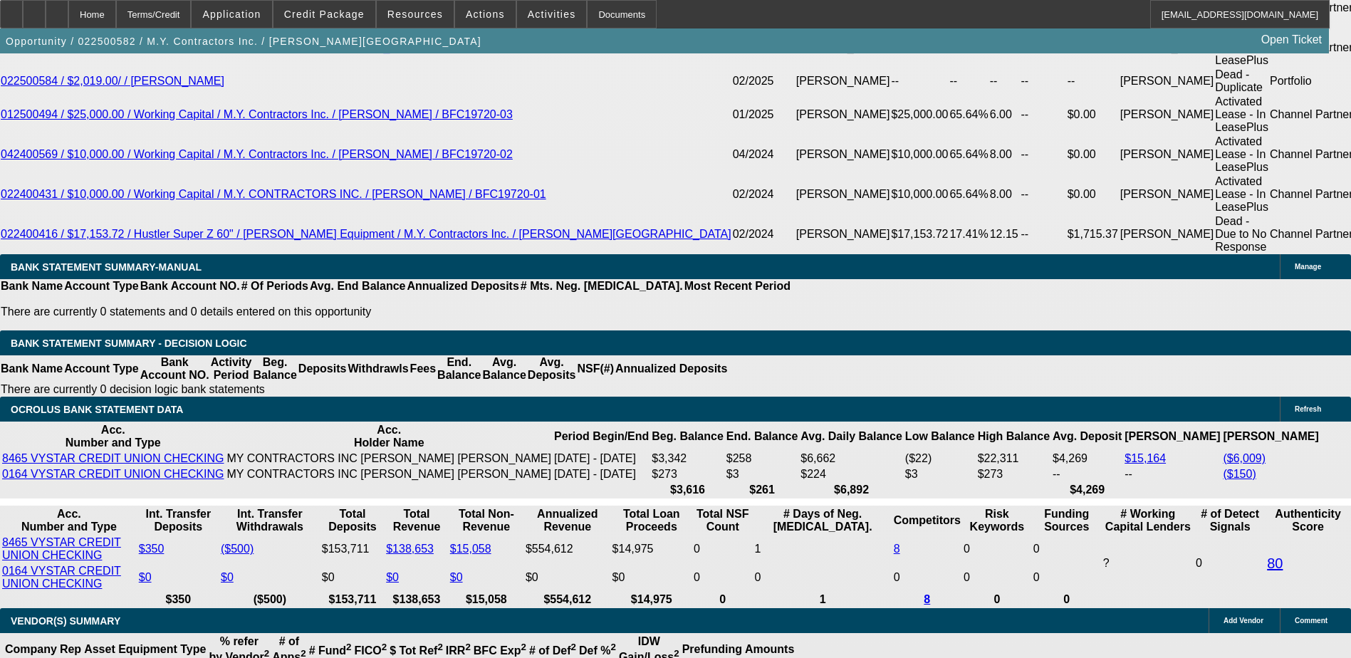
select select "0"
select select "6"
select select "0"
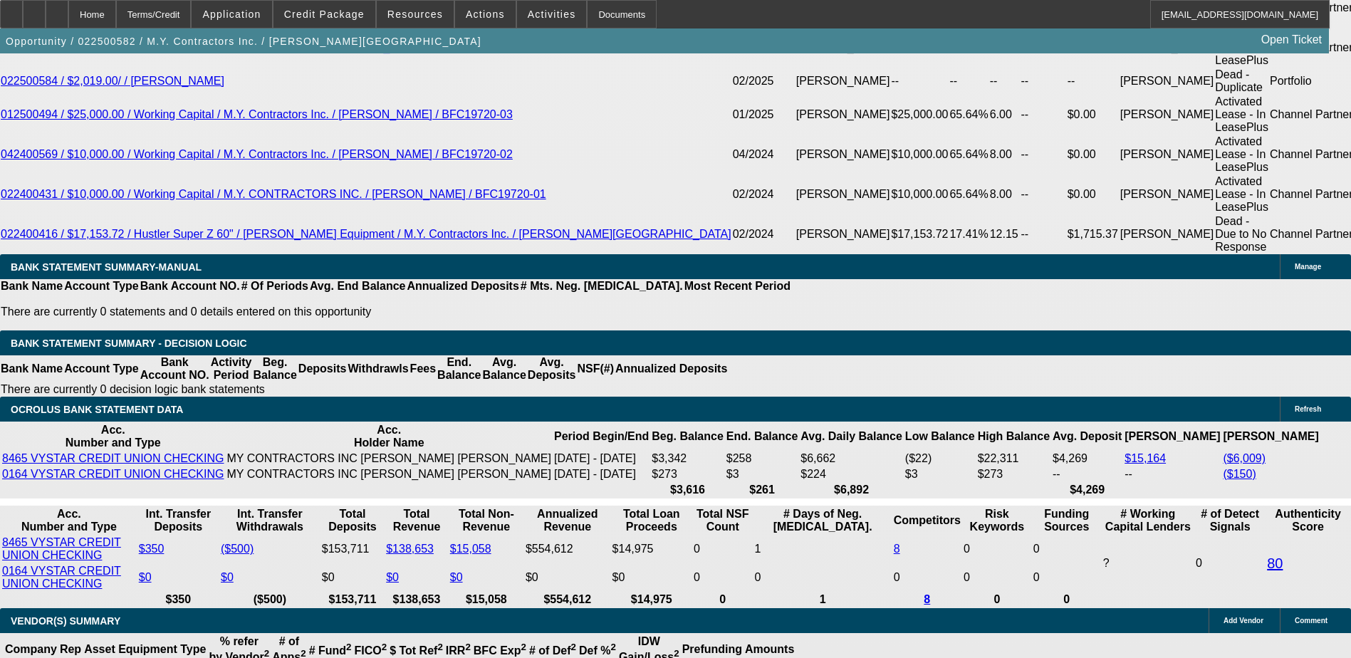
select select "0"
select select "6"
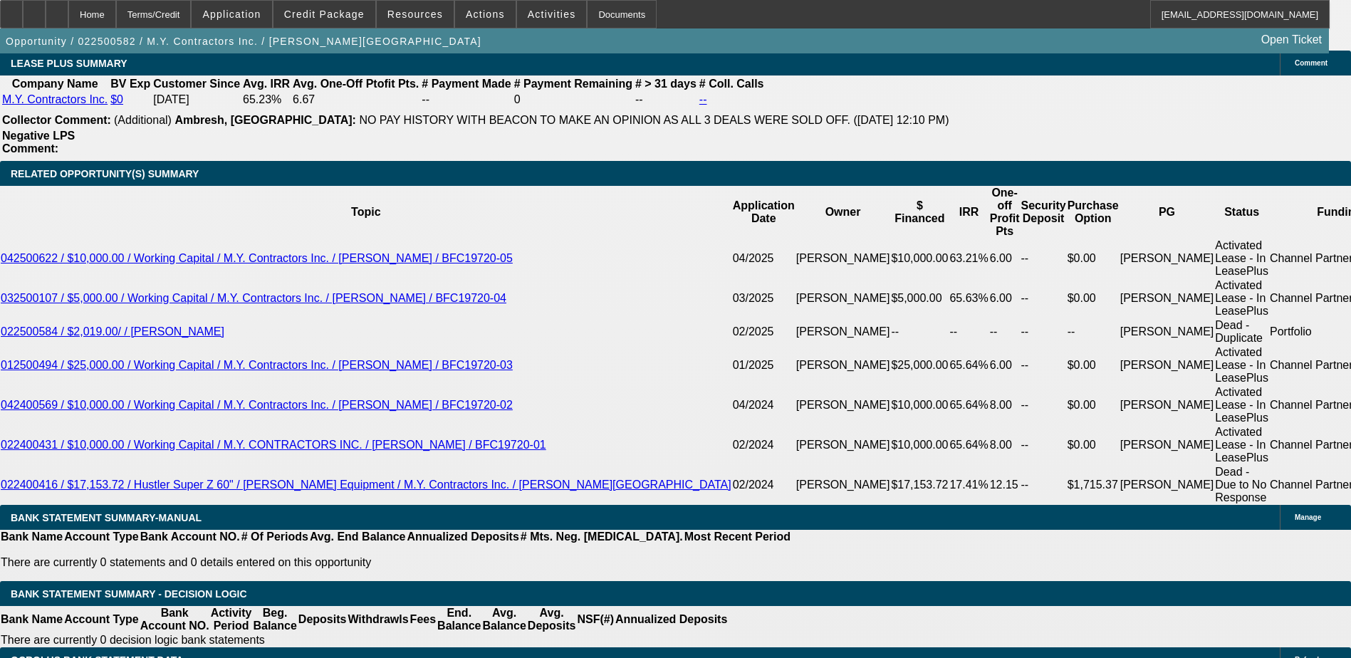
scroll to position [2583, 0]
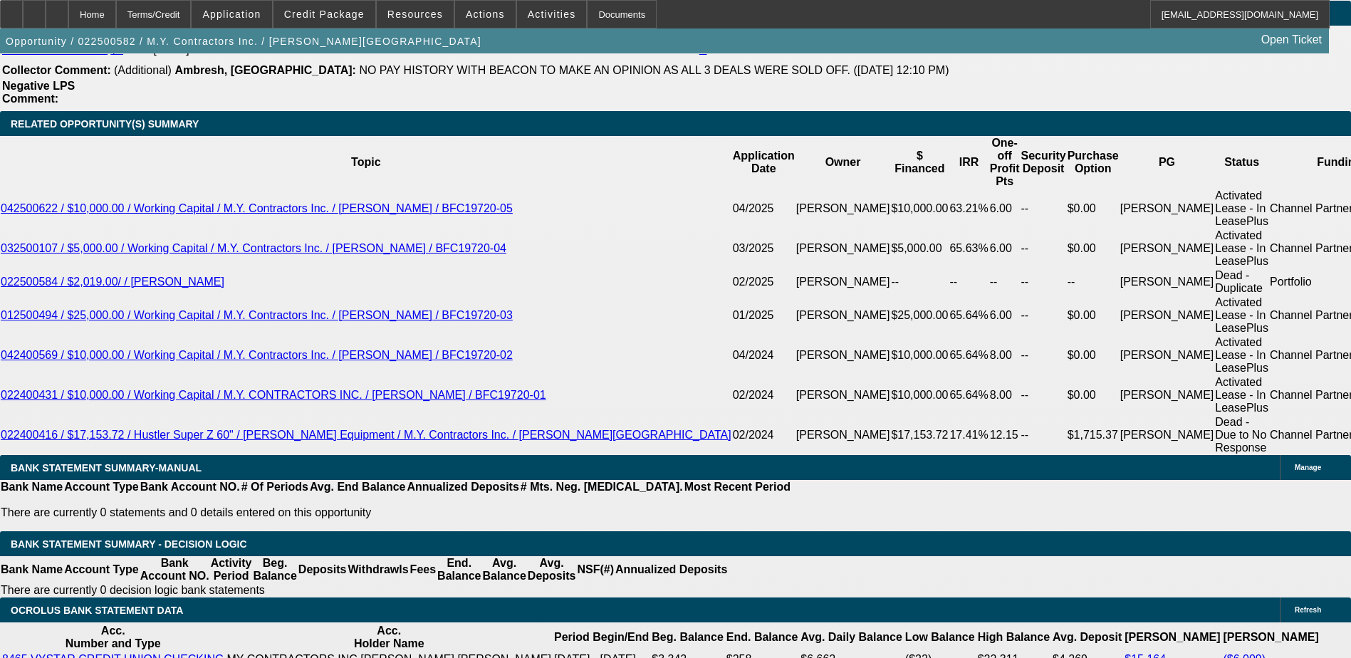
type input "1"
type input "UNKNOWN"
type input "15"
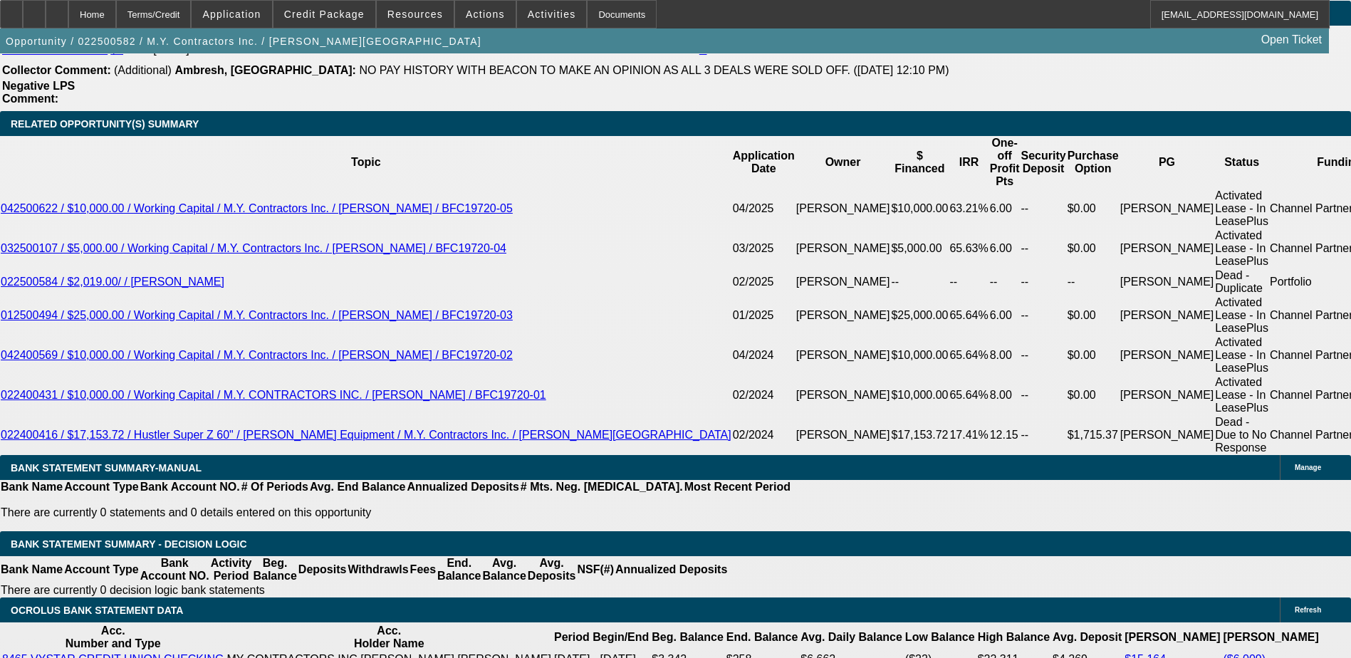
type input "$552.74"
type input "15."
type input "$723.52"
type input "15.3"
type input "$727.48"
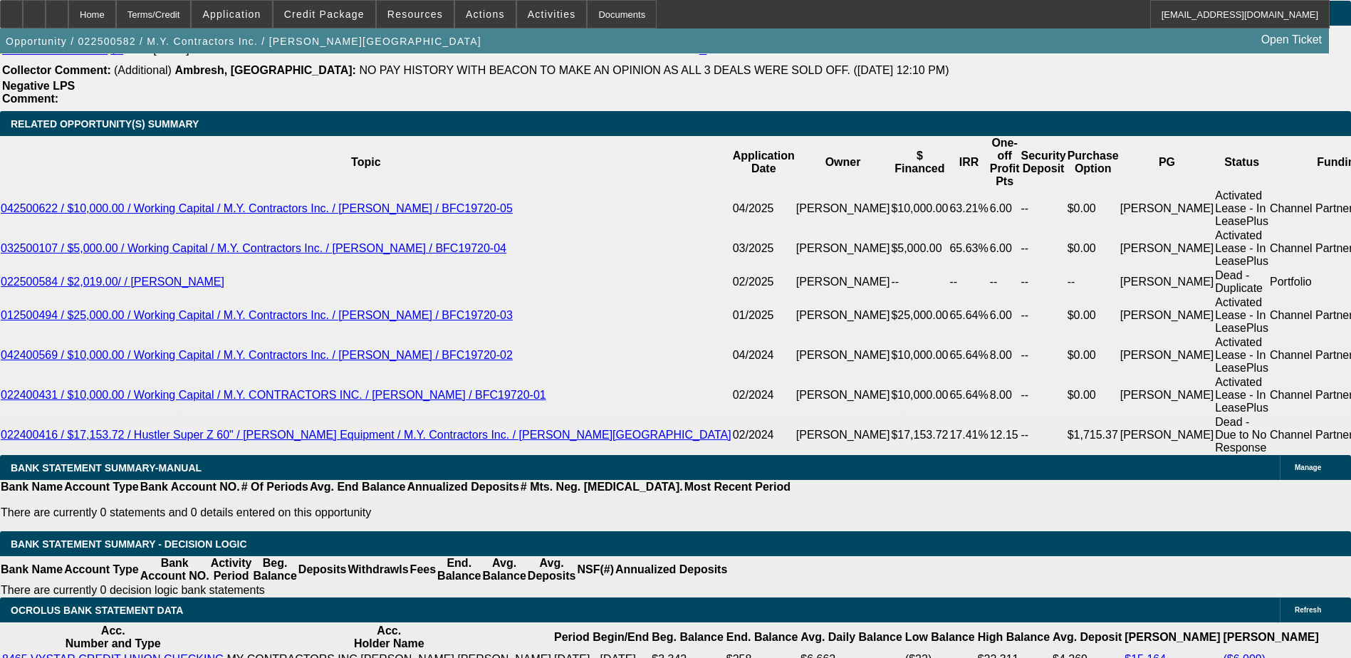
type input "15.3"
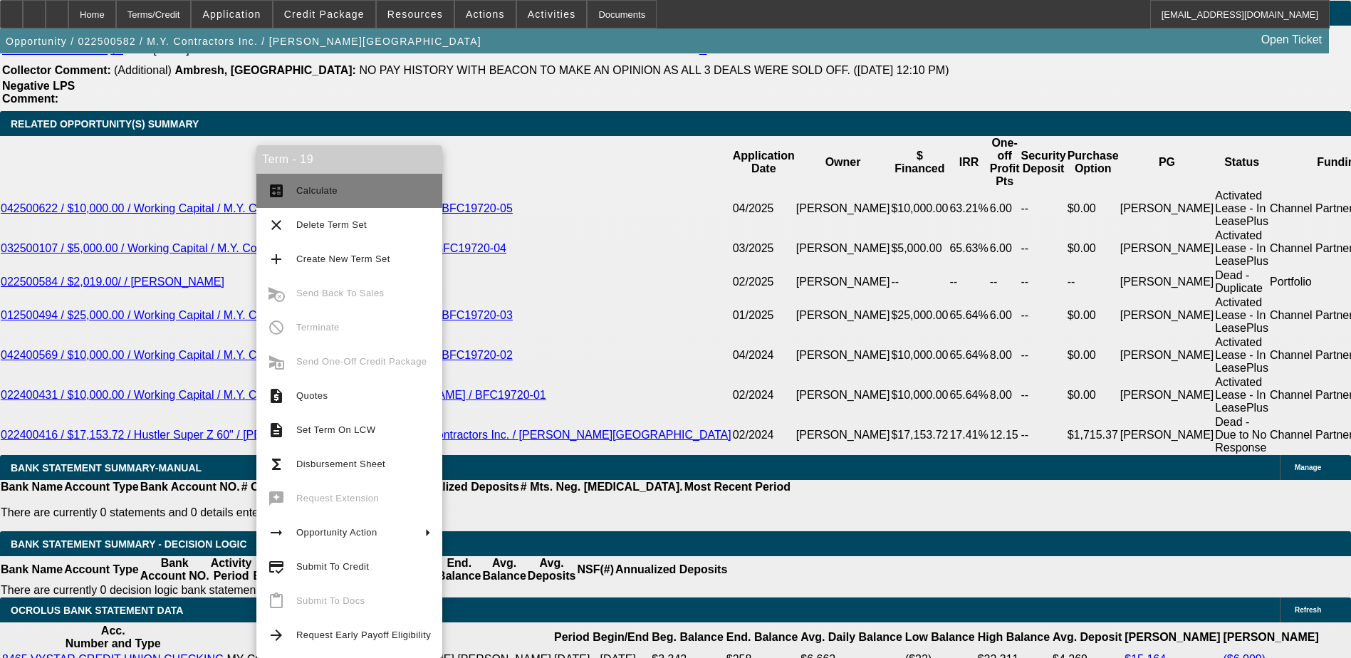
click at [340, 178] on button "calculate Calculate" at bounding box center [349, 191] width 186 height 34
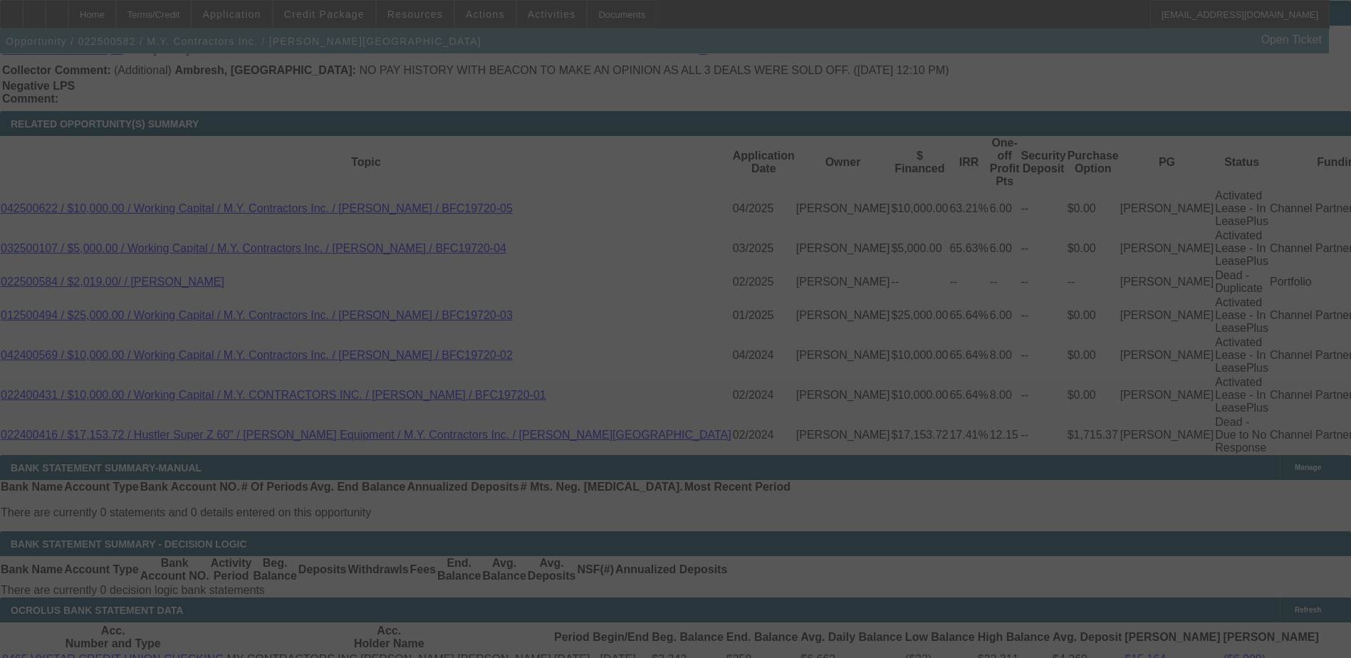
select select "0"
select select "3"
select select "0"
select select "6"
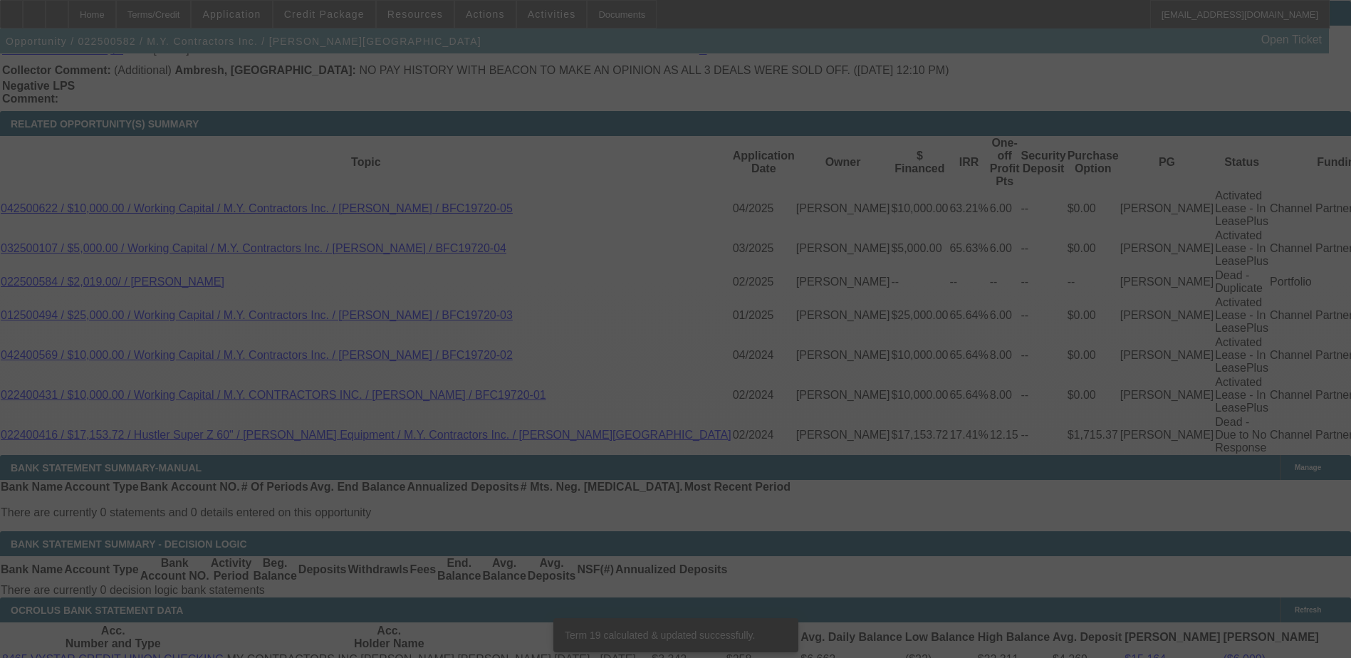
scroll to position [2566, 0]
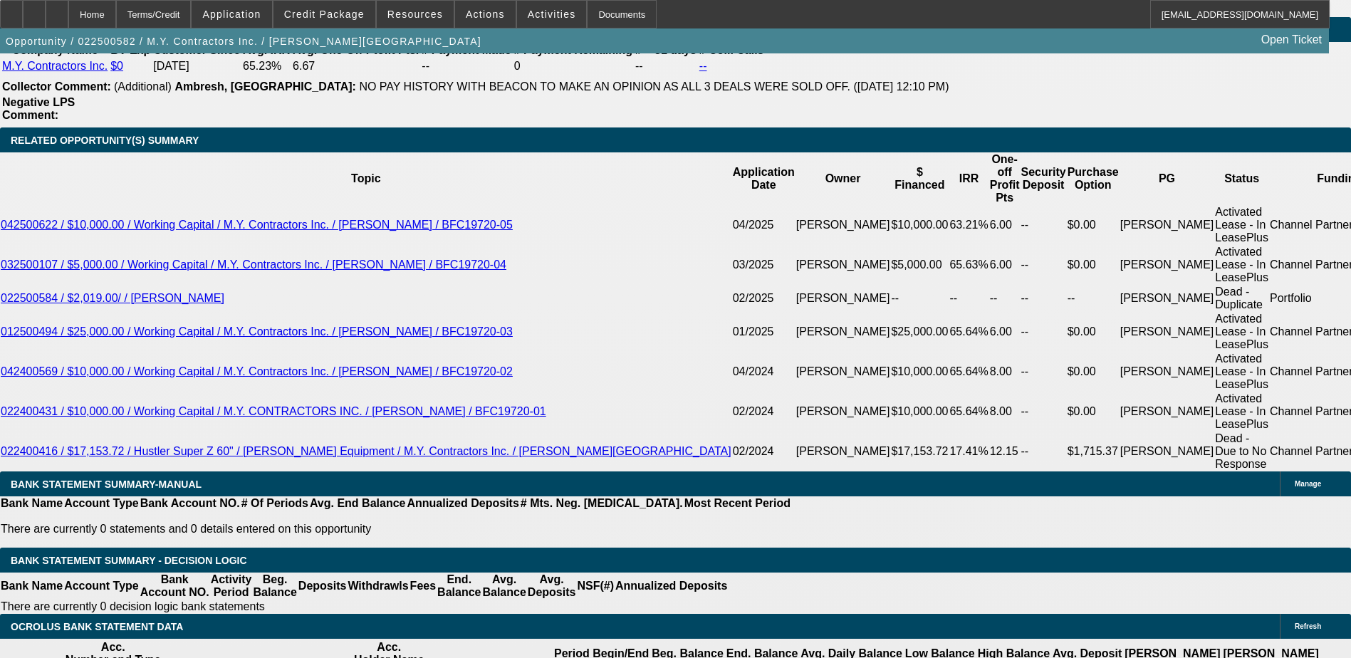
select select "1"
type input "UNKNOWN"
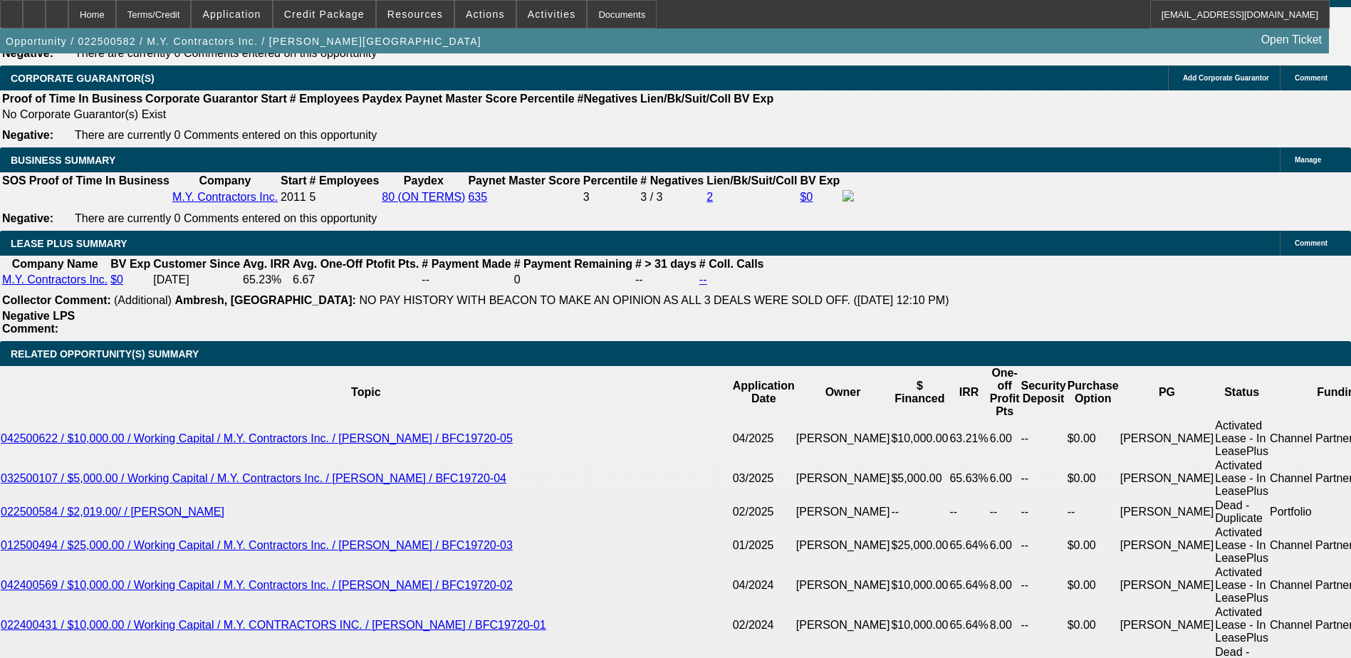
scroll to position [2495, 0]
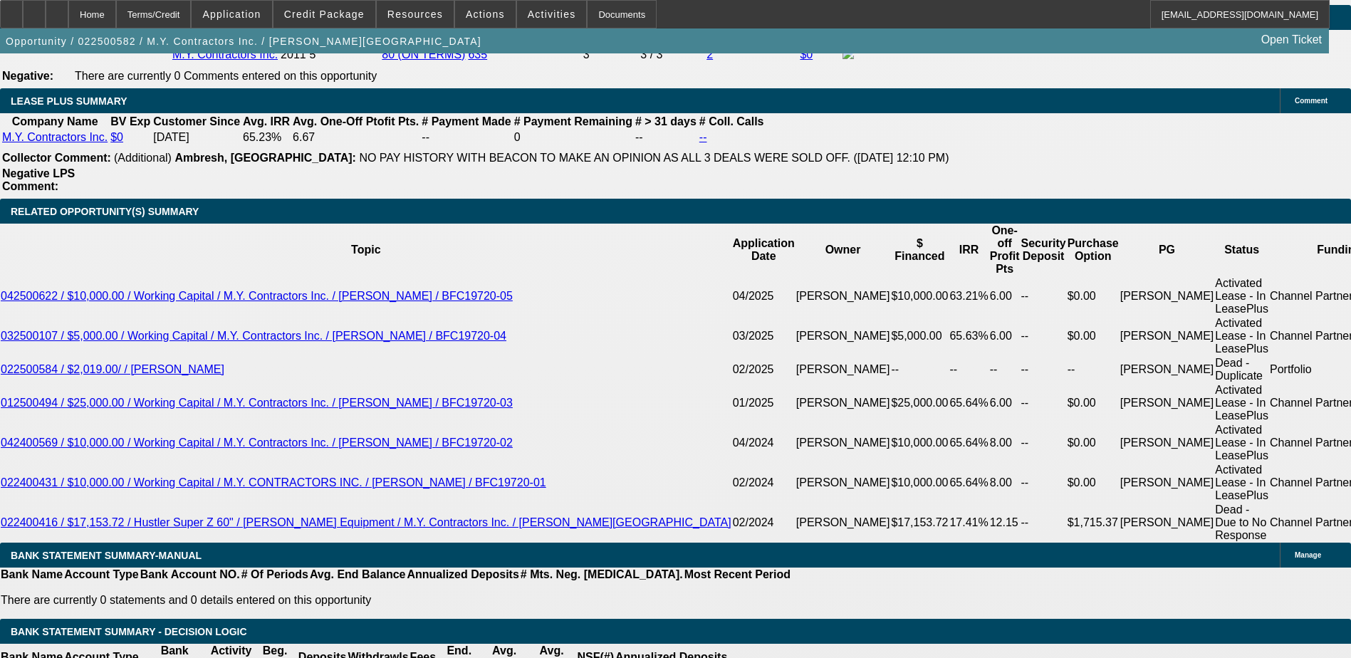
drag, startPoint x: 259, startPoint y: 259, endPoint x: 289, endPoint y: 221, distance: 48.2
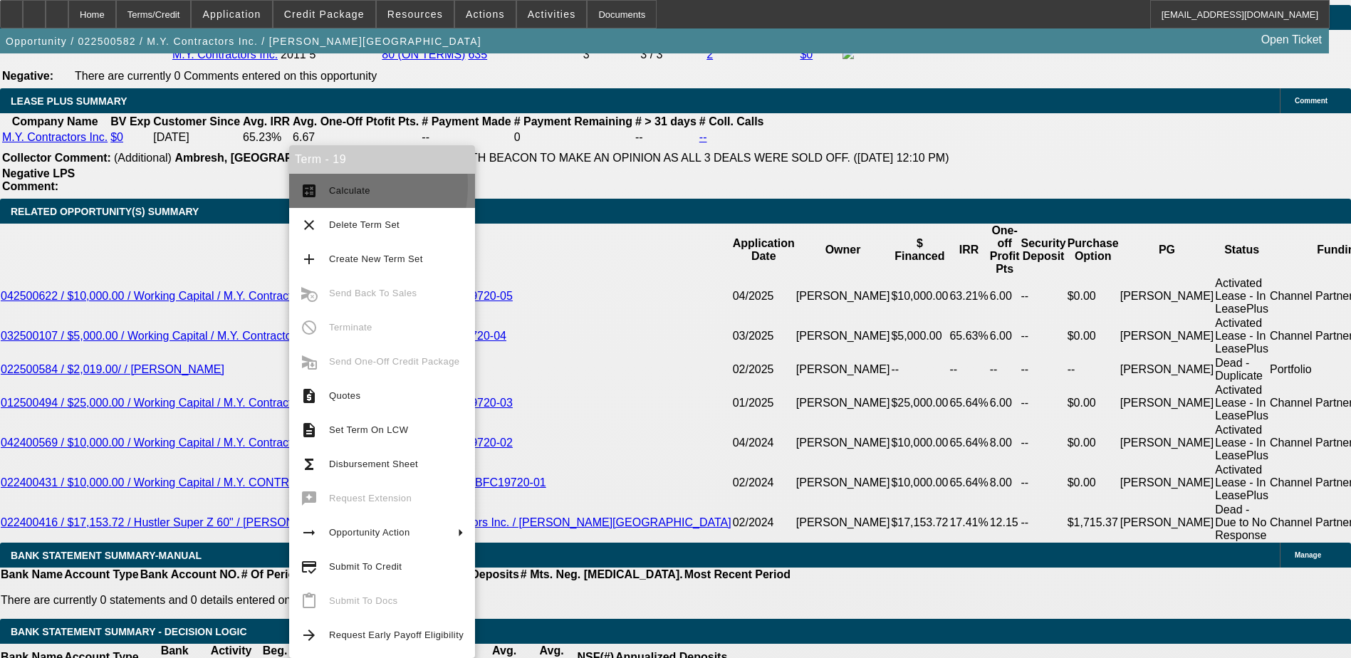
click at [328, 185] on button "calculate Calculate" at bounding box center [382, 191] width 186 height 34
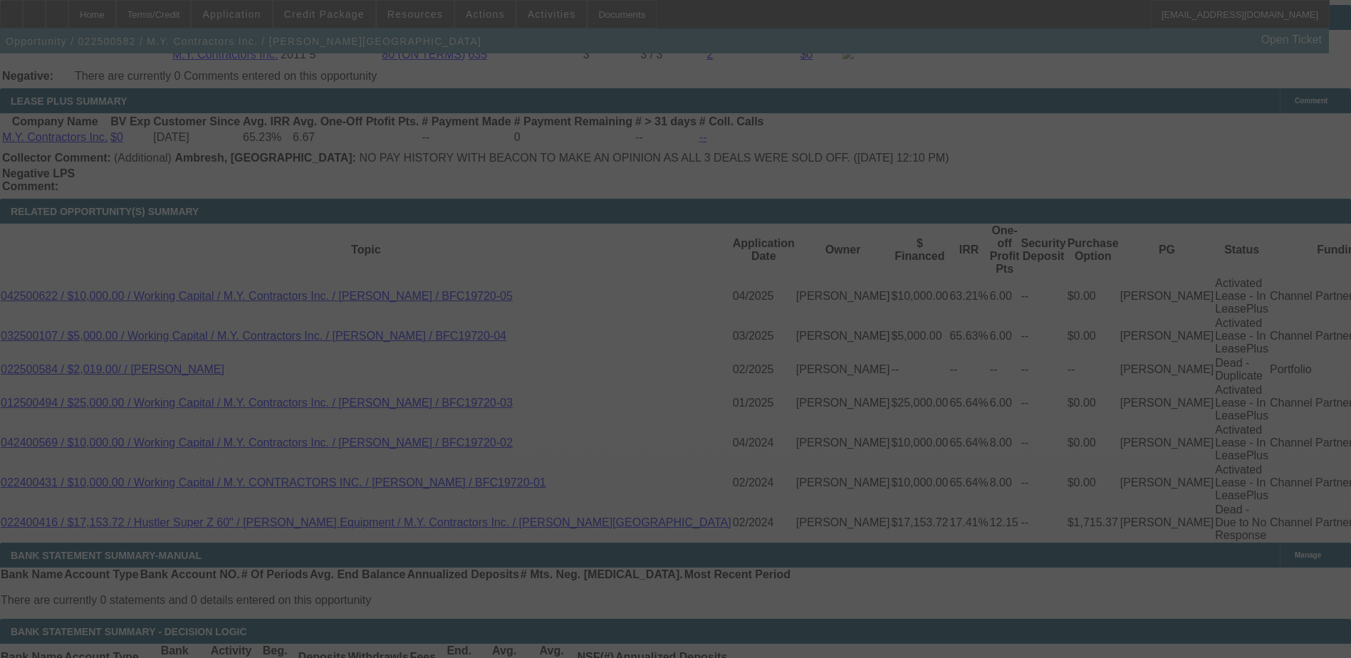
select select "0"
select select "6"
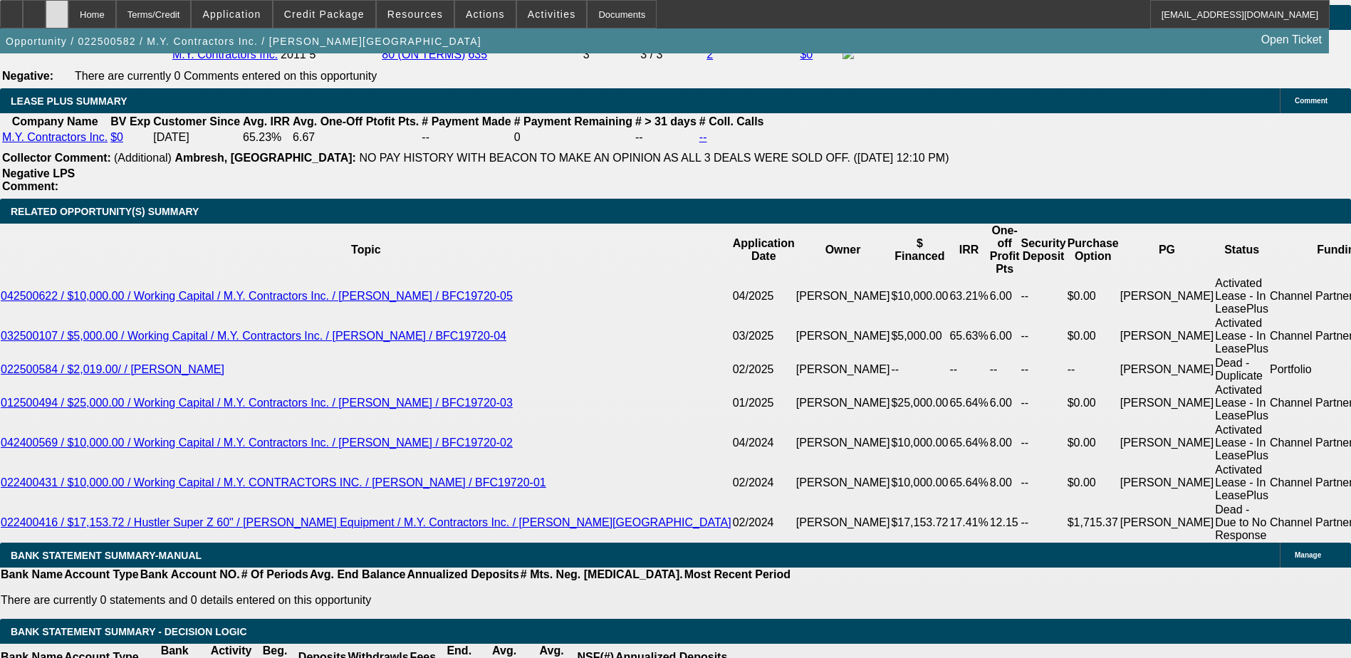
click at [57, 9] on icon at bounding box center [57, 9] width 0 height 0
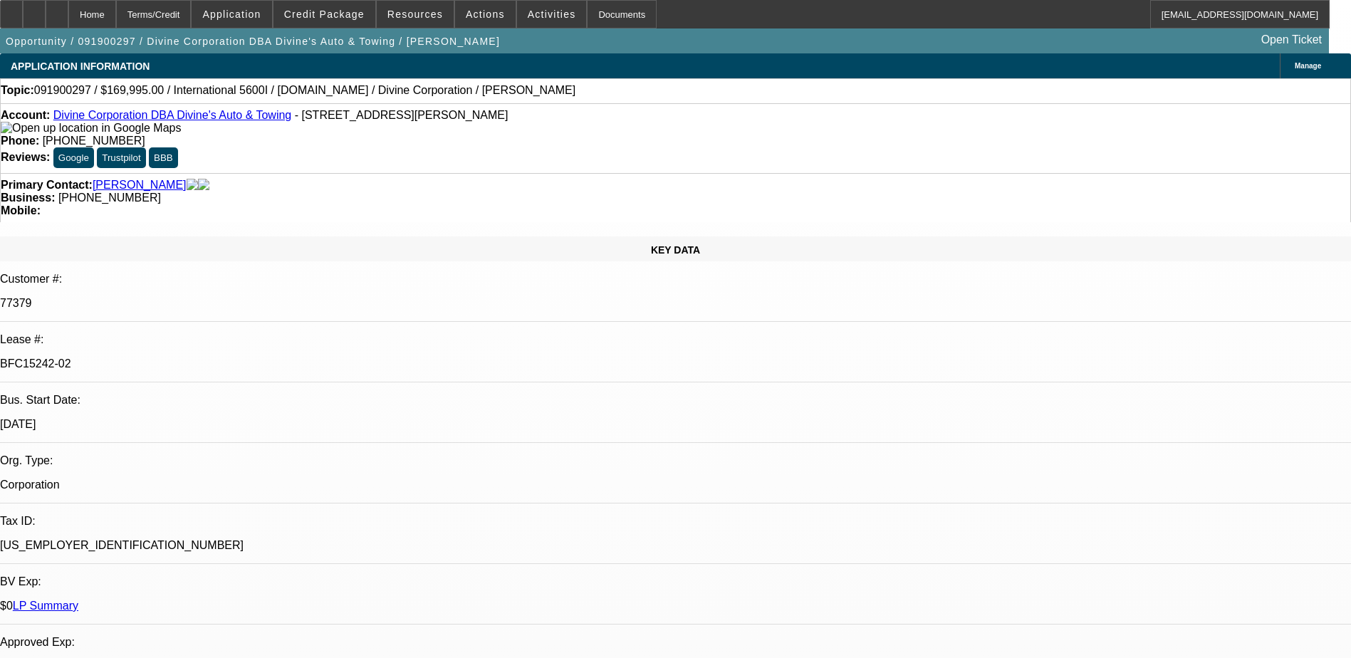
select select "0"
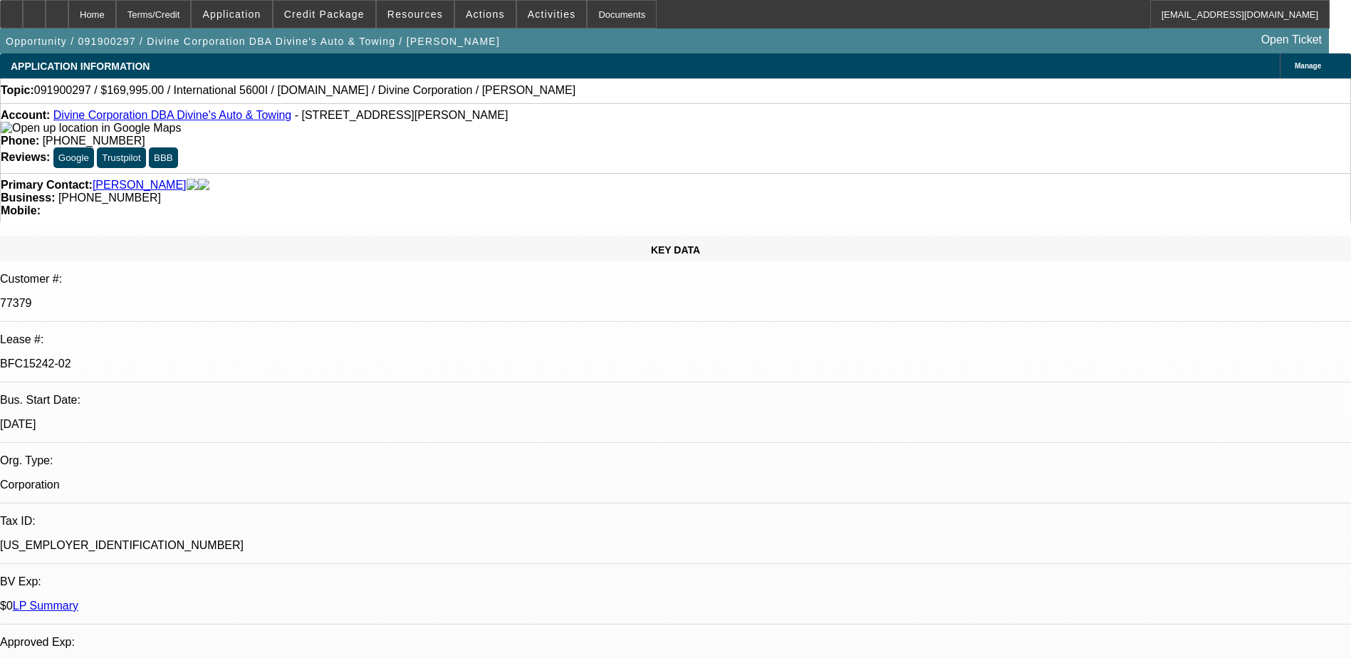
select select "0"
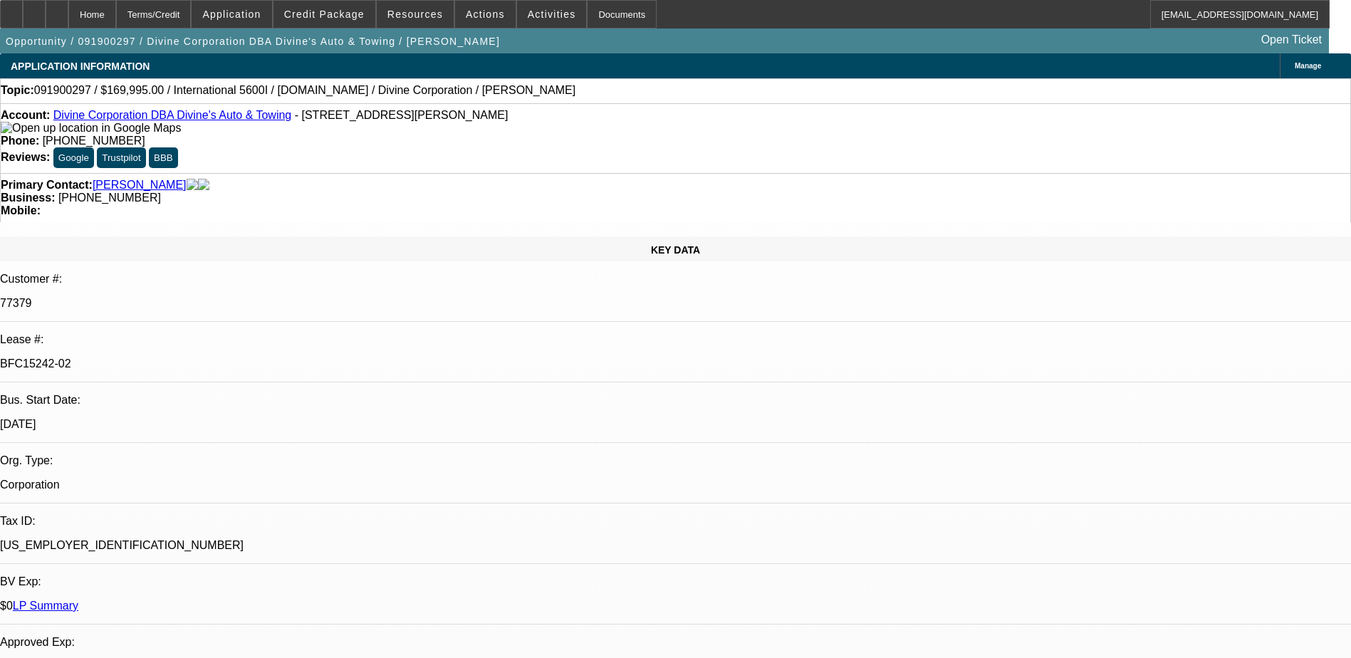
select select "0"
select select "1"
select select "2"
select select "6"
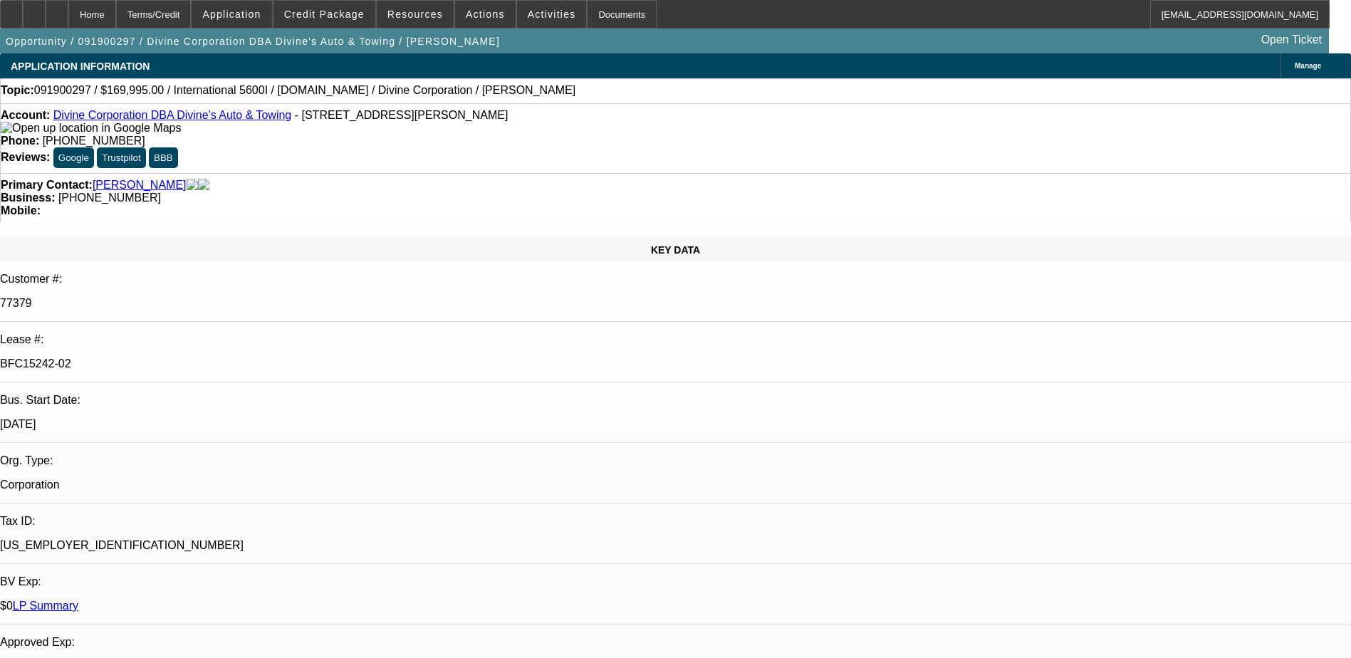
select select "1"
select select "2"
select select "6"
select select "1"
select select "2"
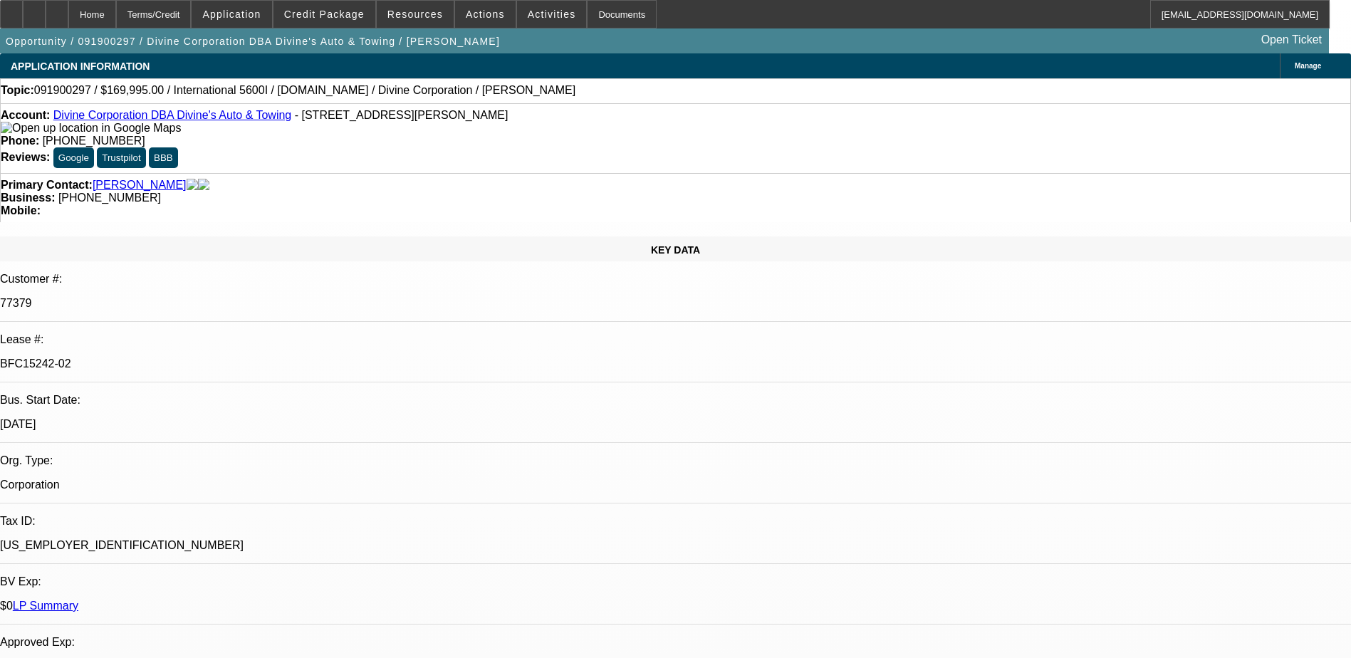
select select "6"
select select "1"
select select "2"
select select "6"
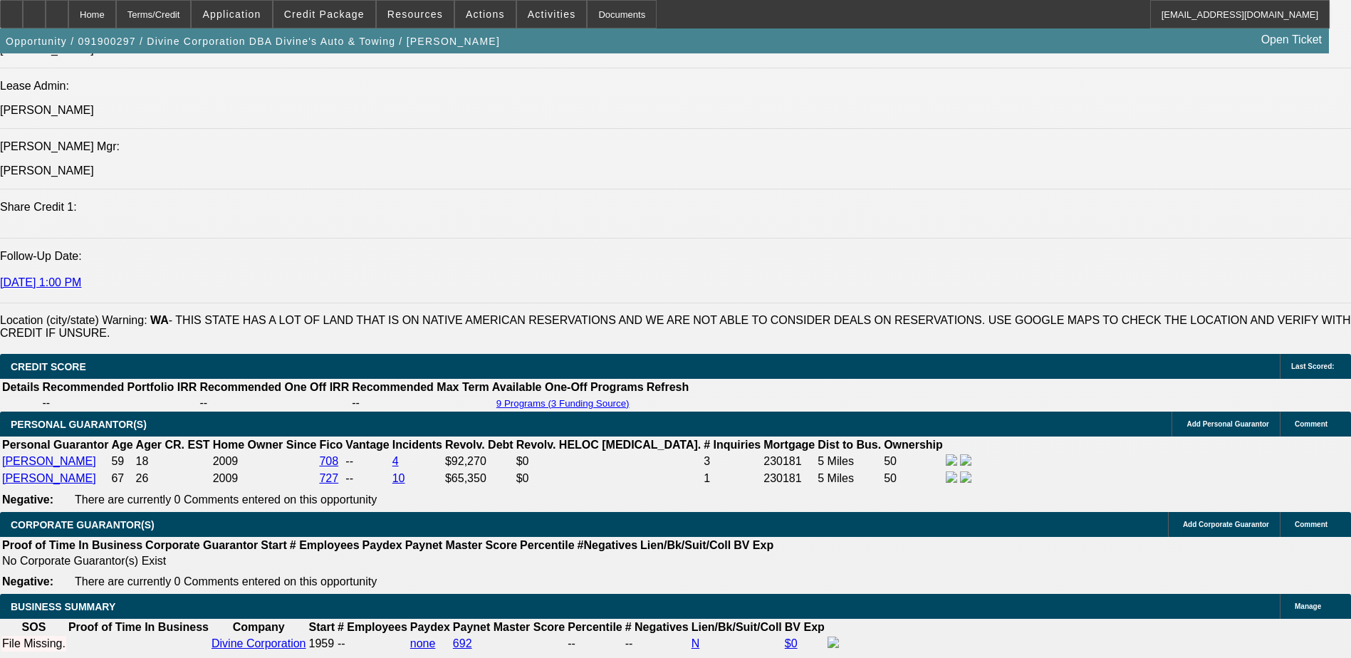
scroll to position [1638, 0]
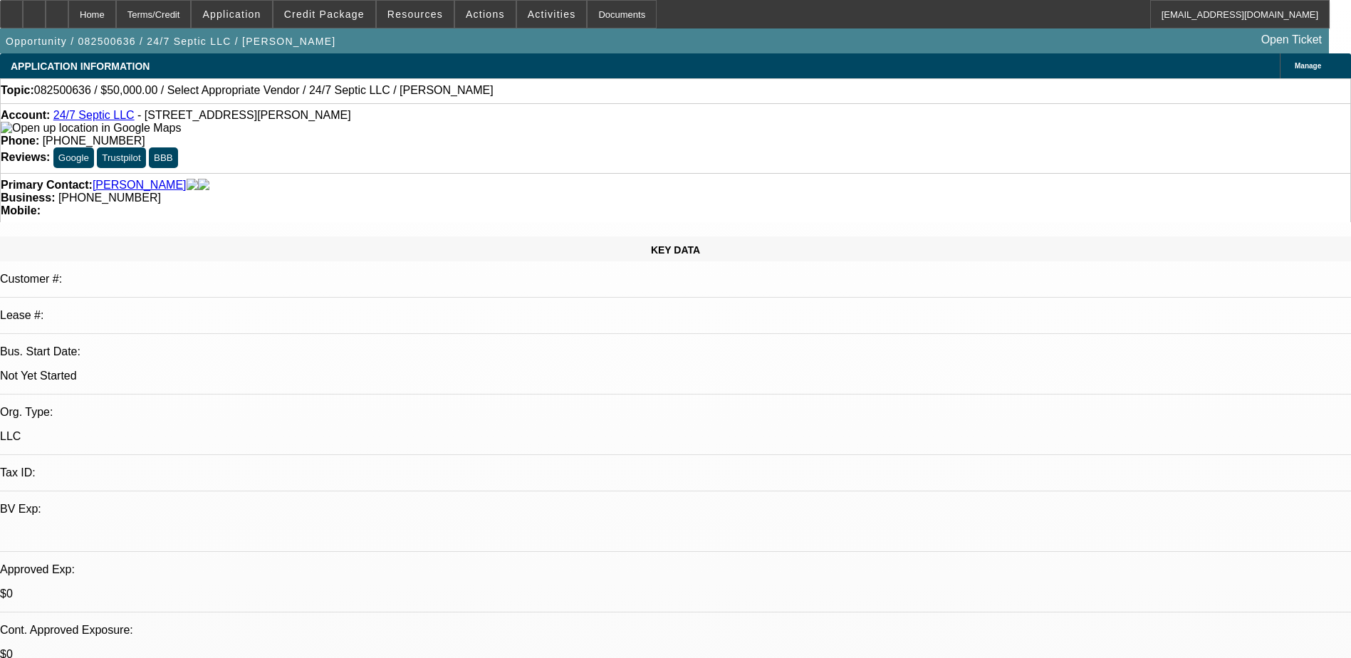
select select "0"
select select "2"
select select "0.1"
select select "4"
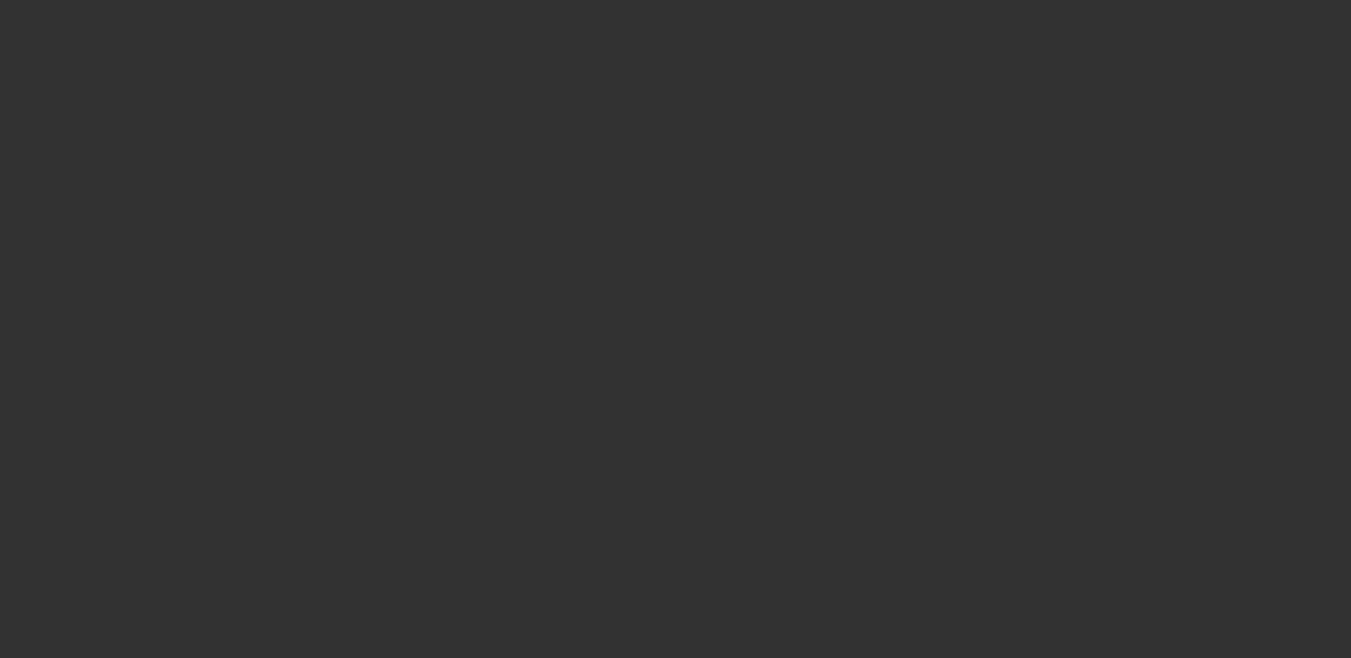
select select "0"
select select "2"
select select "0.1"
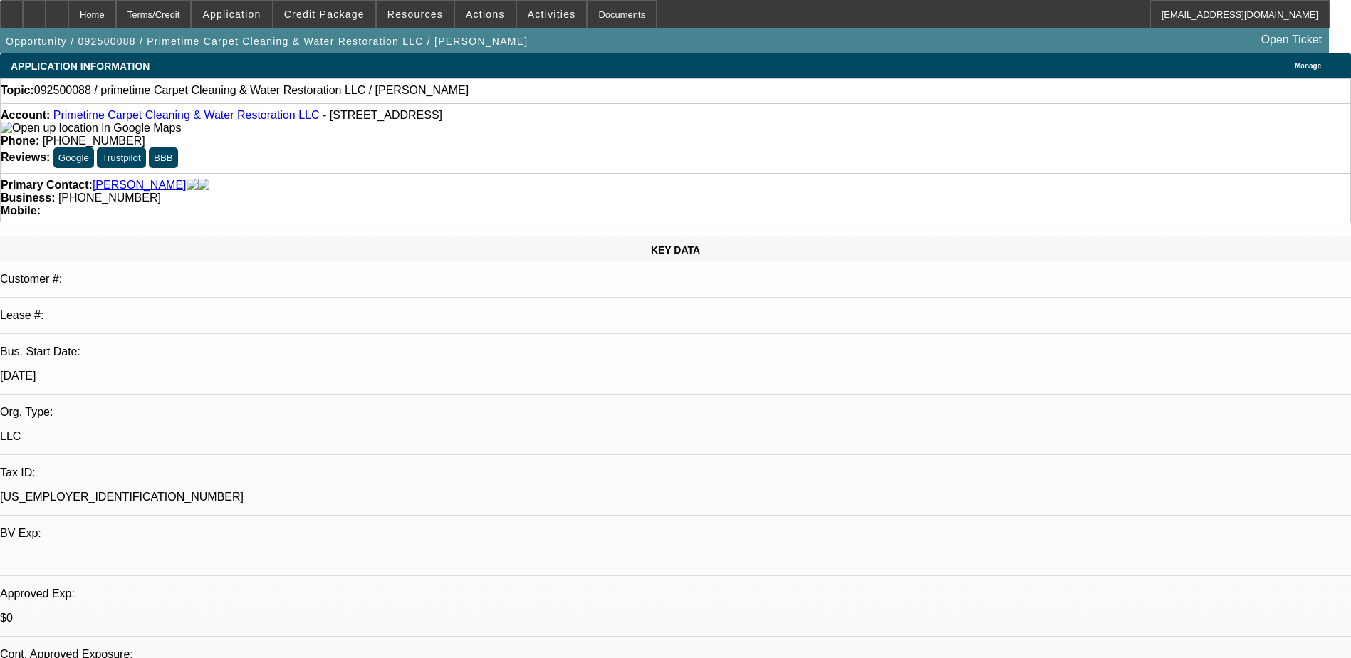
select select "1"
select select "2"
select select "4"
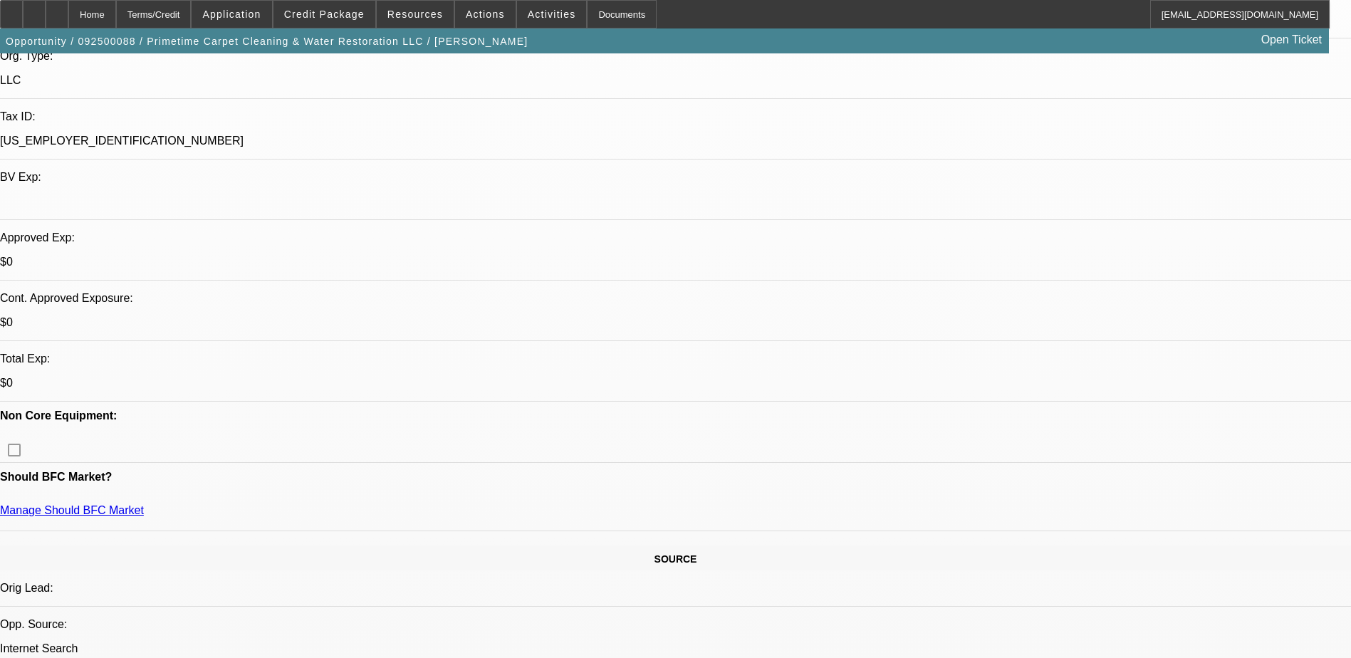
scroll to position [499, 0]
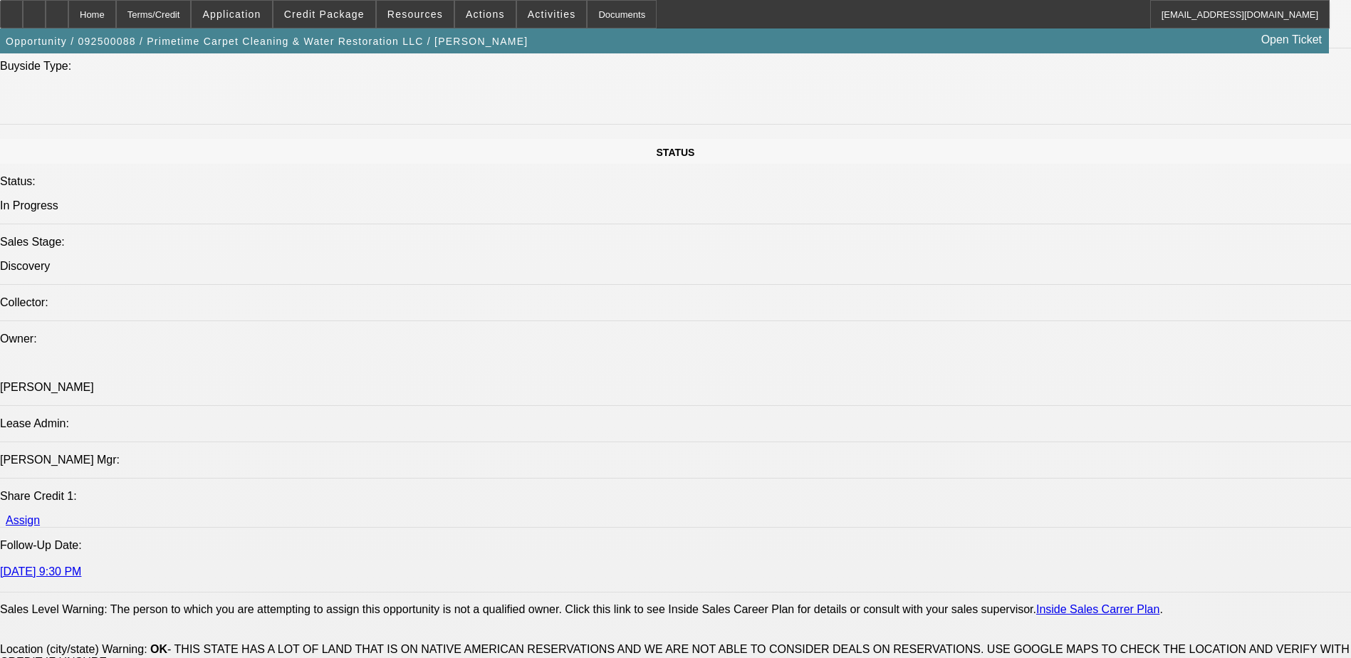
scroll to position [1710, 0]
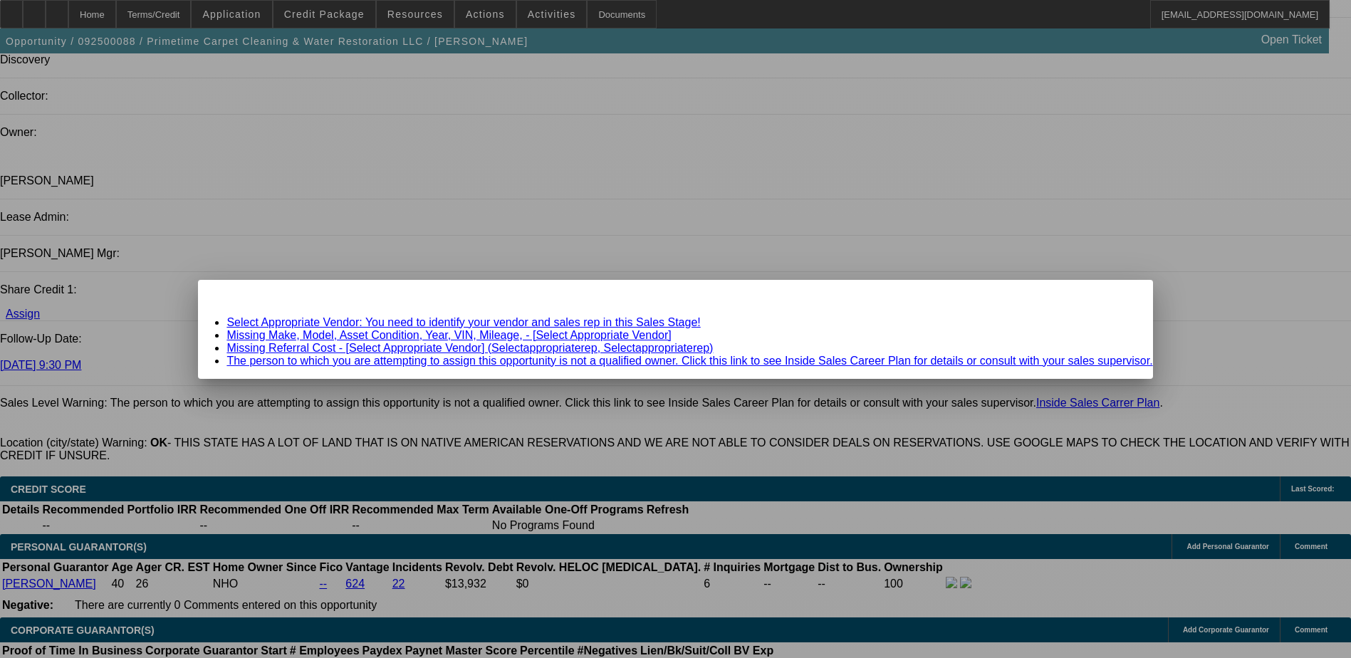
click at [1125, 296] on span "Close" at bounding box center [1134, 292] width 19 height 8
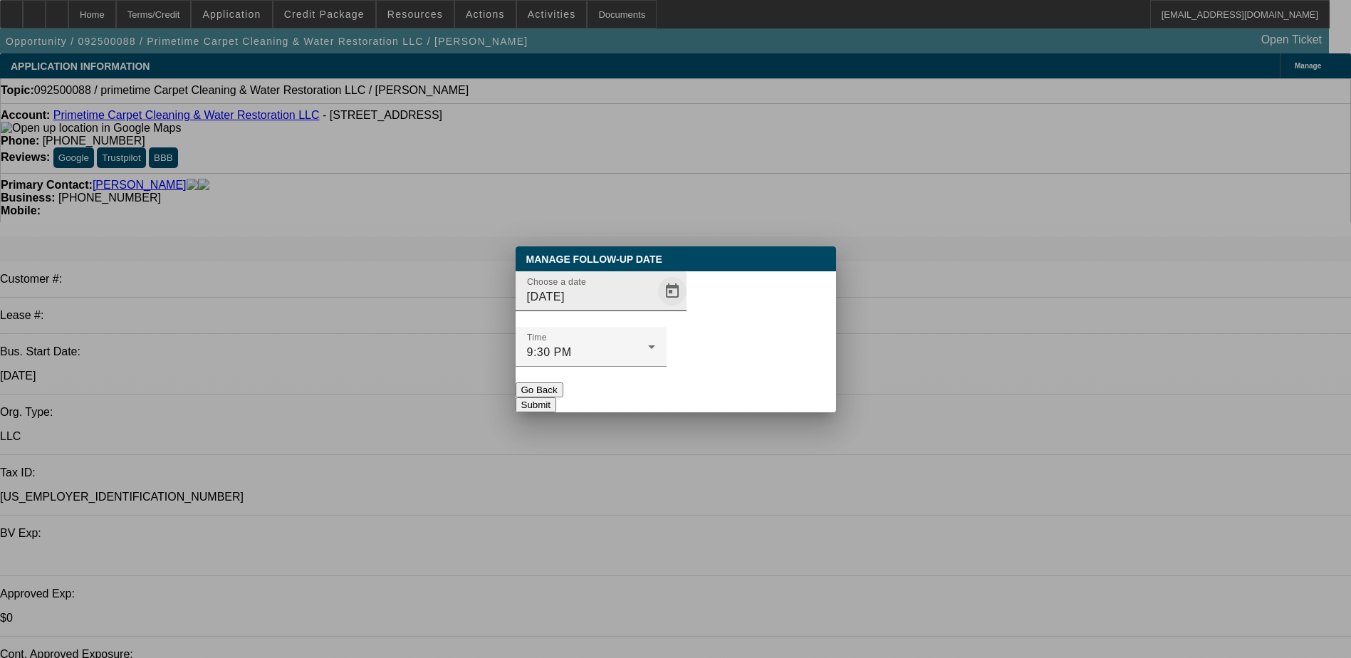
click at [655, 308] on span "Open calendar" at bounding box center [672, 291] width 34 height 34
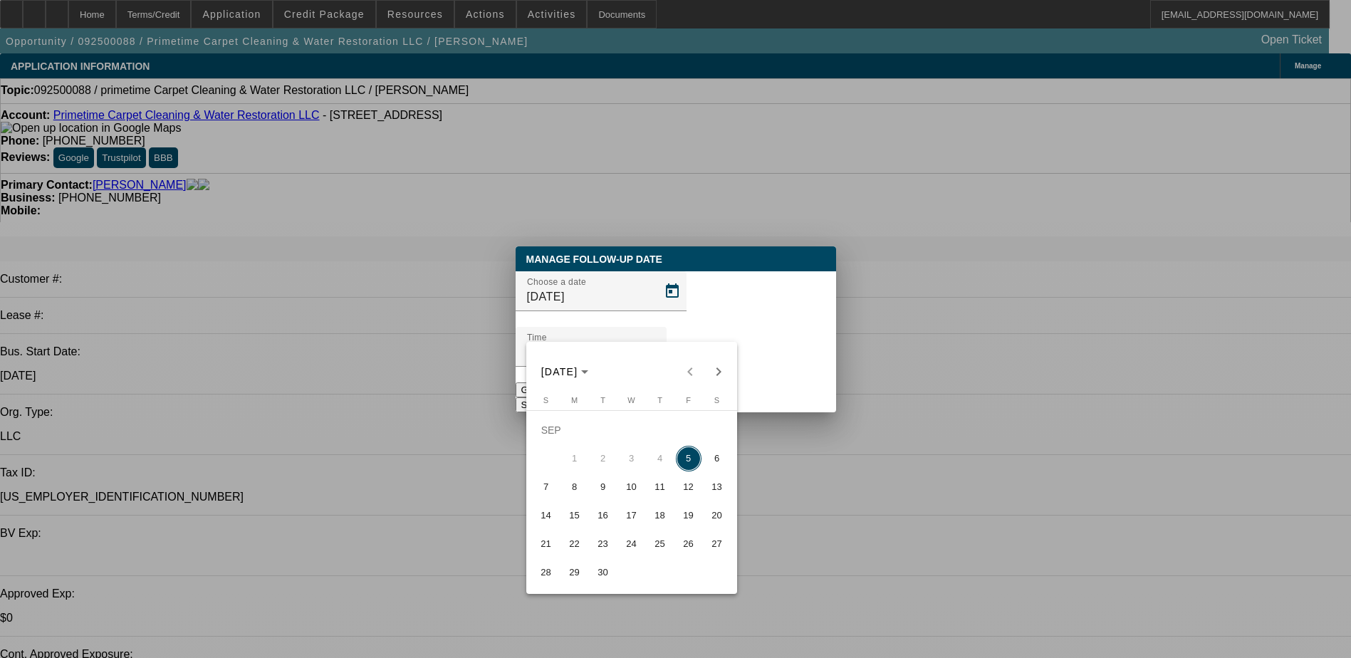
click at [572, 500] on span "8" at bounding box center [575, 487] width 26 height 26
type input "[DATE]"
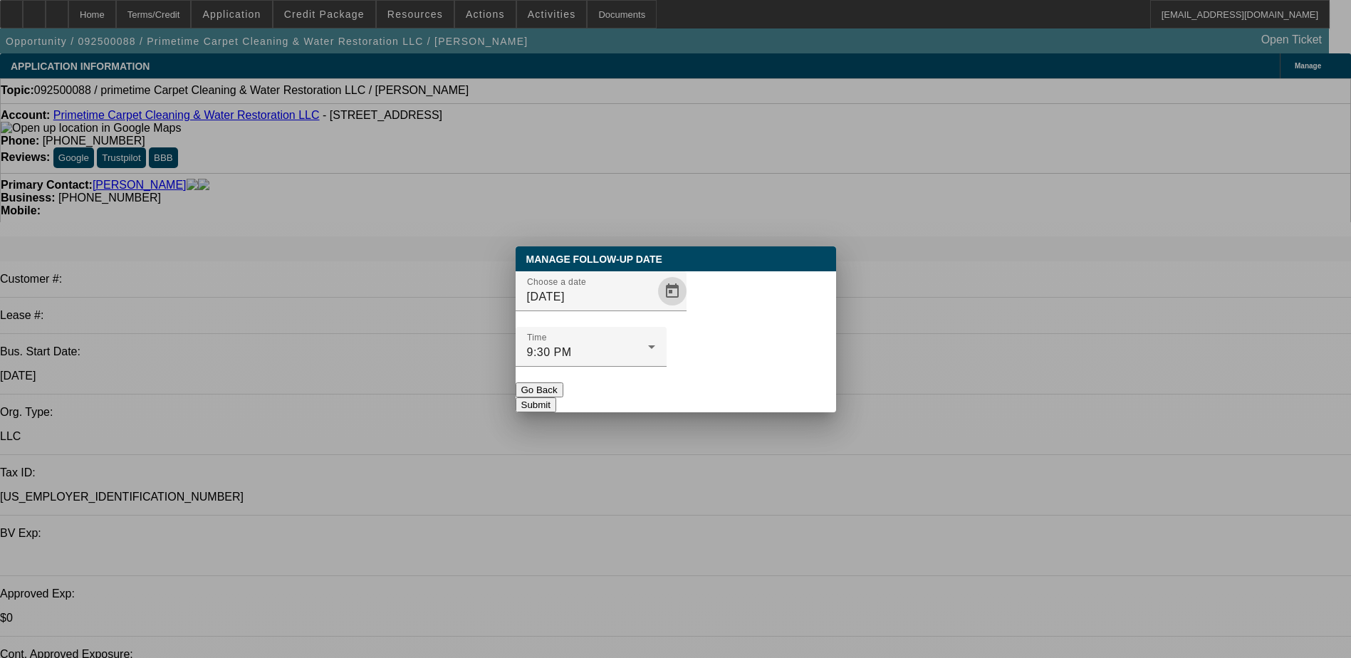
click at [556, 397] on button "Submit" at bounding box center [536, 404] width 41 height 15
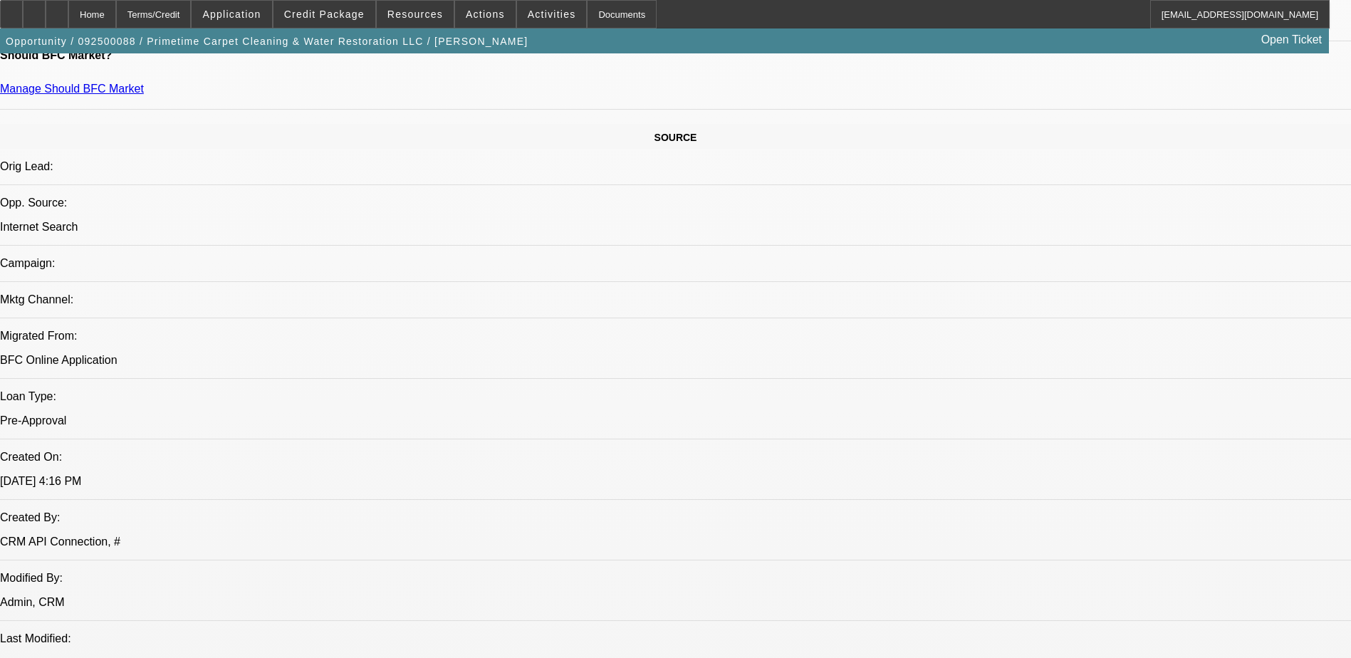
scroll to position [641, 0]
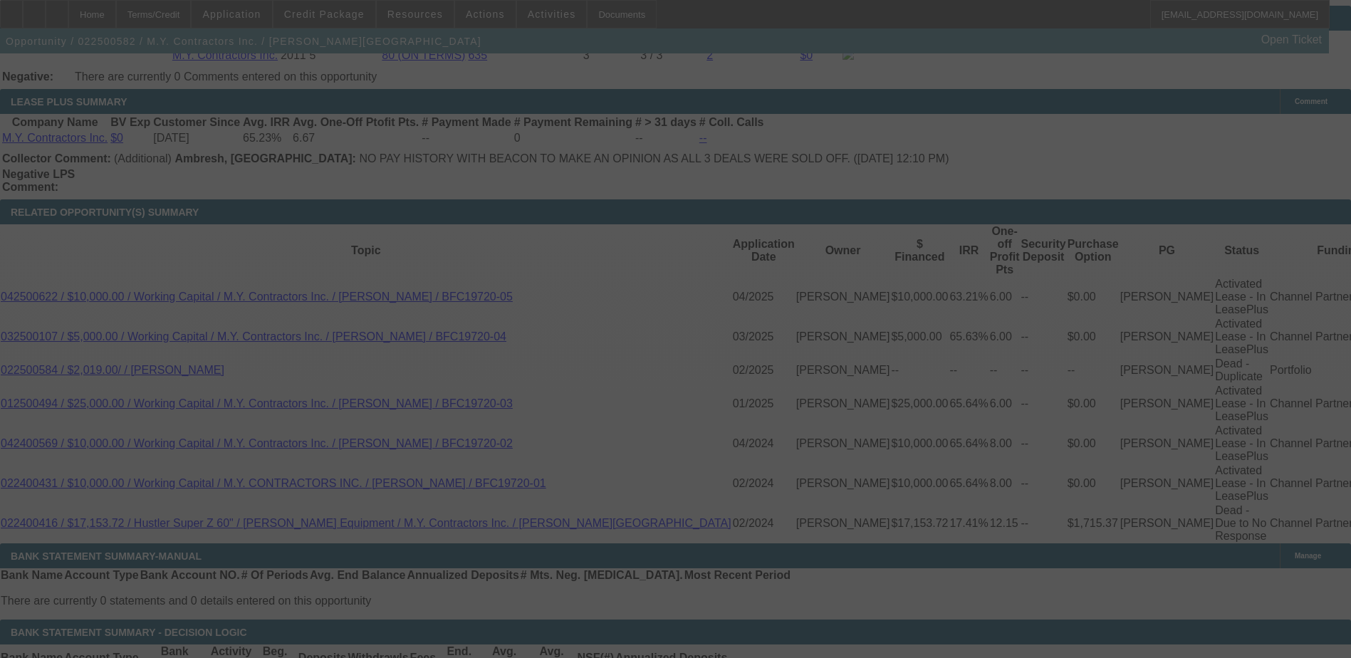
scroll to position [2489, 0]
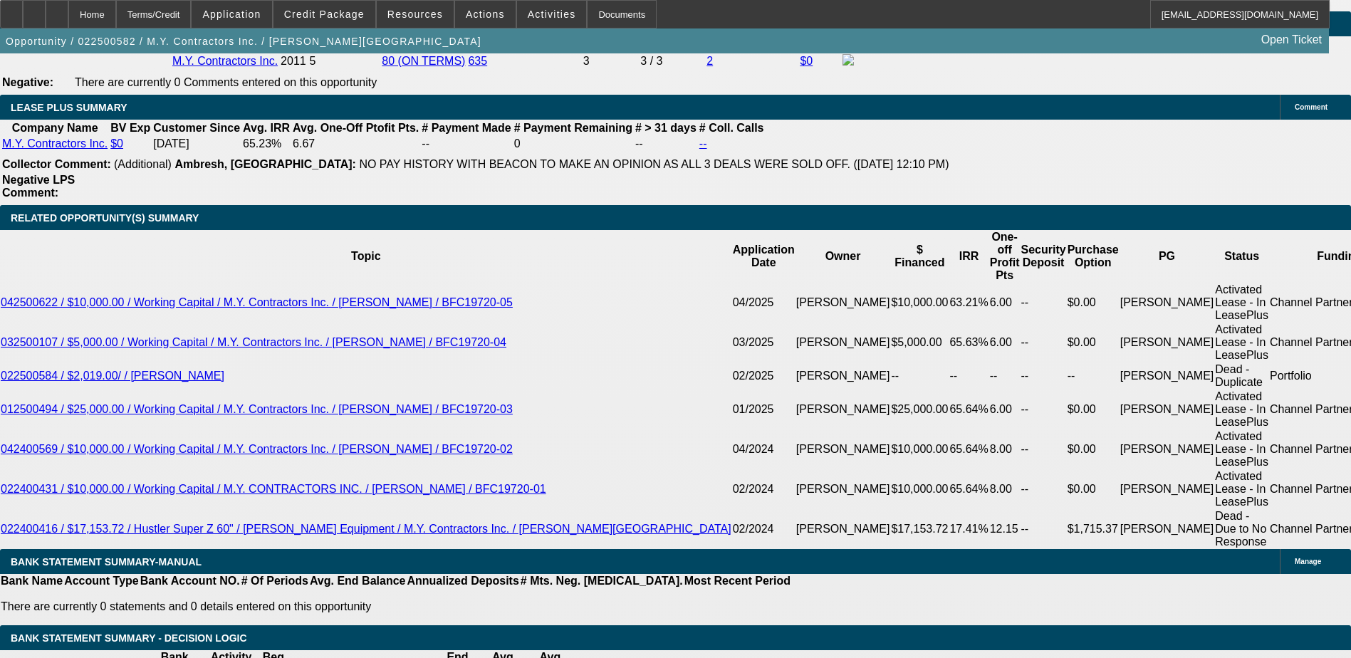
select select "0"
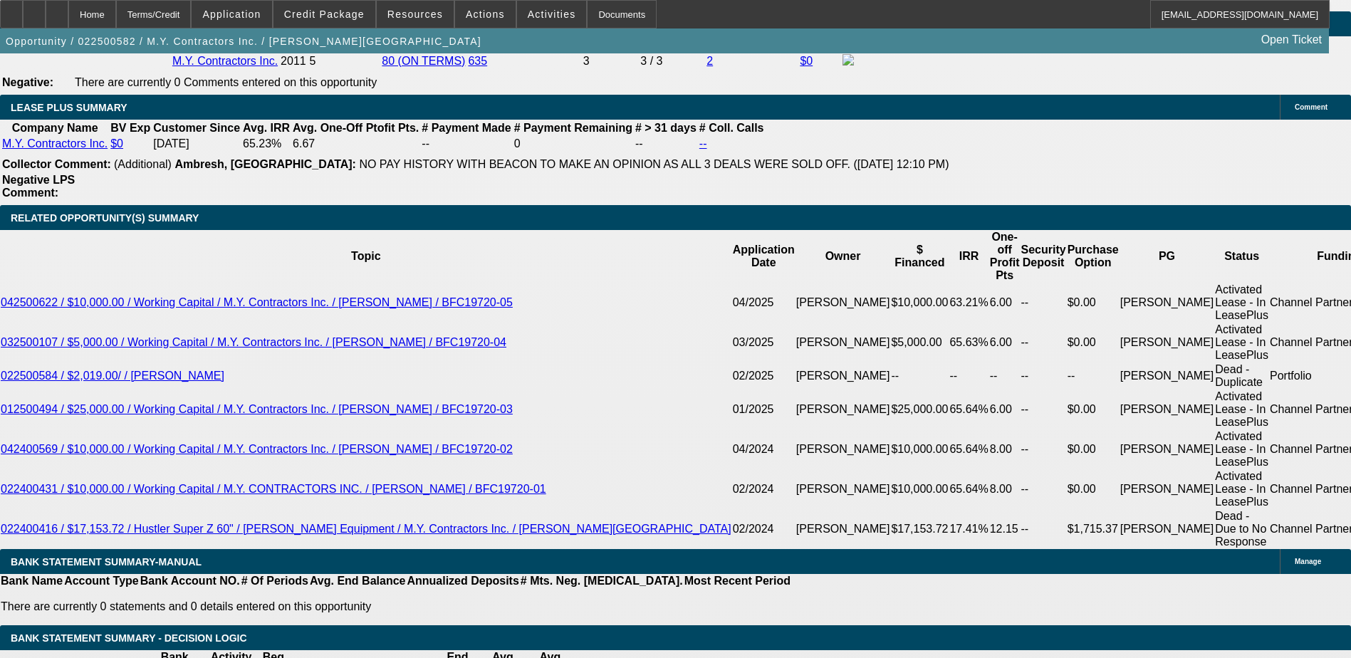
select select "0"
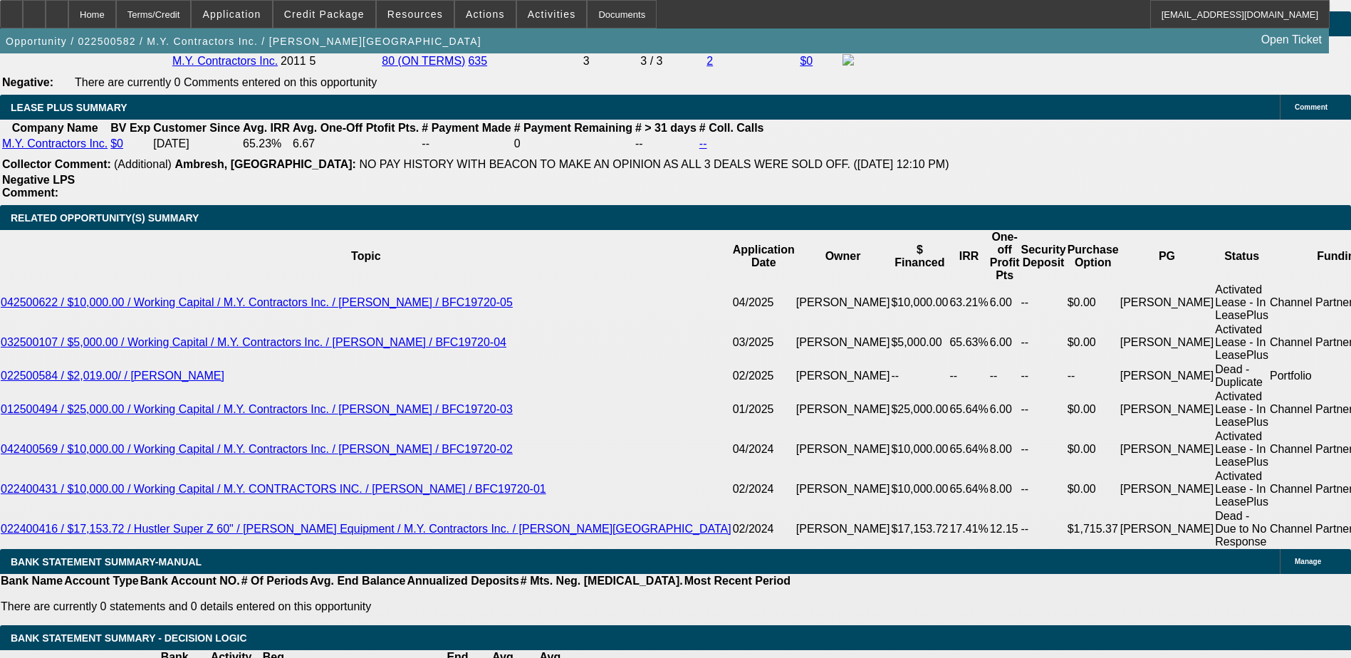
select select "0"
select select "1"
select select "6"
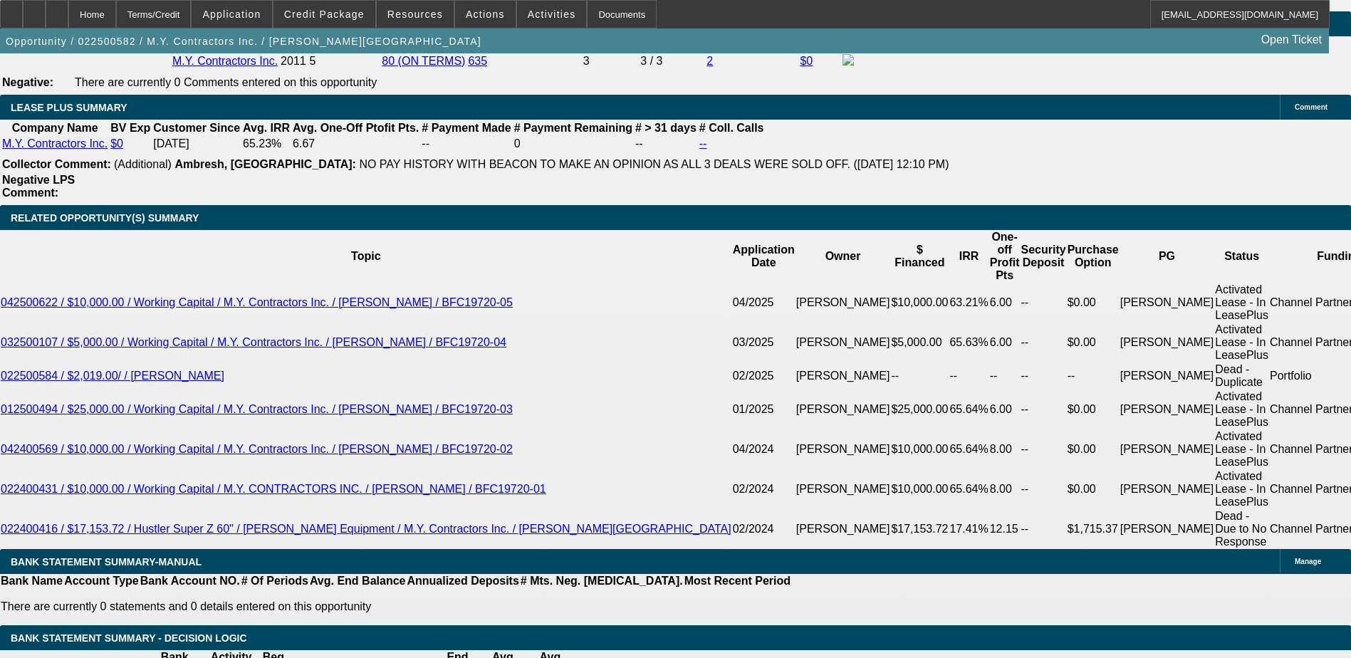
select select "1"
select select "6"
select select "1"
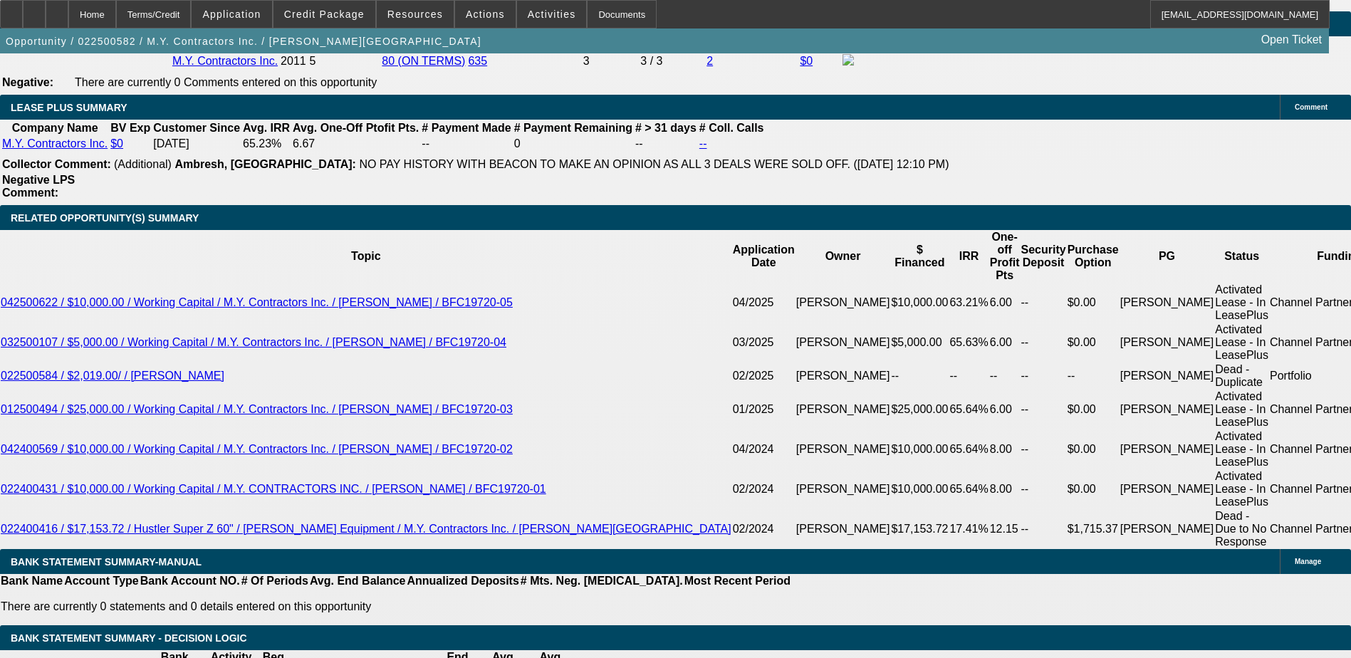
select select "6"
select select "1"
select select "6"
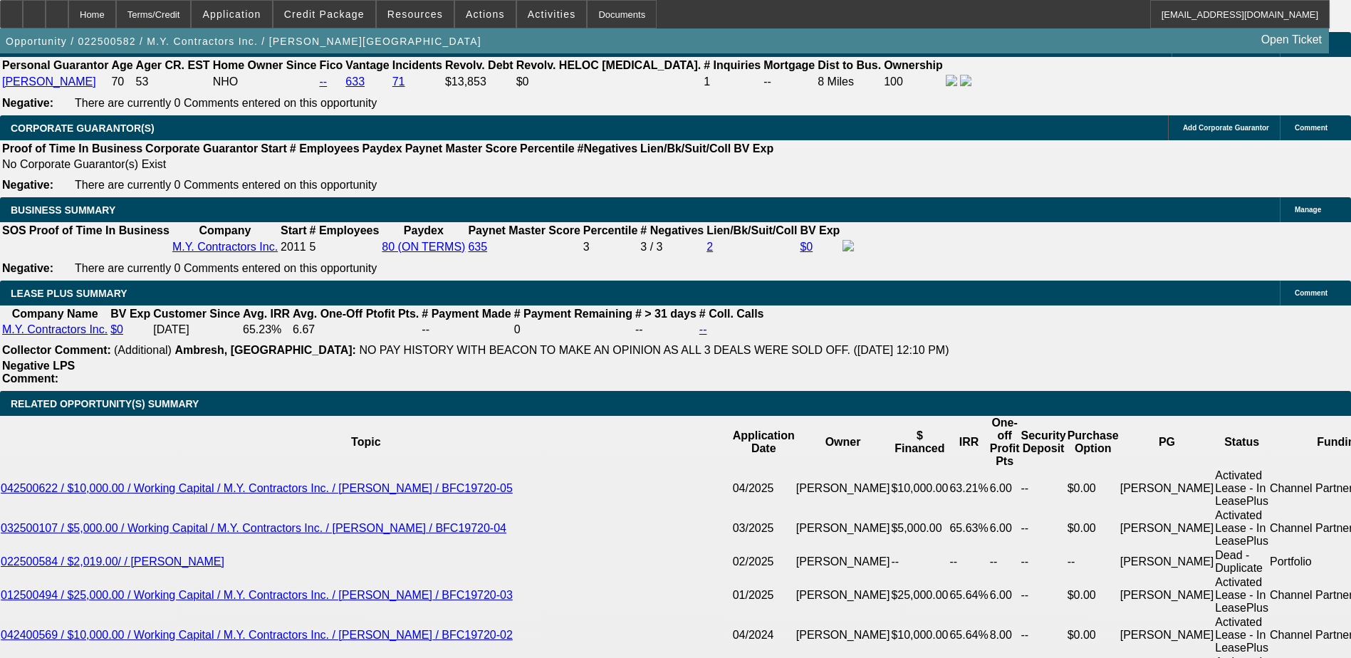
scroll to position [2204, 0]
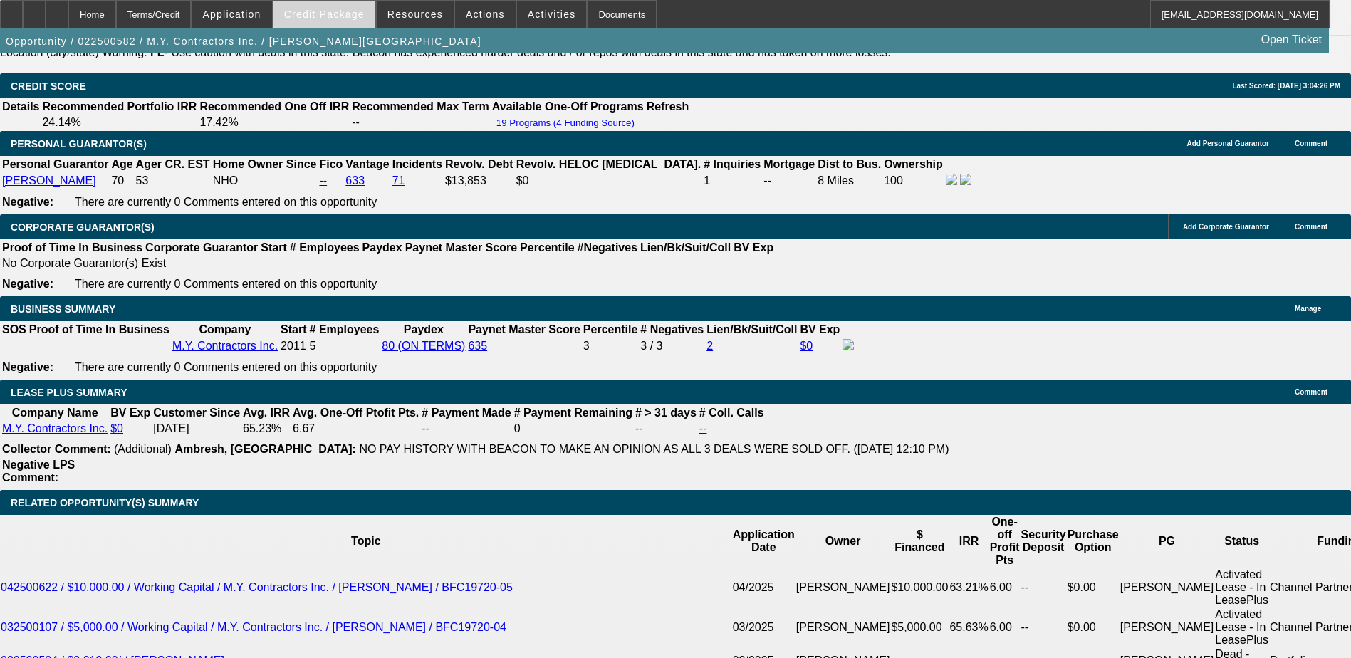
click at [357, 26] on span at bounding box center [325, 14] width 102 height 34
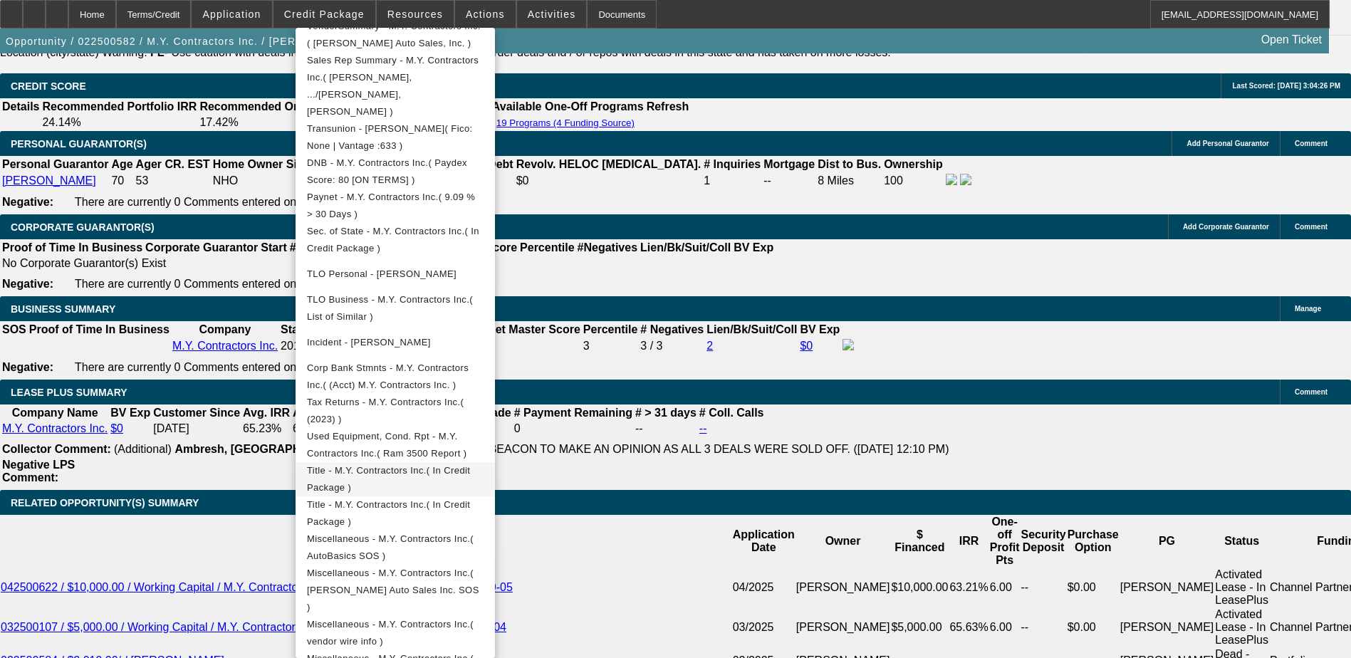
scroll to position [455, 0]
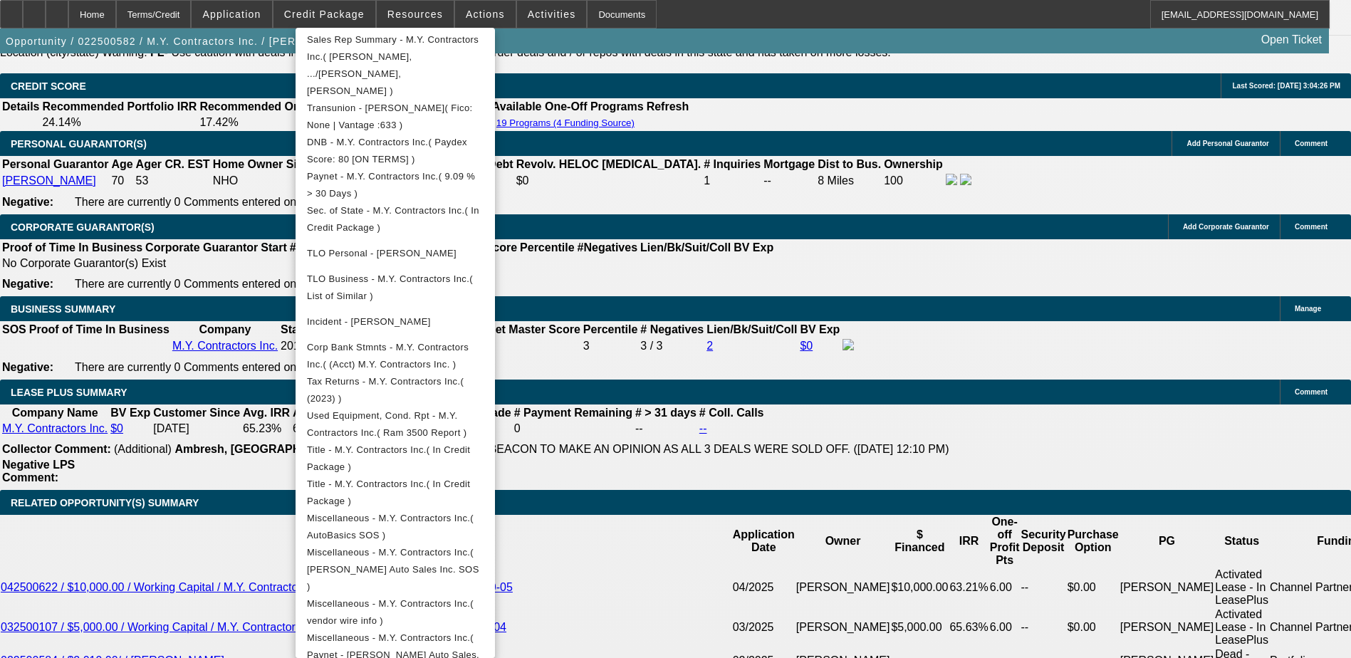
click at [191, 425] on div at bounding box center [675, 329] width 1351 height 658
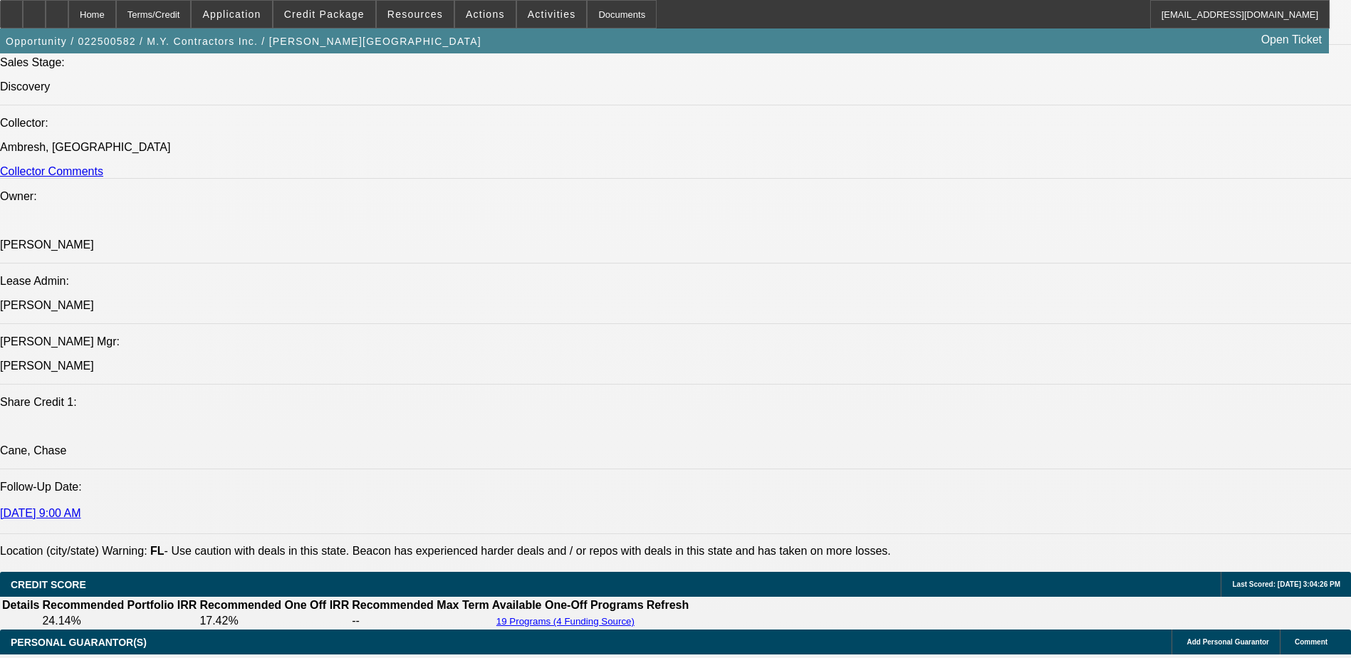
scroll to position [1563, 0]
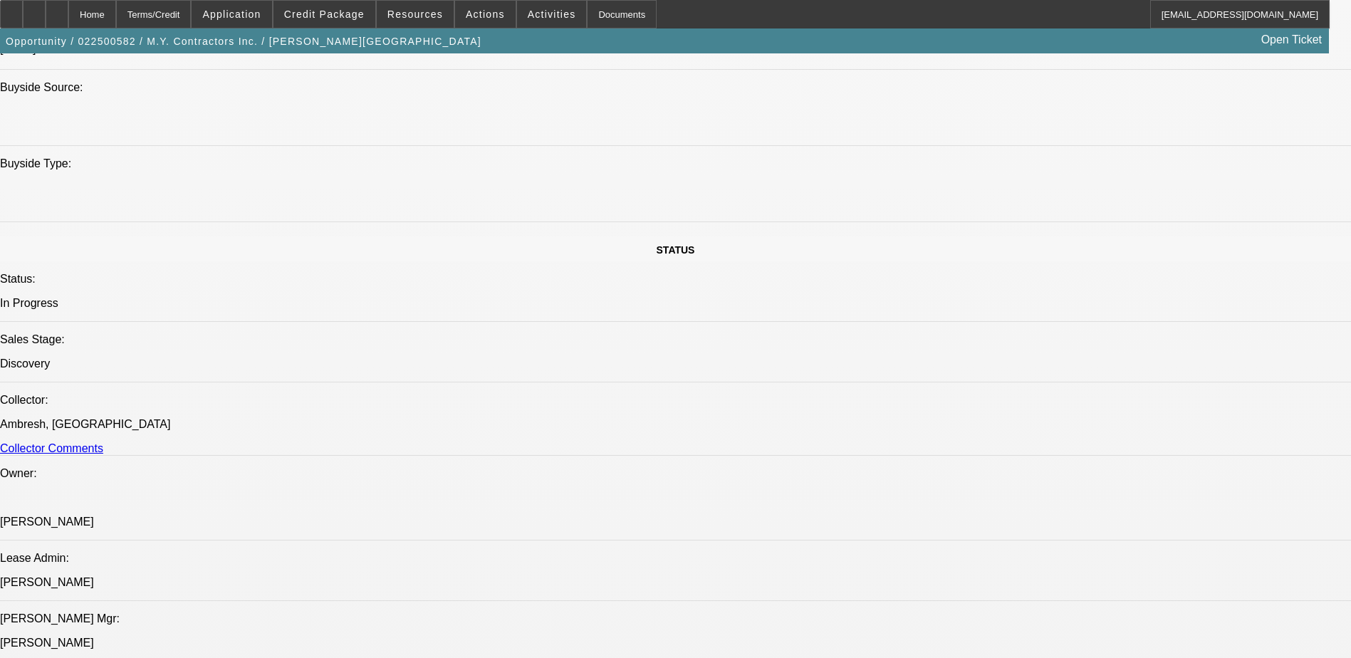
scroll to position [1492, 0]
